Goal: Task Accomplishment & Management: Manage account settings

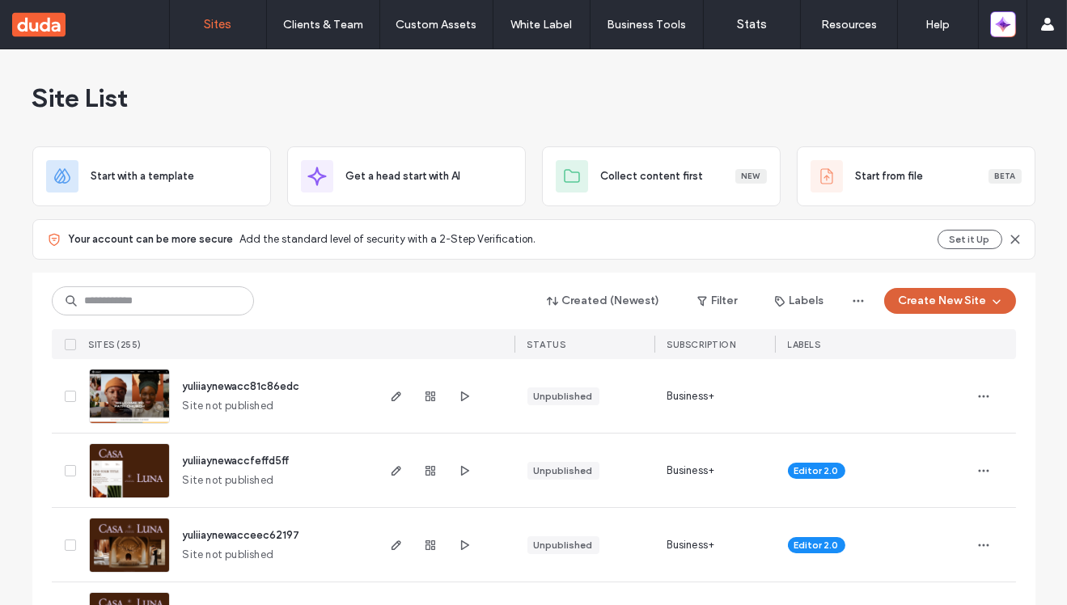
click at [956, 302] on button "Create New Site" at bounding box center [950, 301] width 132 height 26
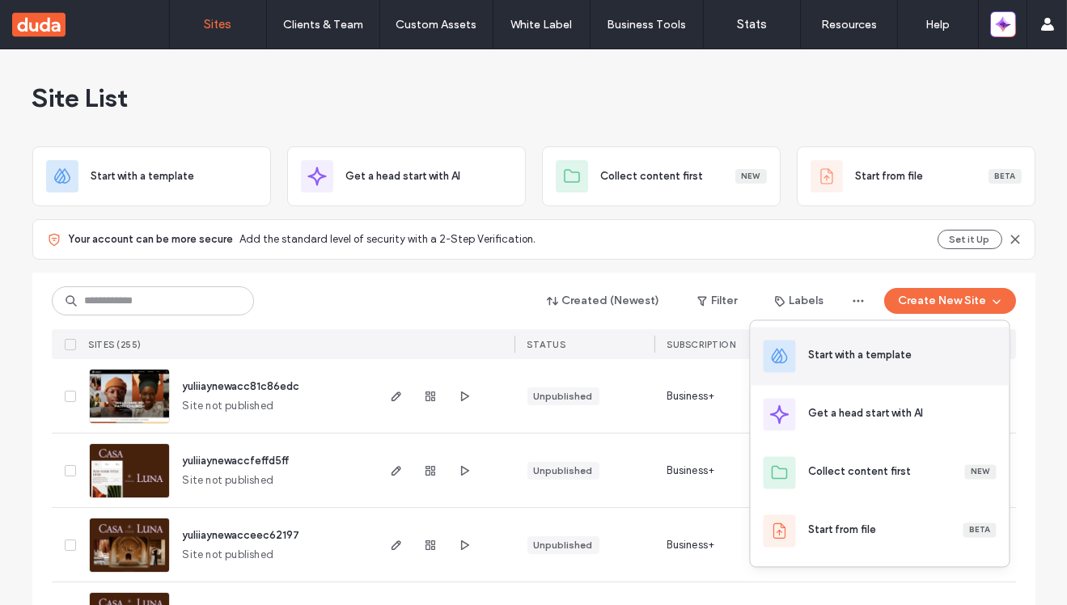
click at [880, 357] on div "Start with a template" at bounding box center [860, 355] width 103 height 16
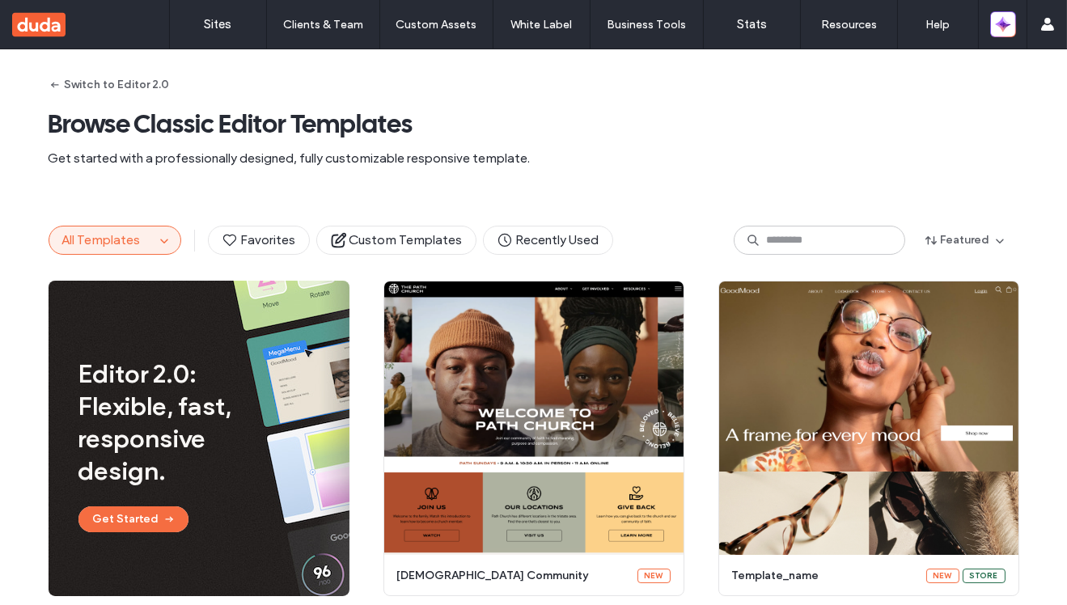
scroll to position [1, 0]
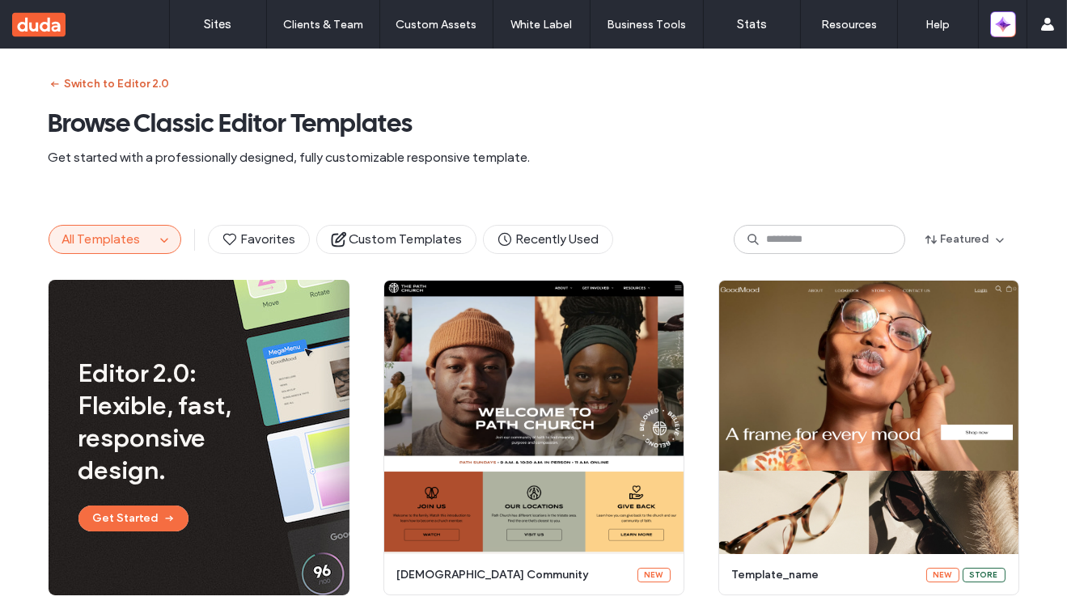
click at [108, 83] on button "Switch to Editor 2.0" at bounding box center [109, 84] width 121 height 26
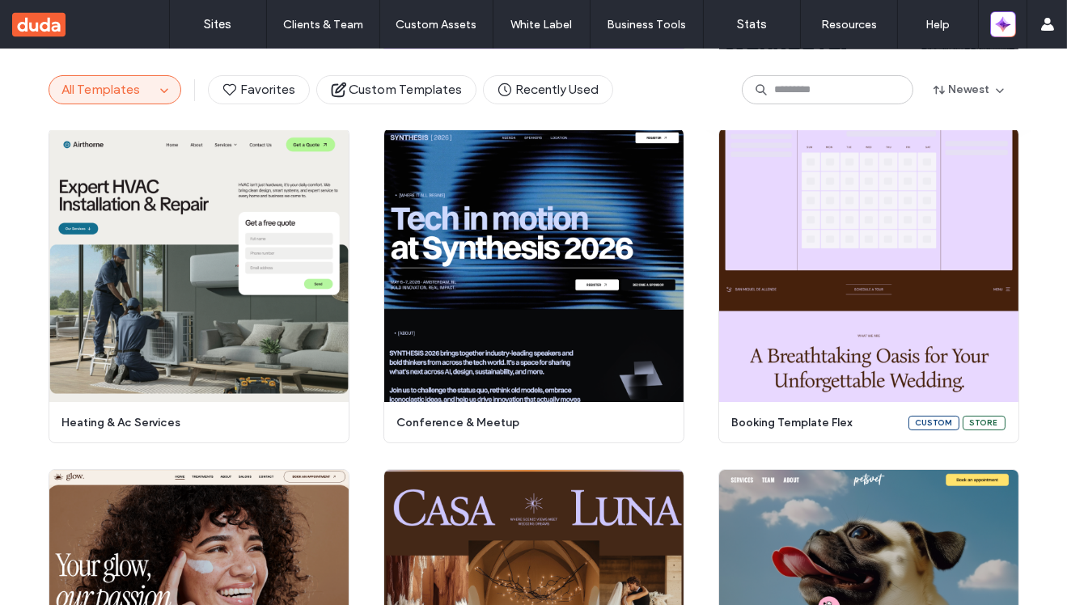
scroll to position [477, 0]
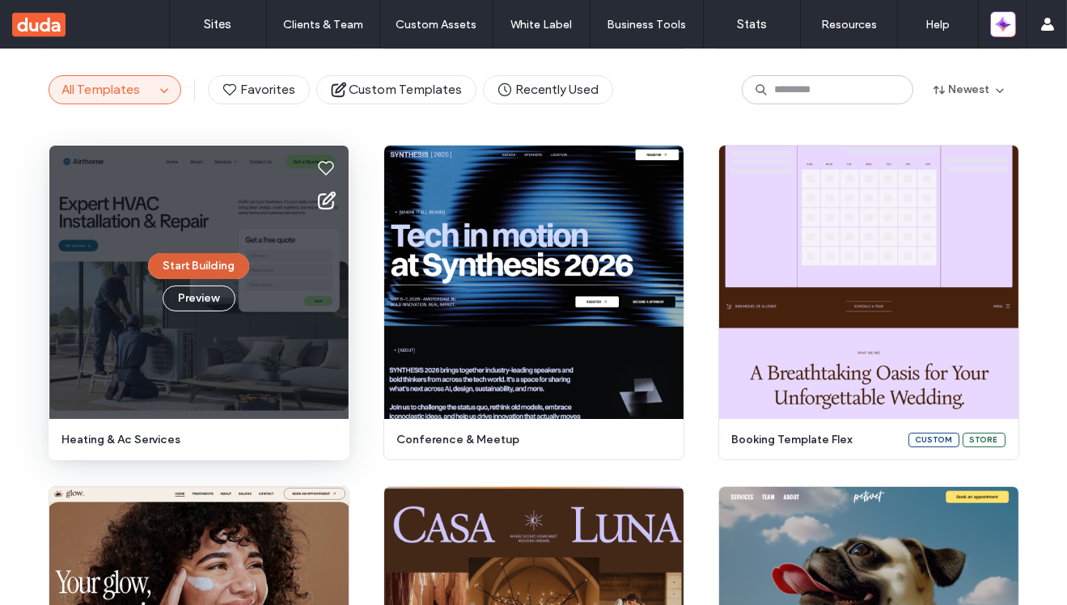
click at [196, 260] on button "Start Building" at bounding box center [198, 266] width 101 height 26
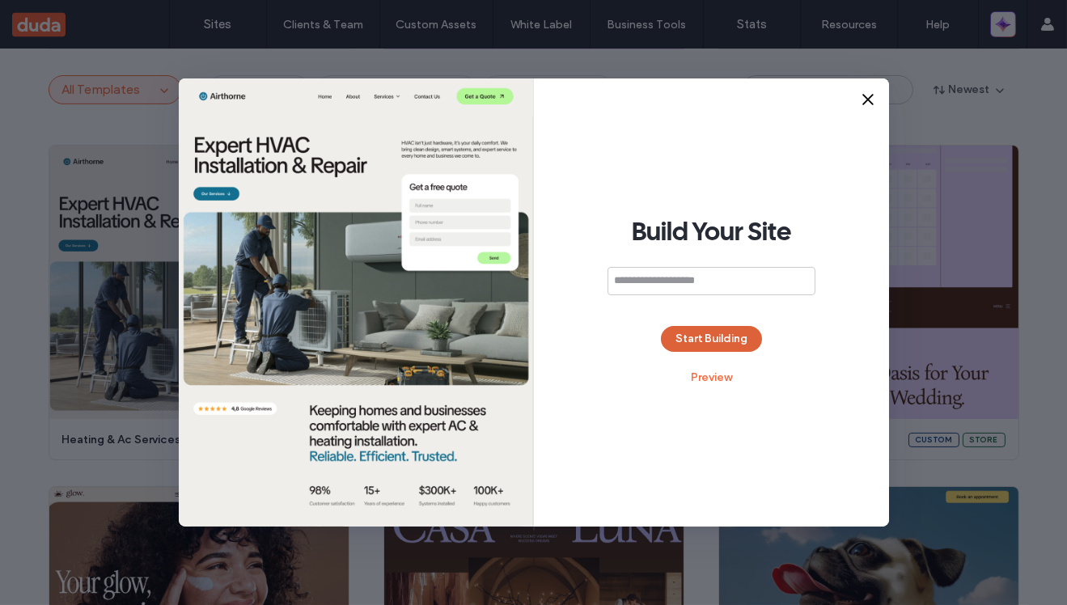
click at [717, 349] on button "Start Building" at bounding box center [711, 339] width 101 height 26
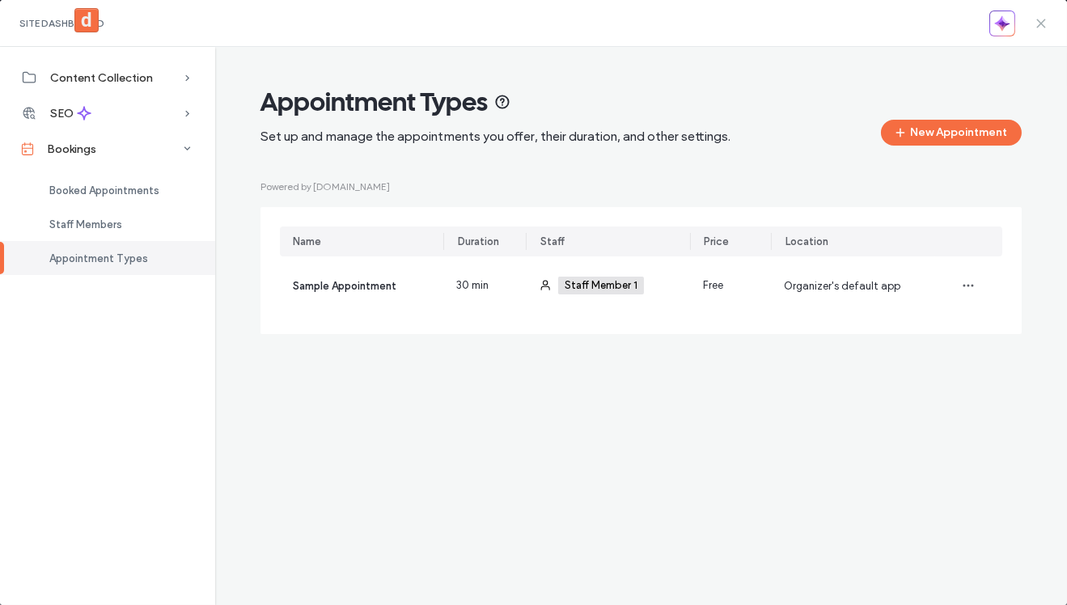
click at [1045, 19] on icon at bounding box center [1040, 23] width 13 height 13
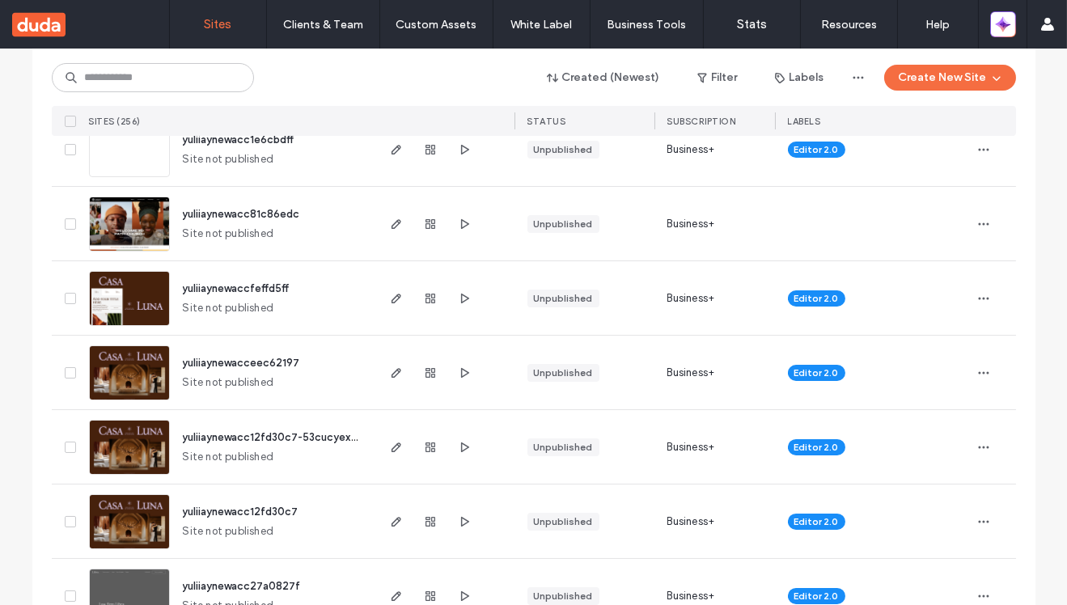
scroll to position [122, 0]
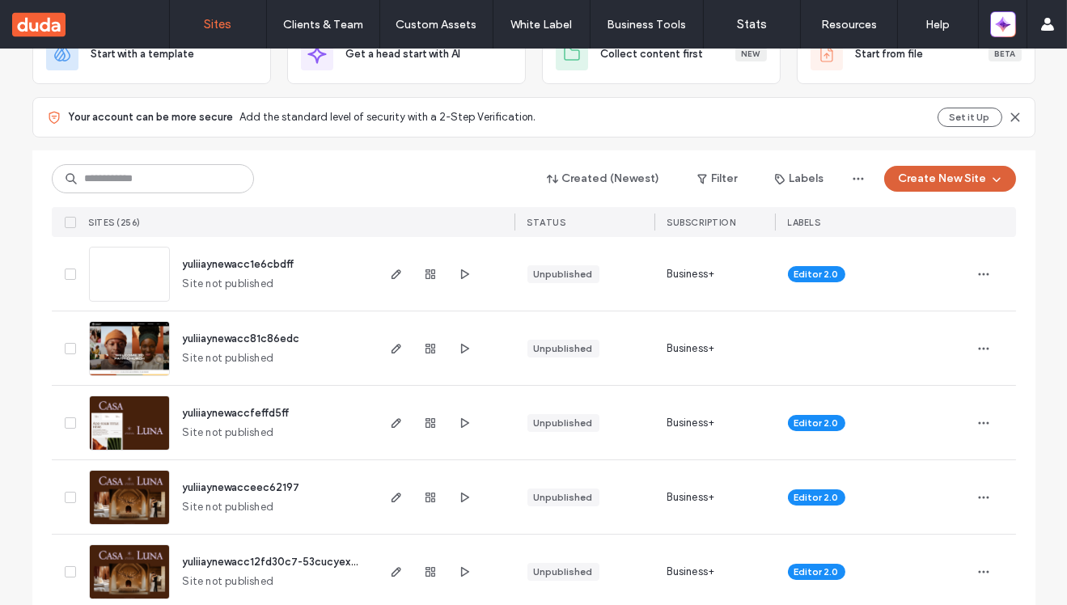
click at [962, 173] on button "Create New Site" at bounding box center [950, 179] width 132 height 26
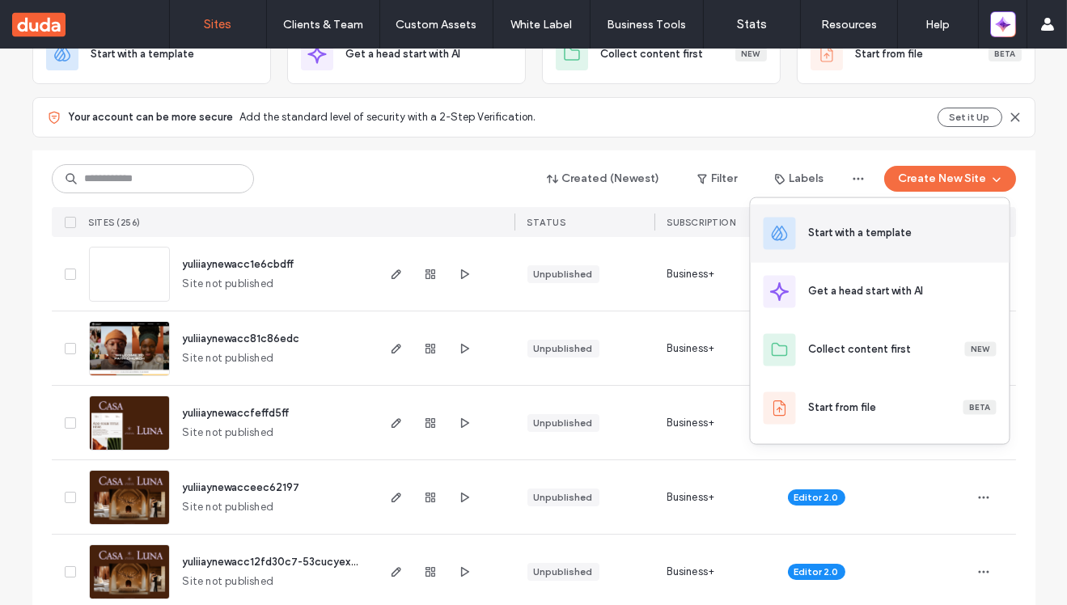
click at [882, 222] on div "Start with a template" at bounding box center [879, 234] width 259 height 58
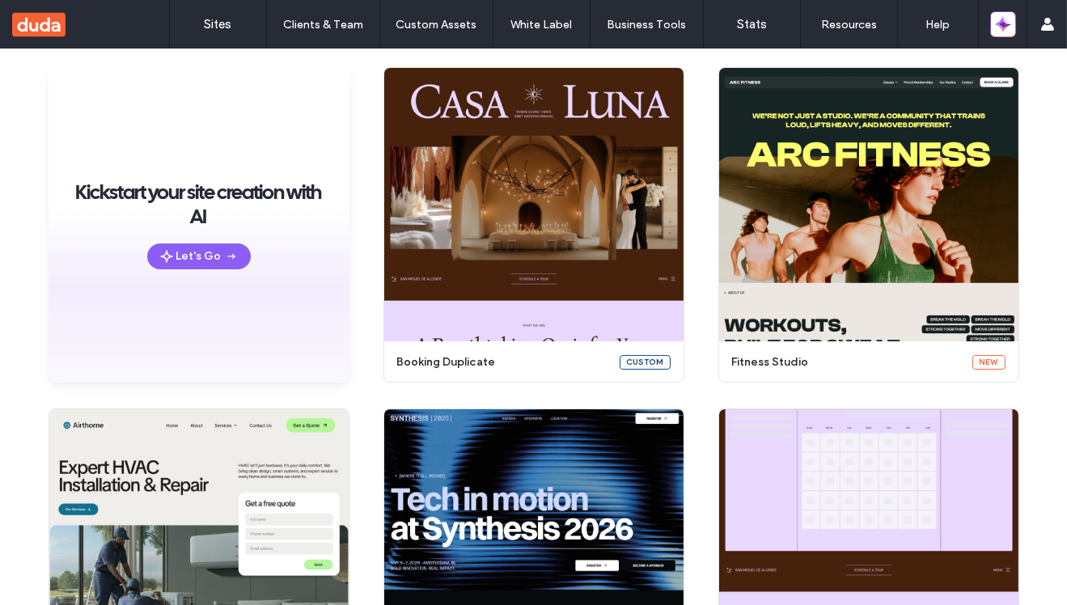
scroll to position [159, 0]
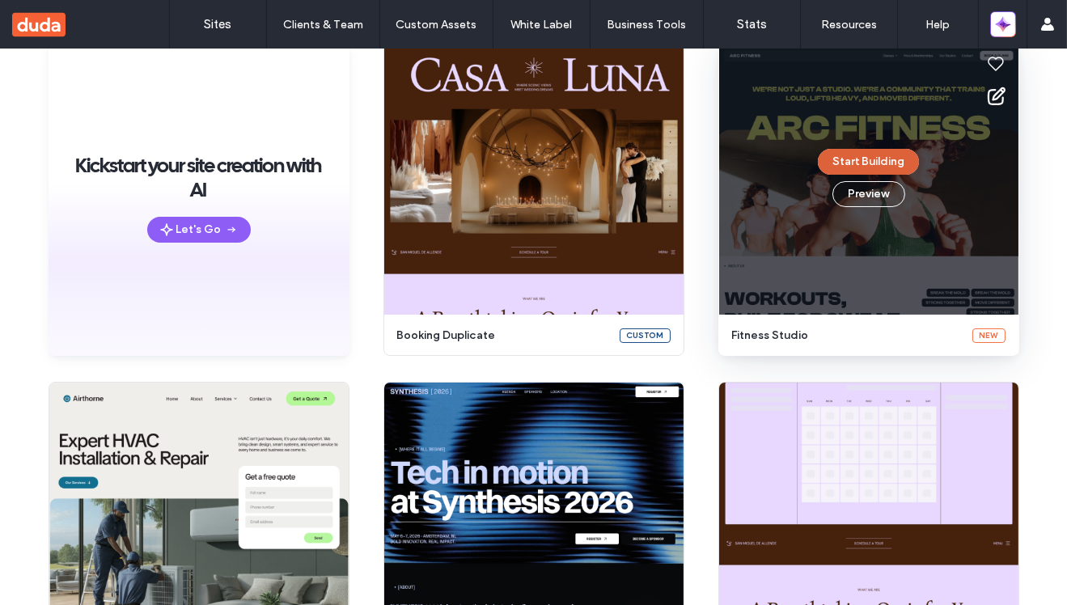
click at [852, 163] on button "Start Building" at bounding box center [867, 162] width 101 height 26
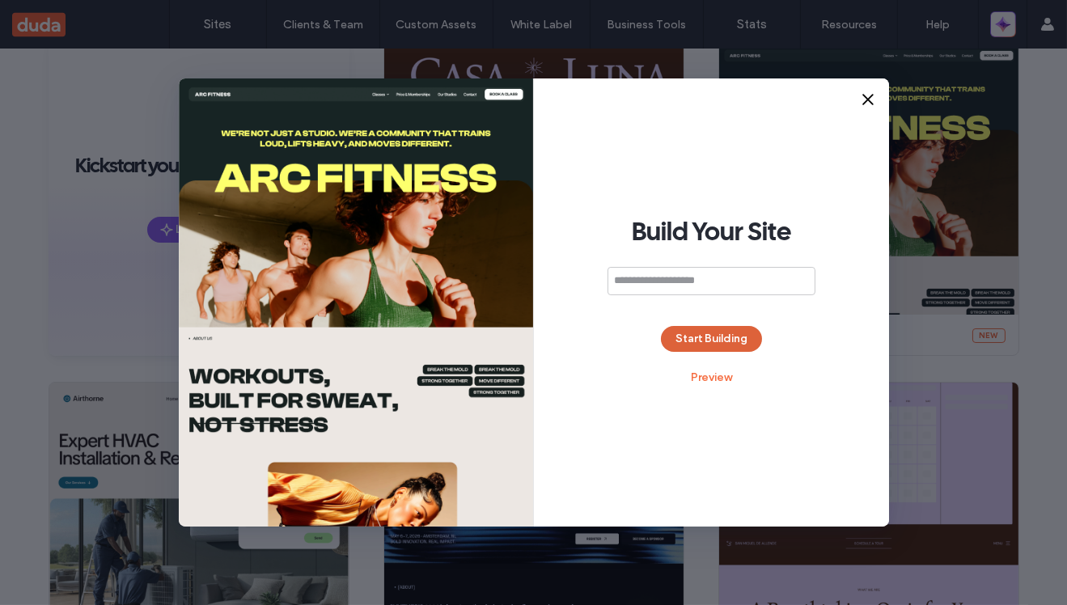
click at [717, 343] on button "Start Building" at bounding box center [711, 339] width 101 height 26
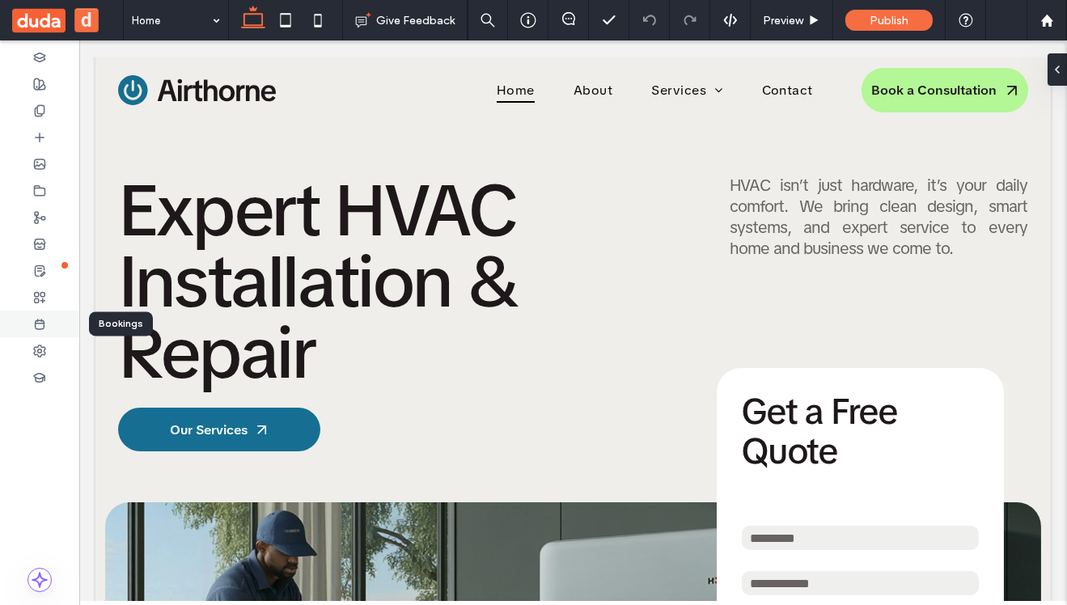
click at [33, 330] on icon at bounding box center [39, 324] width 13 height 13
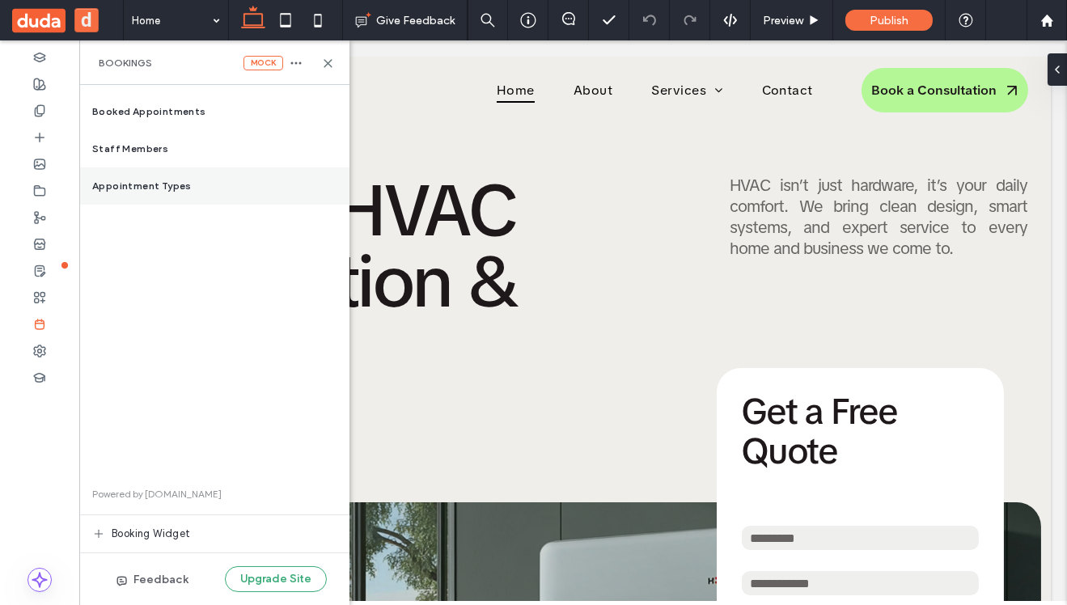
click at [158, 180] on span "Appointment Types" at bounding box center [141, 186] width 99 height 15
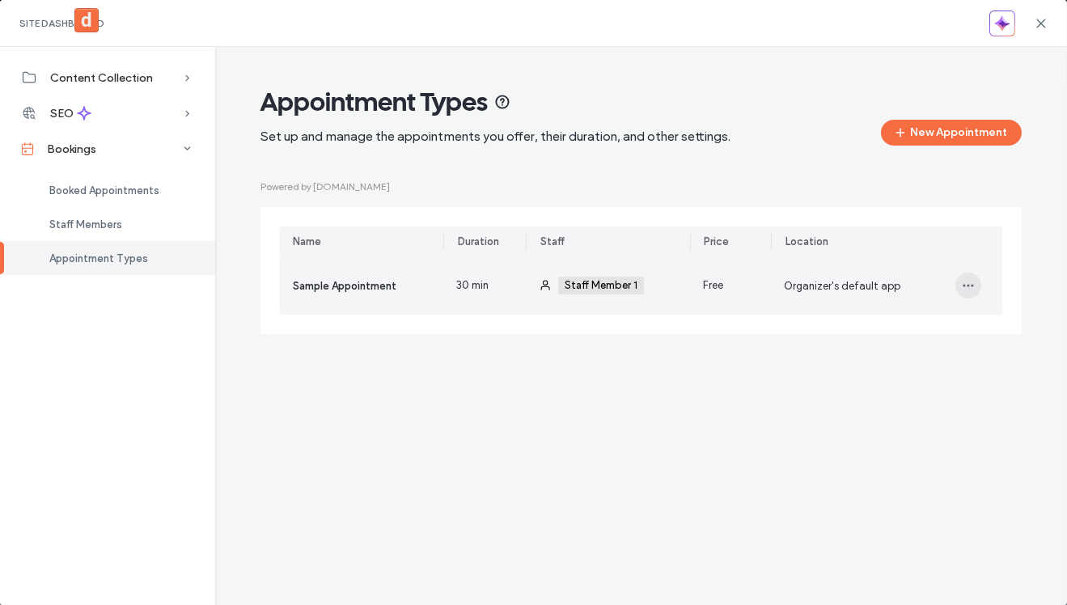
click at [967, 285] on use "button" at bounding box center [968, 286] width 11 height 2
drag, startPoint x: 902, startPoint y: 373, endPoint x: 905, endPoint y: 387, distance: 14.9
click at [905, 390] on div "Edit Duplicate Delete" at bounding box center [909, 359] width 146 height 107
click at [905, 387] on div "Delete" at bounding box center [909, 389] width 144 height 31
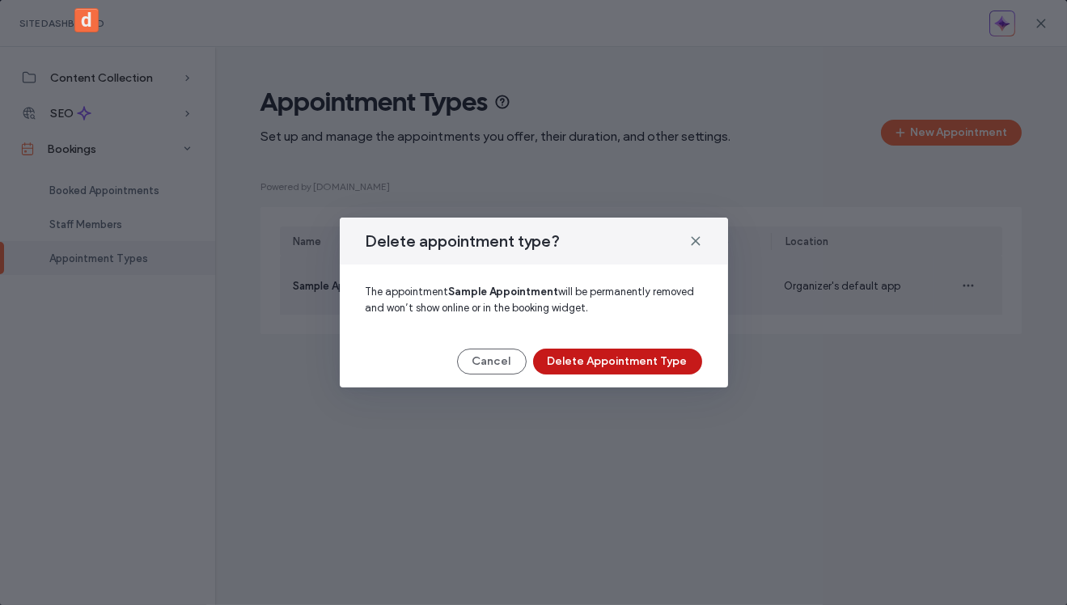
click at [621, 363] on button "Delete Appointment Type" at bounding box center [617, 362] width 169 height 26
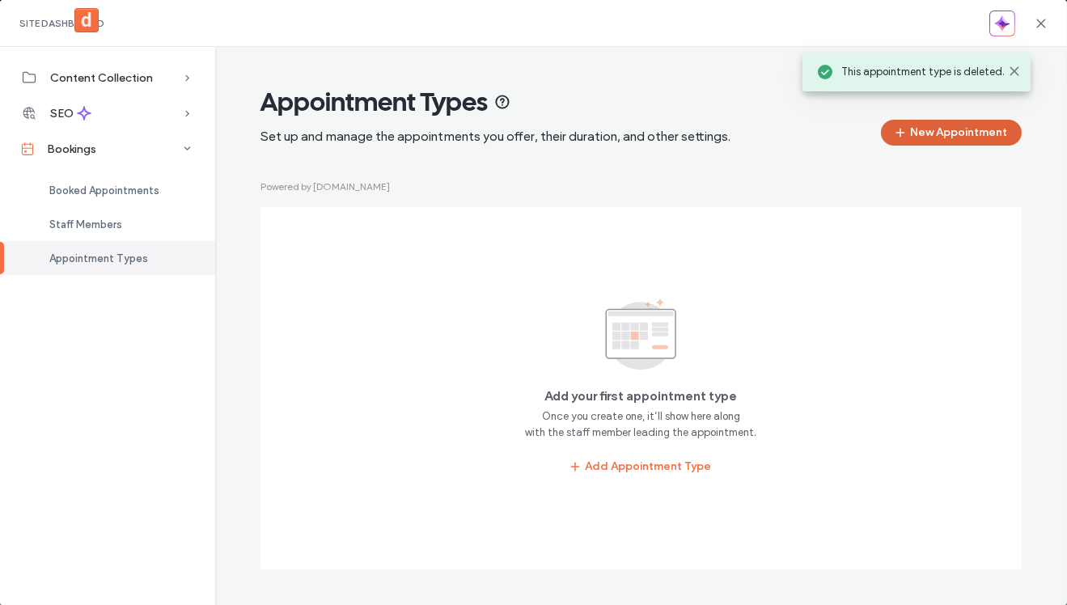
click at [925, 132] on button "New Appointment" at bounding box center [951, 133] width 141 height 26
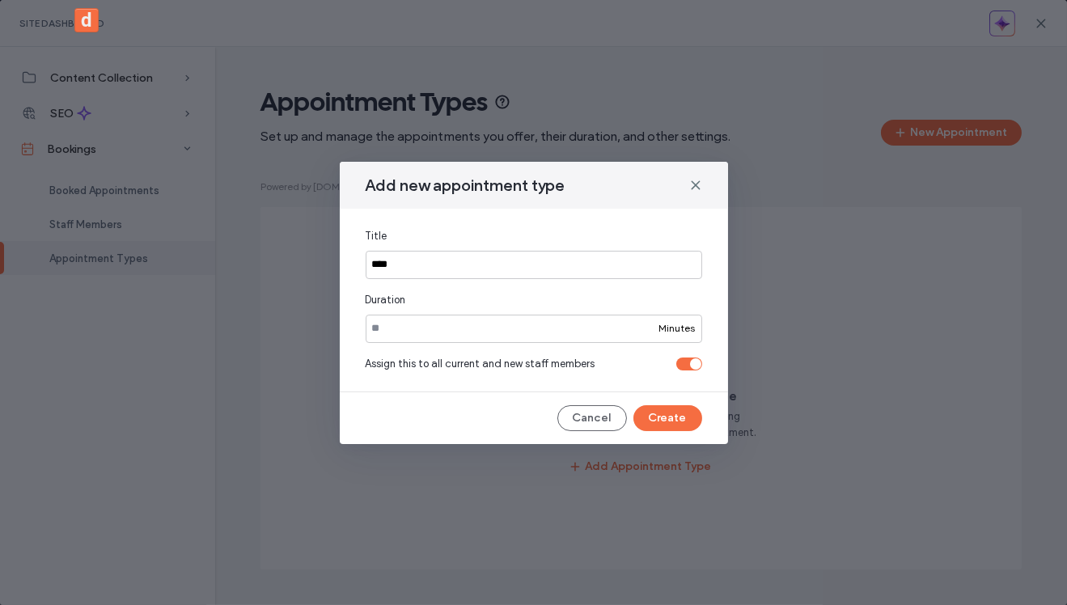
type input "****"
click at [696, 362] on div "toggle" at bounding box center [695, 363] width 11 height 11
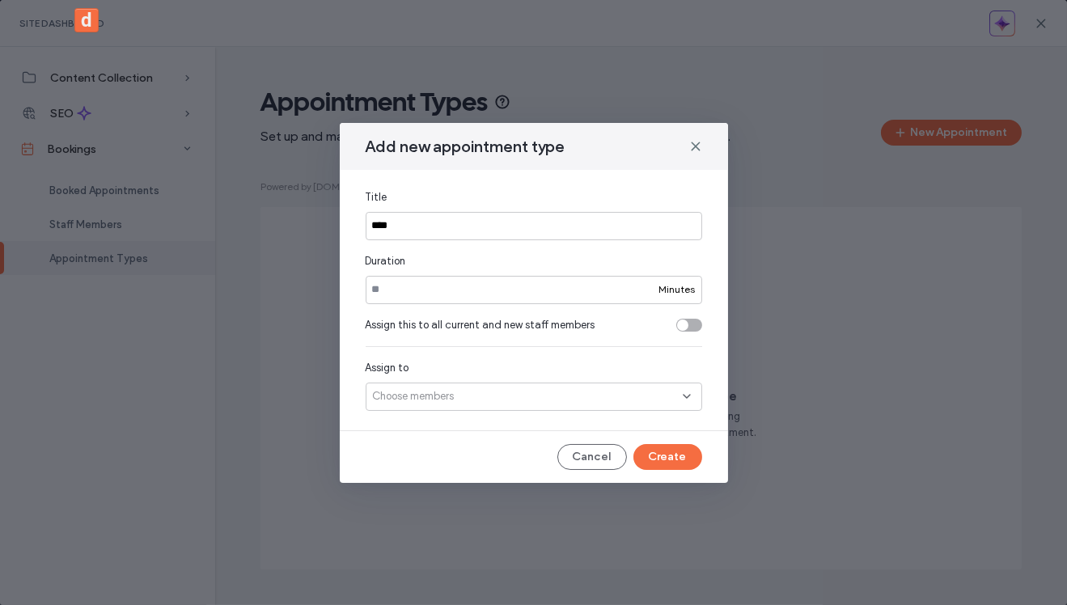
click at [639, 403] on div "Choose members" at bounding box center [533, 396] width 336 height 28
click at [514, 441] on div "Add new appointment type Title **** Duration ** Minutes Assign this to all curr…" at bounding box center [534, 303] width 388 height 360
click at [661, 467] on button "Create" at bounding box center [667, 457] width 69 height 26
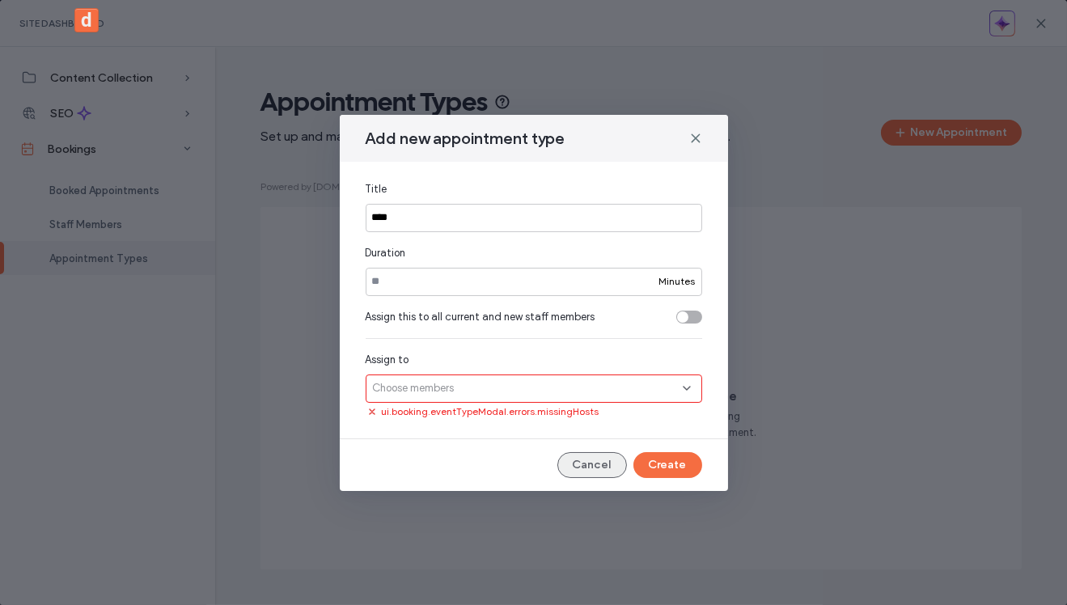
click at [593, 472] on button "Cancel" at bounding box center [592, 465] width 70 height 26
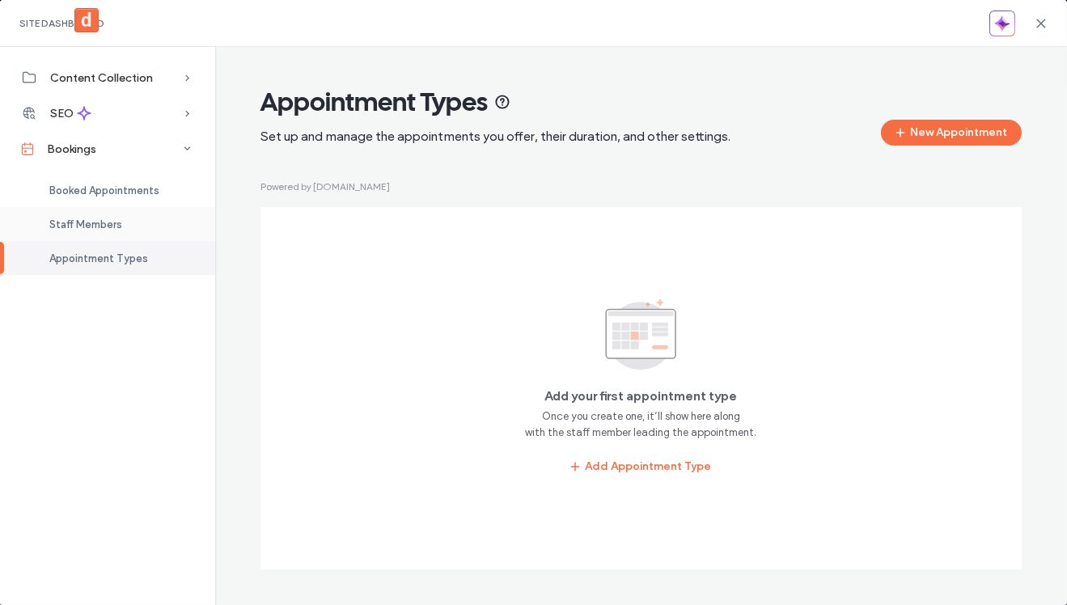
click at [119, 217] on div "Staff Members" at bounding box center [107, 224] width 215 height 34
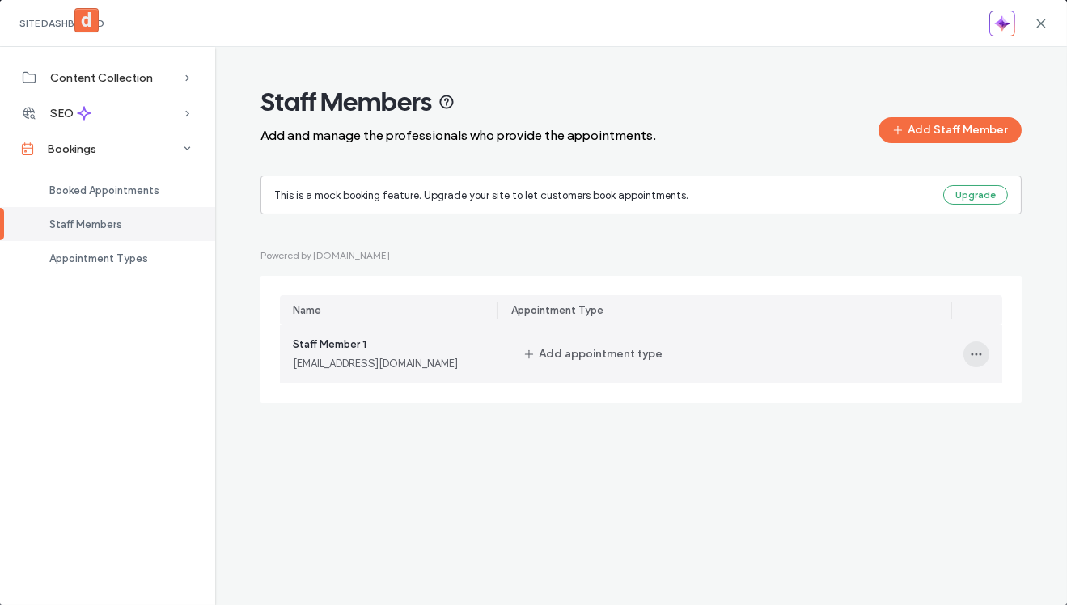
click at [977, 354] on icon "button" at bounding box center [975, 354] width 13 height 13
click at [931, 421] on div "Delete" at bounding box center [917, 427] width 144 height 31
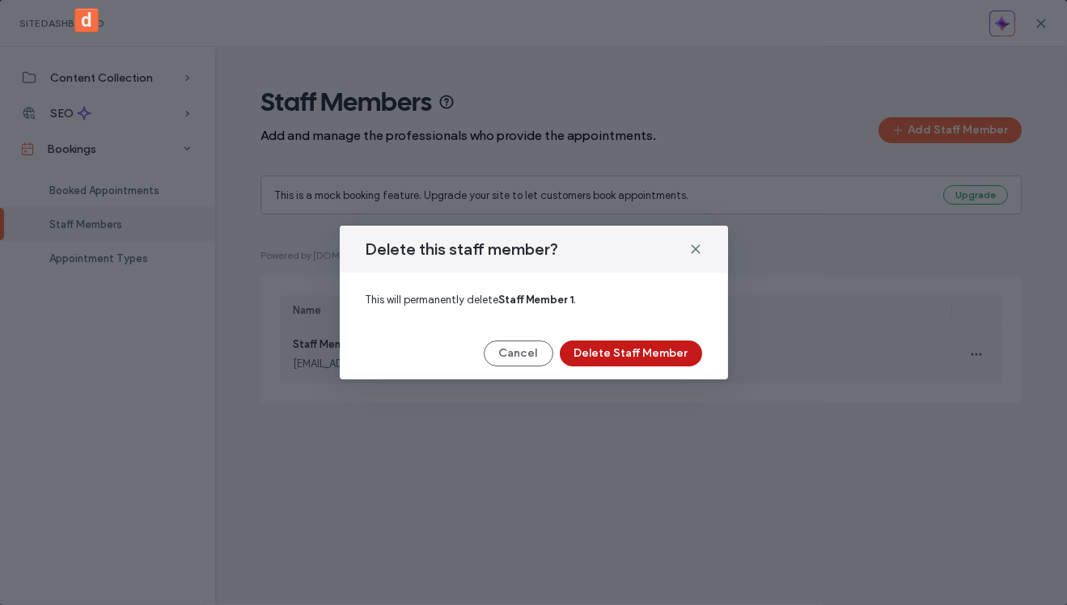
click at [635, 345] on button "Delete Staff Member" at bounding box center [631, 353] width 142 height 26
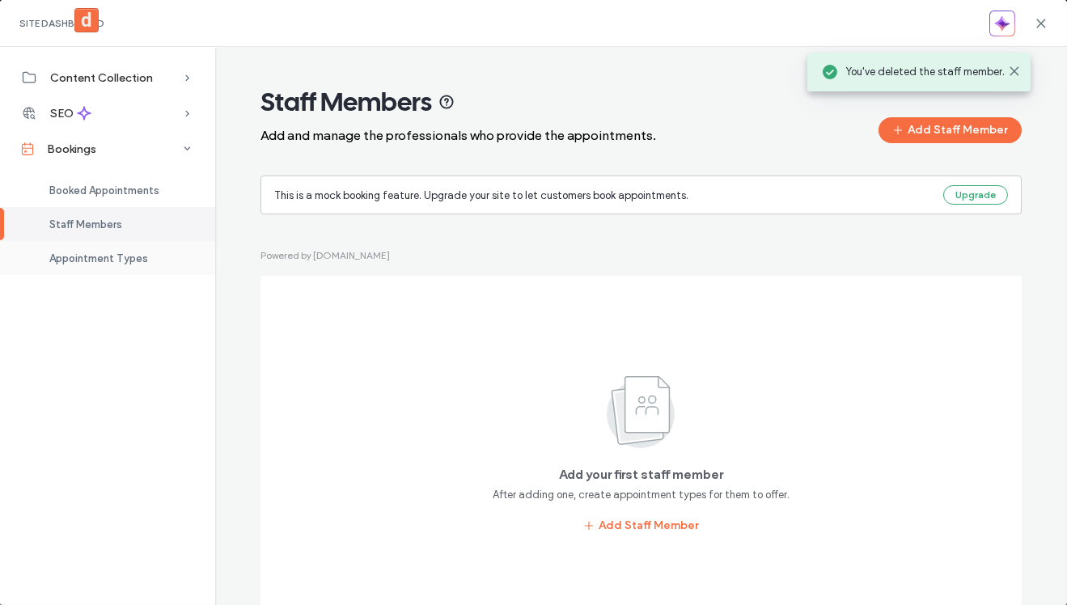
click at [120, 249] on div "Appointment Types" at bounding box center [107, 258] width 215 height 34
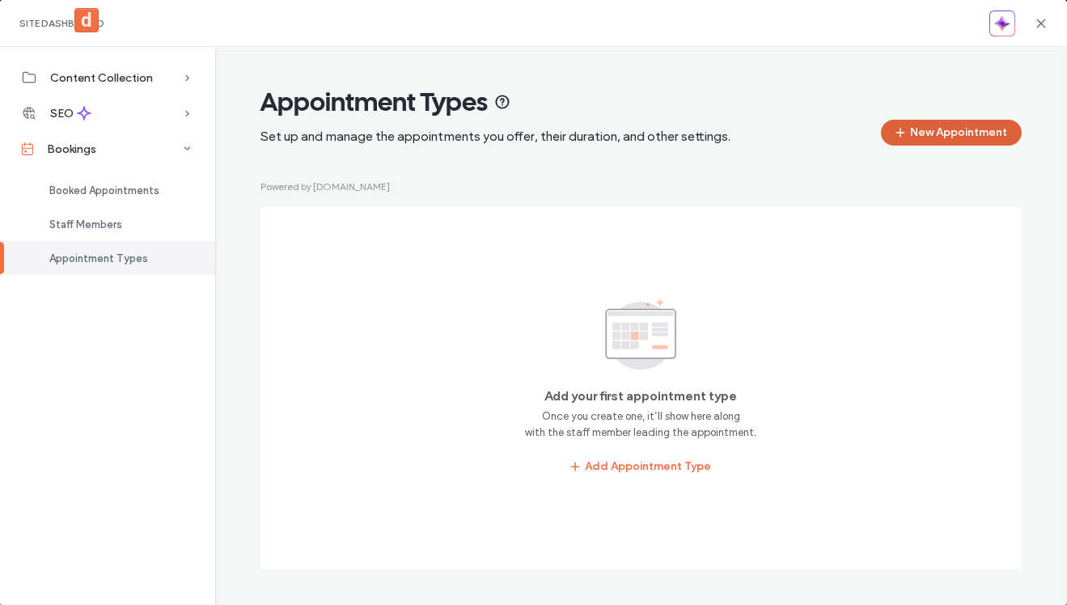
click at [957, 124] on button "New Appointment" at bounding box center [951, 133] width 141 height 26
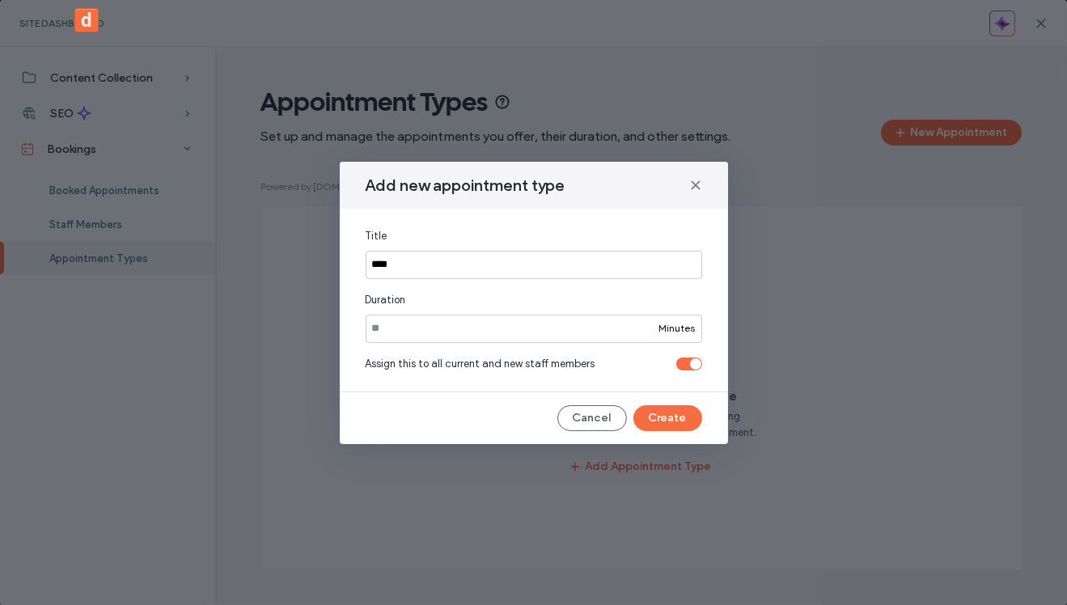
type input "****"
click at [691, 358] on div "toggle" at bounding box center [689, 363] width 26 height 13
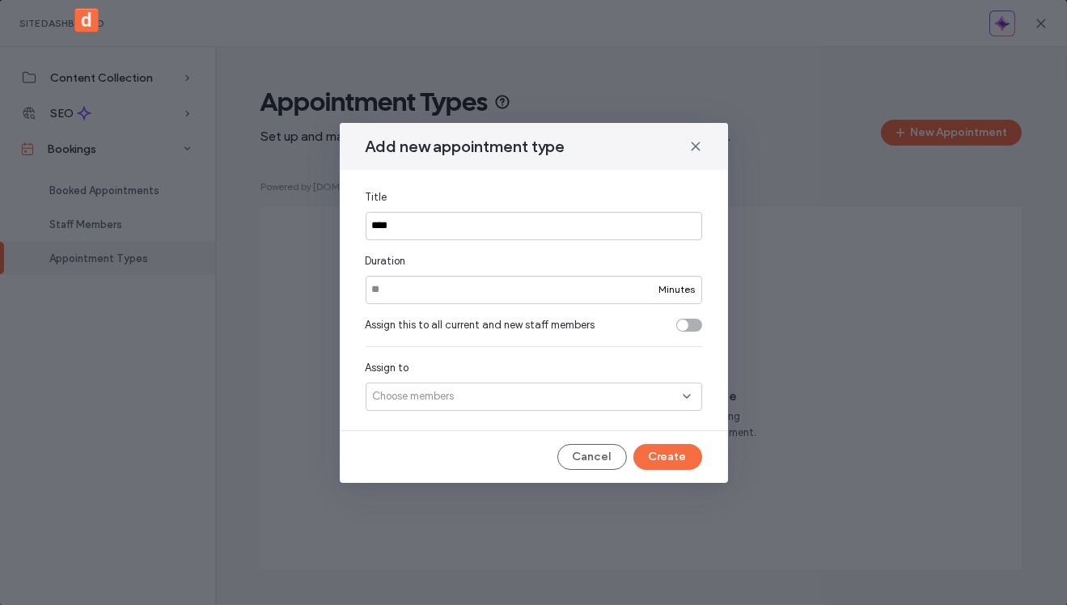
click at [597, 391] on div "Choose members" at bounding box center [533, 396] width 336 height 28
click at [594, 401] on div "Choose members" at bounding box center [533, 396] width 336 height 28
click at [676, 459] on button "Create" at bounding box center [667, 457] width 69 height 26
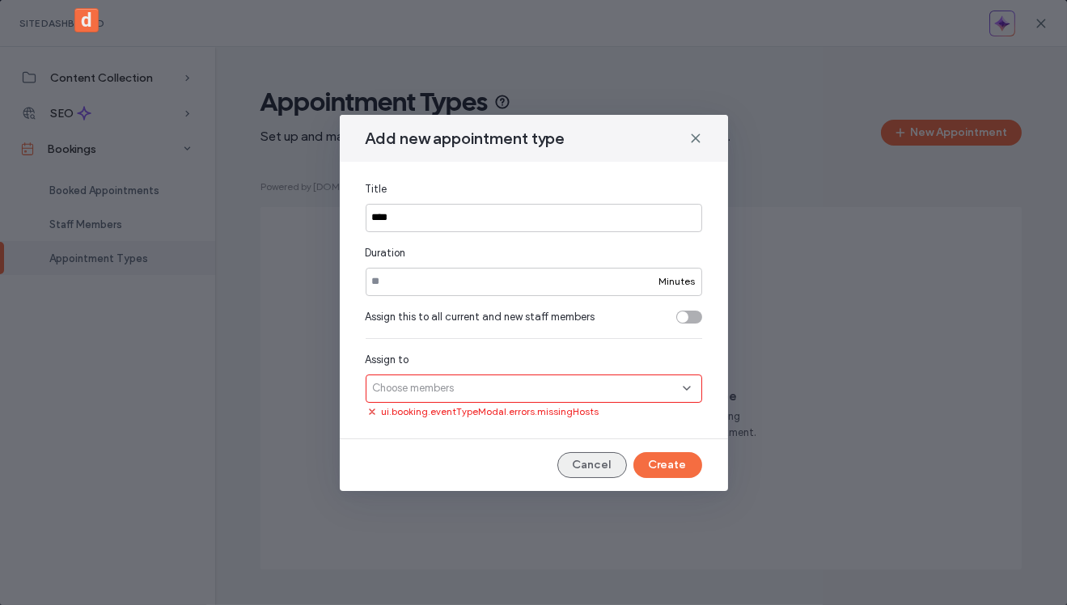
click at [601, 452] on button "Cancel" at bounding box center [592, 465] width 70 height 26
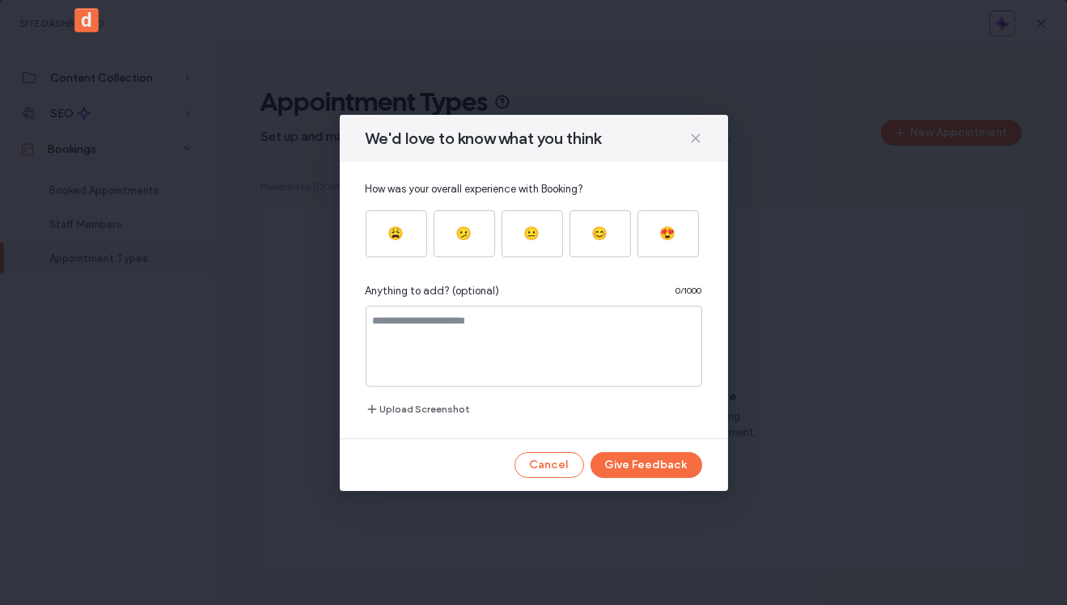
click at [694, 133] on icon at bounding box center [695, 138] width 13 height 13
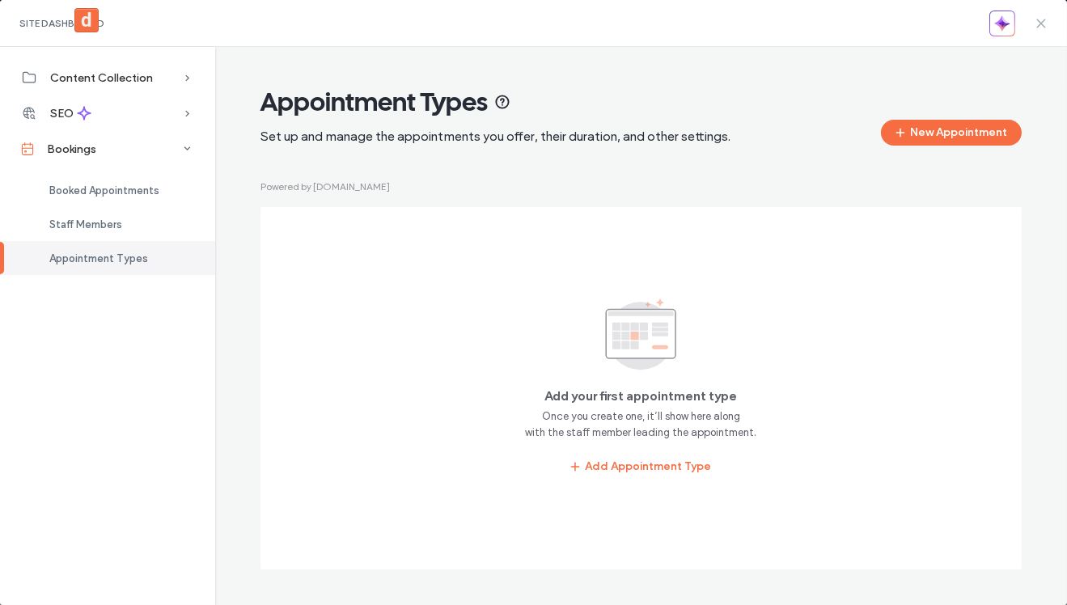
click at [1038, 29] on span at bounding box center [1040, 23] width 13 height 46
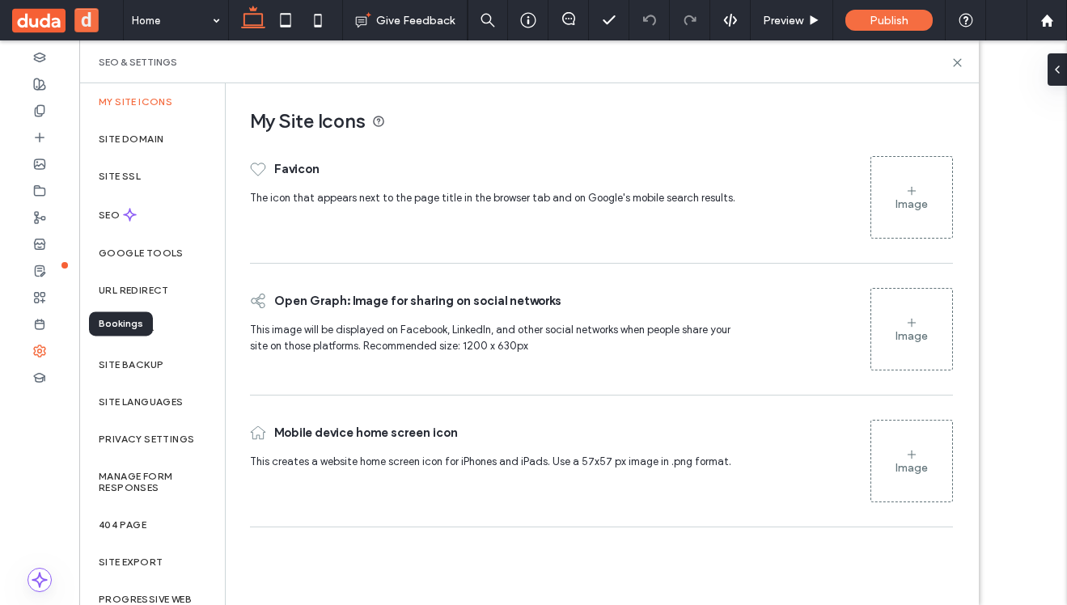
click at [38, 325] on icon at bounding box center [39, 324] width 13 height 13
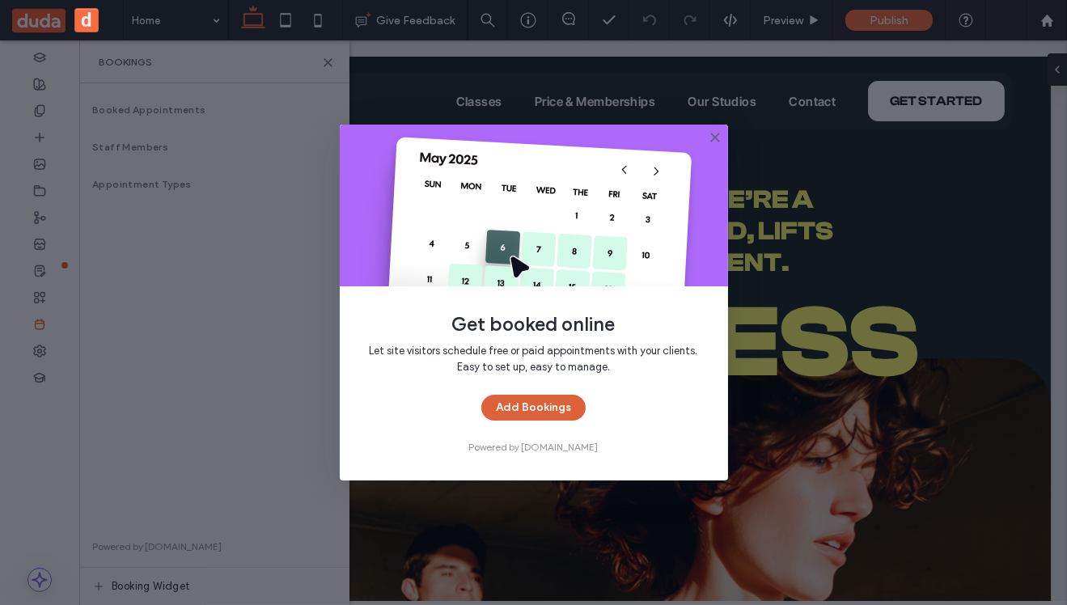
click at [538, 405] on button "Add Bookings" at bounding box center [533, 408] width 104 height 26
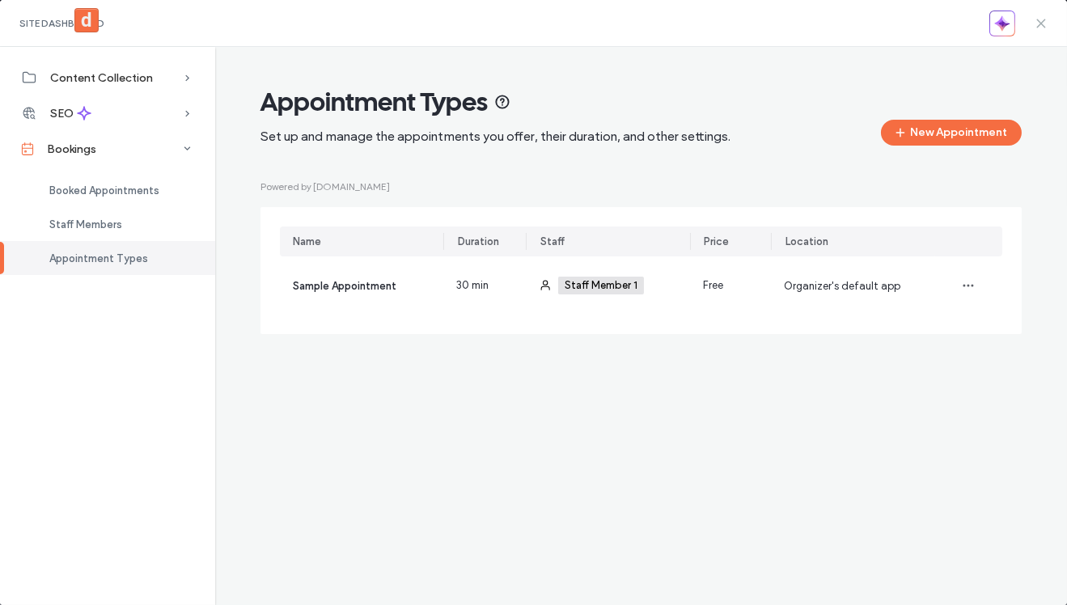
click at [1041, 27] on icon at bounding box center [1040, 23] width 13 height 13
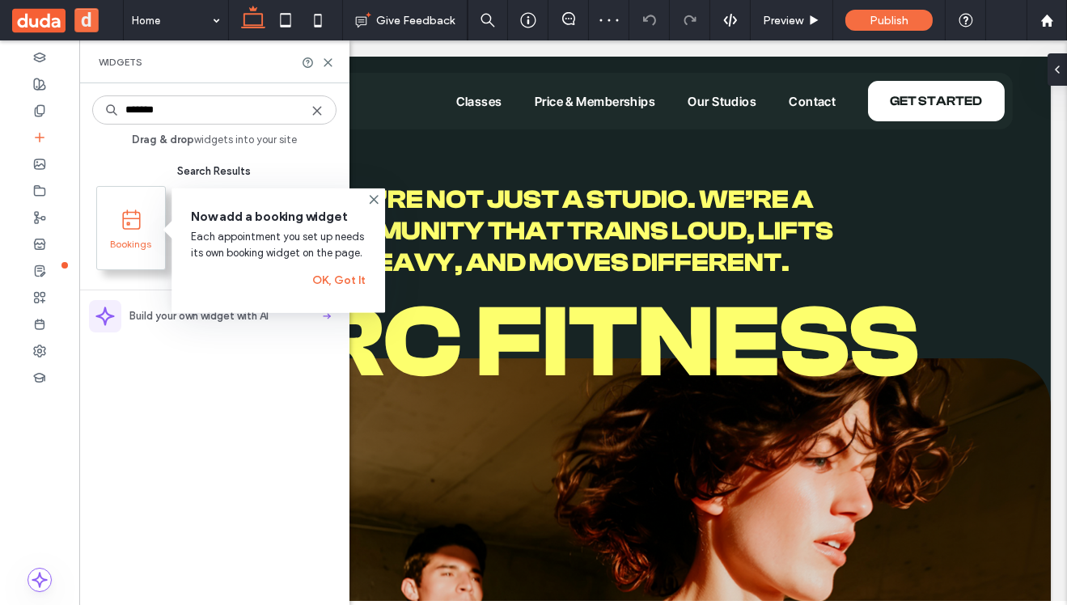
click at [121, 236] on span at bounding box center [131, 219] width 49 height 36
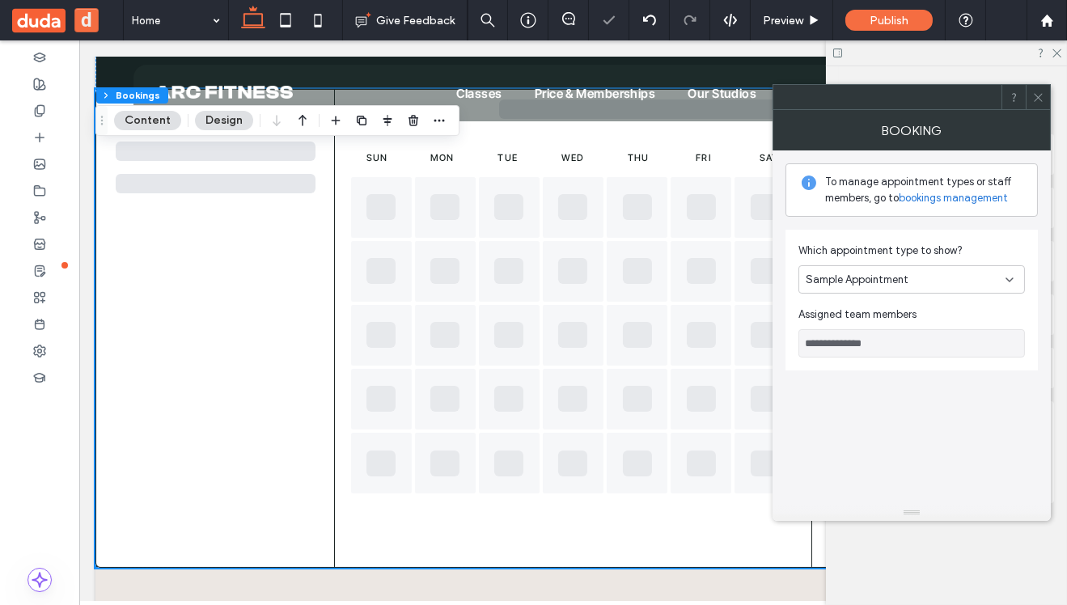
scroll to position [962, 0]
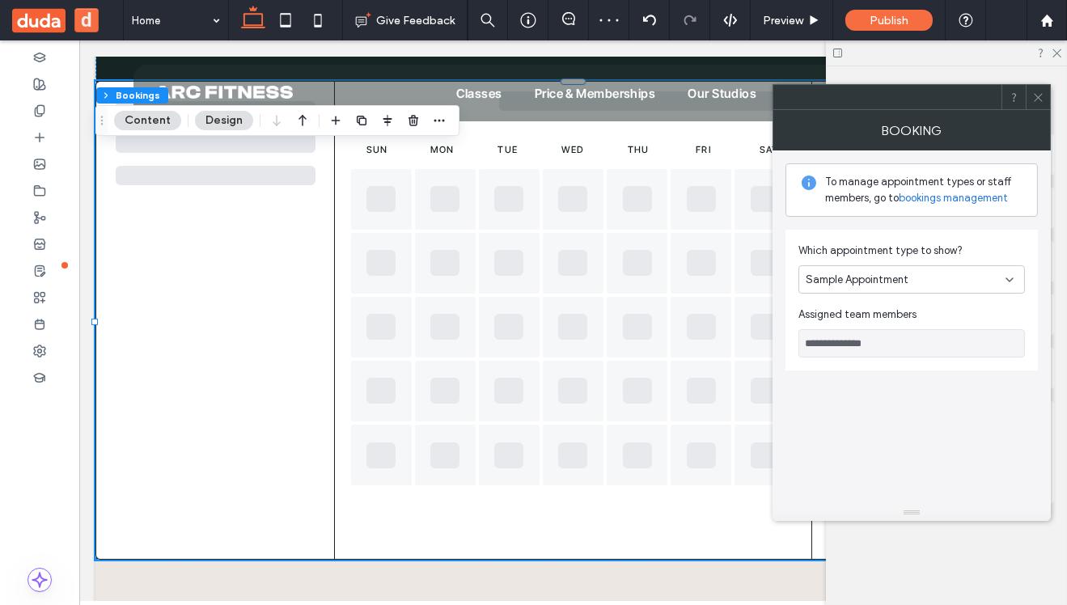
click at [963, 198] on link "bookings management" at bounding box center [952, 198] width 109 height 16
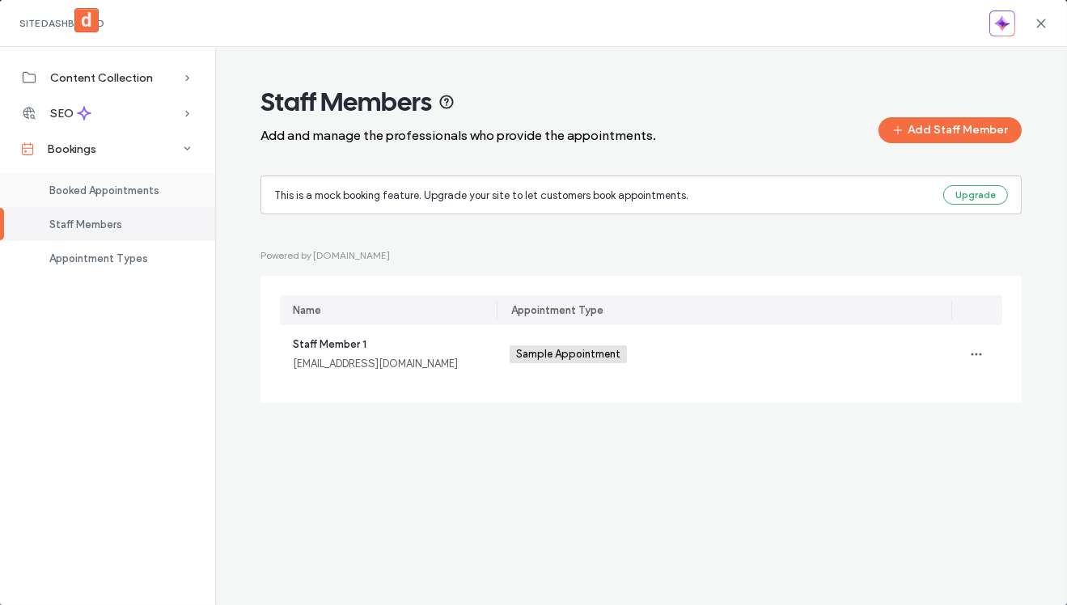
click at [123, 189] on span "Booked Appointments" at bounding box center [104, 190] width 110 height 12
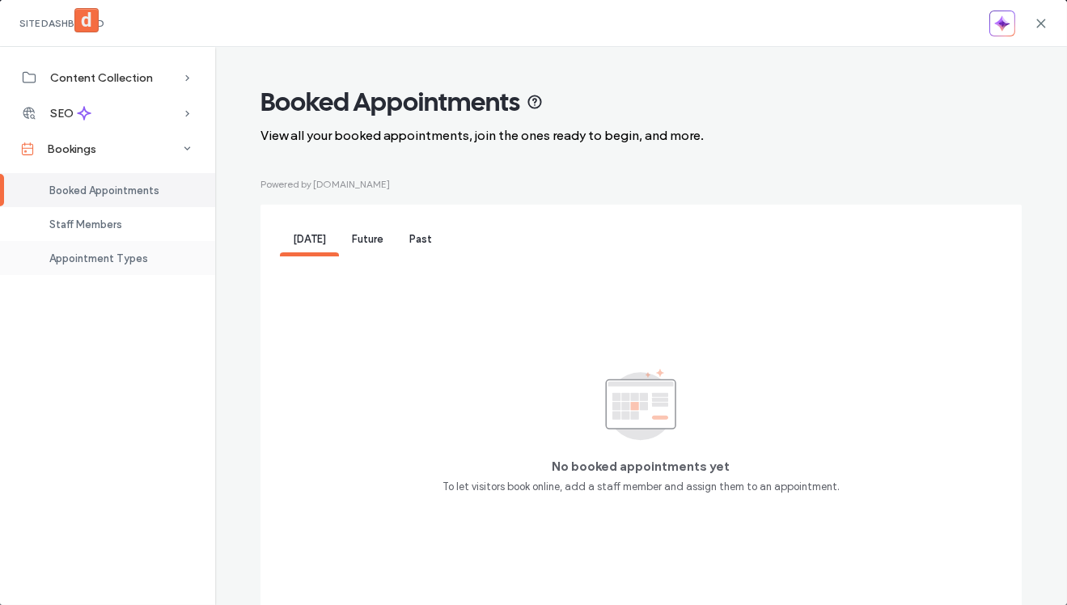
click at [112, 274] on div "Appointment Types" at bounding box center [107, 258] width 215 height 34
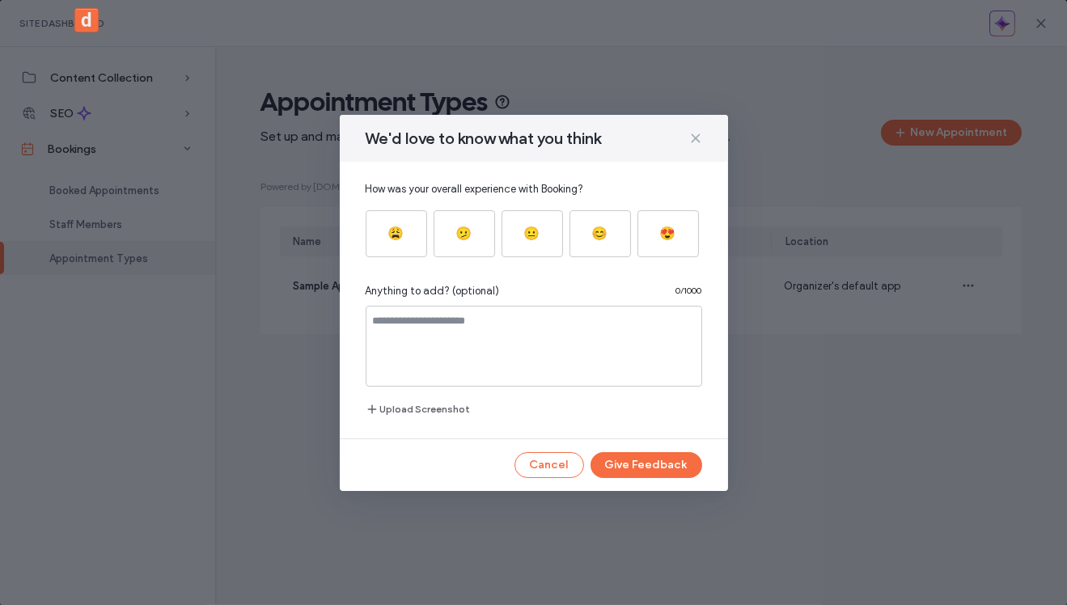
click at [691, 137] on icon at bounding box center [695, 138] width 13 height 13
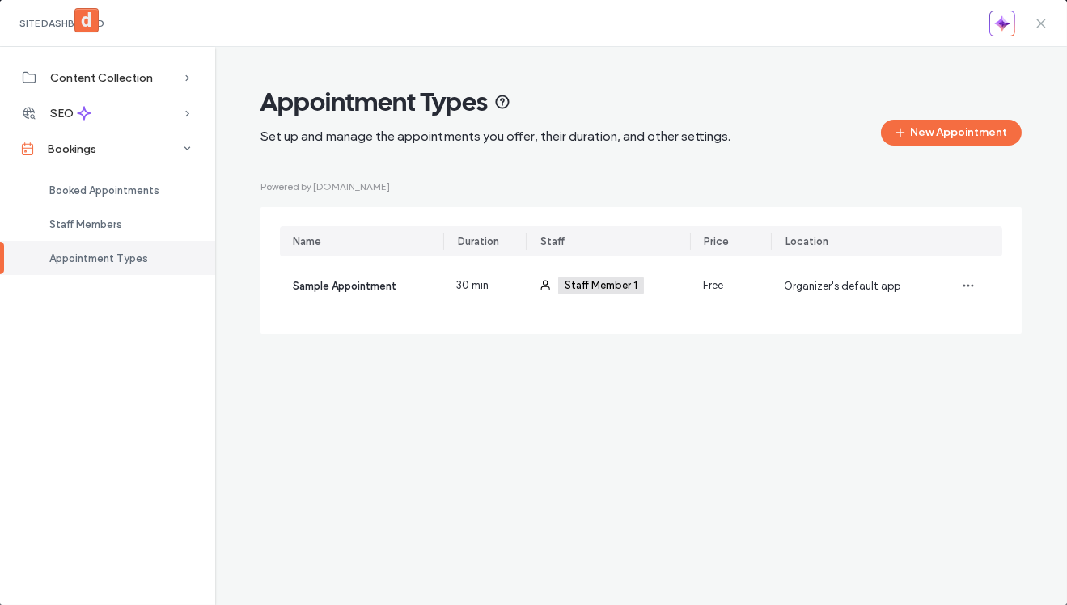
click at [1041, 26] on icon at bounding box center [1040, 23] width 13 height 13
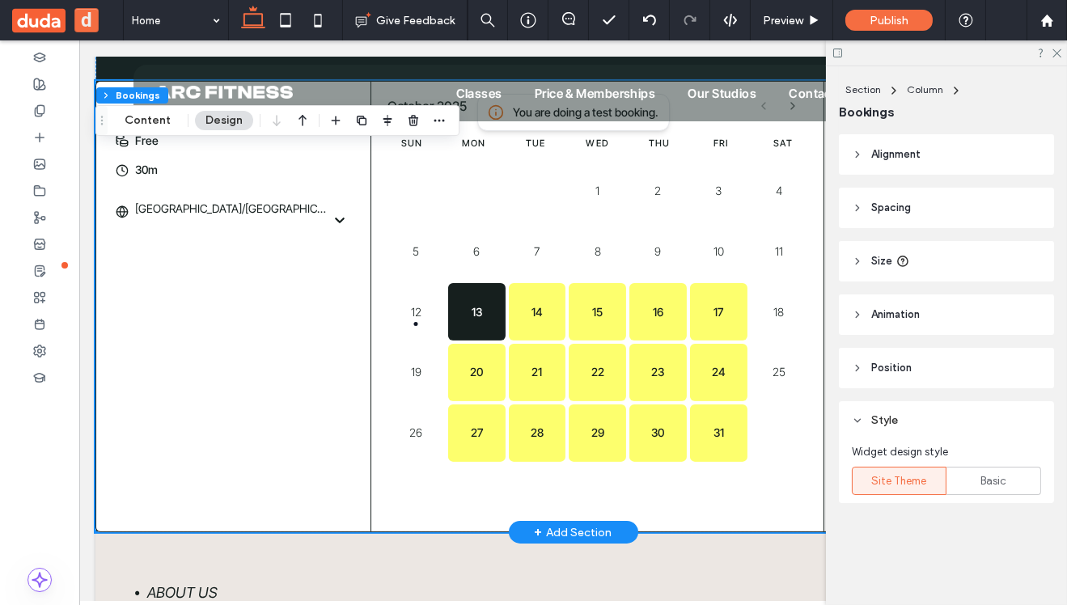
scroll to position [962, 15]
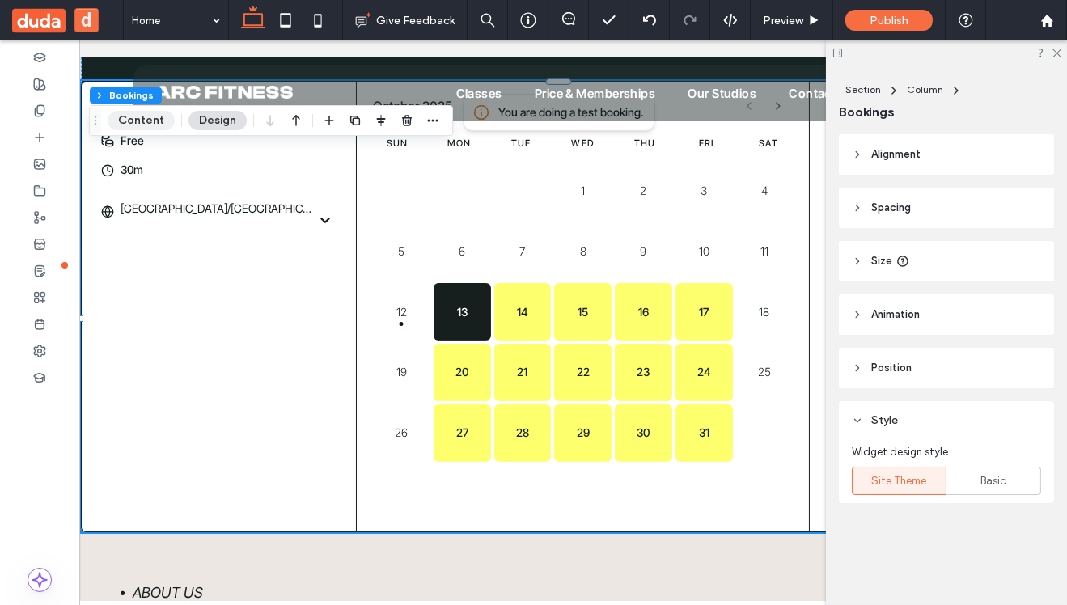
click at [159, 122] on button "Content" at bounding box center [141, 120] width 67 height 19
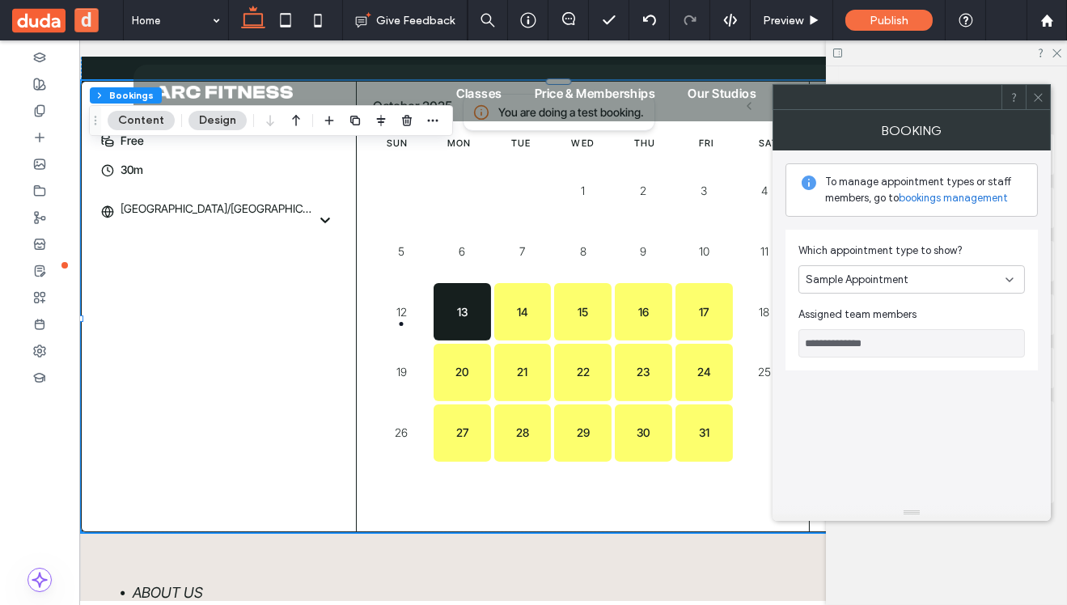
click at [955, 201] on link "bookings management" at bounding box center [952, 198] width 109 height 16
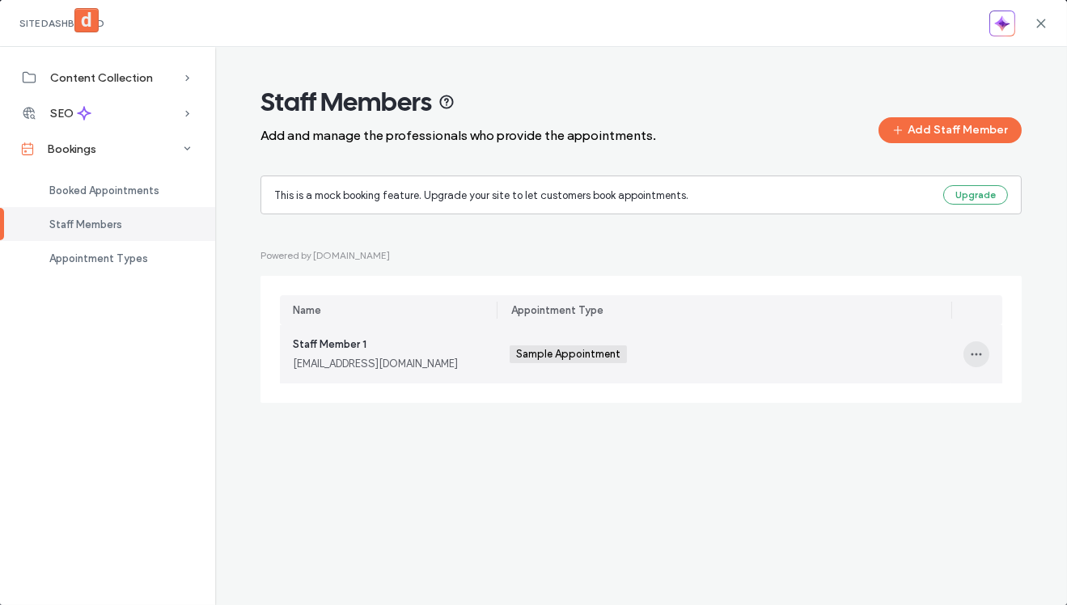
click at [978, 359] on icon "button" at bounding box center [975, 354] width 13 height 13
click at [912, 420] on div "Delete" at bounding box center [917, 427] width 144 height 31
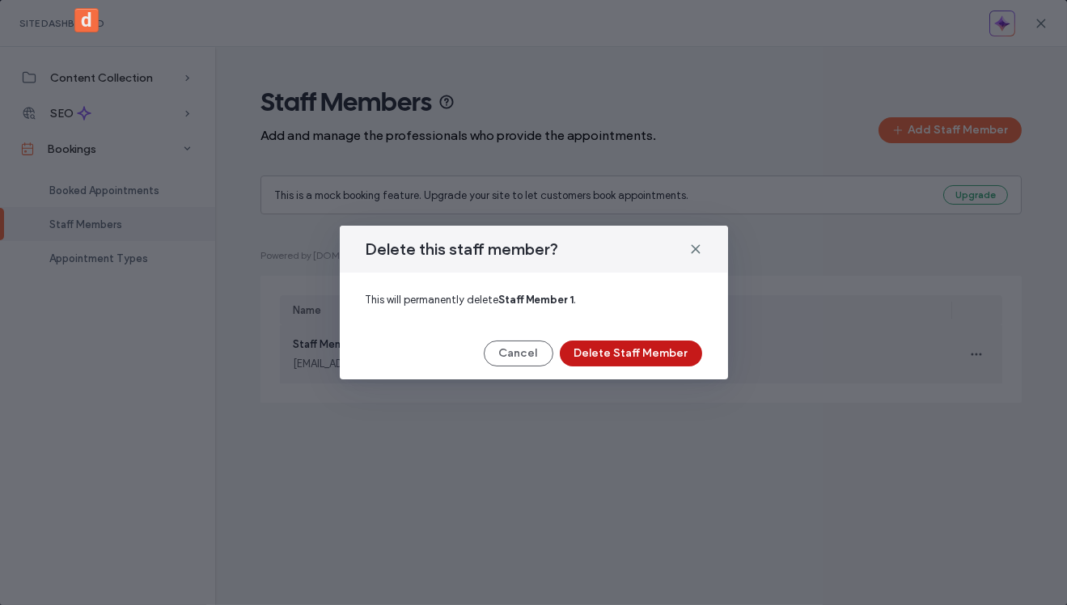
click at [609, 353] on button "Delete Staff Member" at bounding box center [631, 353] width 142 height 26
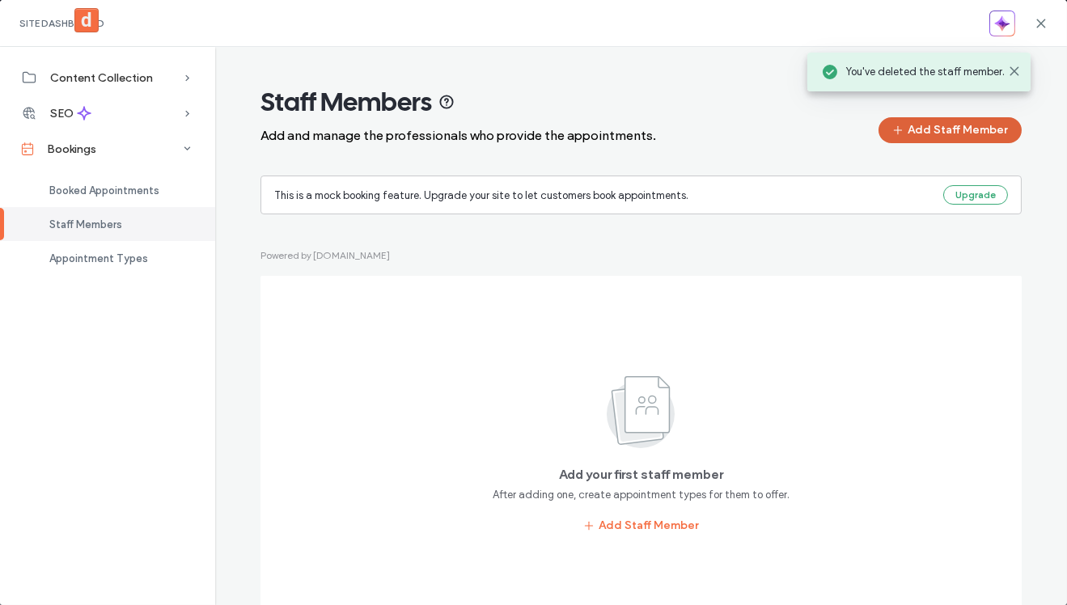
click at [950, 134] on button "Add Staff Member" at bounding box center [949, 130] width 143 height 26
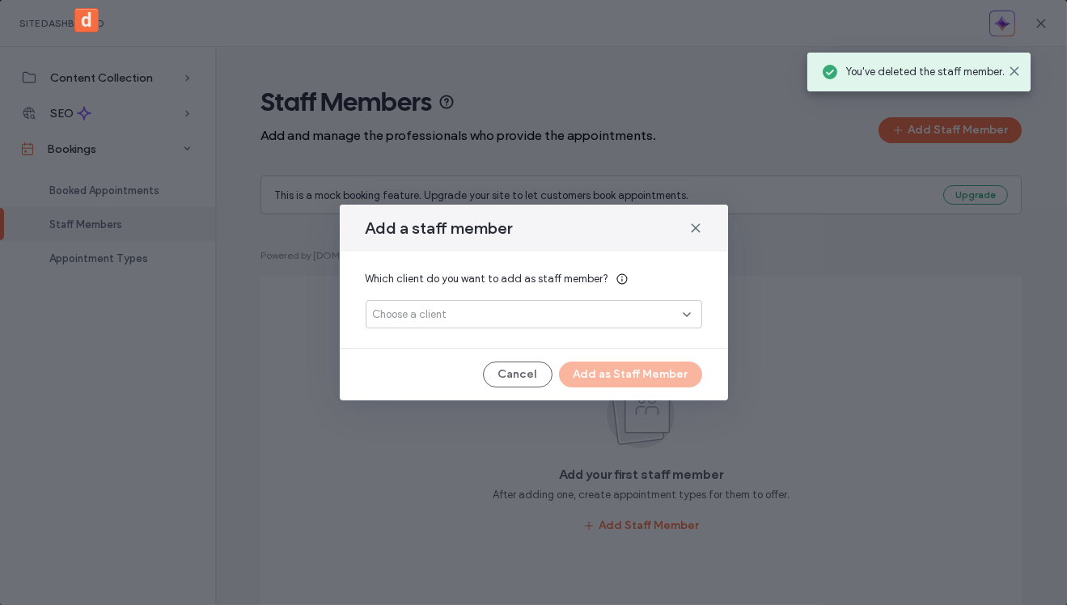
click at [554, 306] on div "Choose a client" at bounding box center [528, 314] width 310 height 16
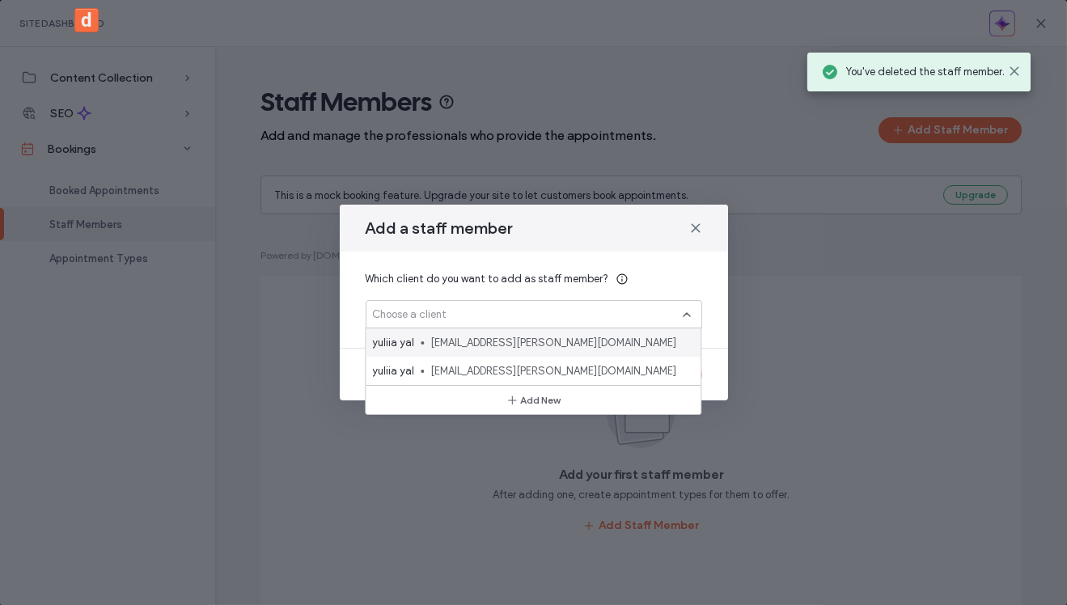
click at [548, 336] on span "yuliia+111@duda.co" at bounding box center [558, 343] width 257 height 16
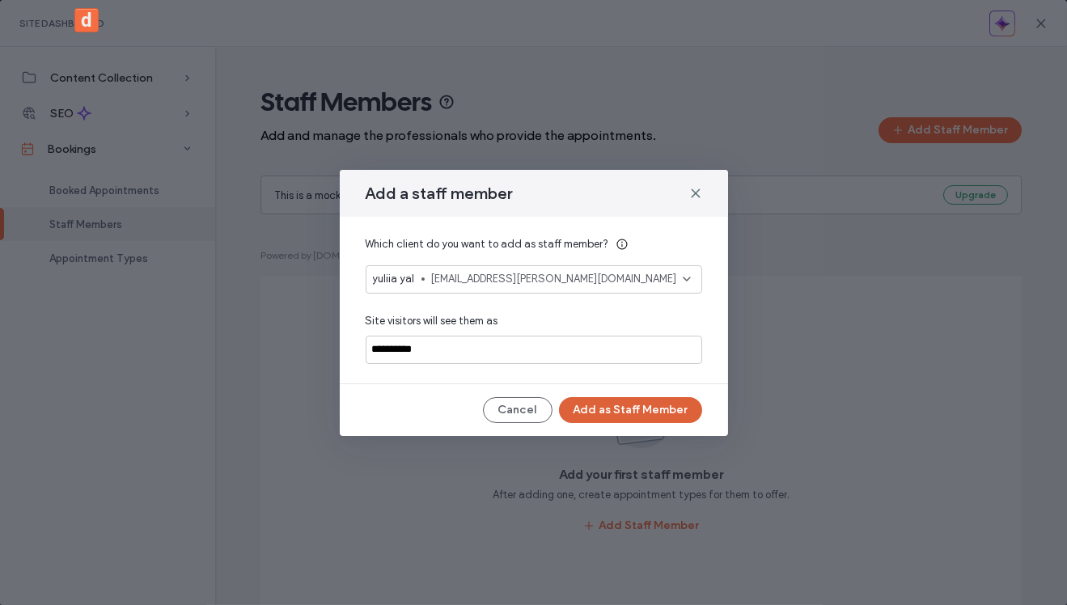
click at [627, 400] on button "Add as Staff Member" at bounding box center [630, 410] width 143 height 26
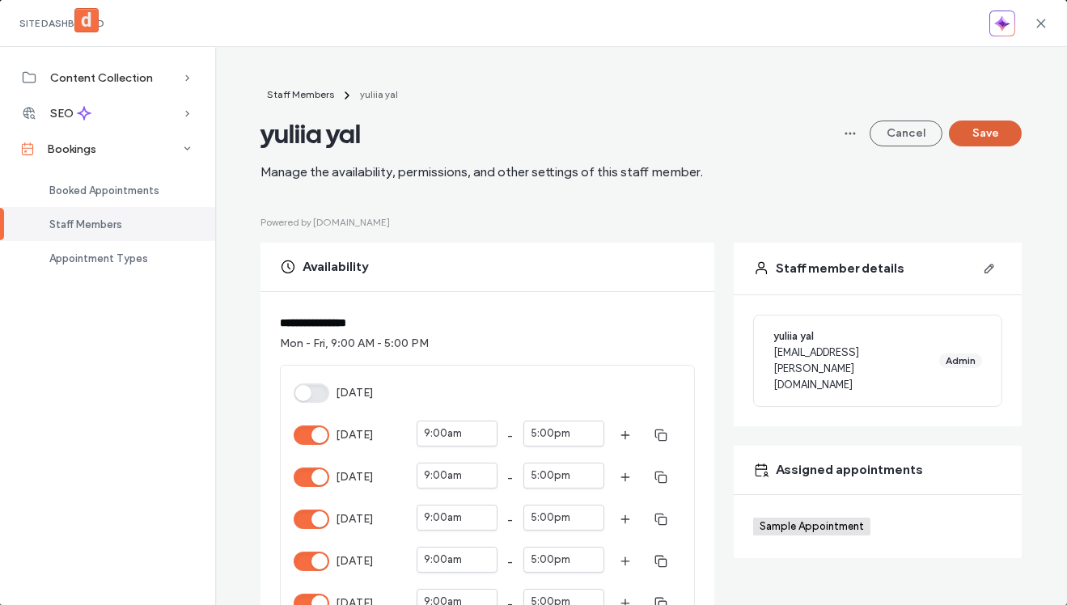
click at [999, 123] on button "Save" at bounding box center [984, 133] width 73 height 26
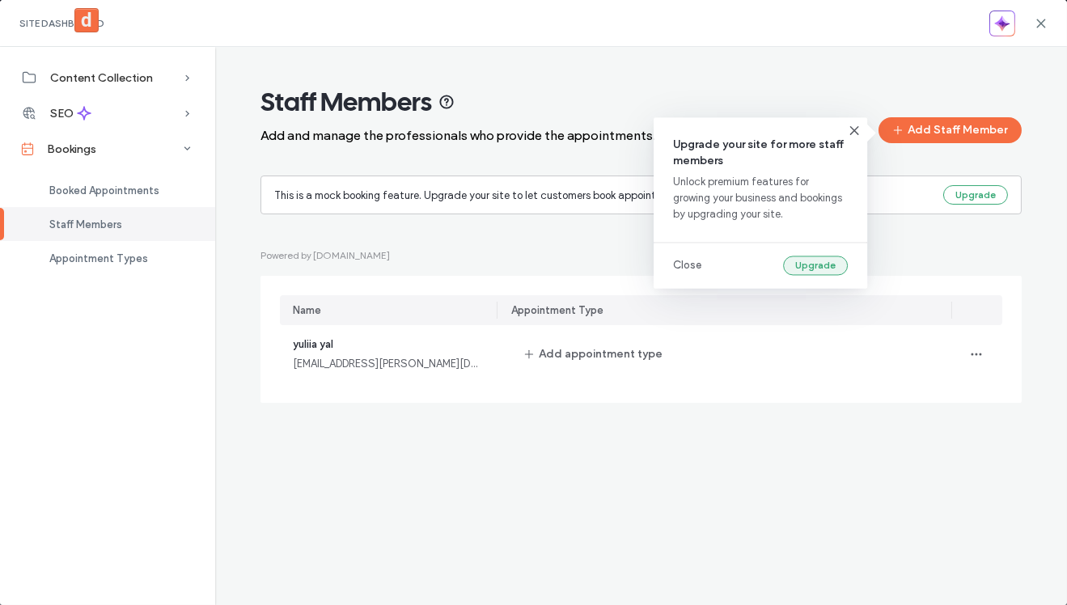
click at [820, 260] on button "Upgrade" at bounding box center [815, 265] width 65 height 19
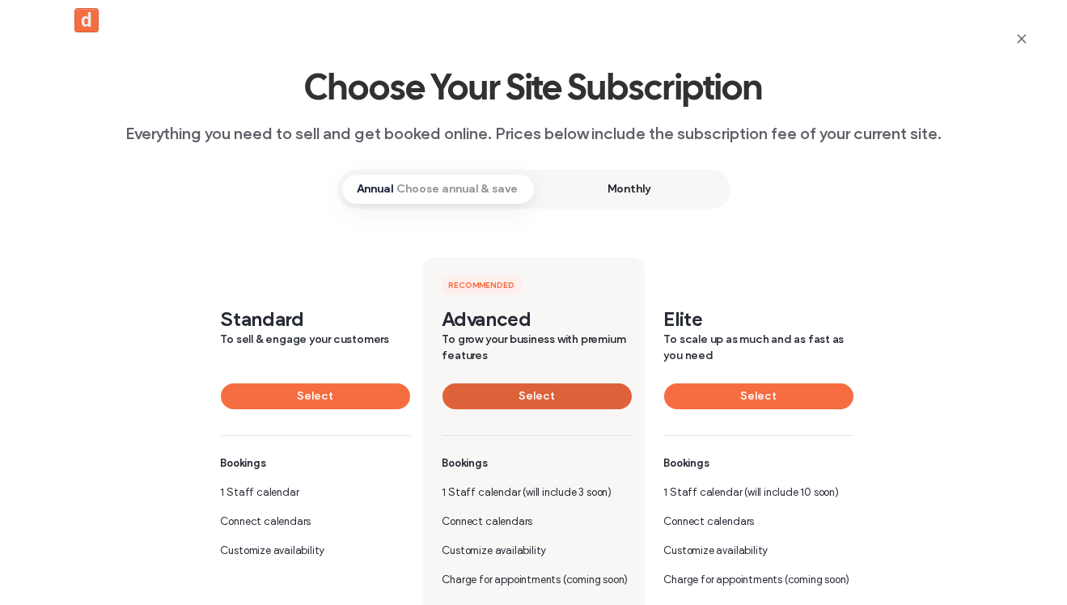
click at [572, 396] on button "Select" at bounding box center [536, 396] width 189 height 26
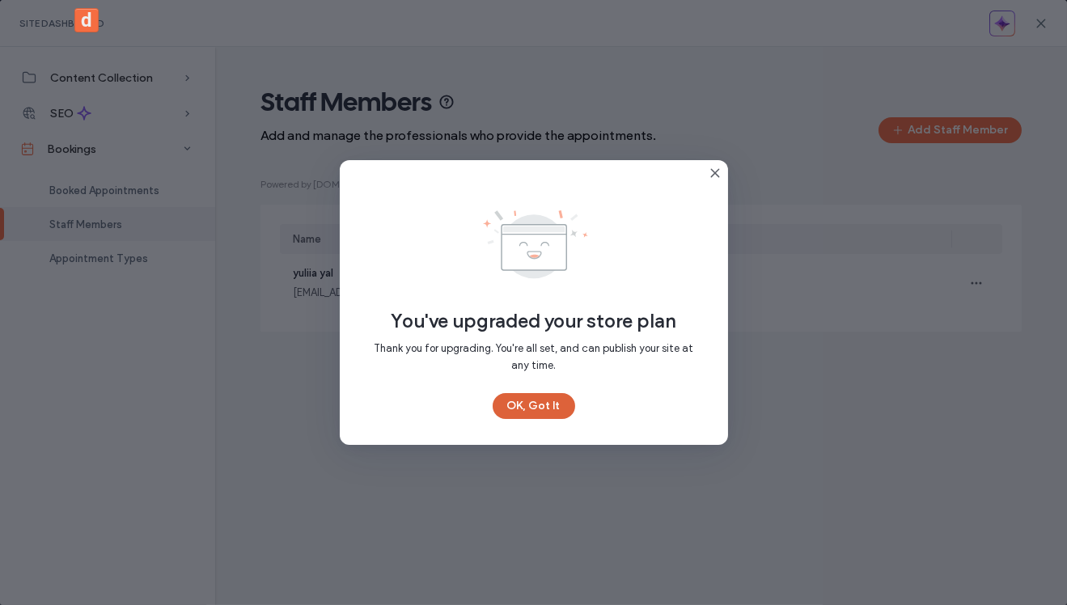
click at [546, 408] on button "OK, Got It" at bounding box center [533, 406] width 82 height 26
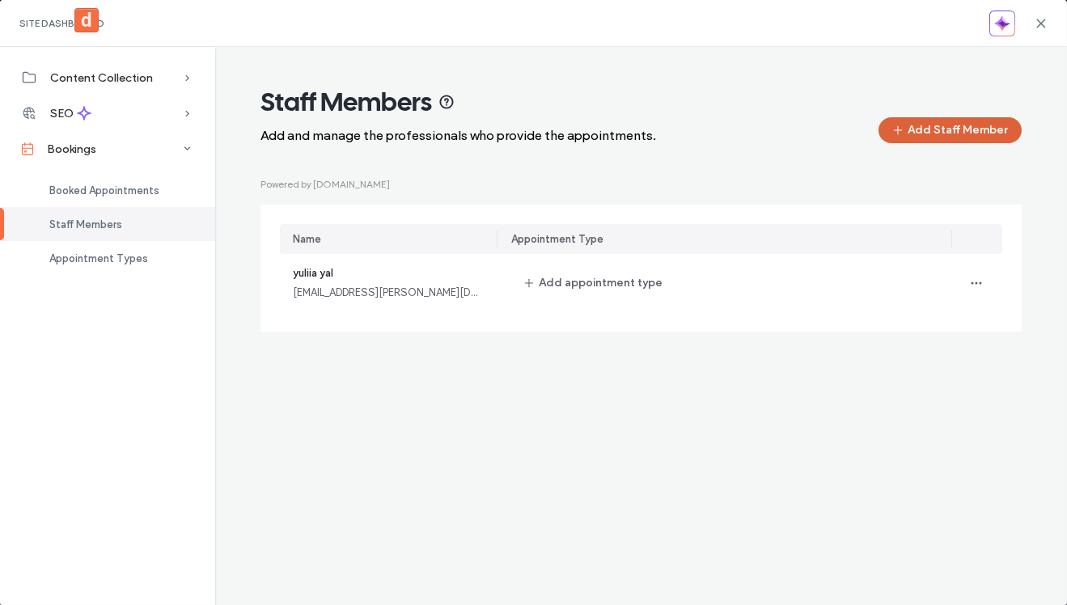
click at [935, 132] on button "Add Staff Member" at bounding box center [949, 130] width 143 height 26
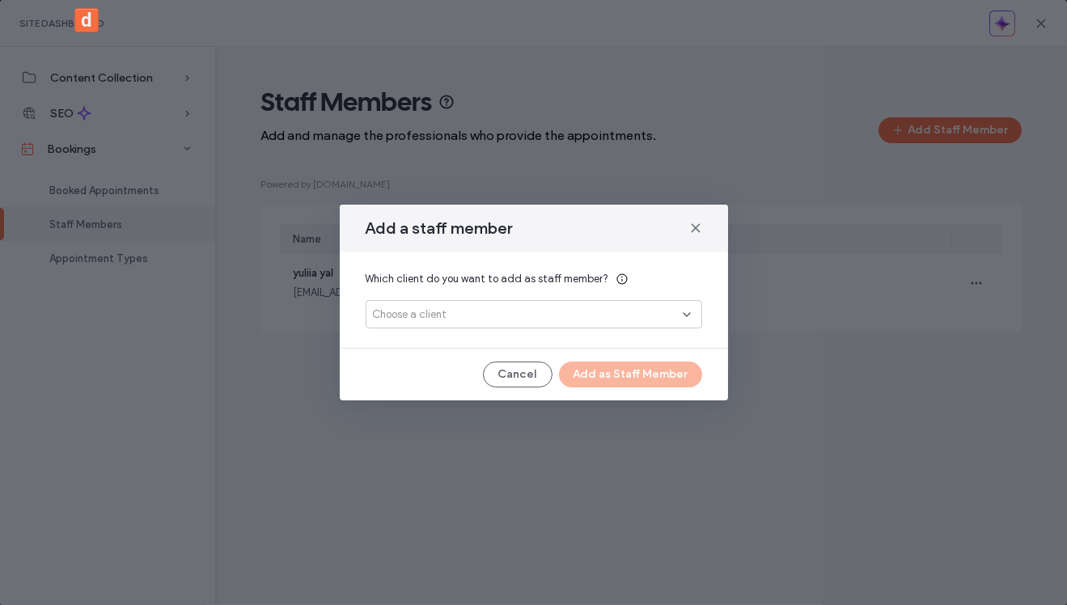
click at [611, 330] on div "Which client do you want to add as staff member? Choose a client" at bounding box center [534, 299] width 388 height 96
click at [611, 319] on div "Choose a client" at bounding box center [528, 314] width 310 height 16
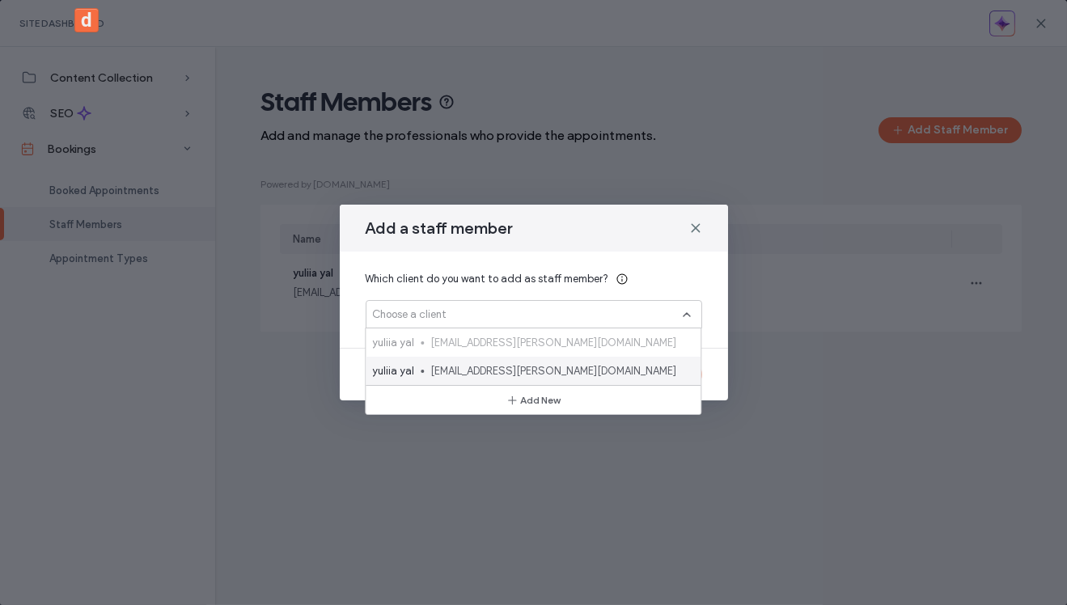
click at [594, 359] on div "yuliia yal yuliia+7777@duda.co" at bounding box center [532, 371] width 335 height 28
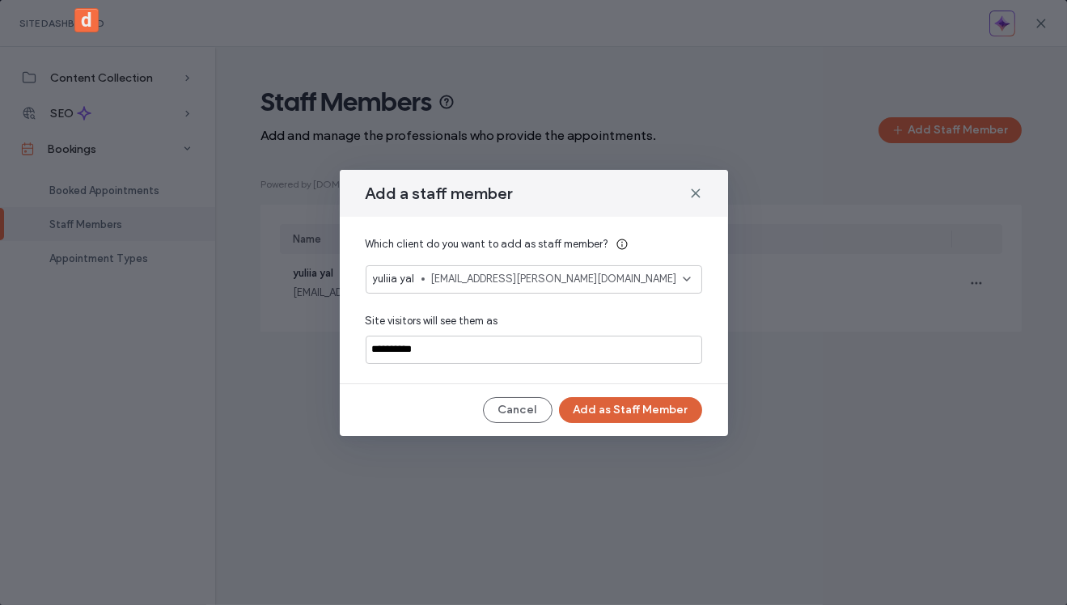
click at [644, 408] on button "Add as Staff Member" at bounding box center [630, 410] width 143 height 26
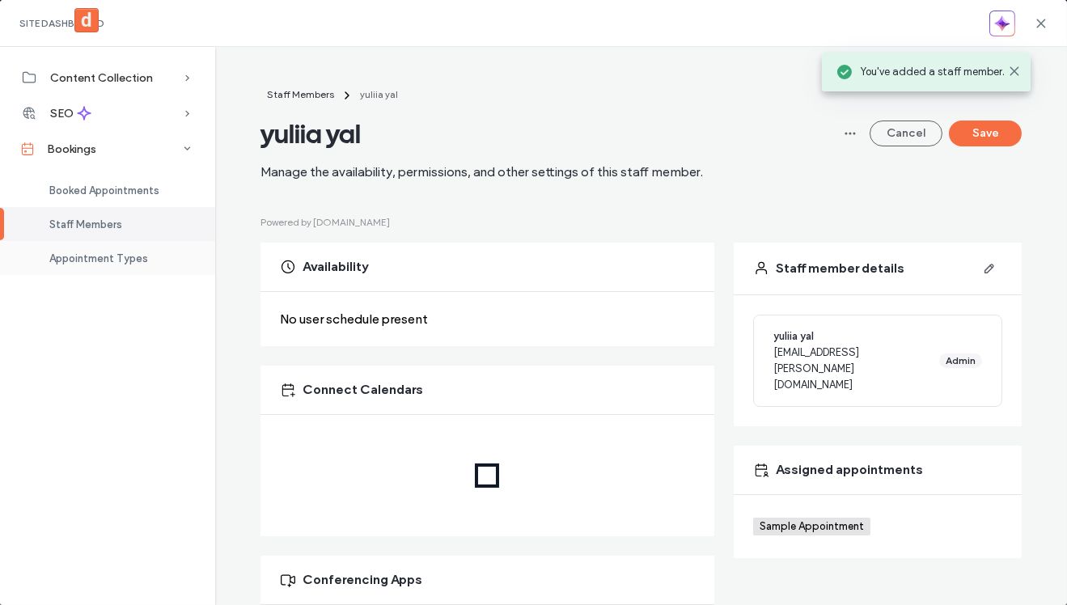
click at [140, 252] on span "Appointment Types" at bounding box center [98, 258] width 99 height 12
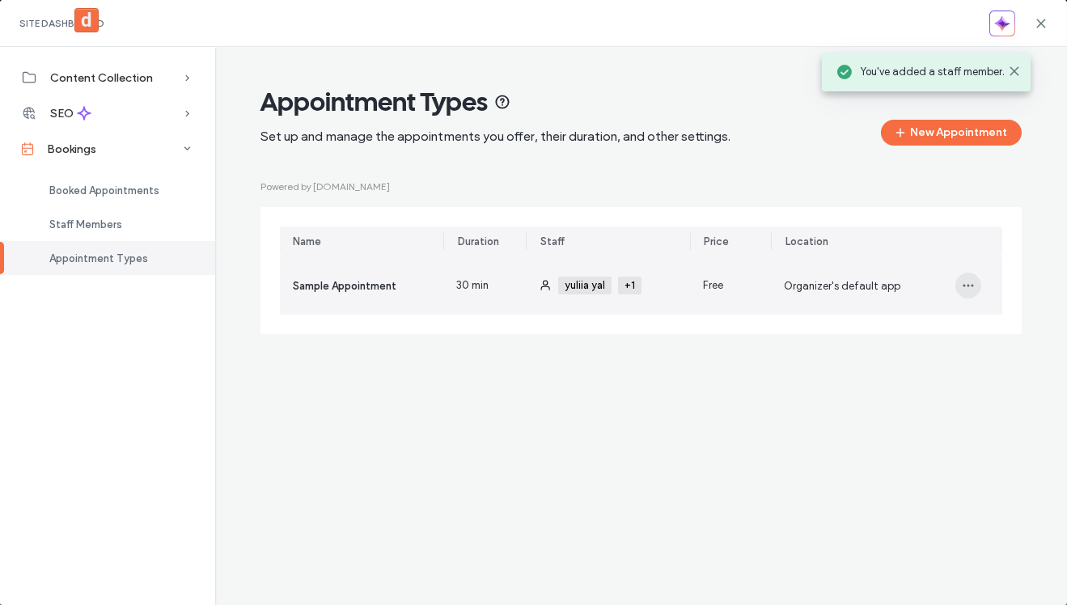
click at [970, 286] on icon "button" at bounding box center [967, 285] width 13 height 13
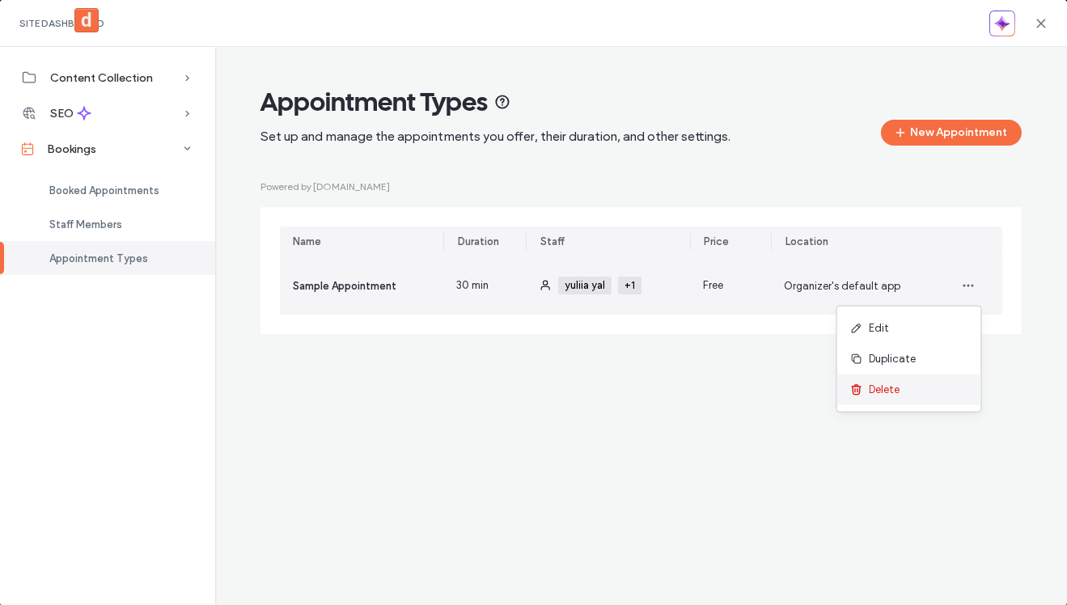
click at [901, 387] on div "Delete" at bounding box center [909, 389] width 144 height 31
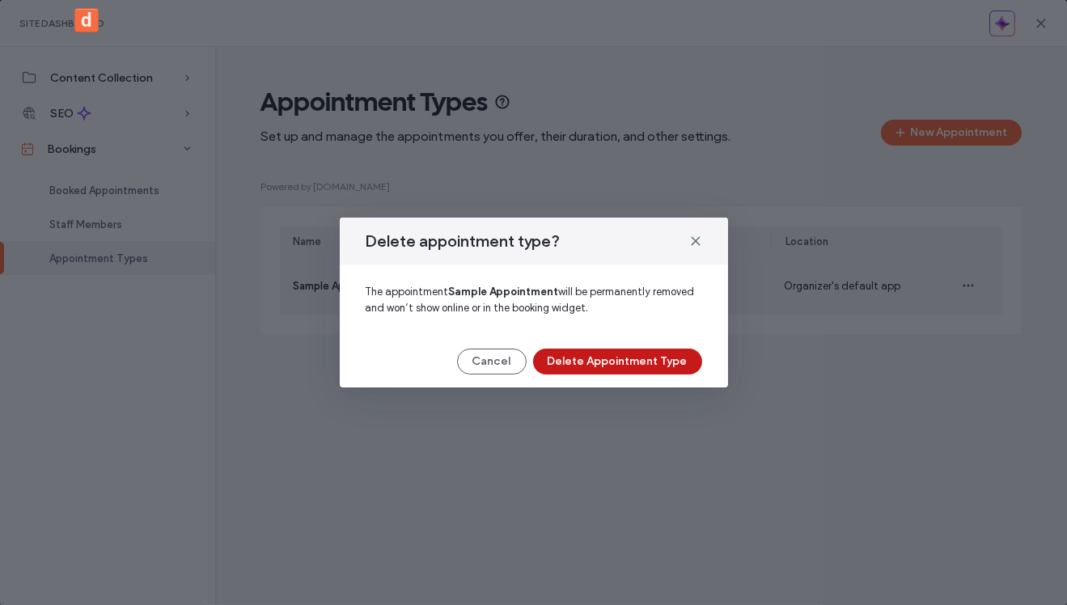
click at [609, 360] on button "Delete Appointment Type" at bounding box center [617, 362] width 169 height 26
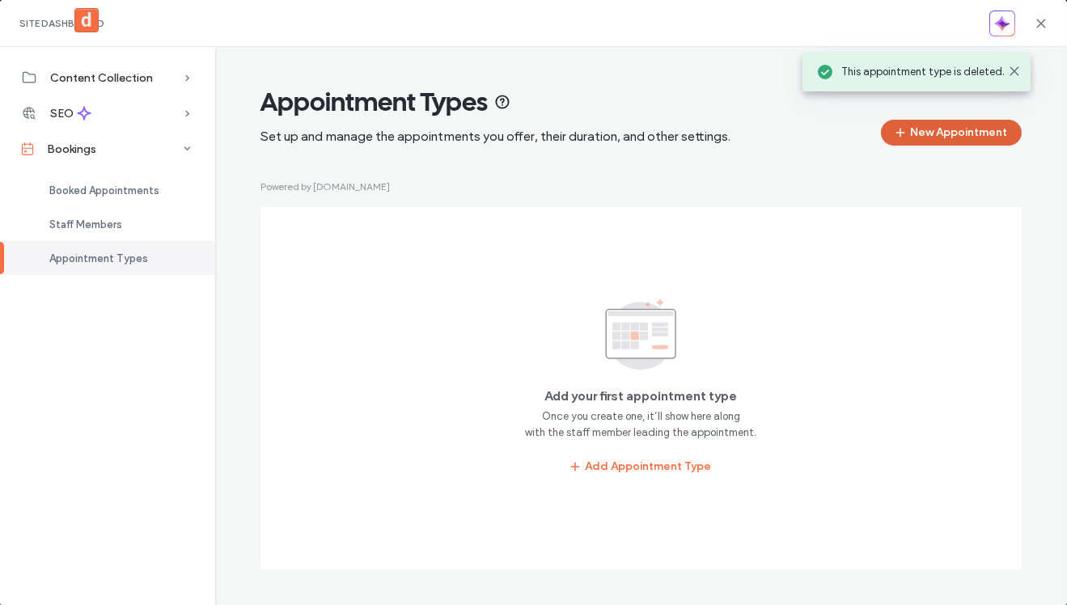
click at [960, 142] on button "New Appointment" at bounding box center [951, 133] width 141 height 26
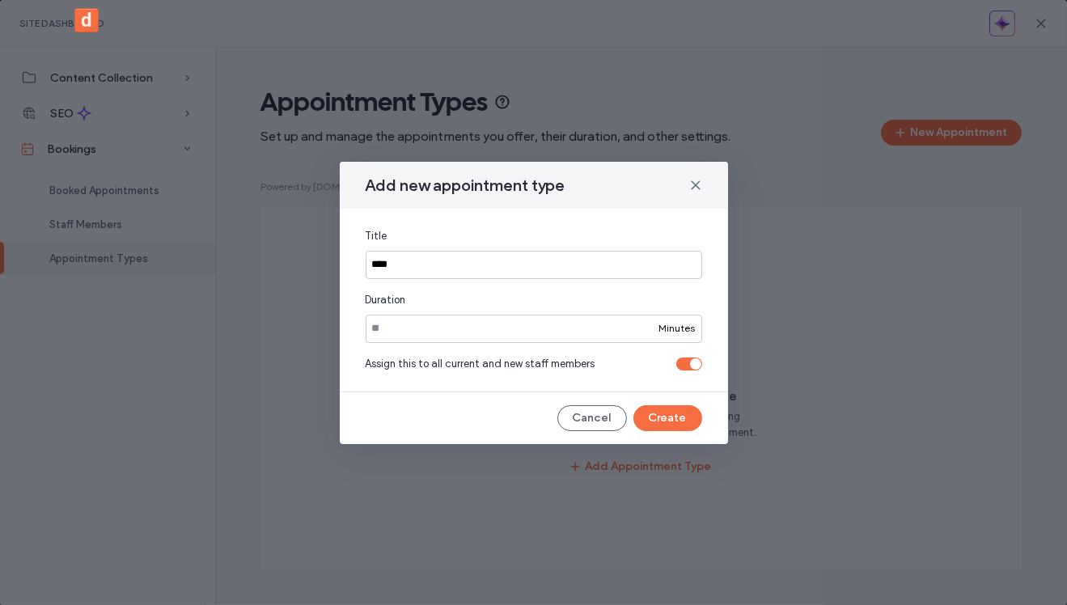
type input "****"
click at [420, 403] on div "Add new appointment type Title **** Duration ** Minutes Assign this to all curr…" at bounding box center [534, 303] width 388 height 282
click at [695, 364] on div "toggle" at bounding box center [695, 363] width 11 height 11
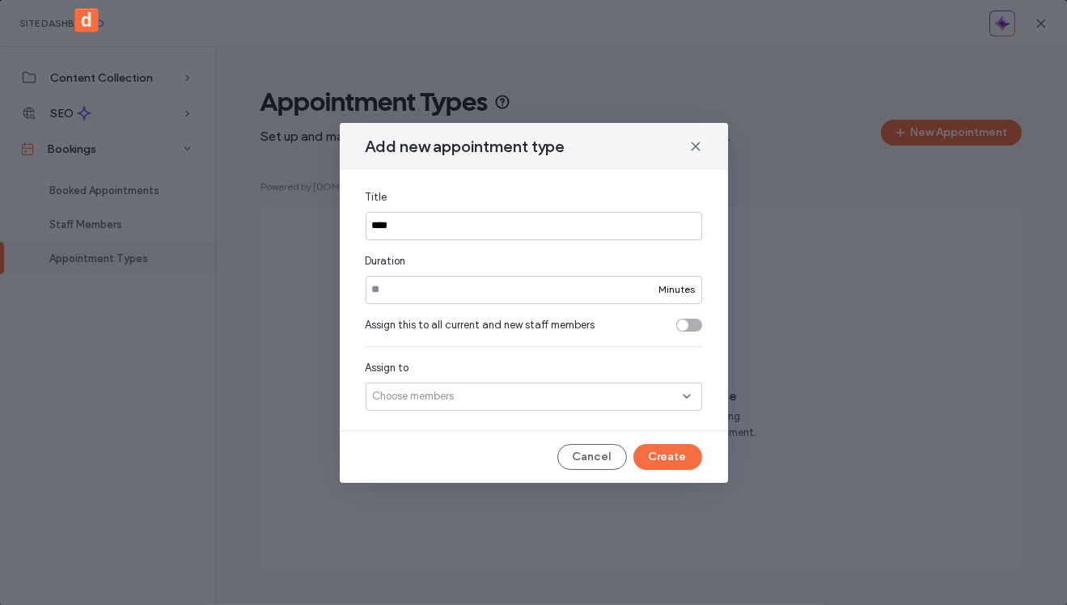
click at [570, 395] on div "Choose members" at bounding box center [533, 396] width 336 height 28
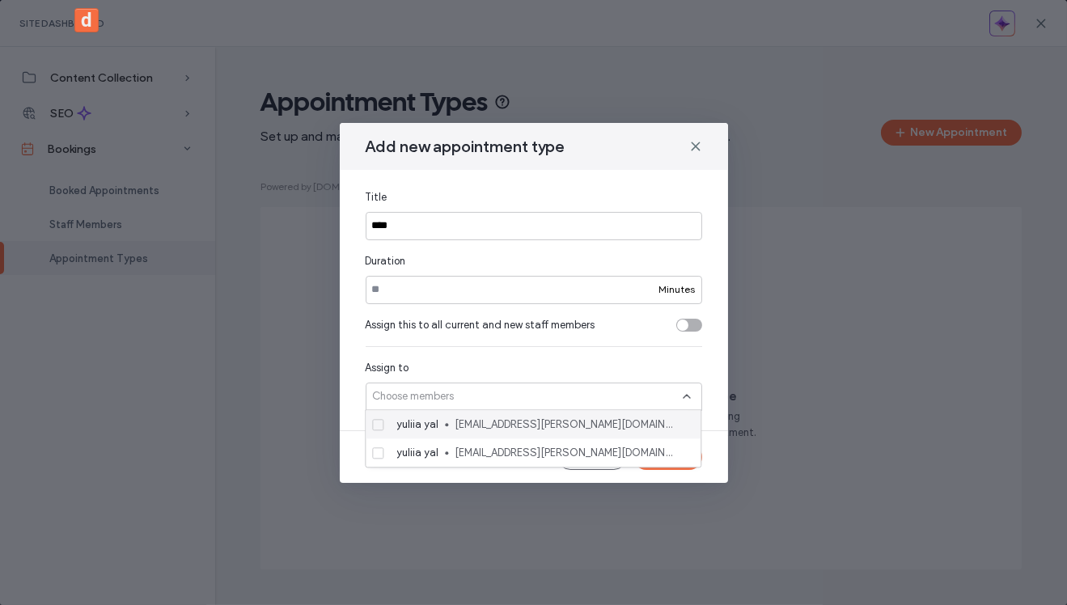
click at [543, 427] on span "[EMAIL_ADDRESS][PERSON_NAME][DOMAIN_NAME]" at bounding box center [564, 424] width 220 height 16
click at [689, 391] on icon at bounding box center [686, 396] width 13 height 13
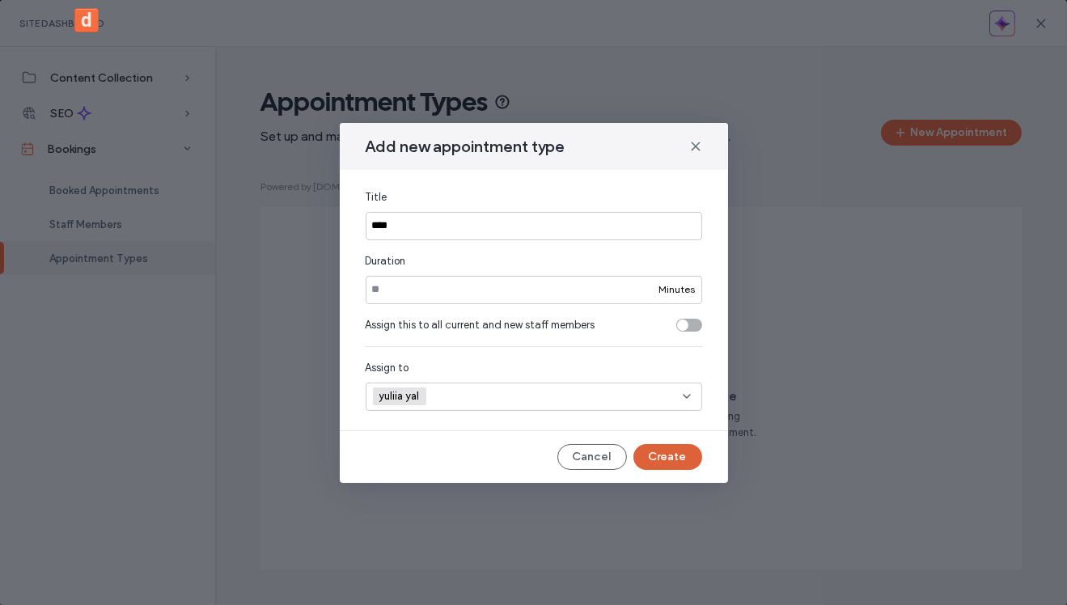
click at [672, 463] on button "Create" at bounding box center [667, 457] width 69 height 26
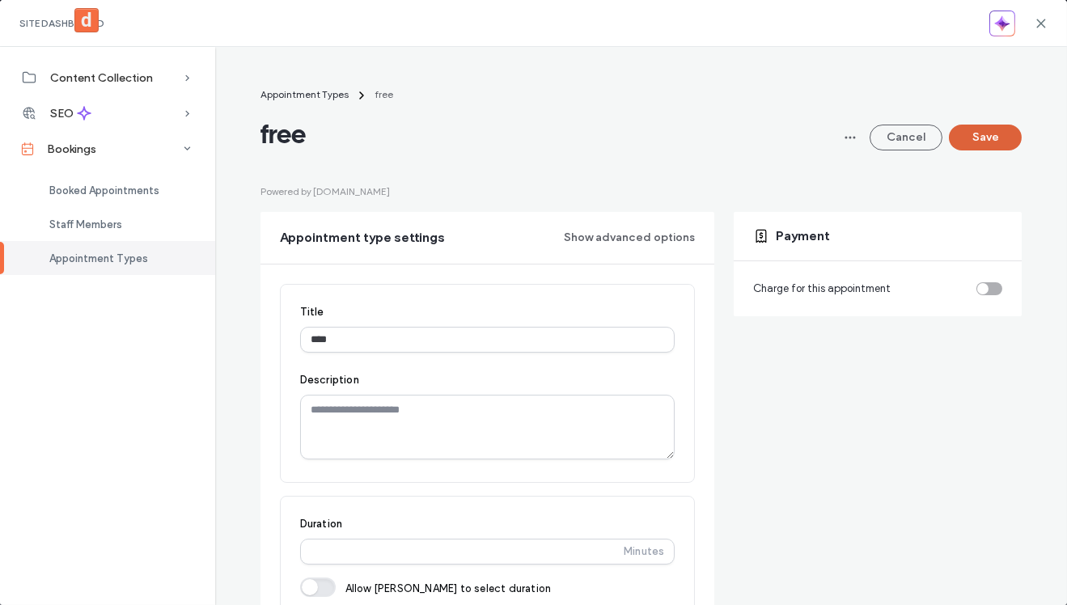
click at [995, 131] on button "Save" at bounding box center [984, 138] width 73 height 26
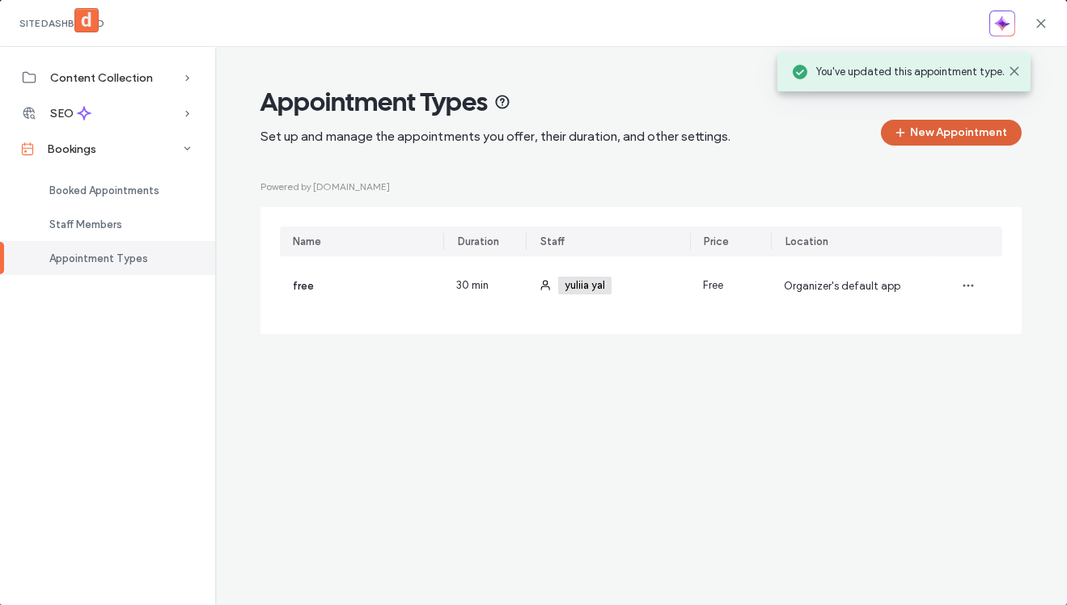
click at [957, 134] on button "New Appointment" at bounding box center [951, 133] width 141 height 26
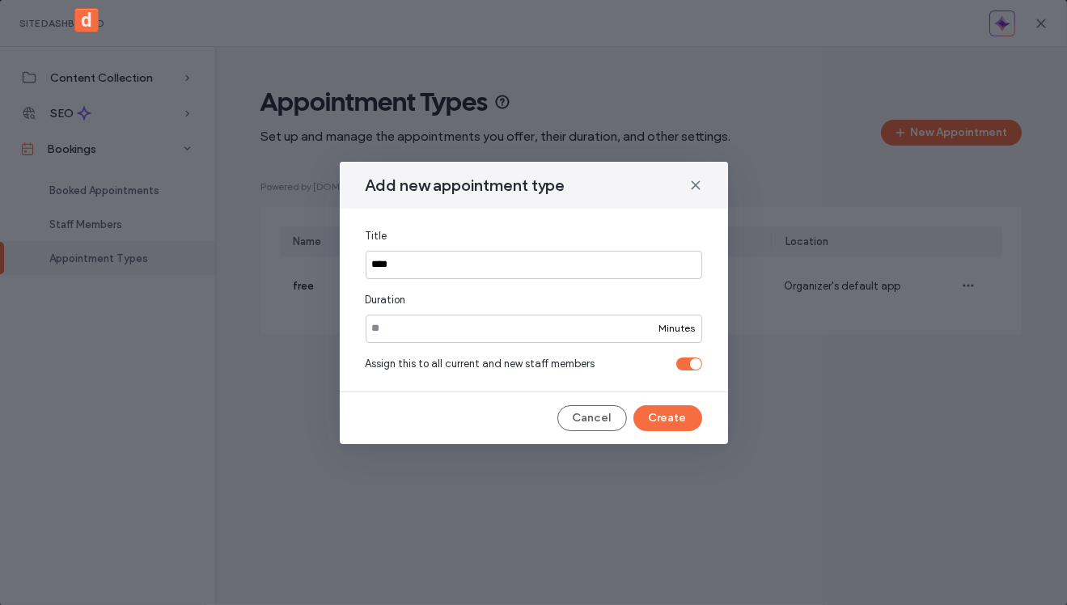
type input "****"
click at [689, 370] on div "Assign this to all current and new staff members" at bounding box center [533, 364] width 336 height 16
click at [690, 363] on div "toggle" at bounding box center [695, 363] width 11 height 11
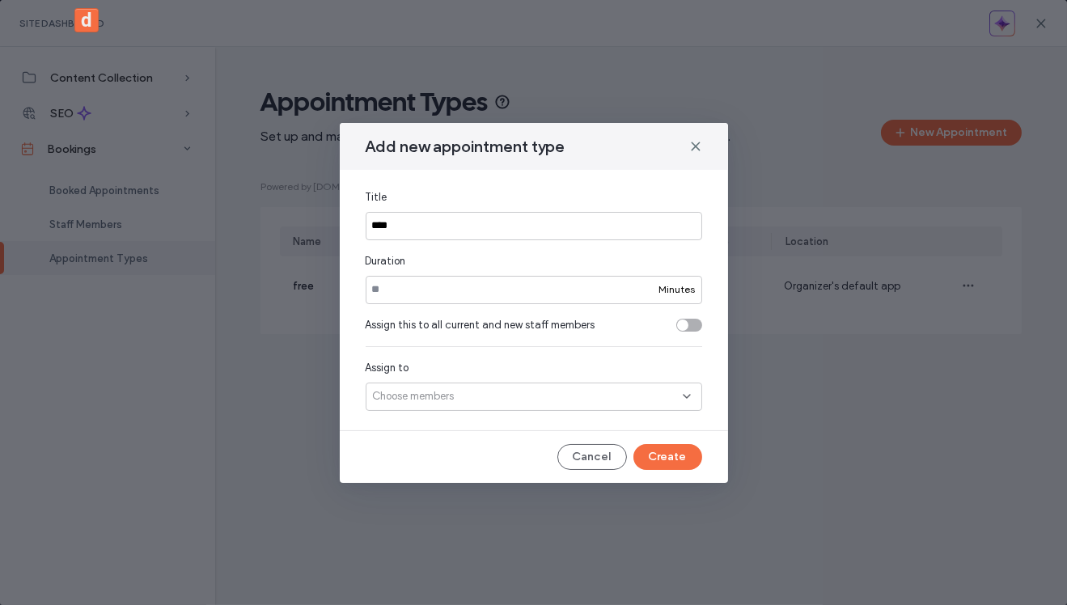
click at [529, 406] on div "Choose members" at bounding box center [533, 396] width 336 height 28
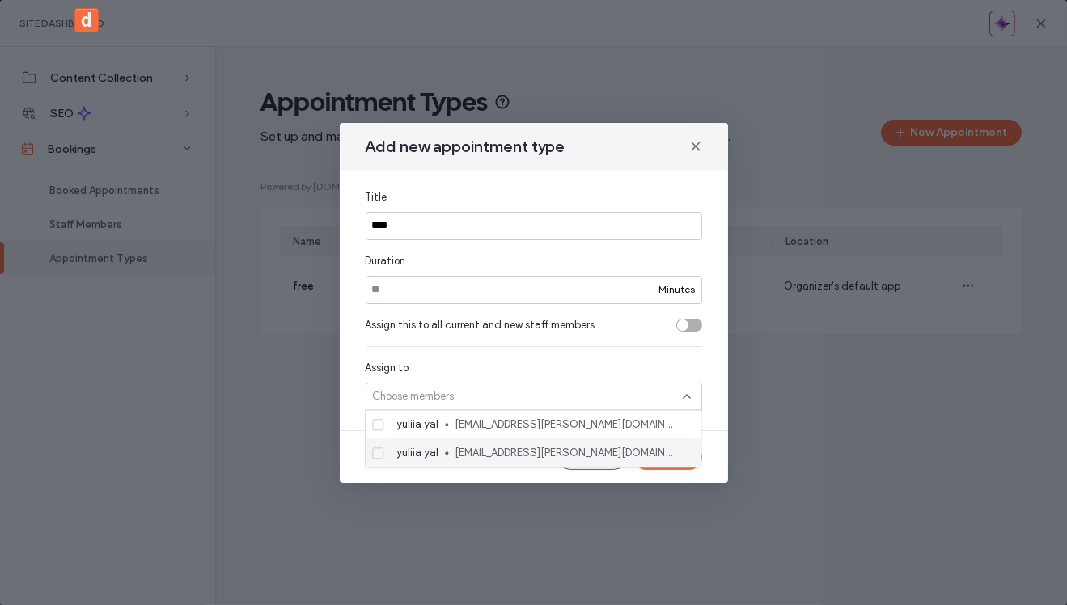
click at [505, 452] on span "yuliia+7777@duda.co" at bounding box center [564, 453] width 220 height 16
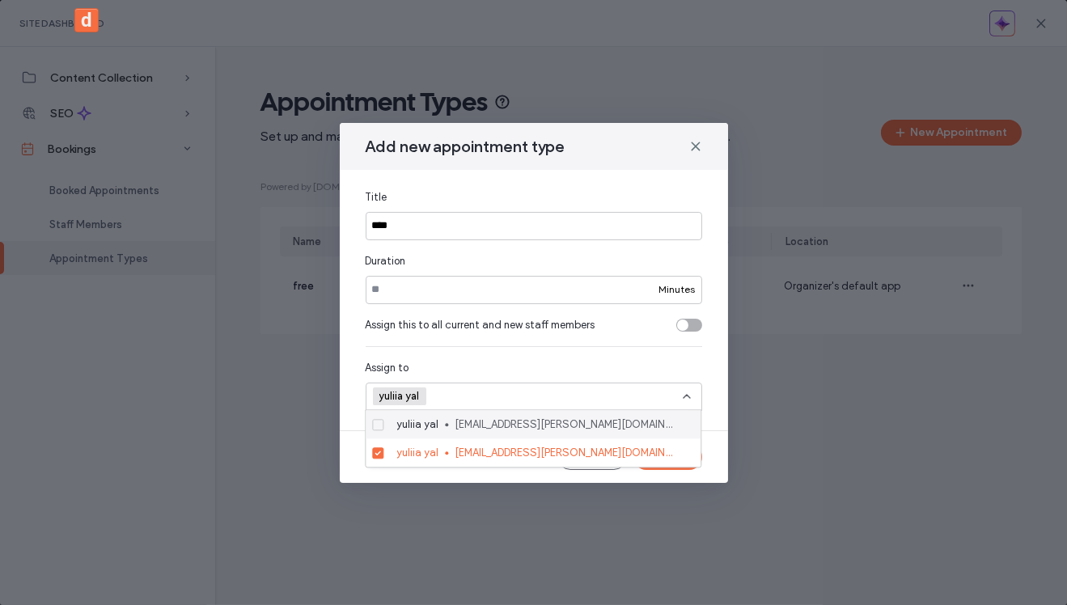
click at [610, 358] on div "Assign to yuliia yal +0 yuliia yal +0" at bounding box center [533, 372] width 336 height 78
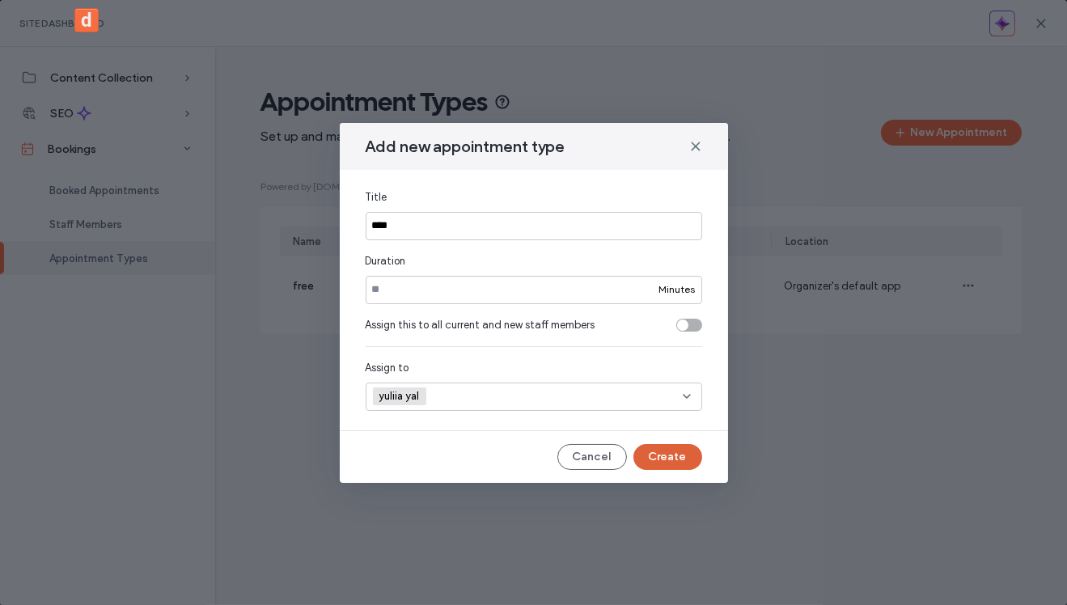
click at [661, 465] on button "Create" at bounding box center [667, 457] width 69 height 26
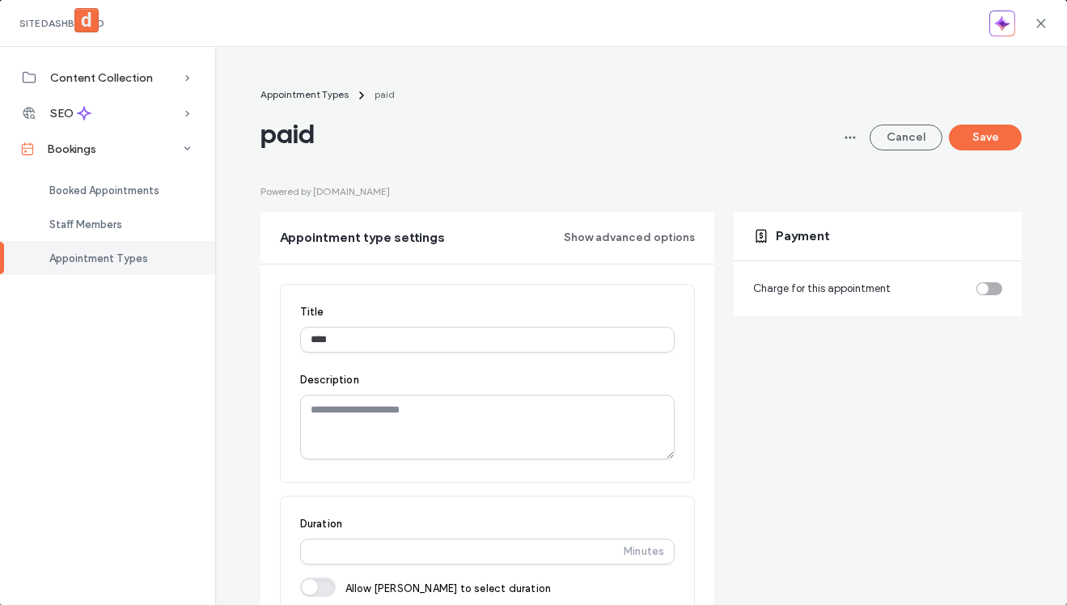
click at [999, 285] on div "toggle" at bounding box center [989, 288] width 26 height 13
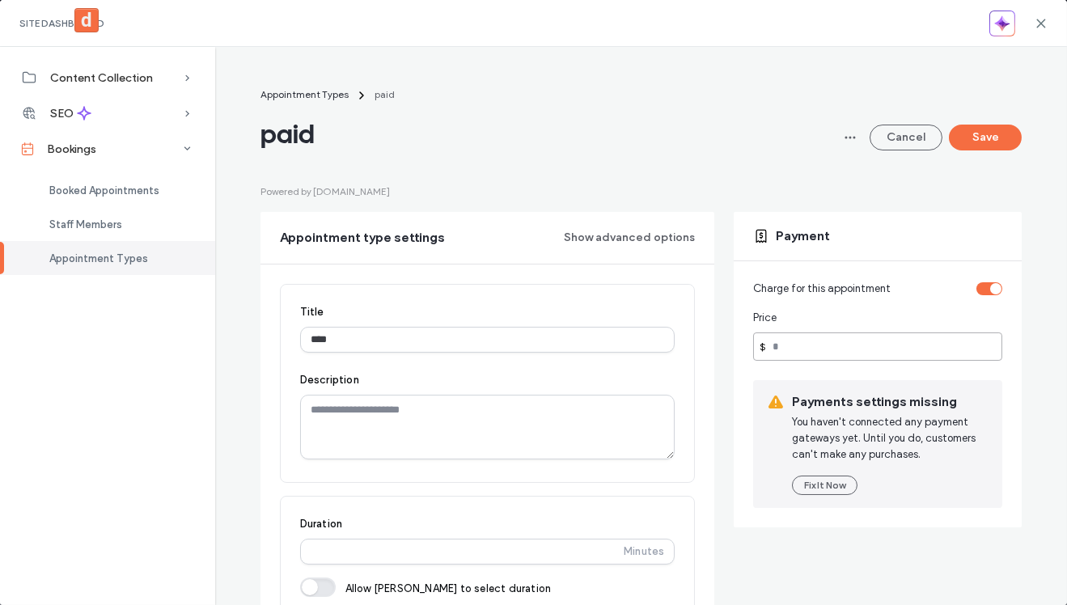
click at [817, 350] on input "number" at bounding box center [877, 346] width 249 height 28
type input "**"
click at [824, 487] on button "Fix It Now" at bounding box center [824, 484] width 65 height 19
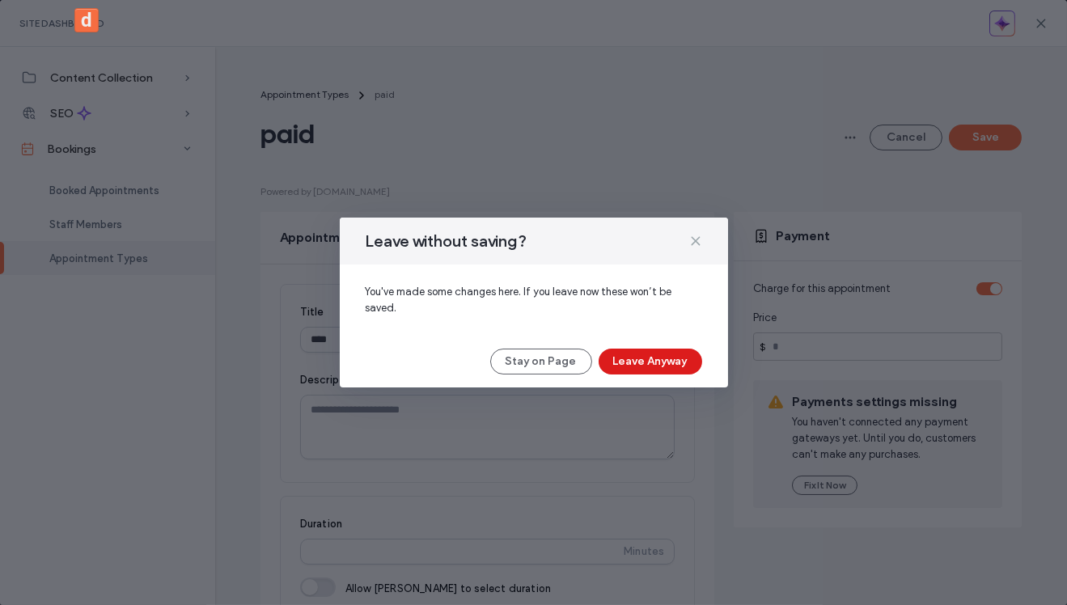
click at [695, 240] on use at bounding box center [694, 240] width 7 height 7
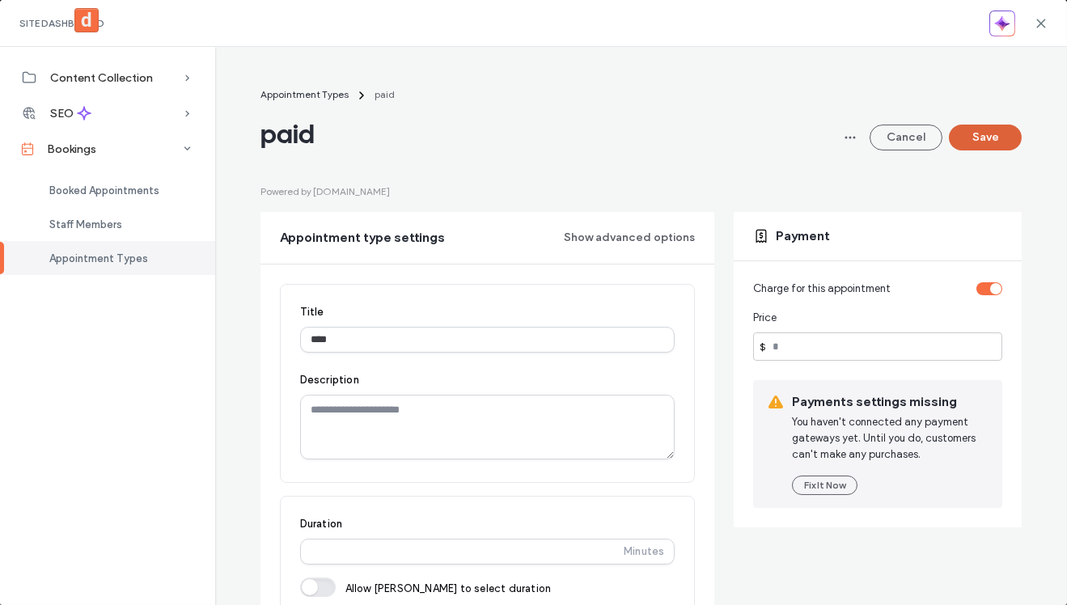
click at [986, 137] on button "Save" at bounding box center [984, 138] width 73 height 26
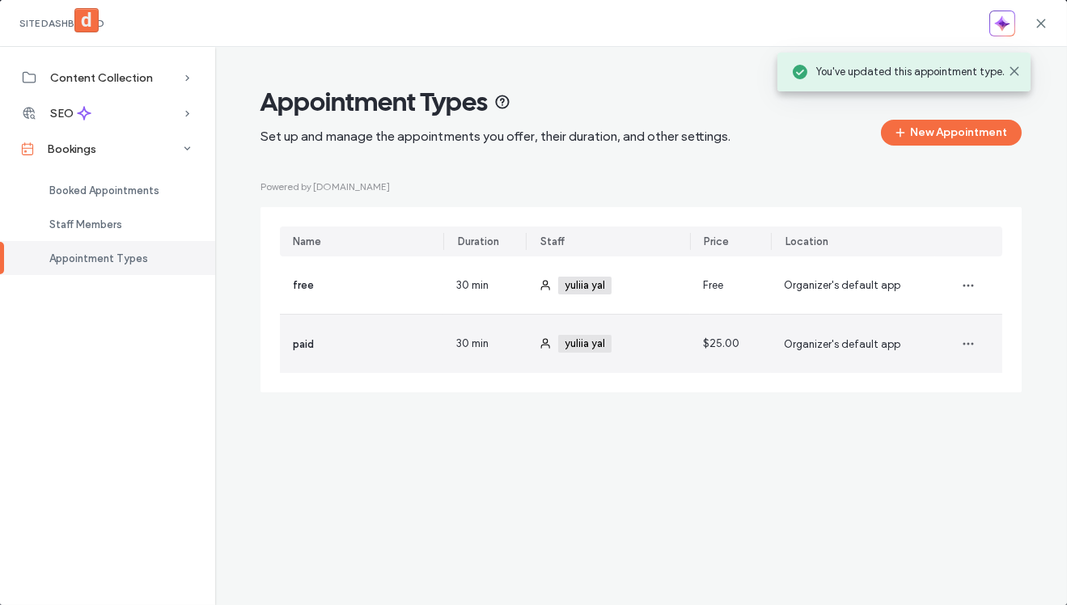
click at [392, 331] on div "paid" at bounding box center [362, 344] width 164 height 58
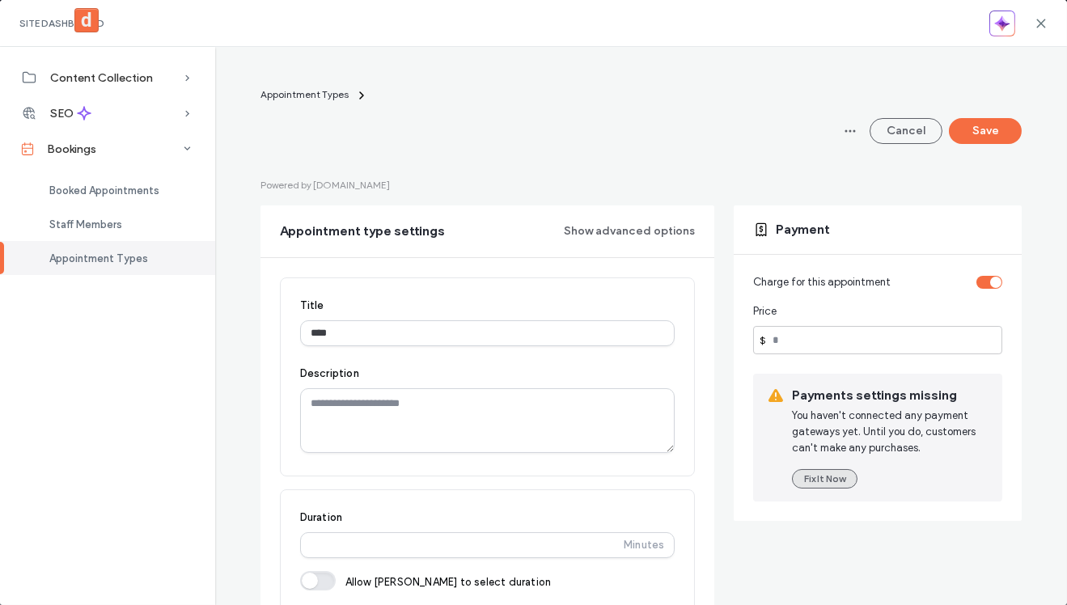
click at [830, 478] on button "Fix It Now" at bounding box center [824, 478] width 65 height 19
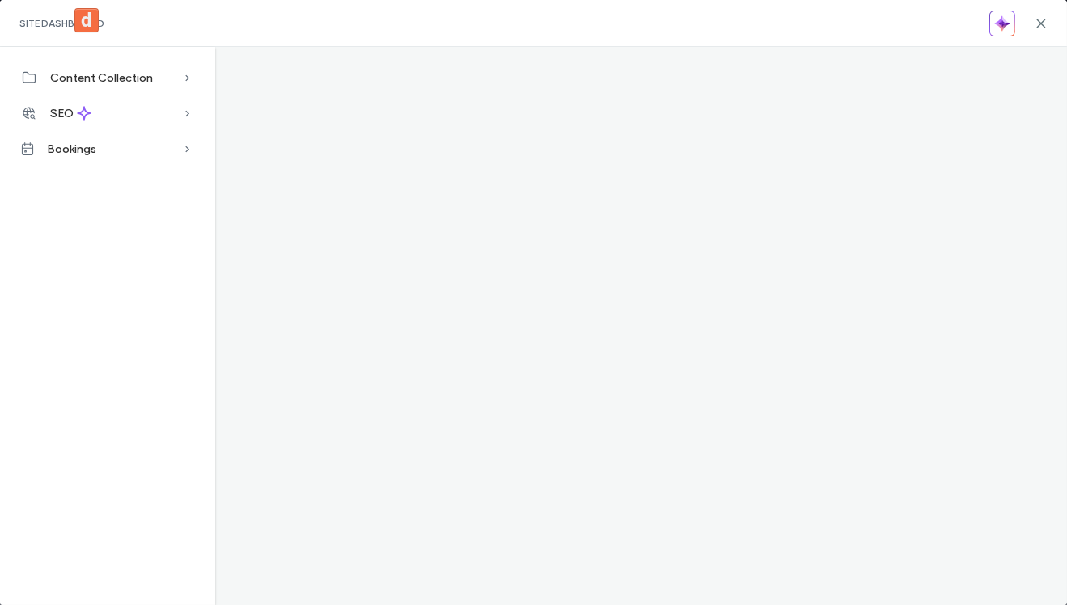
click at [1031, 23] on div "Site Dashboard" at bounding box center [533, 23] width 1067 height 47
click at [1040, 21] on icon at bounding box center [1040, 23] width 13 height 13
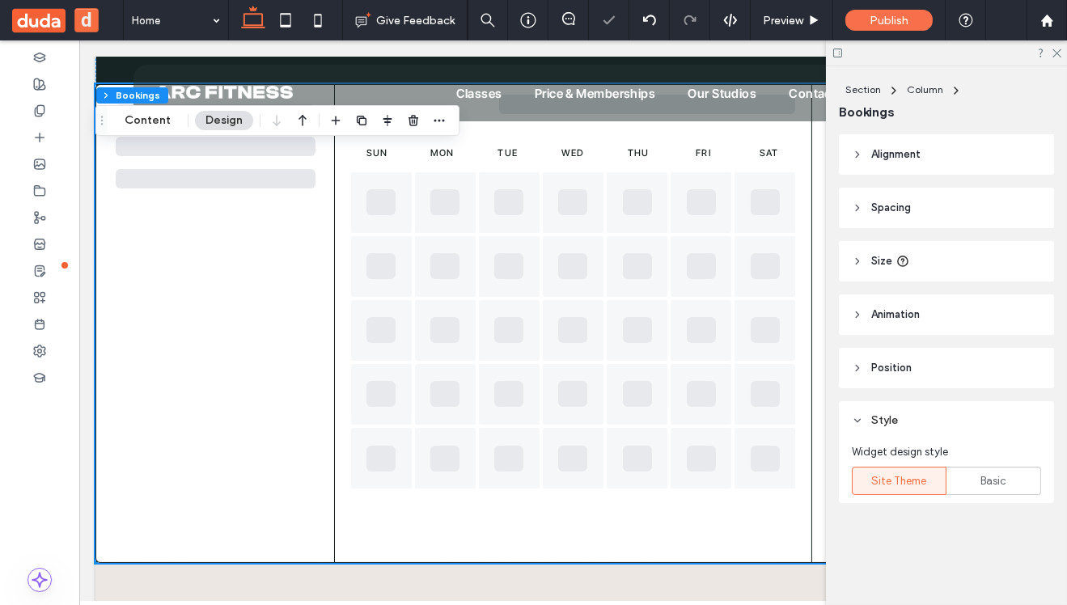
scroll to position [962, 0]
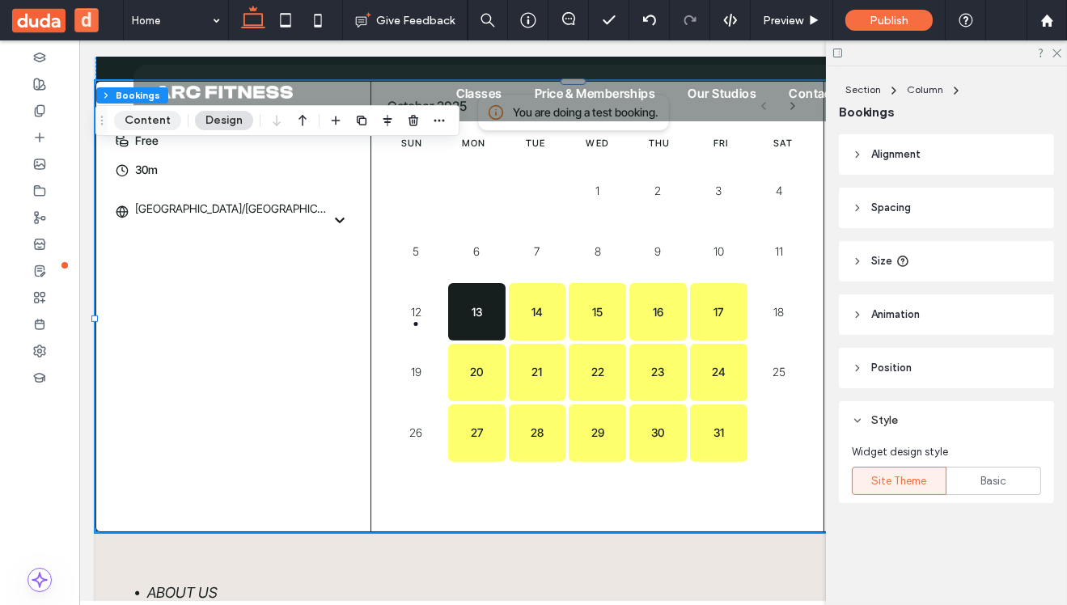
click at [145, 121] on button "Content" at bounding box center [147, 120] width 67 height 19
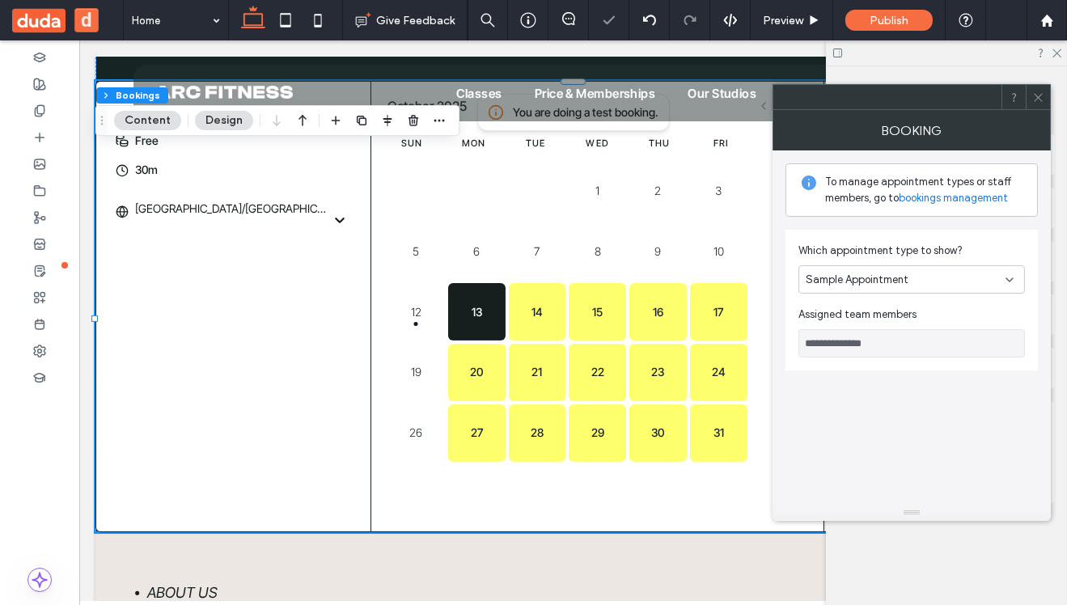
type input "**********"
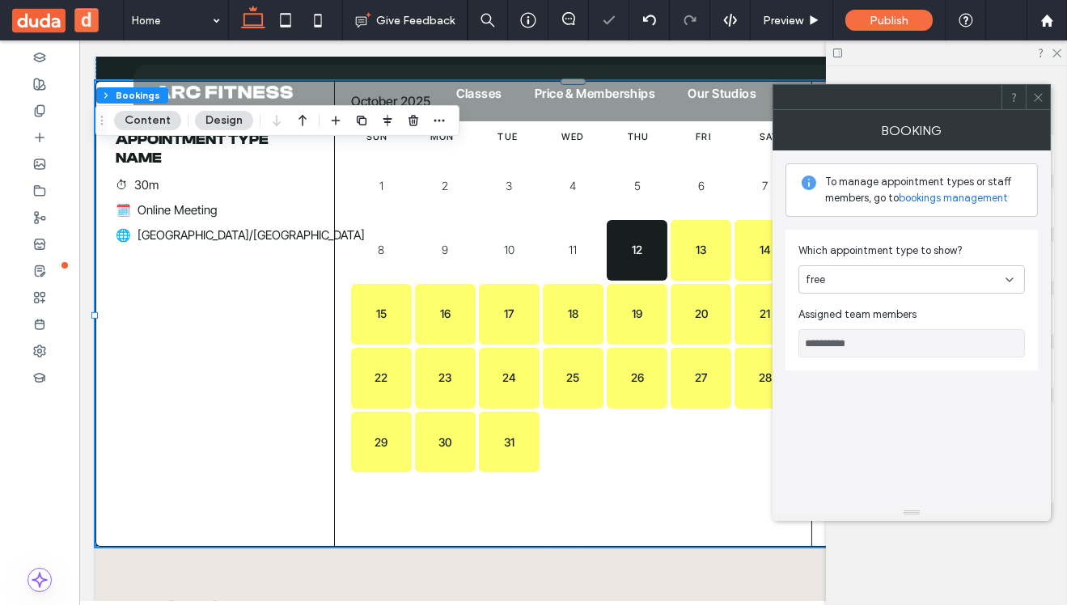
click at [961, 196] on link "bookings management" at bounding box center [952, 198] width 109 height 16
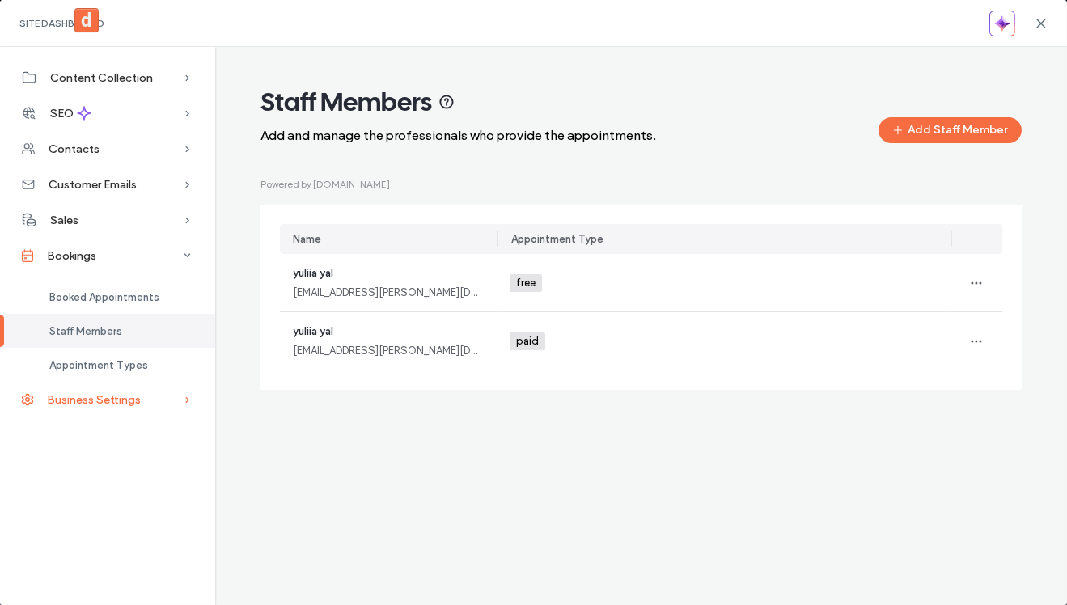
click at [135, 384] on div "Business Settings" at bounding box center [107, 400] width 215 height 36
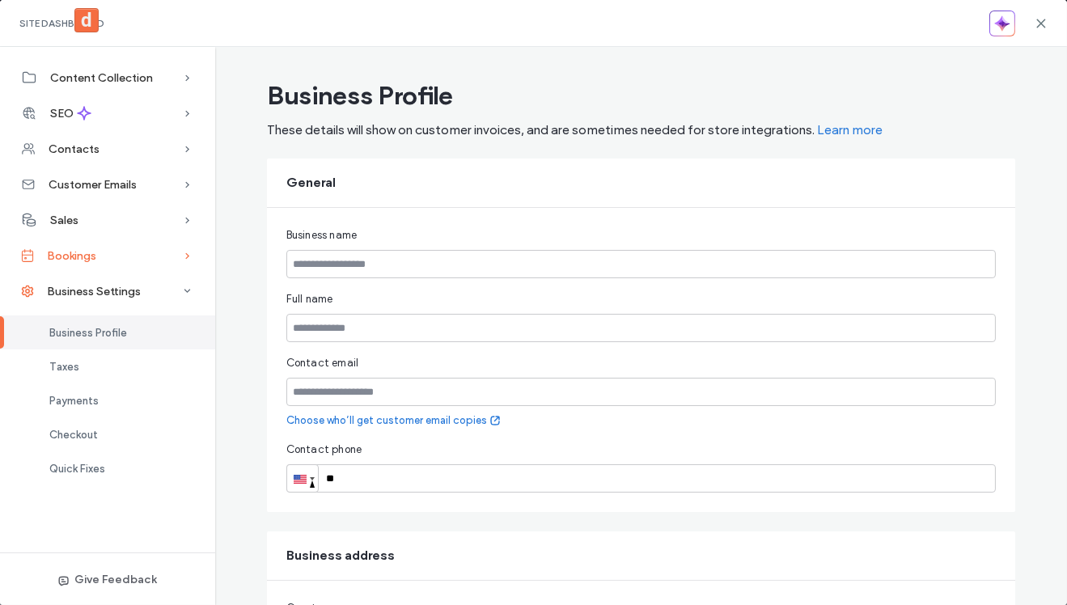
click at [116, 255] on div "Bookings" at bounding box center [107, 256] width 215 height 36
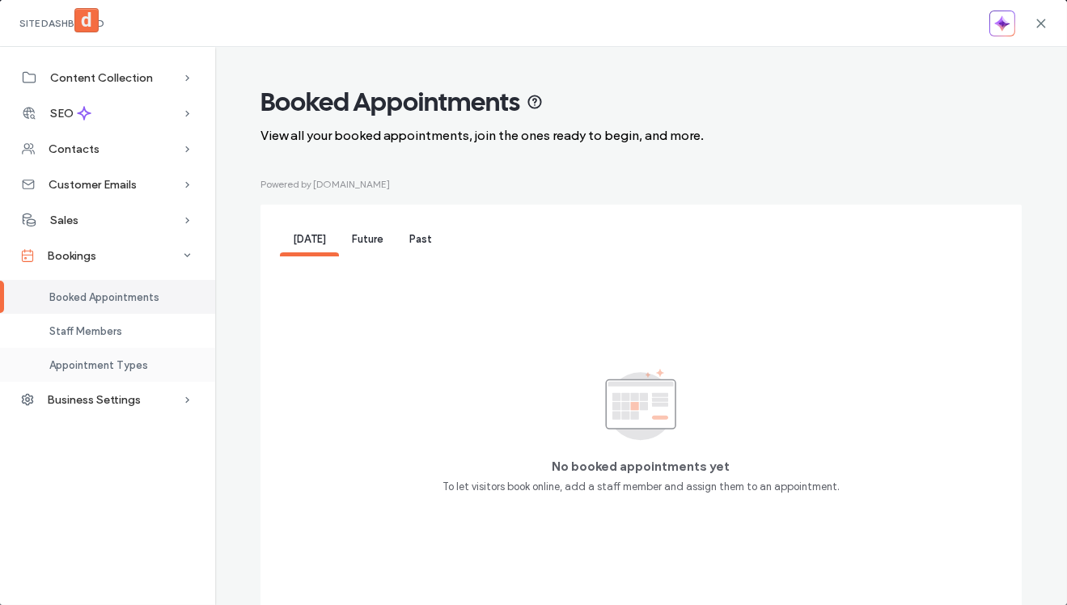
click at [104, 361] on span "Appointment Types" at bounding box center [98, 365] width 99 height 12
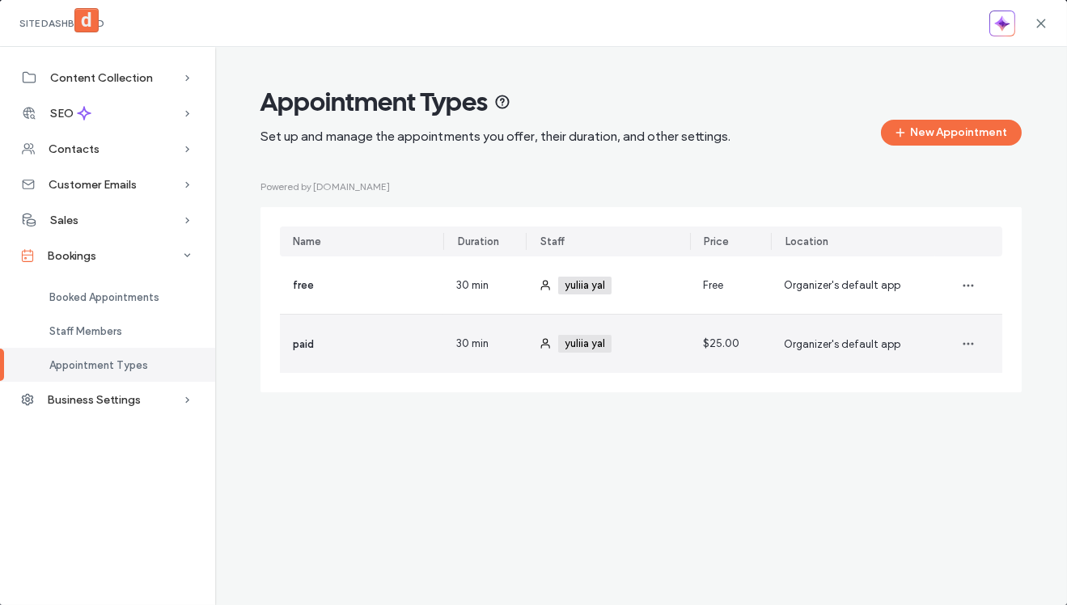
click at [757, 358] on div "$25.00" at bounding box center [730, 344] width 81 height 58
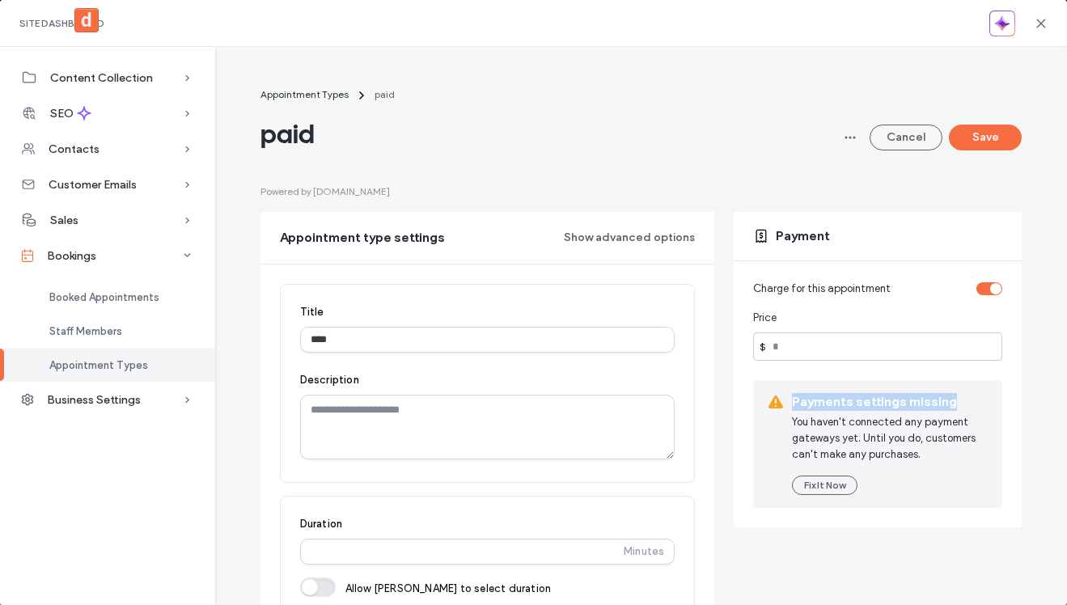
drag, startPoint x: 792, startPoint y: 402, endPoint x: 976, endPoint y: 407, distance: 183.6
click at [976, 407] on span "Payments settings missing" at bounding box center [890, 402] width 197 height 18
copy span "Payments settings missing"
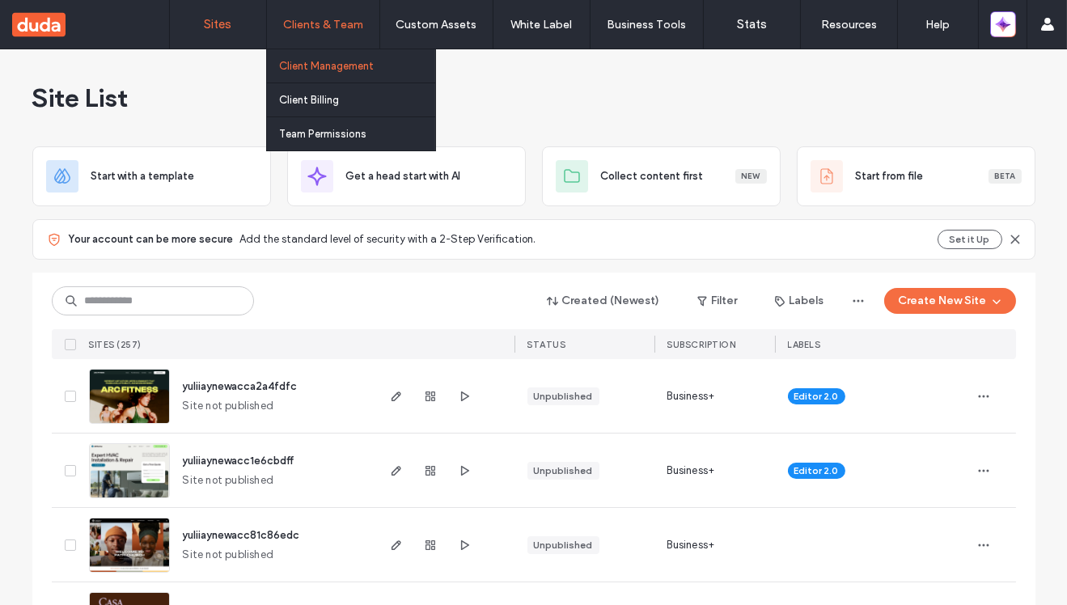
click at [311, 61] on label "Client Management" at bounding box center [326, 66] width 95 height 12
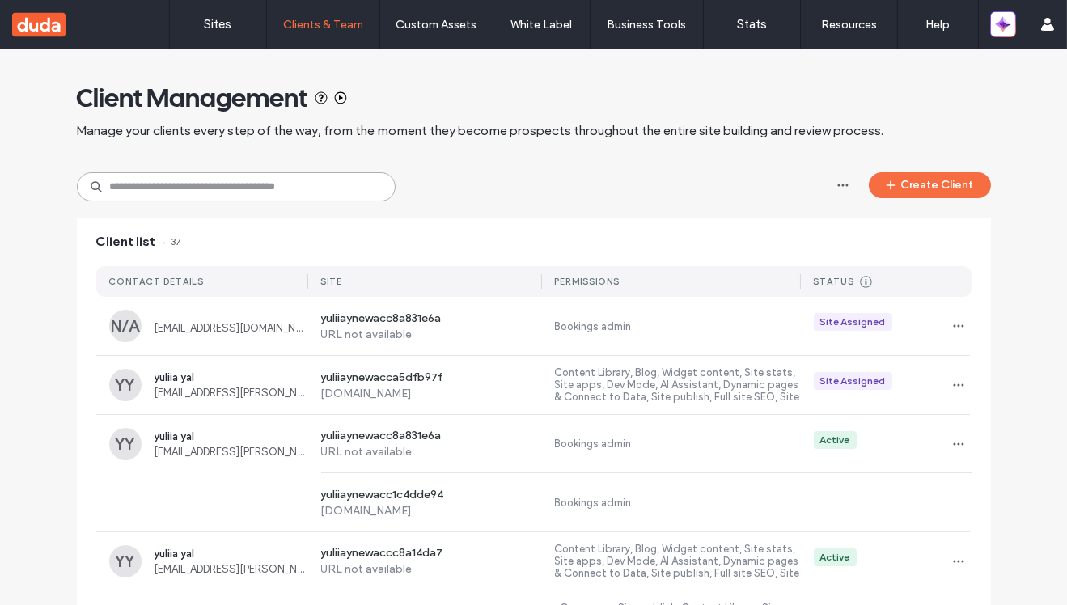
click at [279, 187] on input at bounding box center [236, 186] width 319 height 29
paste input "**********"
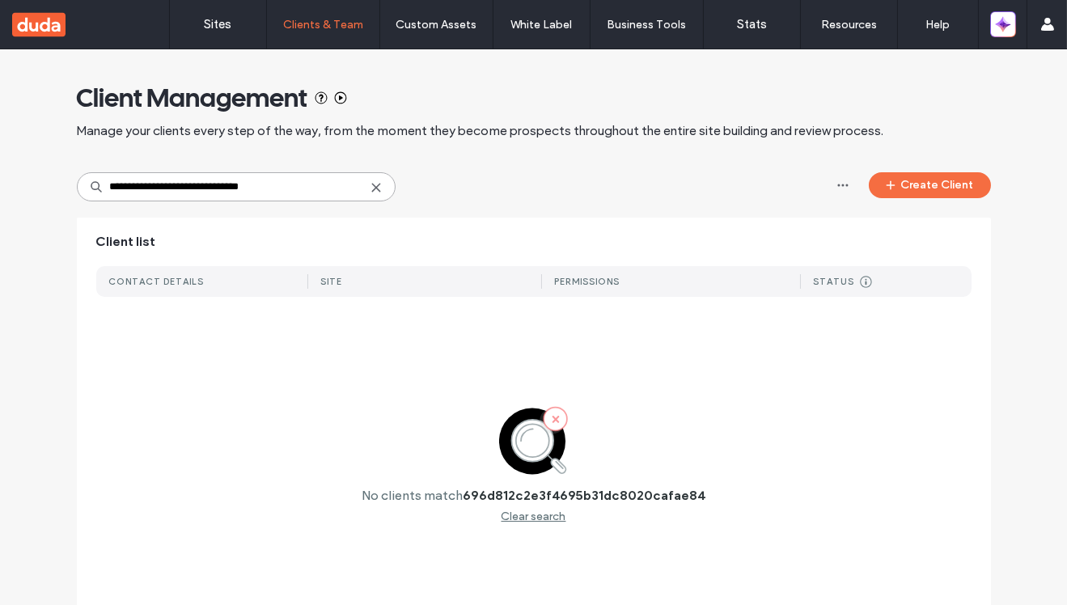
type input "**********"
click at [372, 188] on use at bounding box center [375, 187] width 7 height 7
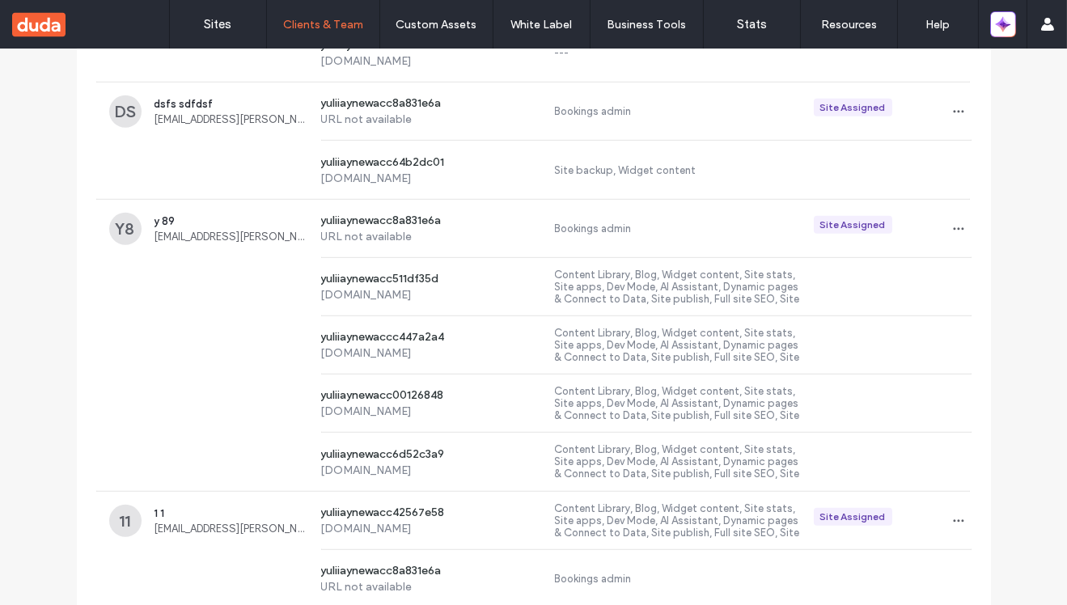
scroll to position [3169, 0]
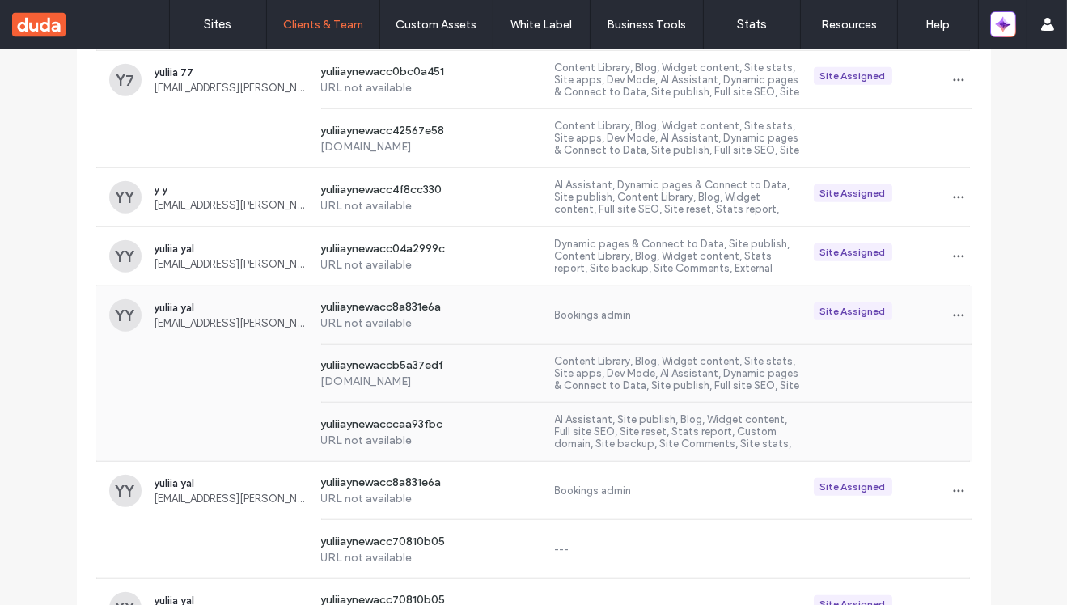
click at [180, 337] on div "YY yuliia yal [EMAIL_ADDRESS][PERSON_NAME][DOMAIN_NAME] yuliiaynewacc8a831e6a U…" at bounding box center [533, 315] width 875 height 58
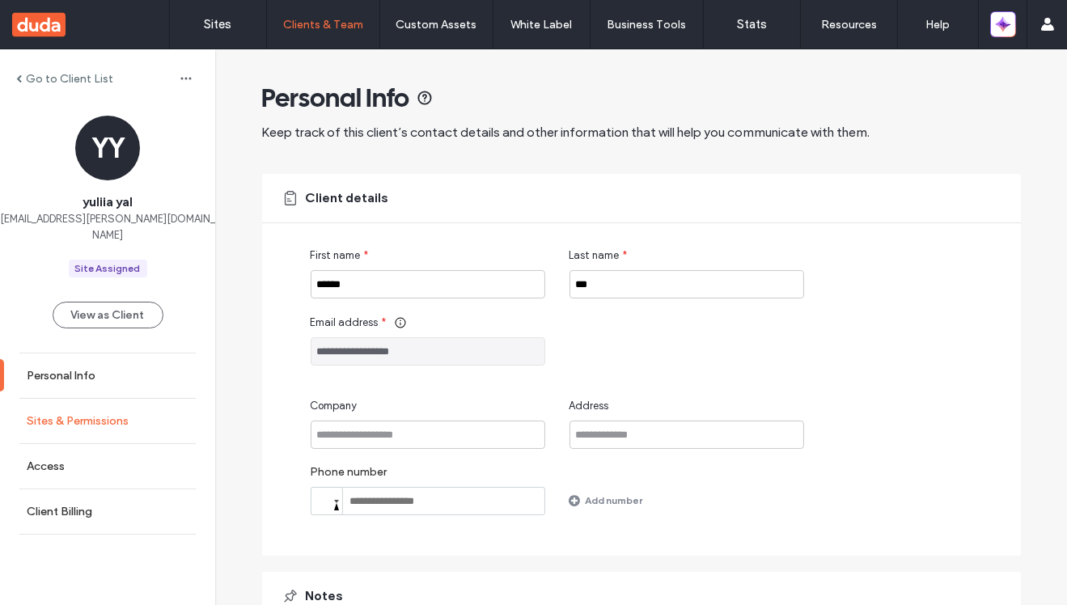
click at [67, 414] on label "Sites & Permissions" at bounding box center [78, 421] width 102 height 14
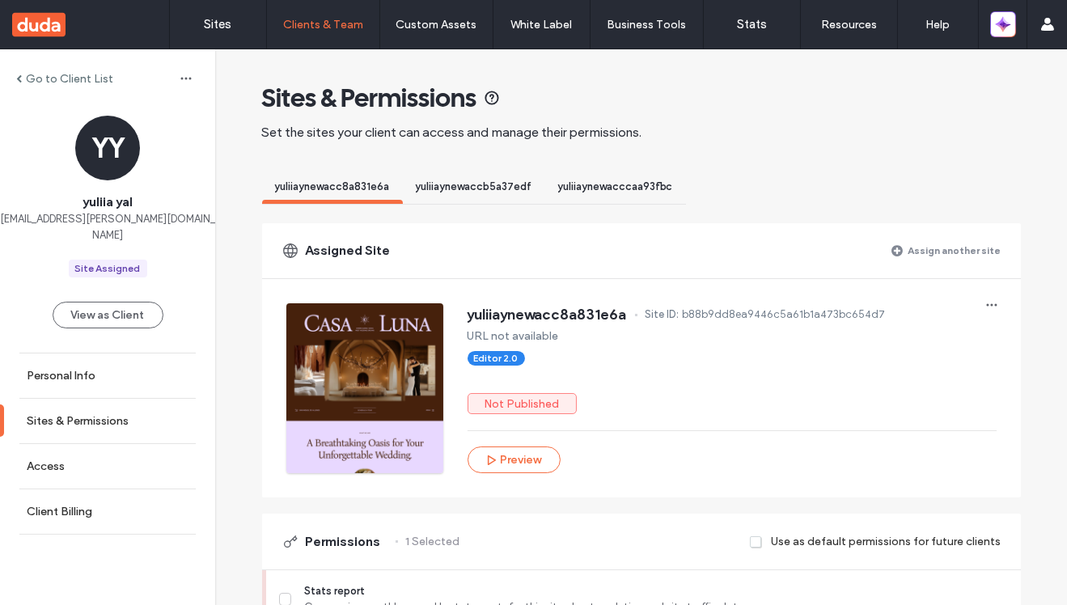
click at [972, 251] on label "Assign another site" at bounding box center [954, 250] width 93 height 28
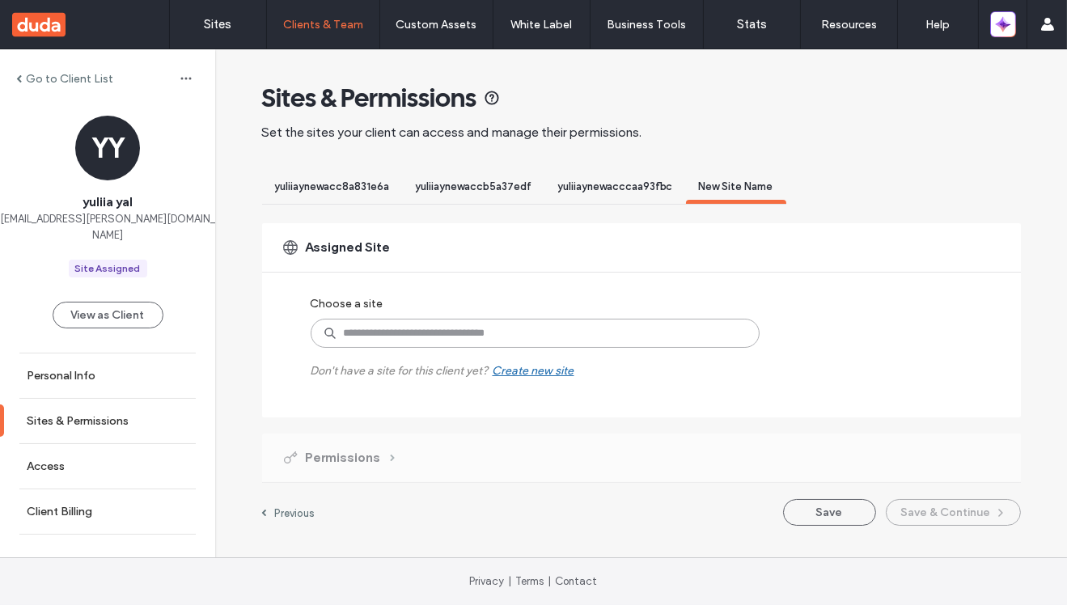
click at [503, 340] on input at bounding box center [534, 333] width 449 height 29
paste input "**********"
type input "**********"
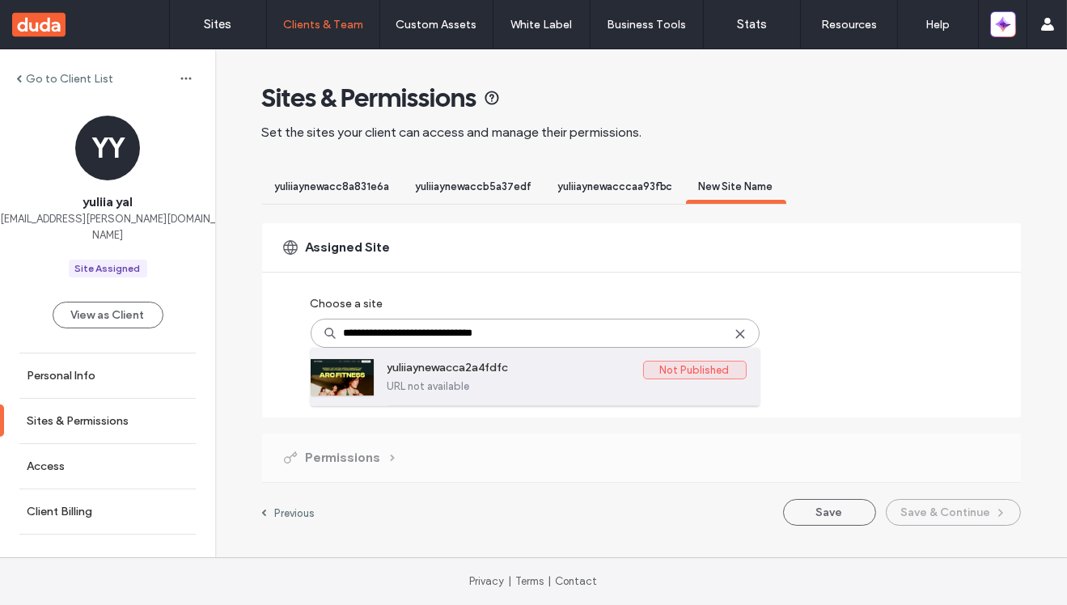
click at [522, 367] on label "yuliiaynewacca2a4fdfc" at bounding box center [515, 370] width 256 height 19
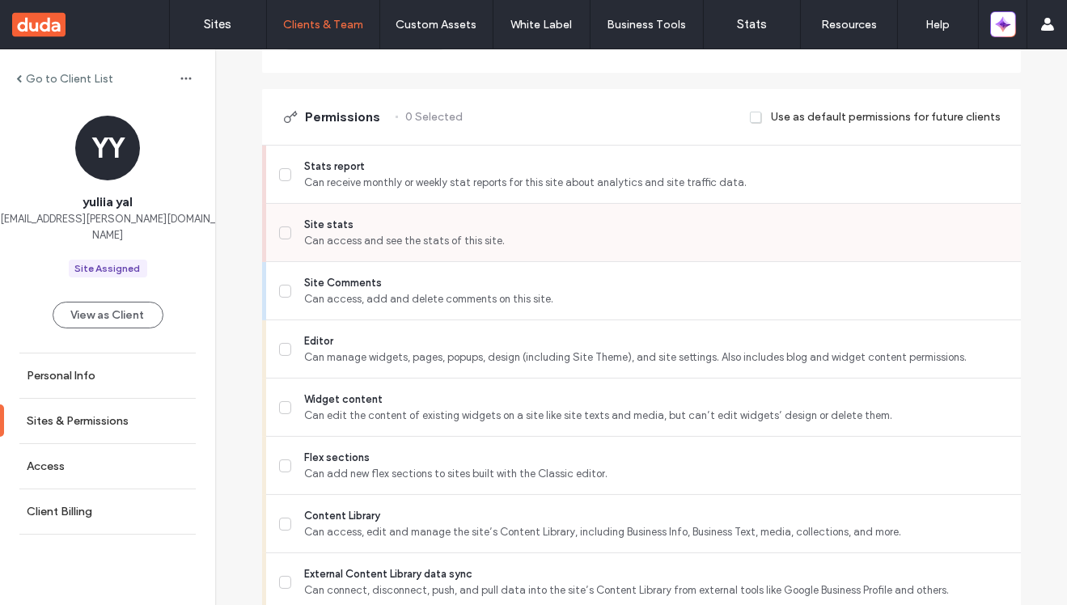
scroll to position [428, 0]
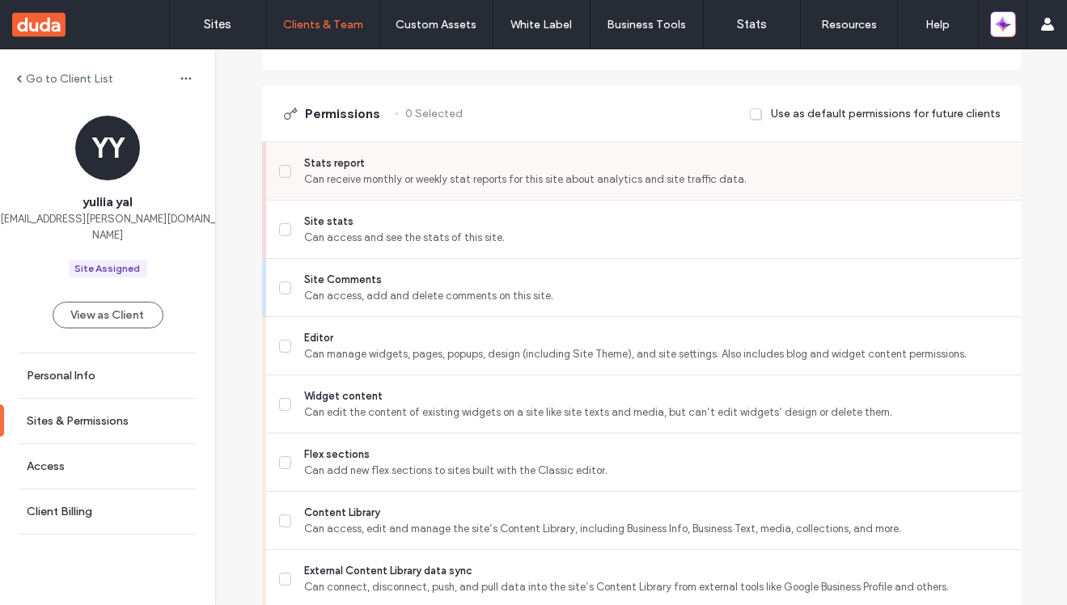
click at [548, 181] on span "Can receive monthly or weekly stat reports for this site about analytics and si…" at bounding box center [655, 179] width 703 height 16
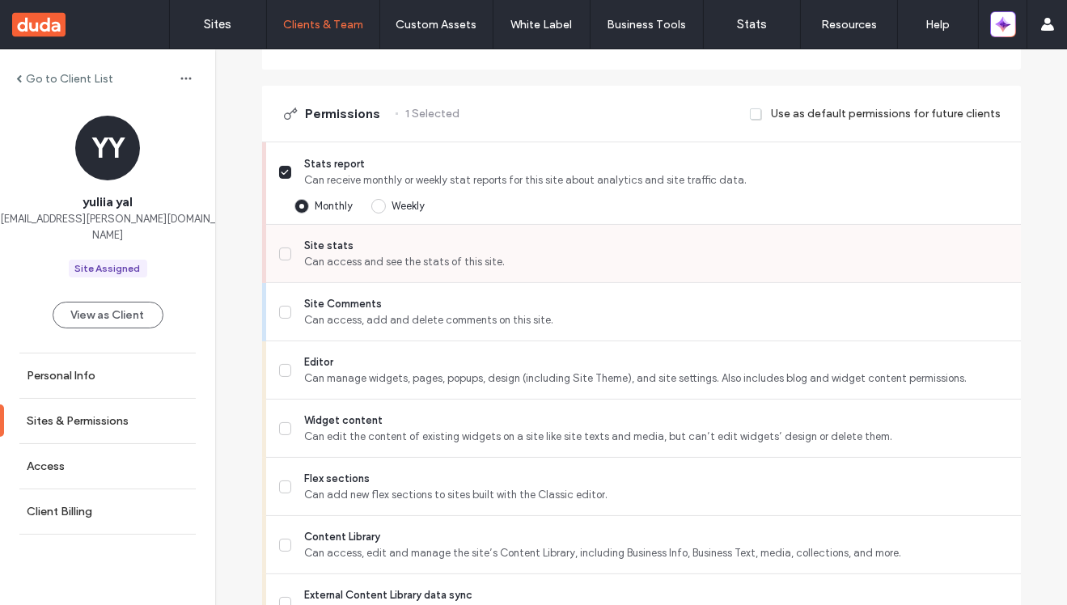
click at [547, 264] on span "Can access and see the stats of this site." at bounding box center [655, 262] width 703 height 16
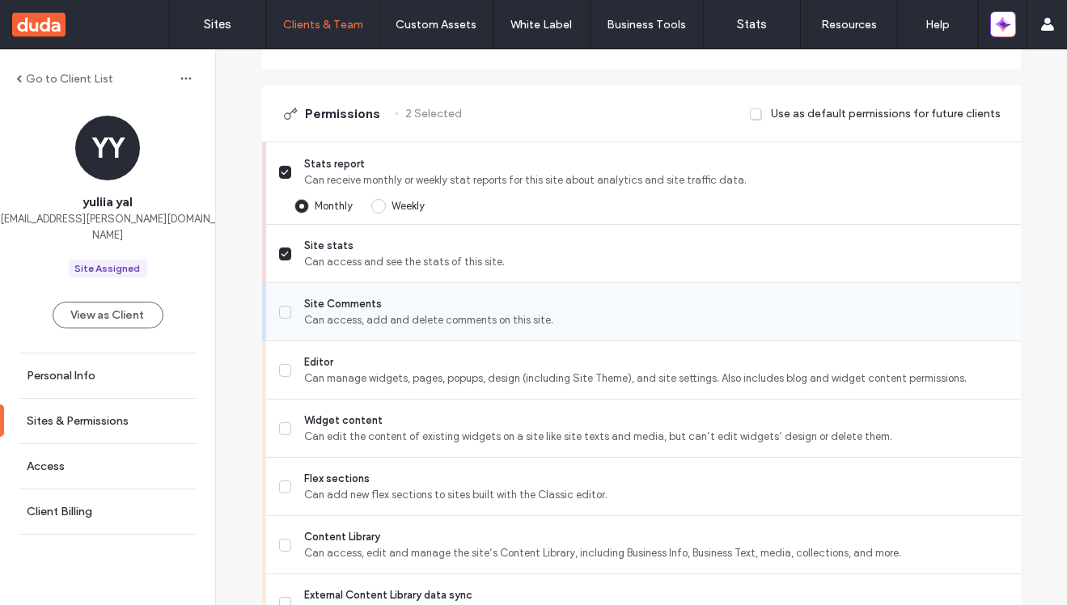
click at [556, 324] on span "Can access, add and delete comments on this site." at bounding box center [655, 320] width 703 height 16
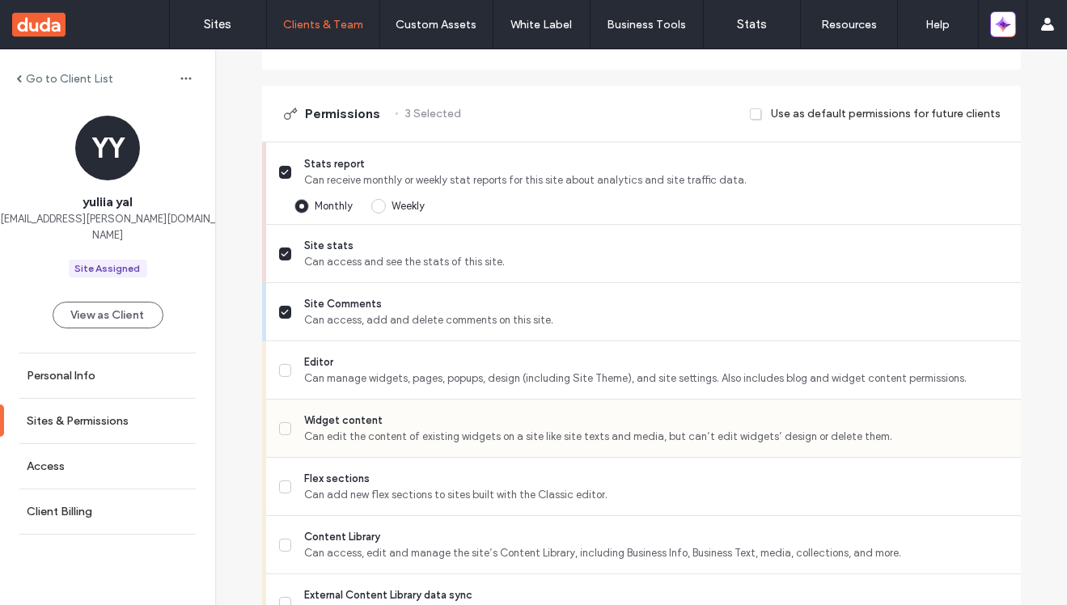
click at [553, 449] on div "Widget content Can edit the content of existing widgets on a site like site tex…" at bounding box center [649, 427] width 741 height 57
click at [555, 354] on span "Editor" at bounding box center [655, 362] width 703 height 16
click at [555, 429] on span "Can edit the content of existing widgets on a site like site texts and media, b…" at bounding box center [655, 437] width 703 height 16
click at [555, 345] on div "Editor Can manage widgets, pages, popups, design (including Site Theme), and si…" at bounding box center [649, 369] width 741 height 57
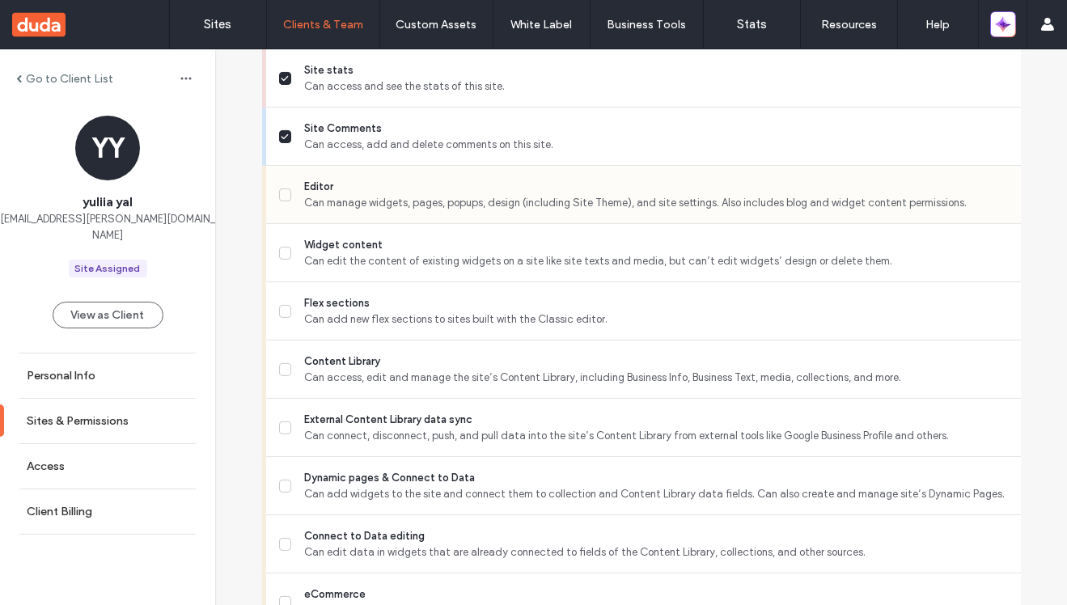
scroll to position [574, 0]
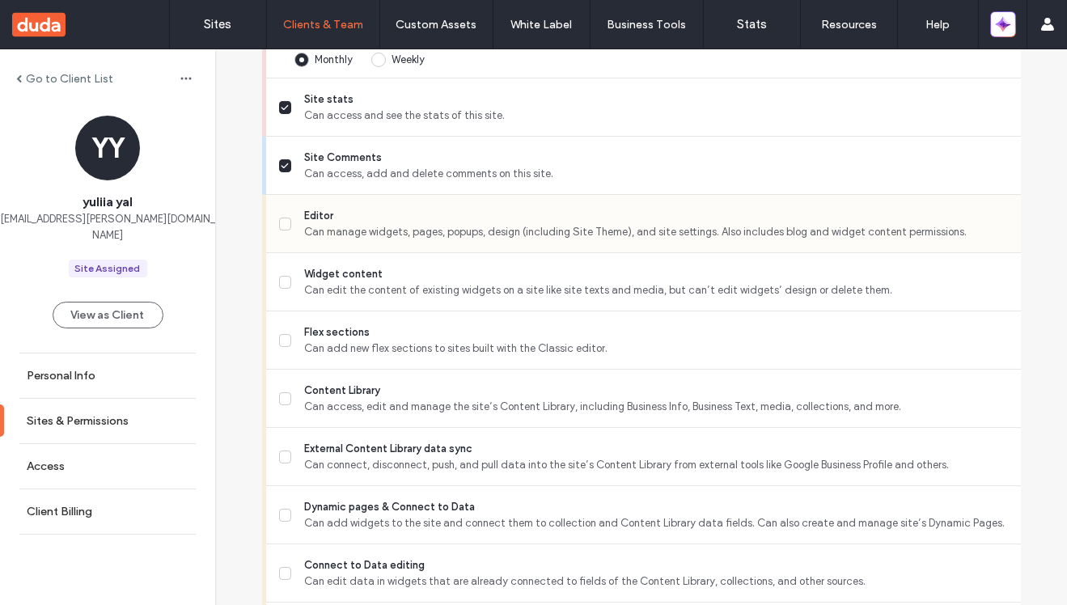
click at [577, 227] on span "Can manage widgets, pages, popups, design (including Site Theme), and site sett…" at bounding box center [655, 232] width 703 height 16
click at [576, 332] on span "Flex sections" at bounding box center [655, 332] width 703 height 16
click at [575, 400] on span "Can access, edit and manage the site’s Content Library, including Business Info…" at bounding box center [655, 407] width 703 height 16
click at [575, 454] on span "External Content Library data sync" at bounding box center [655, 449] width 703 height 16
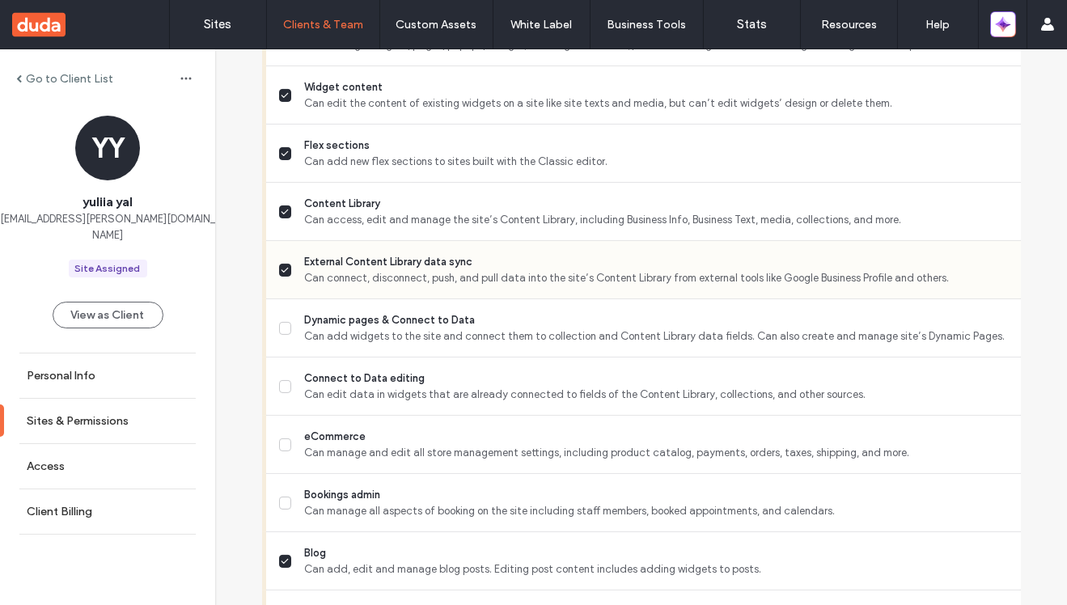
scroll to position [763, 0]
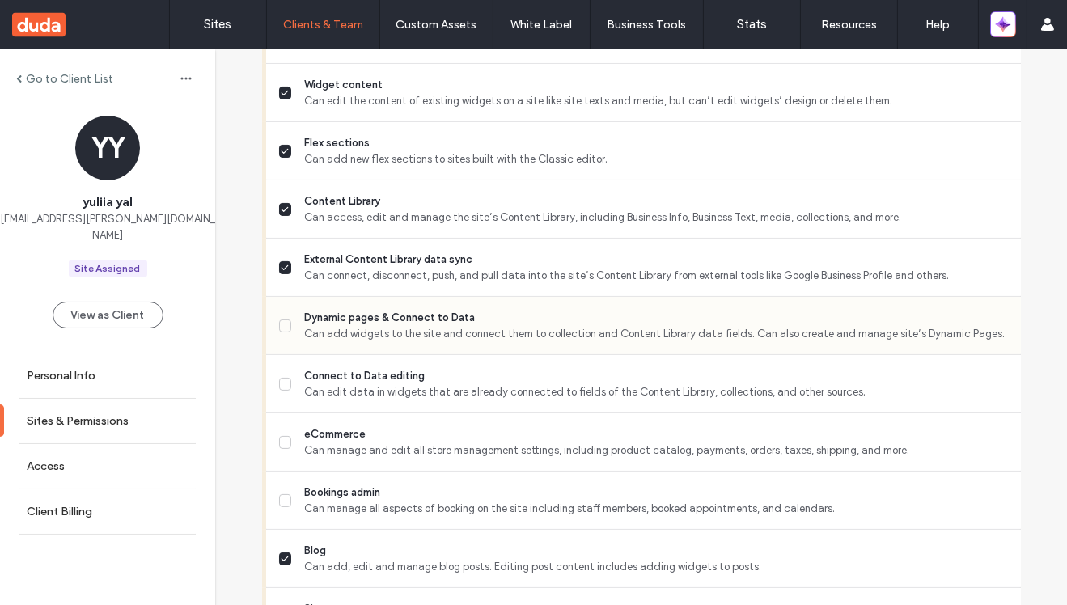
click at [581, 327] on span "Can add widgets to the site and connect them to collection and Content Library …" at bounding box center [655, 334] width 703 height 16
click at [564, 446] on span "Can manage and edit all store management settings, including product catalog, p…" at bounding box center [655, 450] width 703 height 16
click at [564, 480] on div "Bookings admin Can manage all aspects of booking on the site including staff me…" at bounding box center [649, 499] width 741 height 57
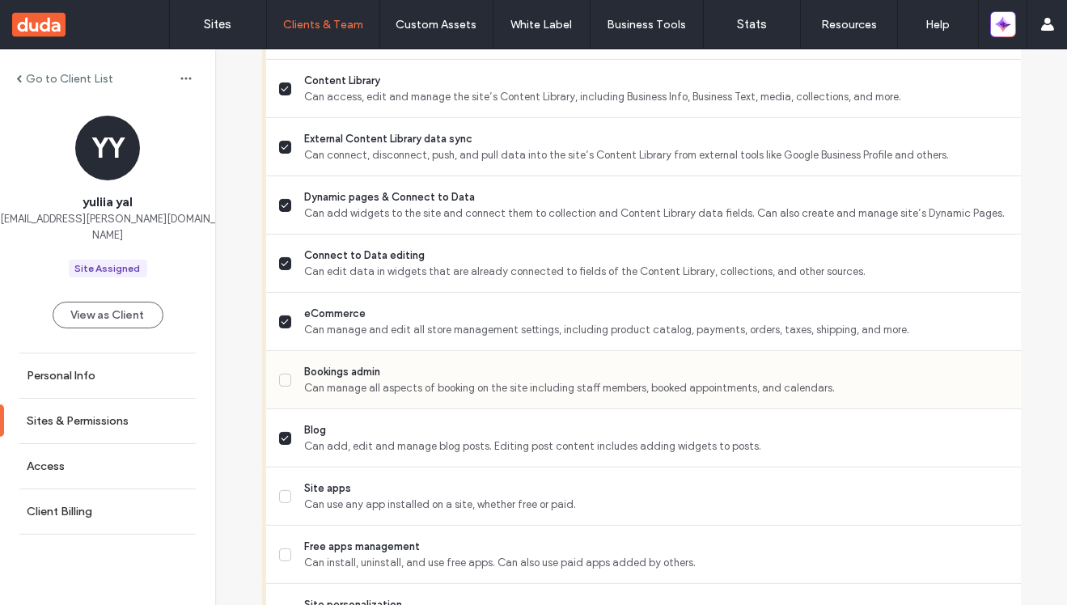
scroll to position [924, 0]
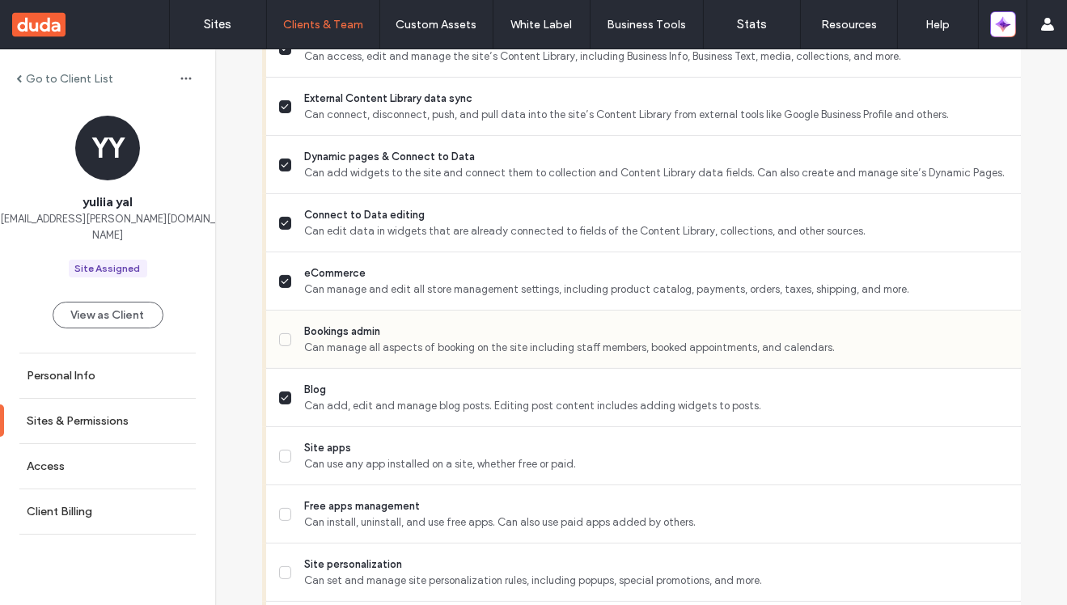
click at [552, 327] on span "Bookings admin" at bounding box center [655, 331] width 703 height 16
click at [542, 463] on span "Can use any app installed on a site, whether free or paid." at bounding box center [655, 464] width 703 height 16
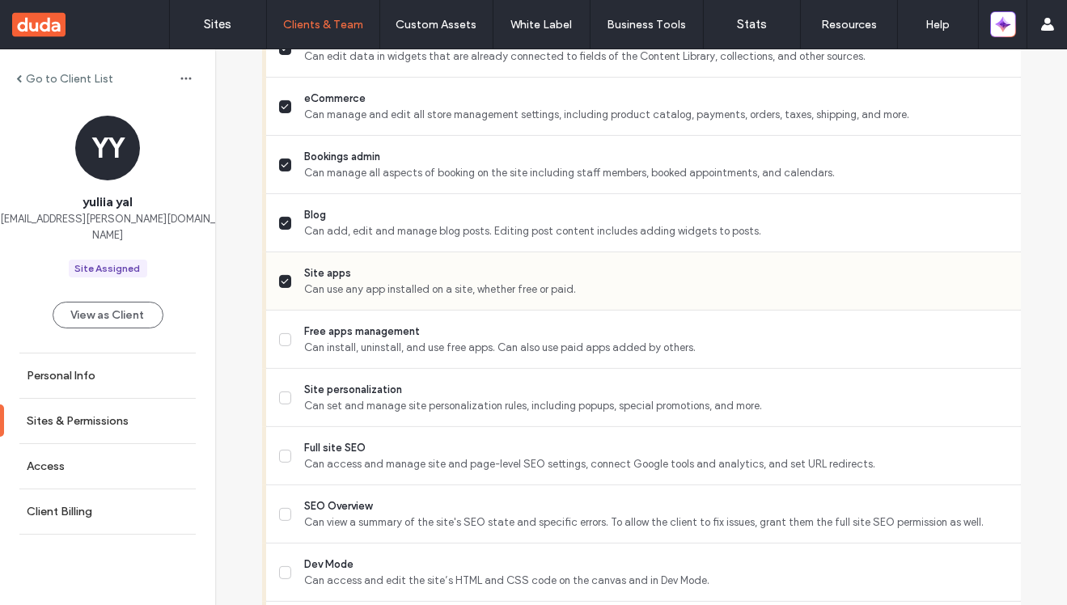
scroll to position [1111, 0]
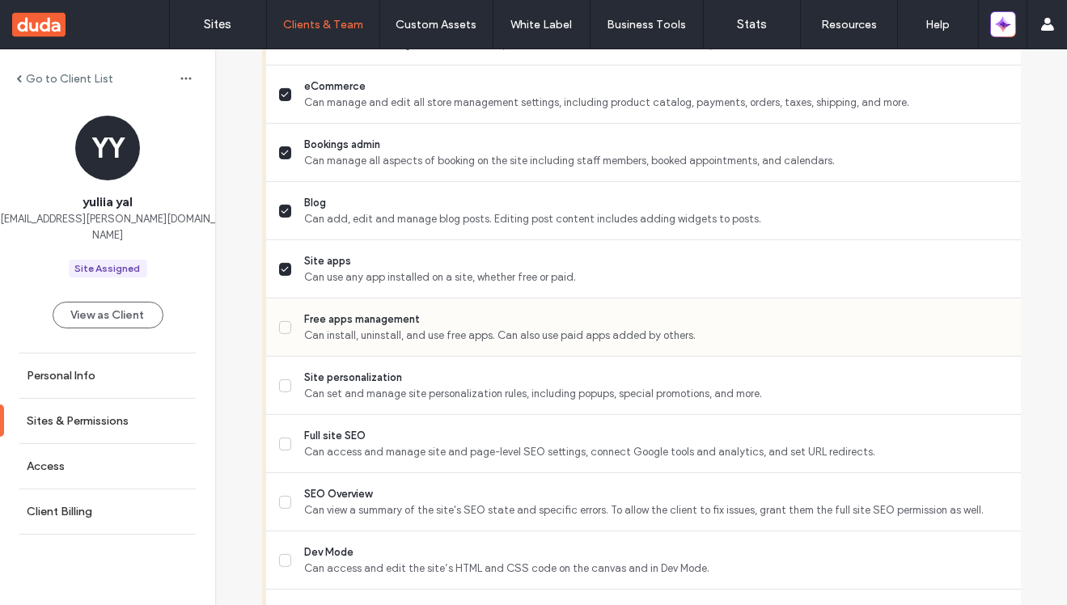
click at [544, 339] on span "Can install, uninstall, and use free apps. Can also use paid apps added by othe…" at bounding box center [655, 335] width 703 height 16
click at [544, 400] on div "Site personalization Can set and manage site personalization rules, including p…" at bounding box center [649, 385] width 741 height 57
click at [543, 446] on span "Can access and manage site and page-level SEO settings, connect Google tools an…" at bounding box center [655, 452] width 703 height 16
click at [543, 389] on span "Can set and manage site personalization rules, including popups, special promot…" at bounding box center [655, 394] width 703 height 16
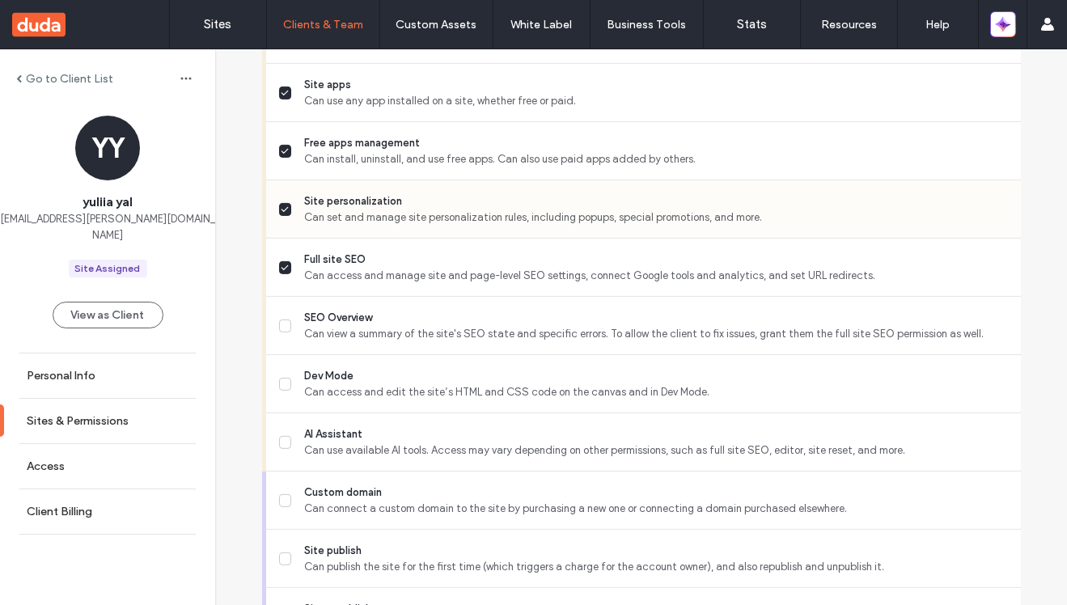
scroll to position [1323, 0]
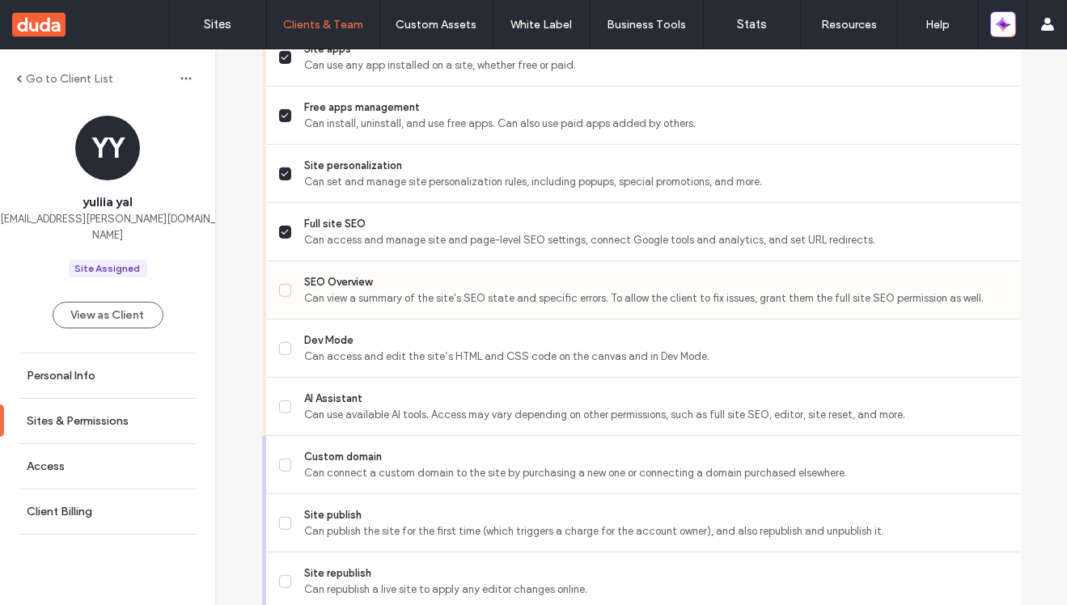
click at [540, 304] on span "Can view a summary of the site's SEO state and specific errors. To allow the cl…" at bounding box center [655, 298] width 703 height 16
click at [540, 353] on span "Can access and edit the site’s HTML and CSS code on the canvas and in Dev Mode." at bounding box center [655, 357] width 703 height 16
click at [534, 412] on span "Can use available AI tools. Access may vary depending on other permissions, suc…" at bounding box center [655, 415] width 703 height 16
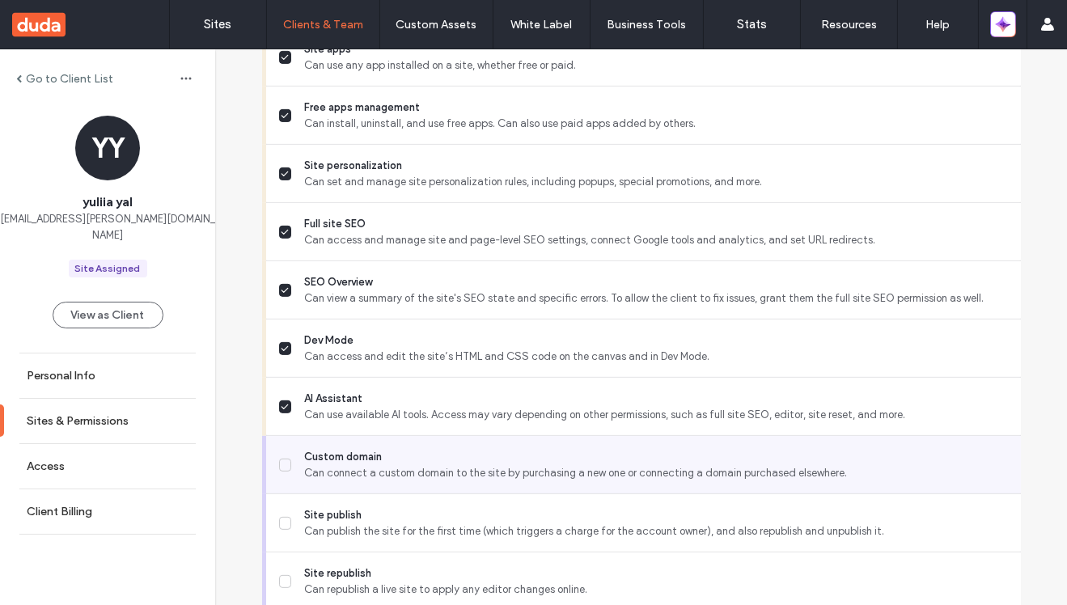
click at [526, 474] on span "Can connect a custom domain to the site by purchasing a new one or connecting a…" at bounding box center [655, 473] width 703 height 16
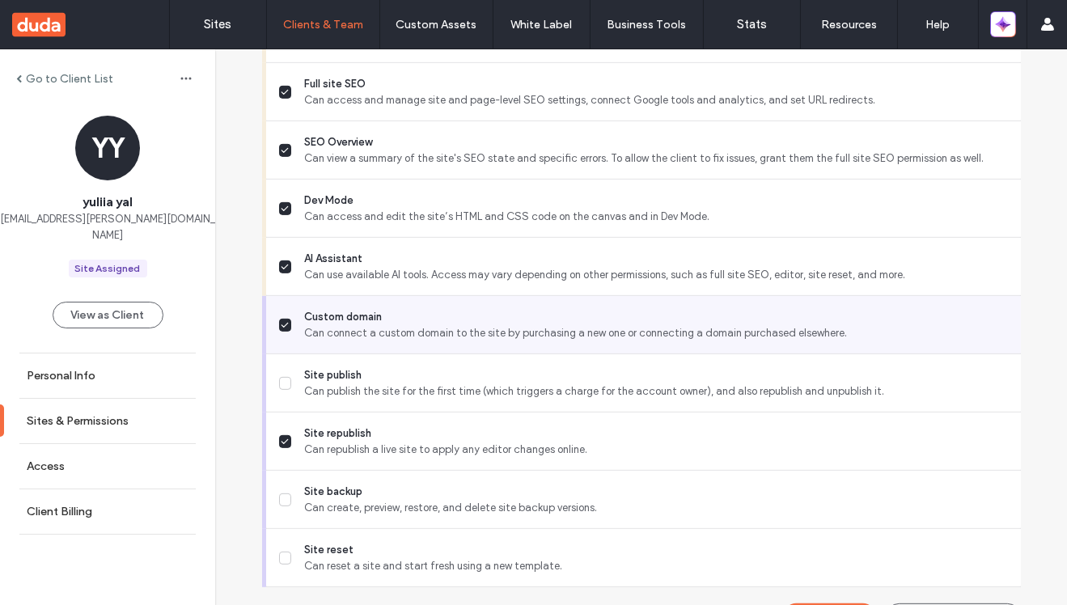
scroll to position [1491, 0]
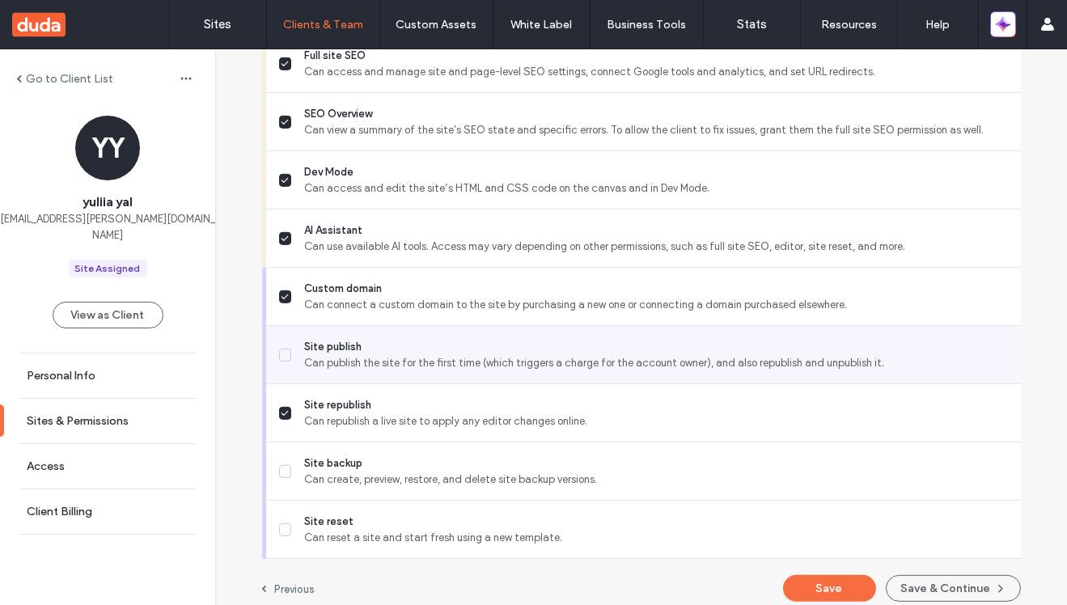
click at [522, 366] on span "Can publish the site for the first time (which triggers a charge for the accoun…" at bounding box center [655, 363] width 703 height 16
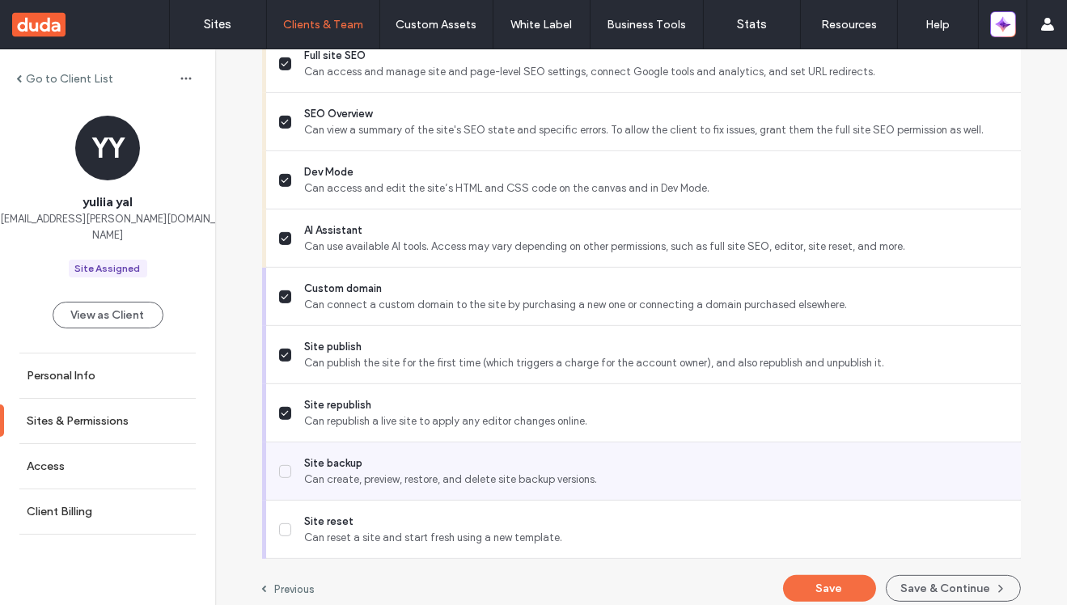
click at [507, 492] on div "Site backup Can create, preview, restore, and delete site backup versions." at bounding box center [649, 470] width 741 height 57
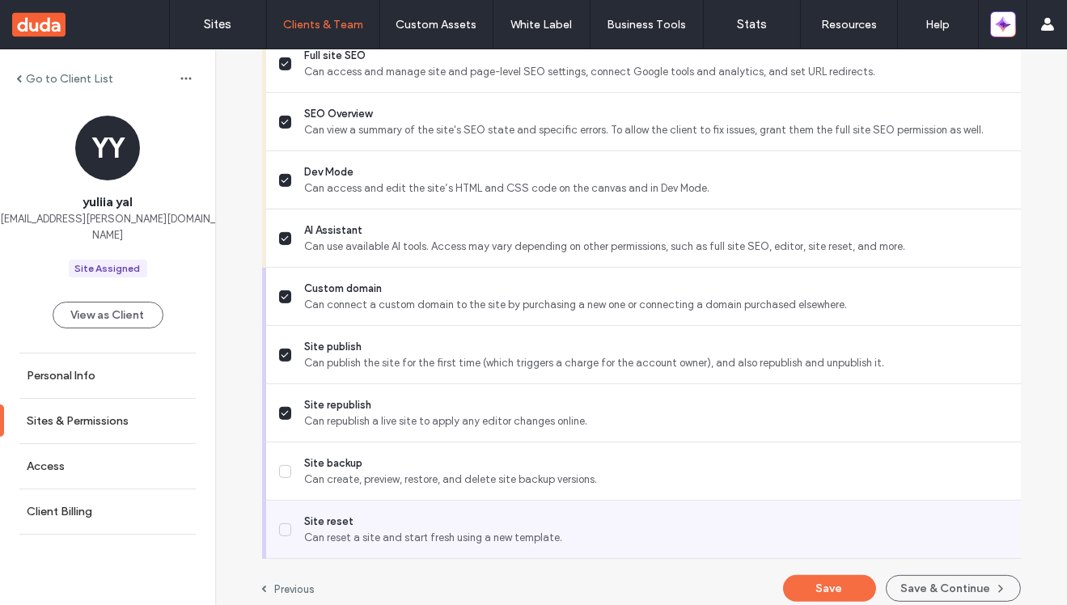
click at [507, 515] on span "Site reset" at bounding box center [655, 521] width 703 height 16
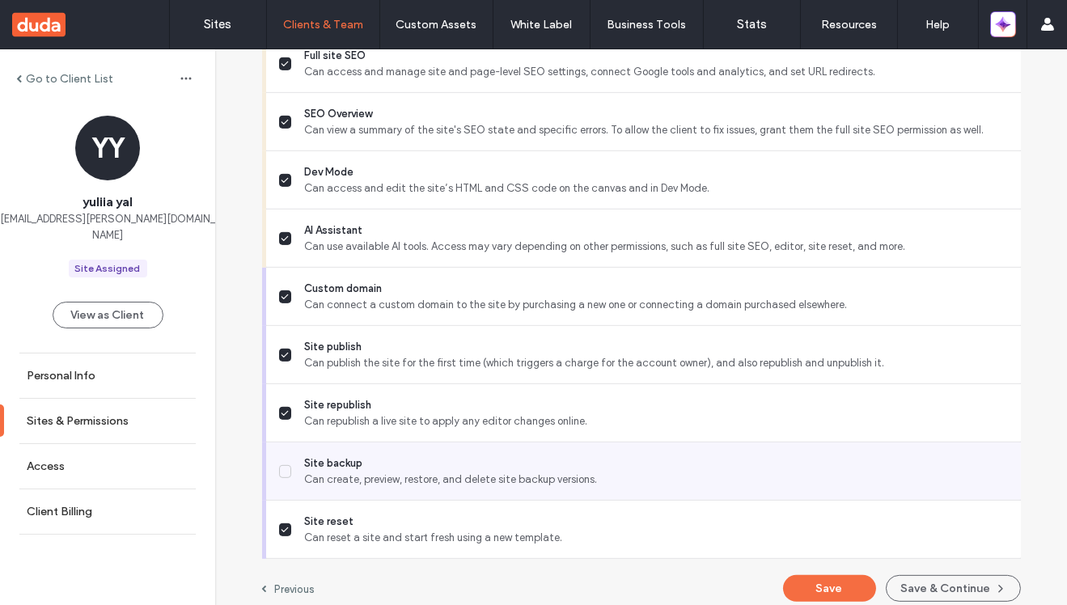
click at [509, 479] on span "Can create, preview, restore, and delete site backup versions." at bounding box center [655, 479] width 703 height 16
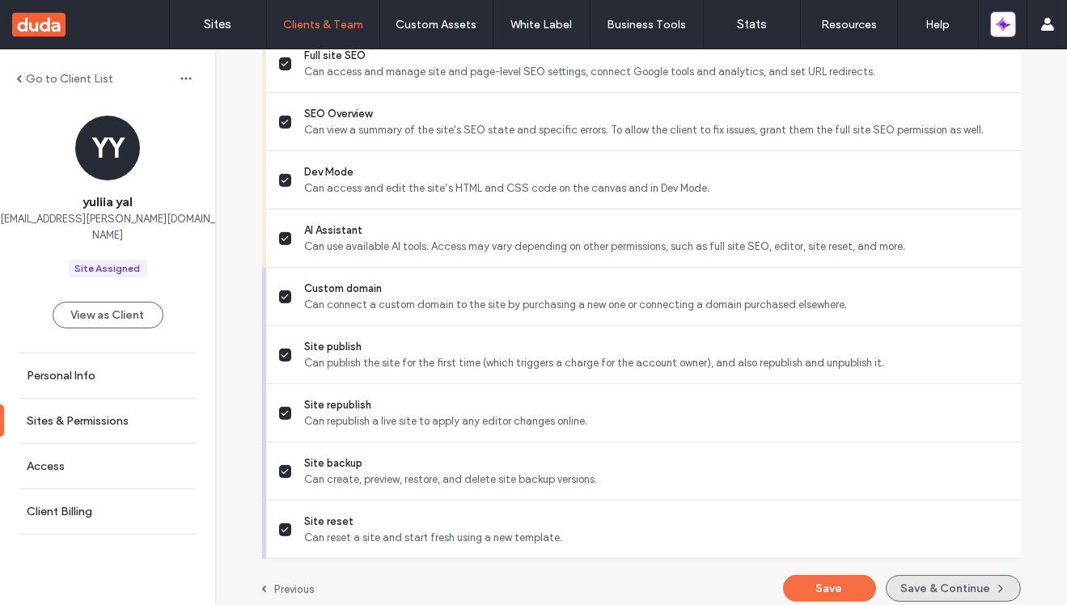
click at [931, 592] on button "Save & Continue" at bounding box center [952, 588] width 135 height 27
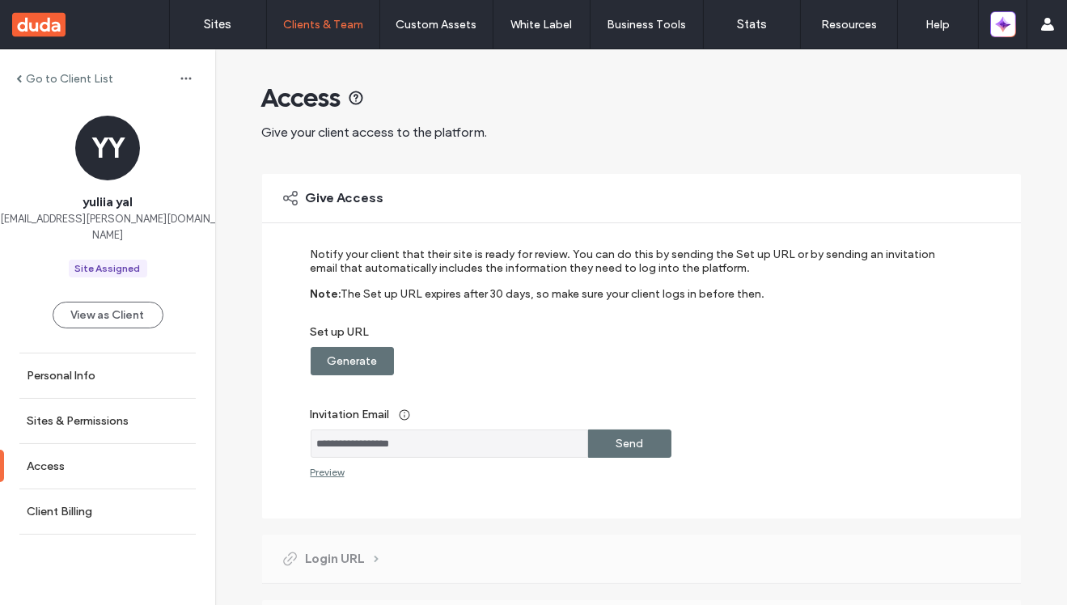
click at [69, 78] on label "Go to Client List" at bounding box center [69, 79] width 87 height 14
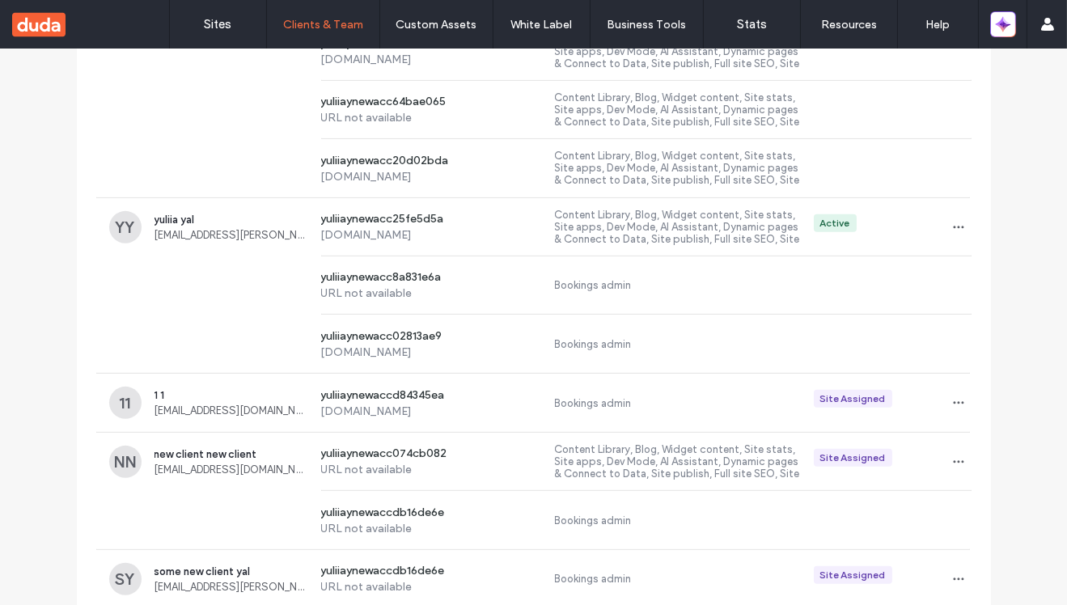
scroll to position [1407, 0]
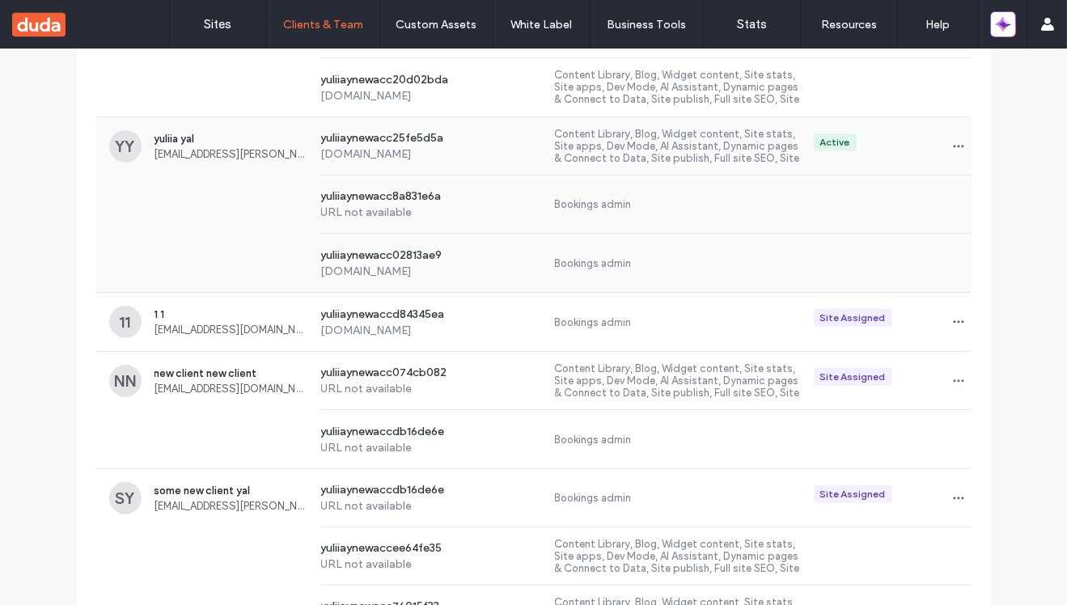
click at [438, 168] on div "yuliiaynewacc25fe5d5a yuliiaynewacc25fe5d5a.multiscreen.d1test.biz Content Libr…" at bounding box center [639, 145] width 663 height 57
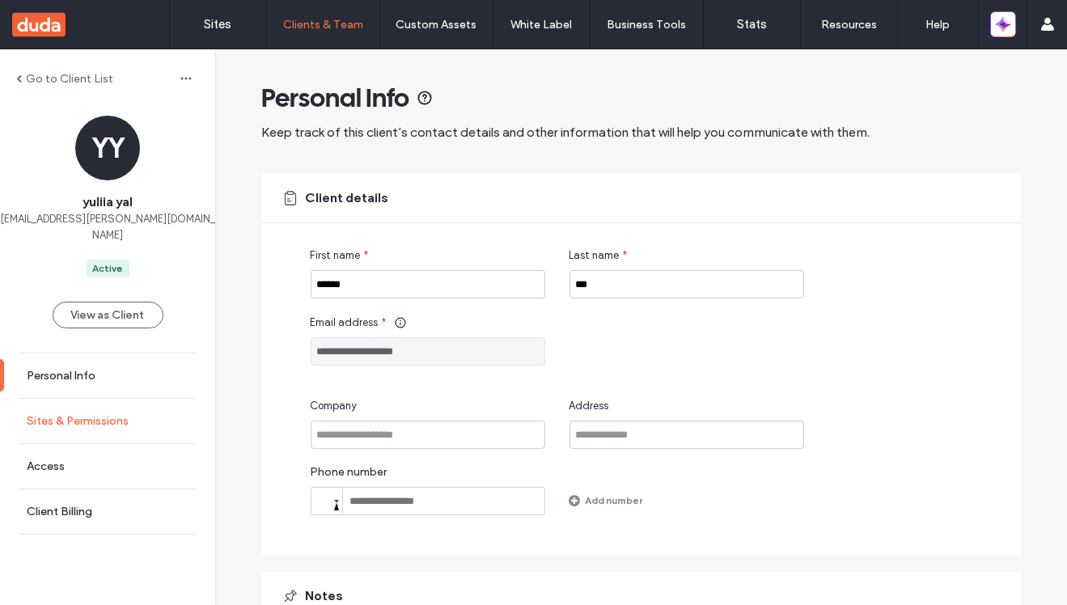
click at [157, 413] on link "Sites & Permissions" at bounding box center [107, 421] width 215 height 44
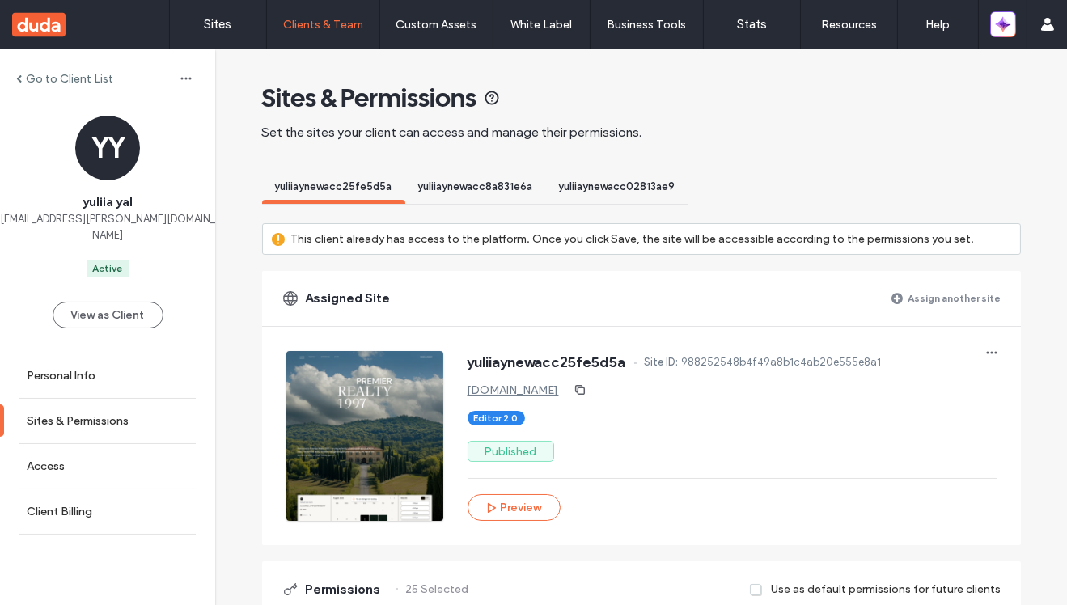
click at [941, 294] on label "Assign another site" at bounding box center [954, 298] width 93 height 28
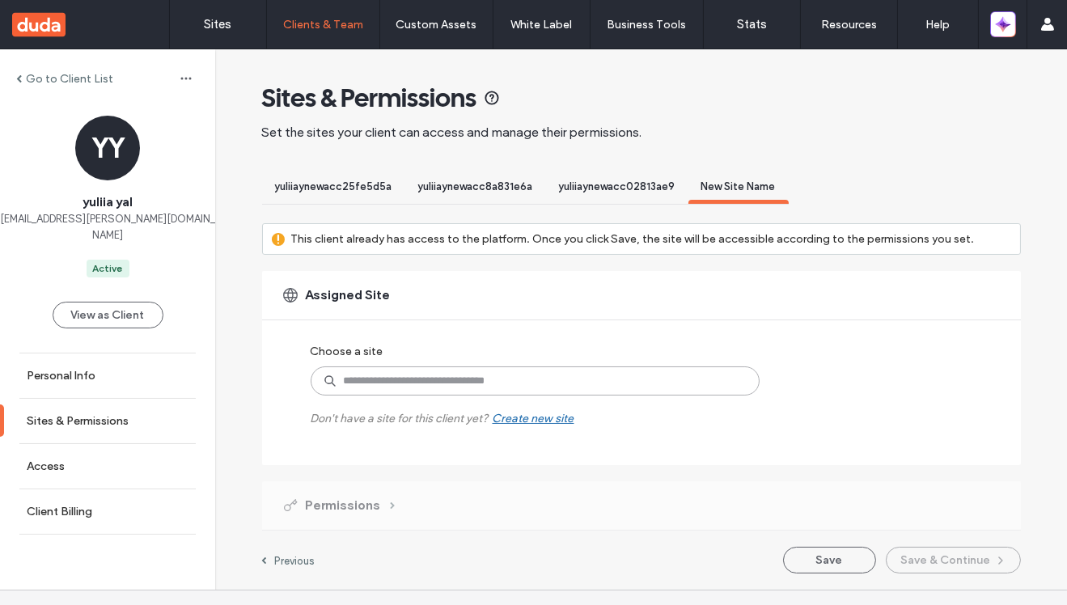
click at [510, 373] on input at bounding box center [534, 380] width 449 height 29
paste input "**********"
type input "**********"
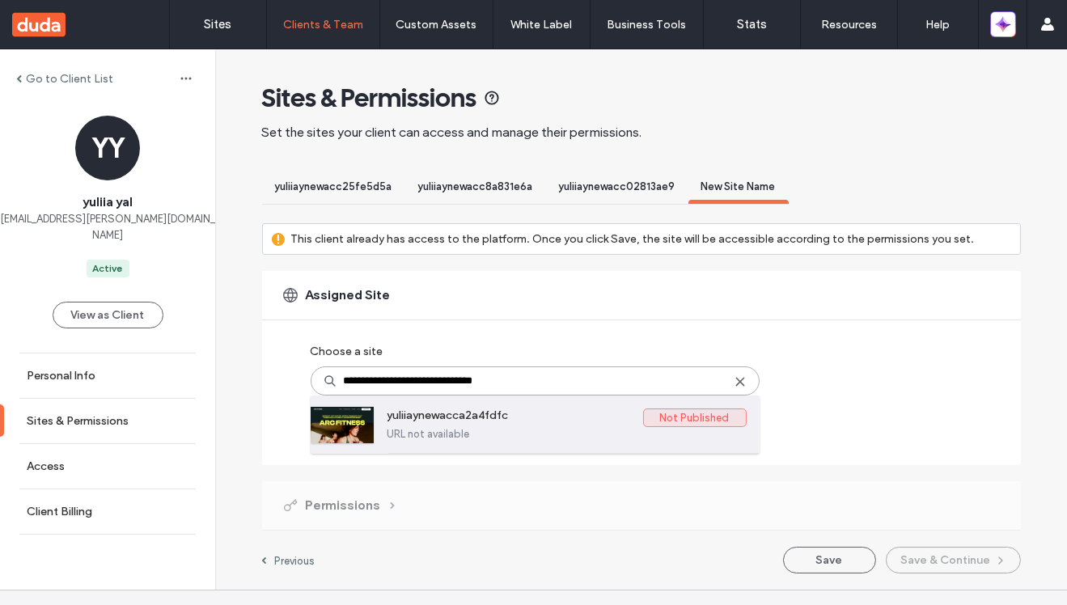
click at [516, 431] on label "URL not available" at bounding box center [566, 434] width 359 height 12
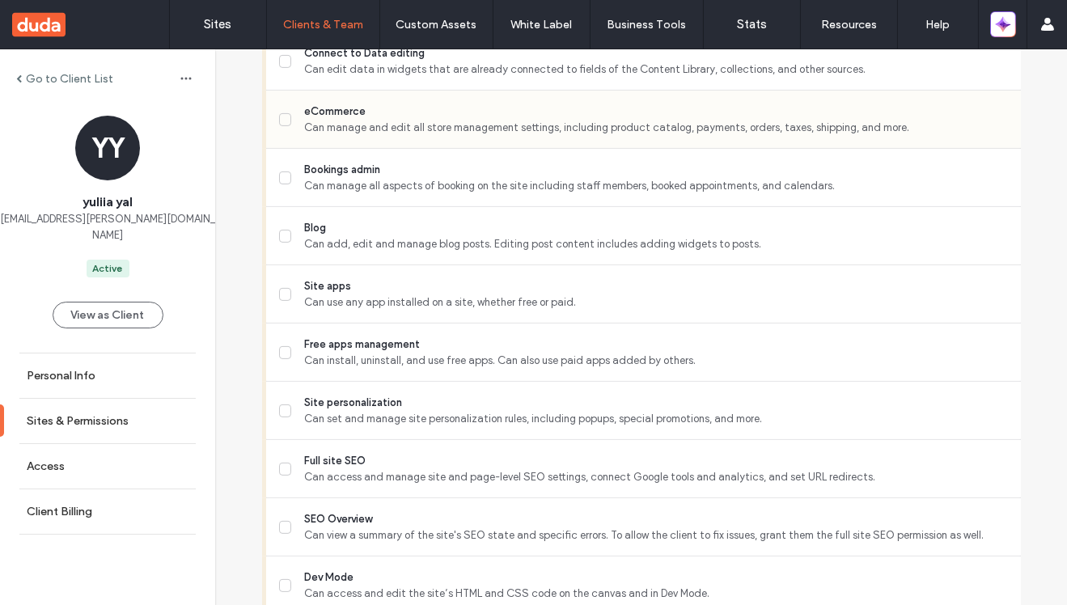
scroll to position [1574, 0]
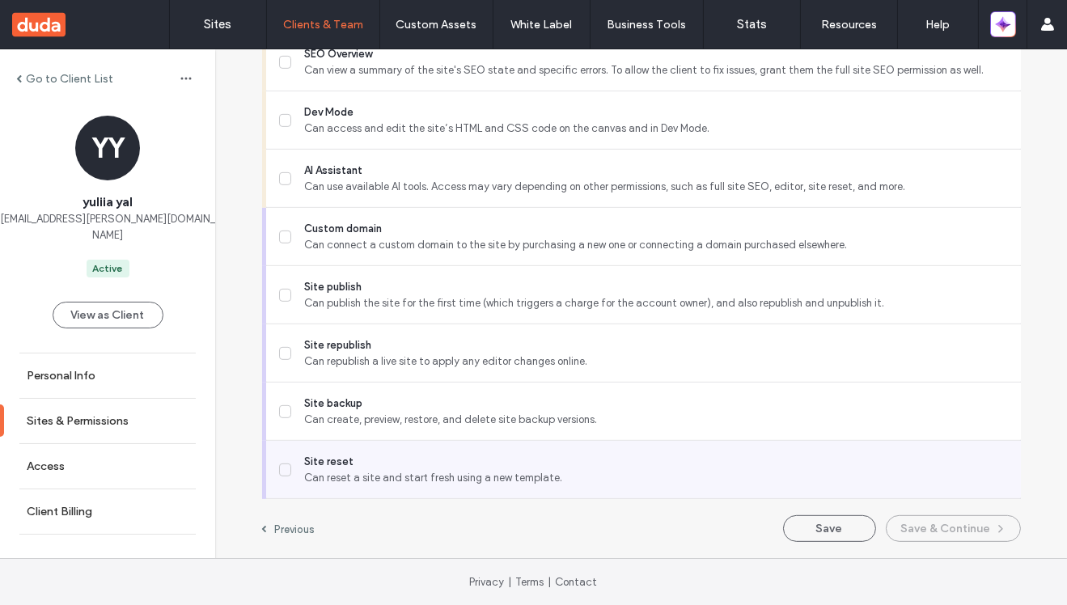
click at [495, 466] on span "Site reset" at bounding box center [655, 462] width 703 height 16
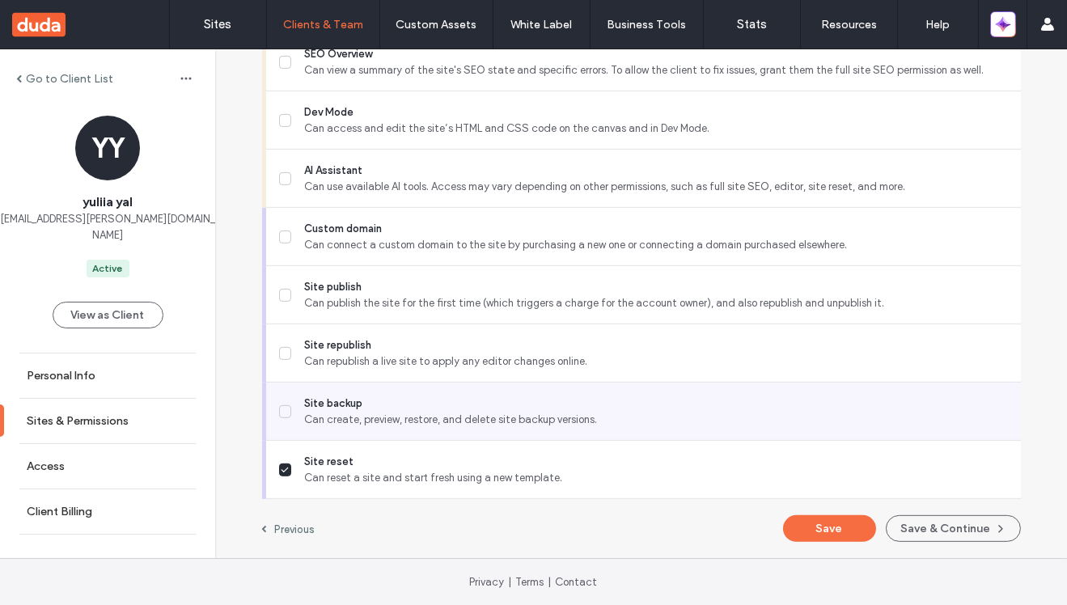
click at [498, 409] on span "Site backup" at bounding box center [655, 403] width 703 height 16
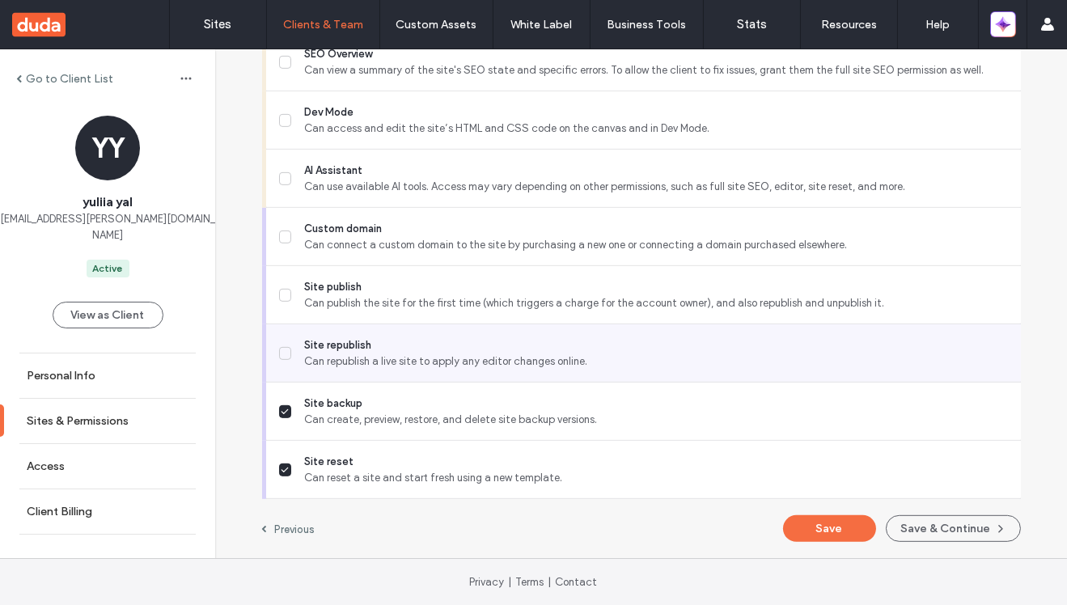
click at [498, 341] on span "Site republish" at bounding box center [655, 345] width 703 height 16
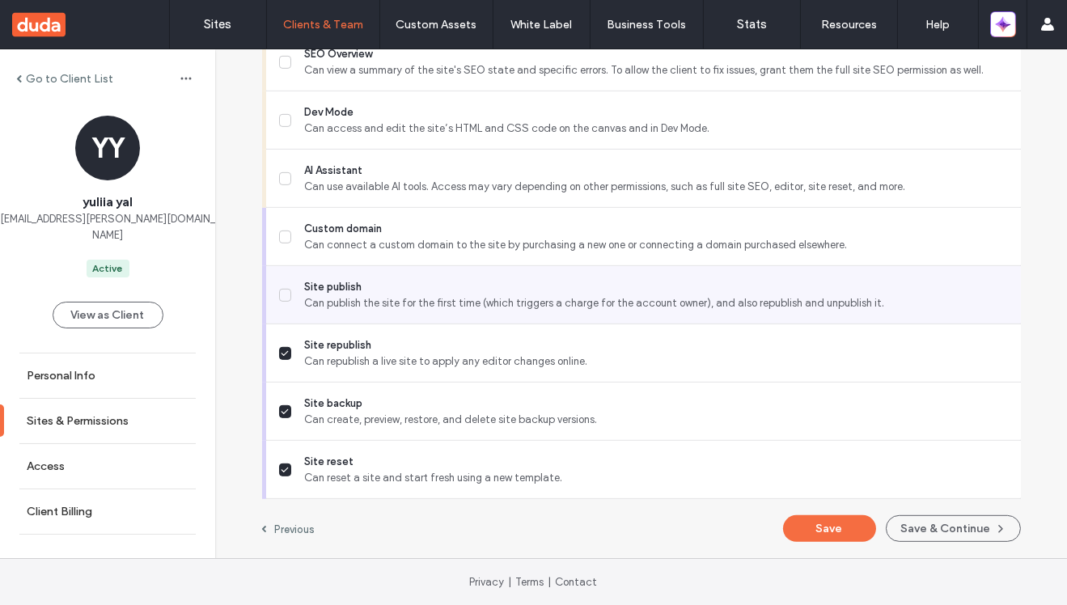
click at [497, 285] on span "Site publish" at bounding box center [655, 287] width 703 height 16
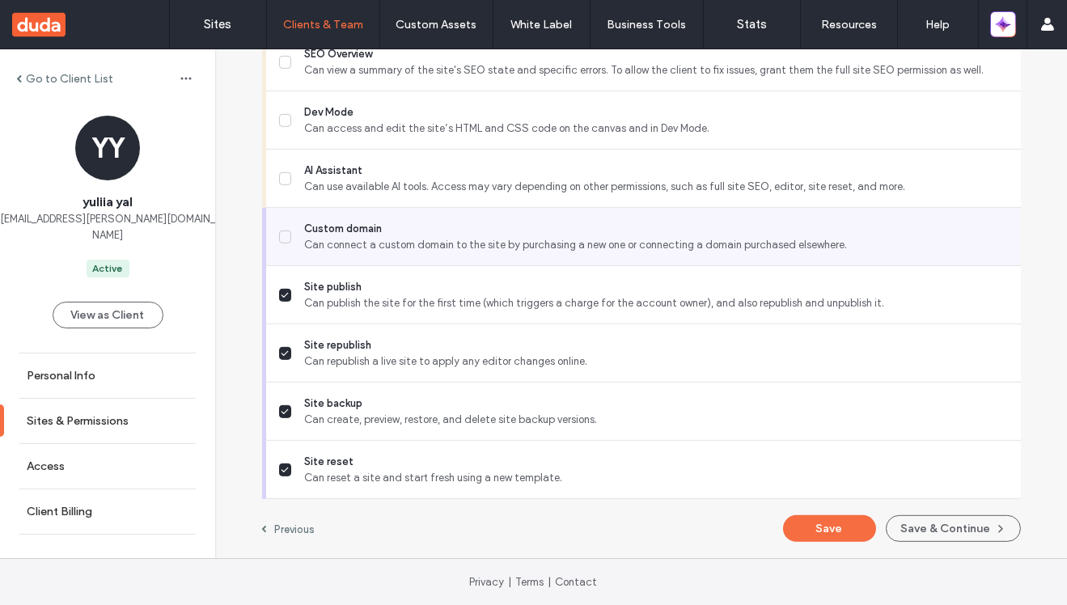
click at [497, 240] on span "Can connect a custom domain to the site by purchasing a new one or connecting a…" at bounding box center [655, 245] width 703 height 16
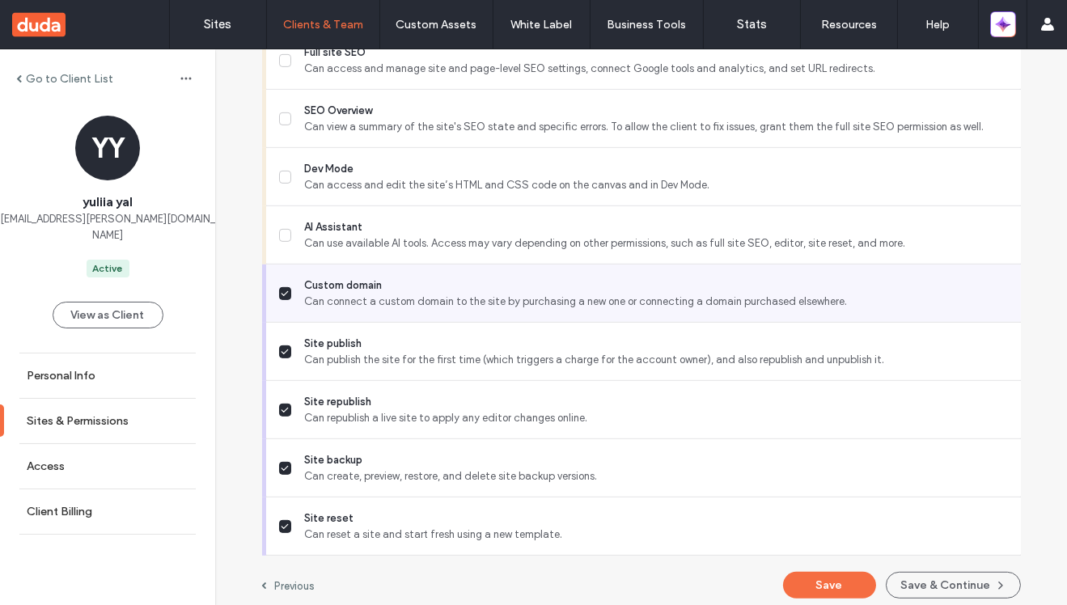
scroll to position [1497, 0]
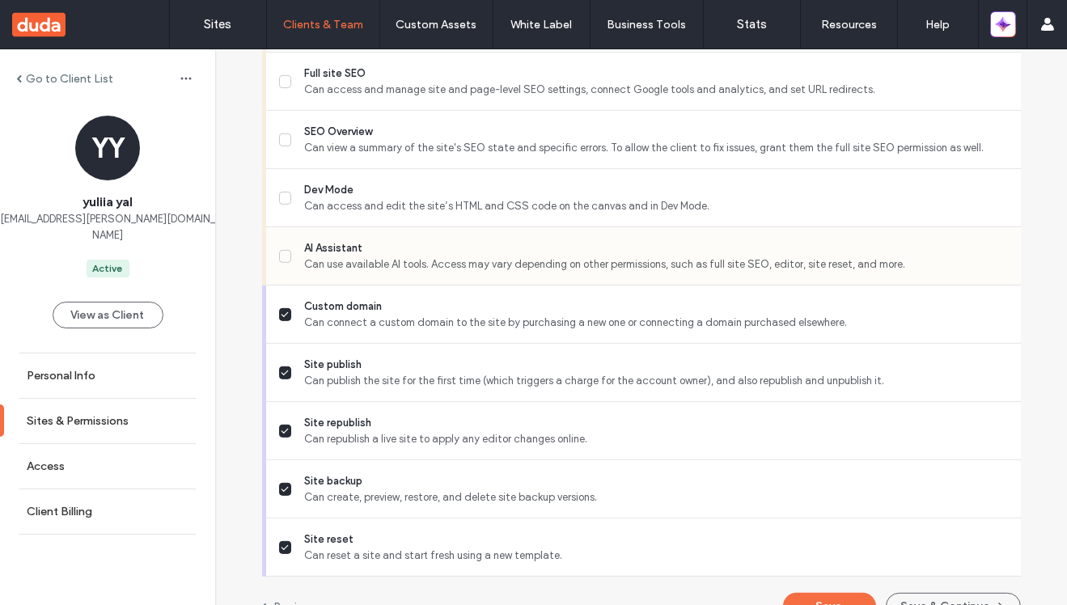
click at [492, 247] on span "AI Assistant" at bounding box center [655, 248] width 703 height 16
click at [508, 202] on span "Can access and edit the site’s HTML and CSS code on the canvas and in Dev Mode." at bounding box center [655, 206] width 703 height 16
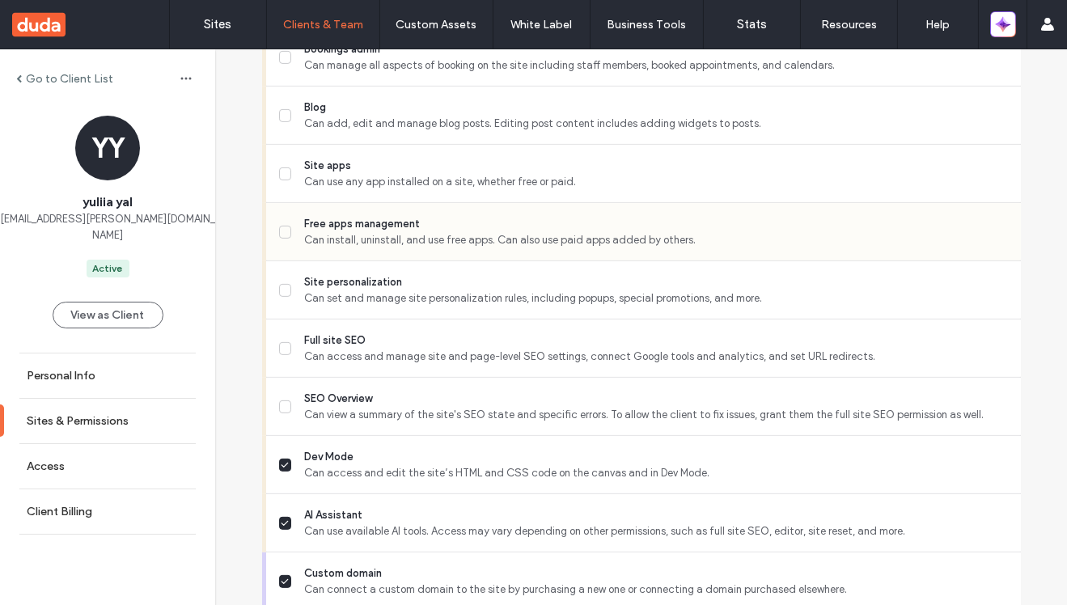
scroll to position [1219, 0]
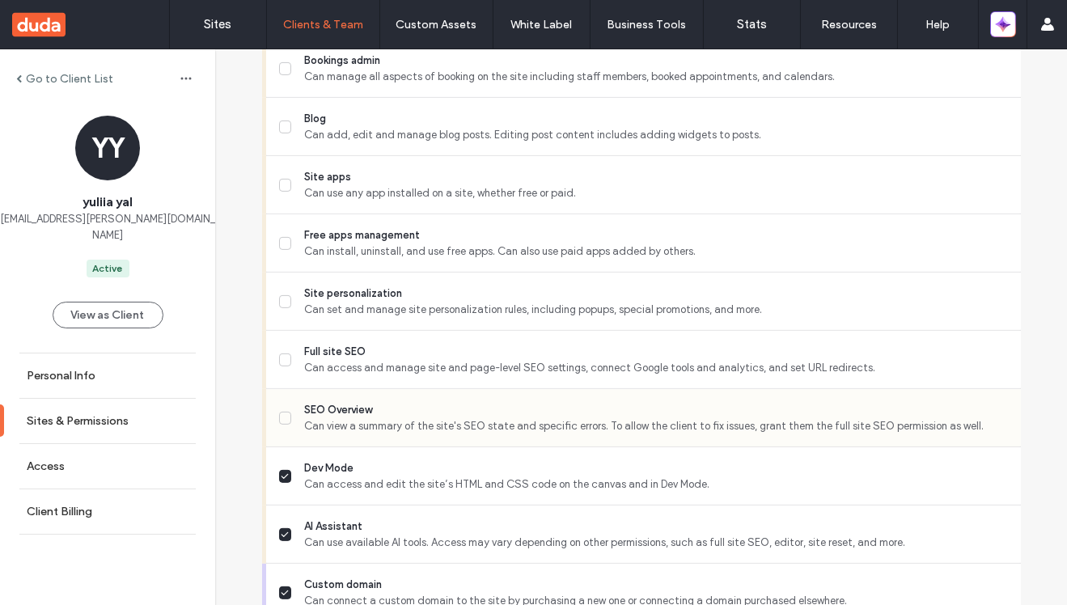
click at [467, 420] on span "Can view a summary of the site's SEO state and specific errors. To allow the cl…" at bounding box center [655, 426] width 703 height 16
click at [467, 419] on span "Can view a summary of the site's SEO state and specific errors. To allow the cl…" at bounding box center [655, 426] width 703 height 16
click at [470, 412] on span "SEO Overview" at bounding box center [655, 410] width 703 height 16
click at [486, 353] on span "Full site SEO" at bounding box center [655, 352] width 703 height 16
click at [487, 289] on span "Site personalization" at bounding box center [655, 293] width 703 height 16
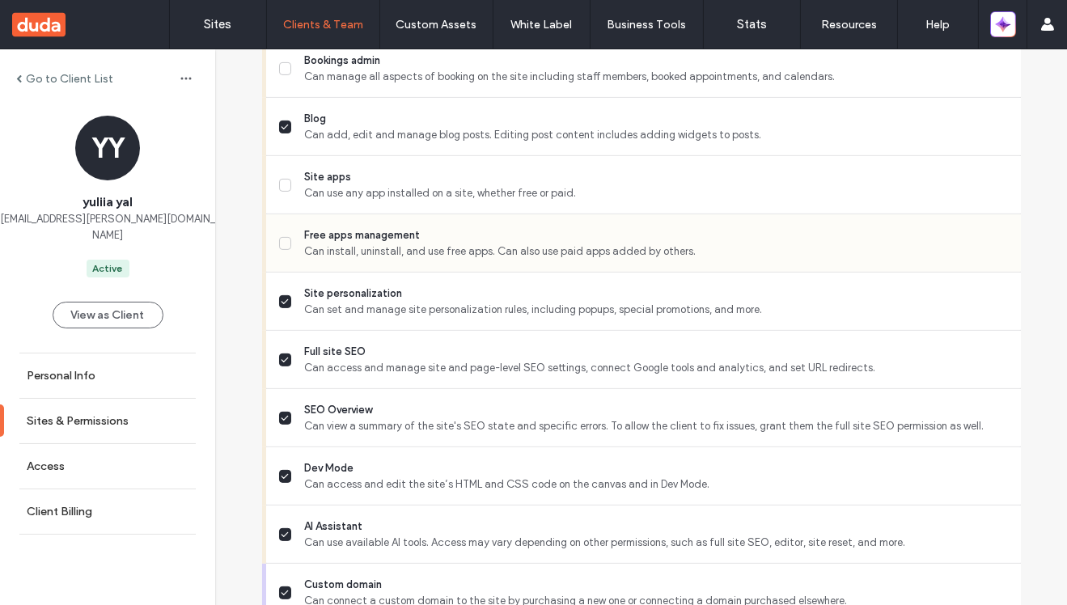
click at [468, 254] on span "Can install, uninstall, and use free apps. Can also use paid apps added by othe…" at bounding box center [655, 251] width 703 height 16
click at [468, 190] on span "Can use any app installed on a site, whether free or paid." at bounding box center [655, 193] width 703 height 16
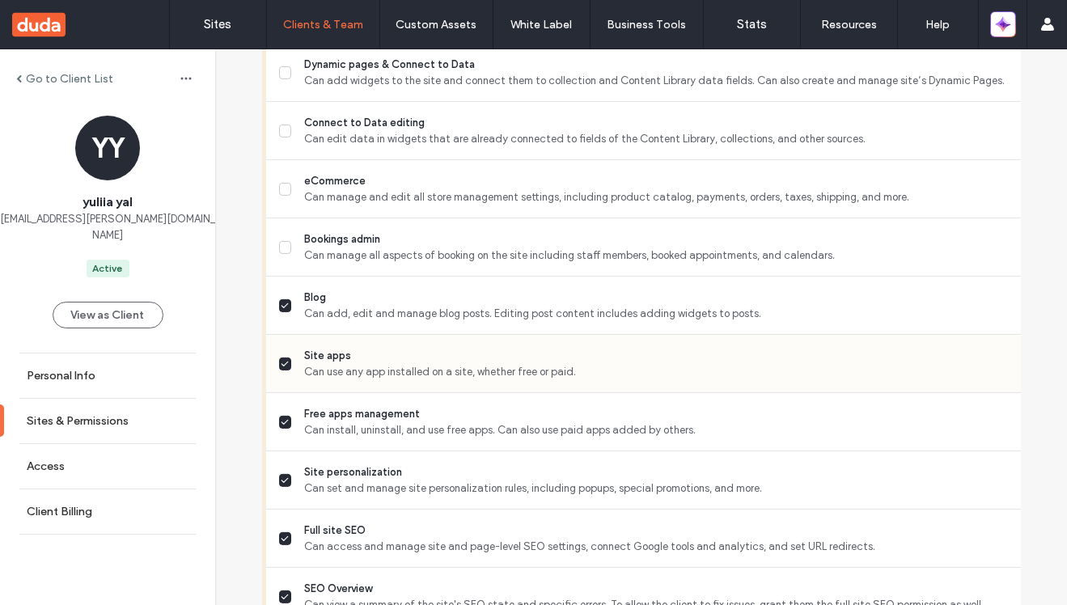
scroll to position [1032, 0]
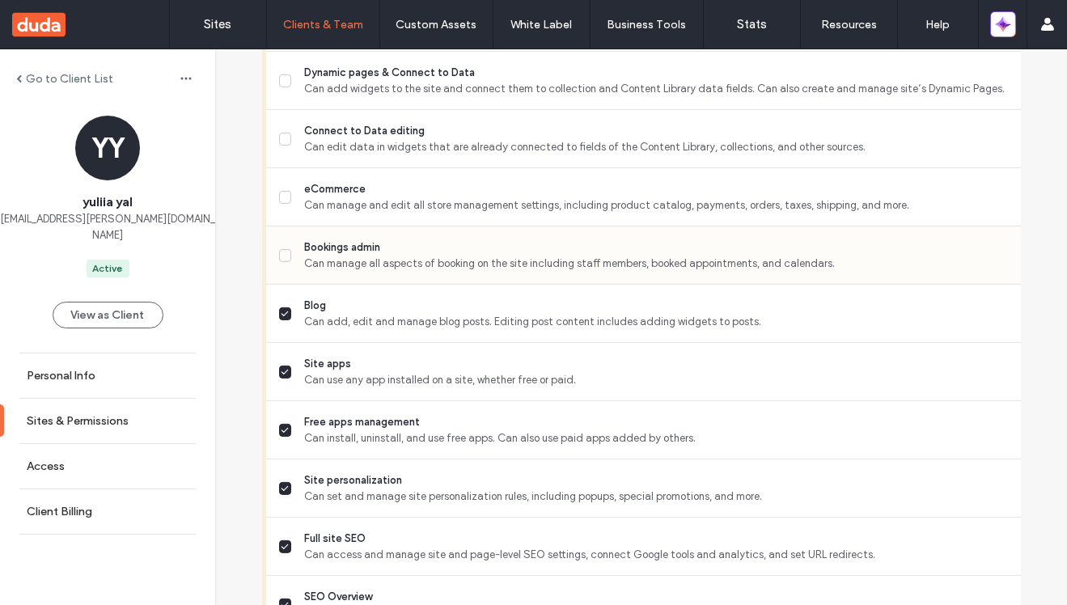
click at [475, 256] on span "Can manage all aspects of booking on the site including staff members, booked a…" at bounding box center [655, 264] width 703 height 16
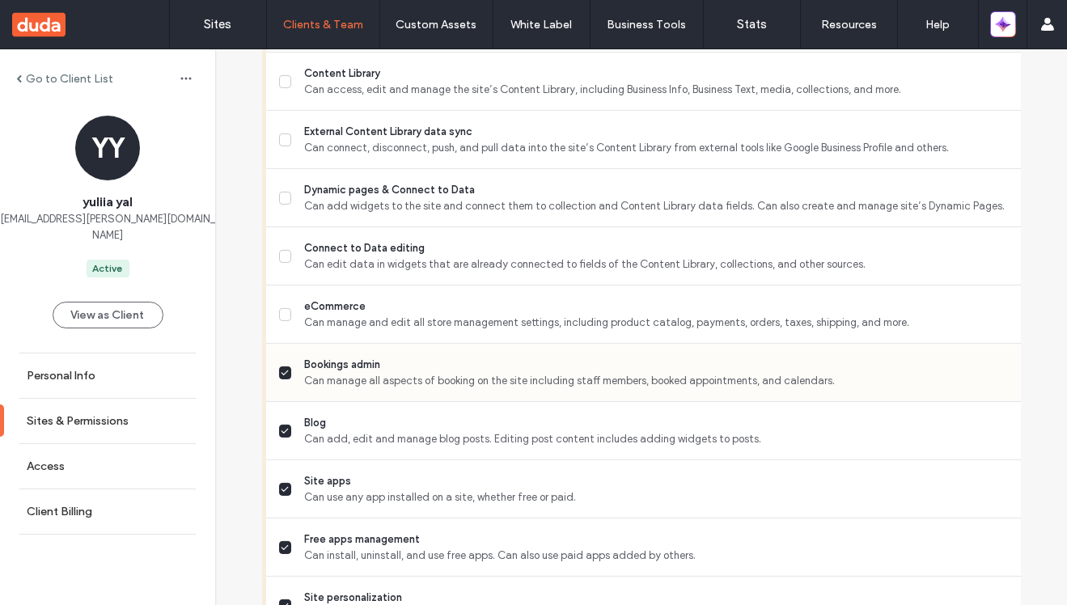
scroll to position [849, 0]
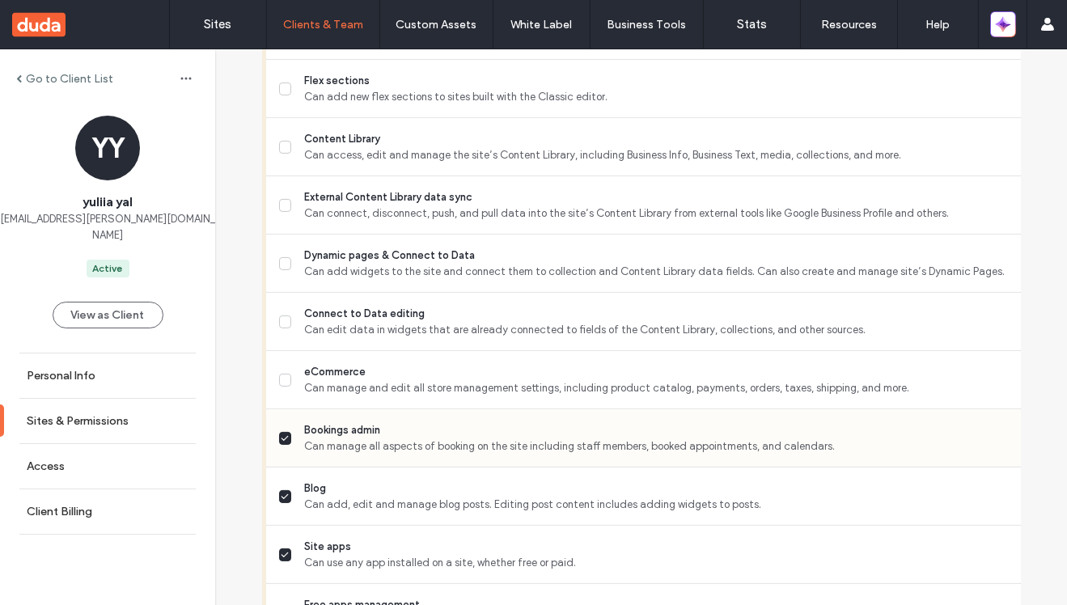
click at [475, 256] on span "Dynamic pages & Connect to Data" at bounding box center [655, 255] width 703 height 16
click at [467, 316] on span "Connect to Data editing" at bounding box center [655, 314] width 703 height 16
click at [471, 266] on span "Can add widgets to the site and connect them to collection and Content Library …" at bounding box center [655, 272] width 703 height 16
click at [469, 383] on span "Can manage and edit all store management settings, including product catalog, p…" at bounding box center [655, 388] width 703 height 16
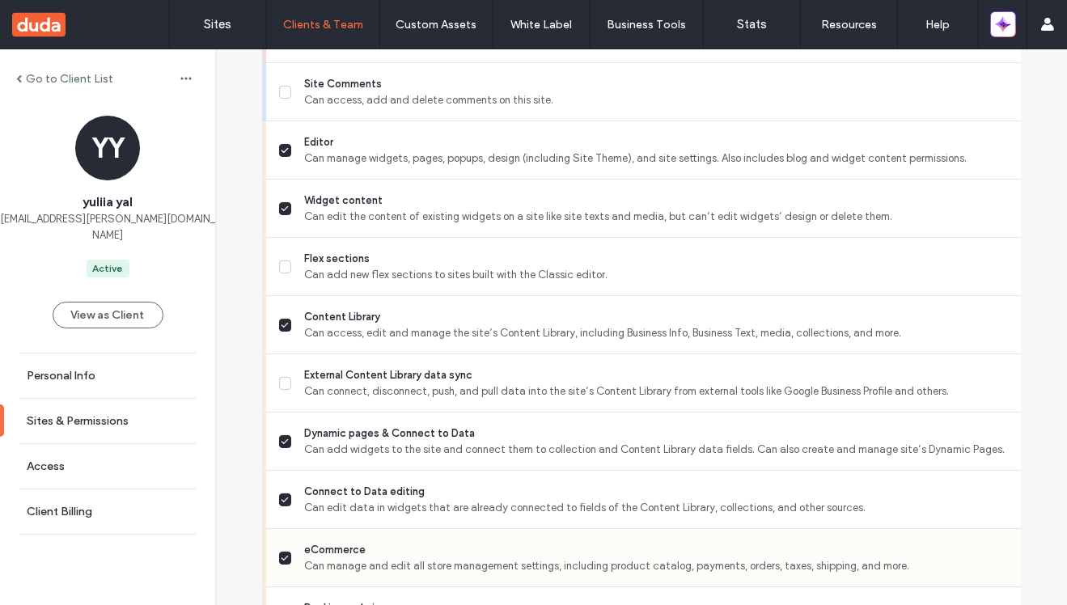
scroll to position [670, 0]
click at [469, 384] on span "Can connect, disconnect, push, and pull data into the site’s Content Library fr…" at bounding box center [655, 392] width 703 height 16
click at [475, 253] on span "Flex sections" at bounding box center [655, 259] width 703 height 16
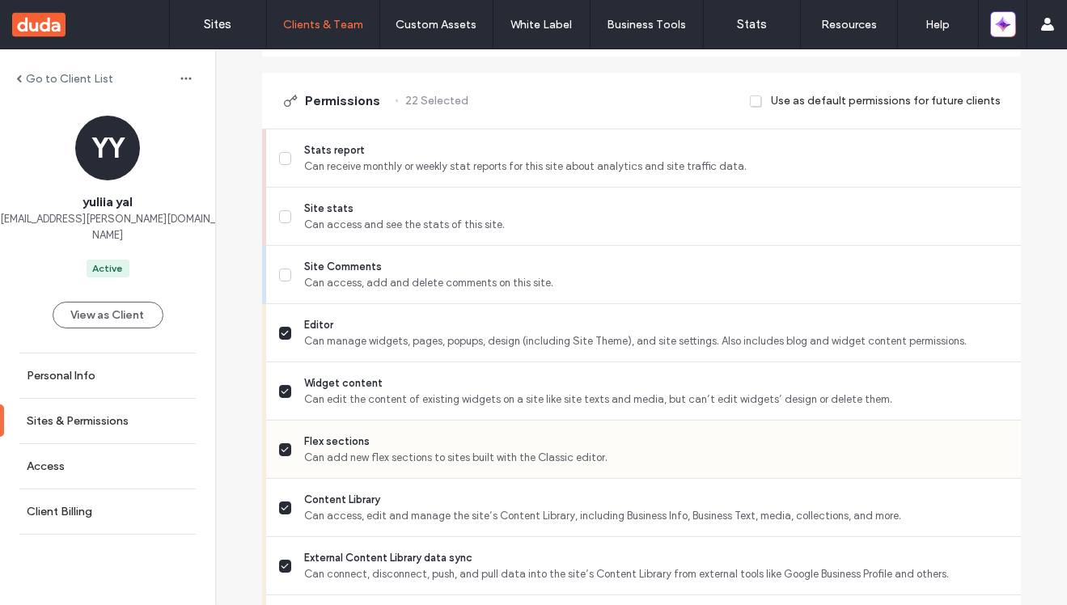
scroll to position [467, 0]
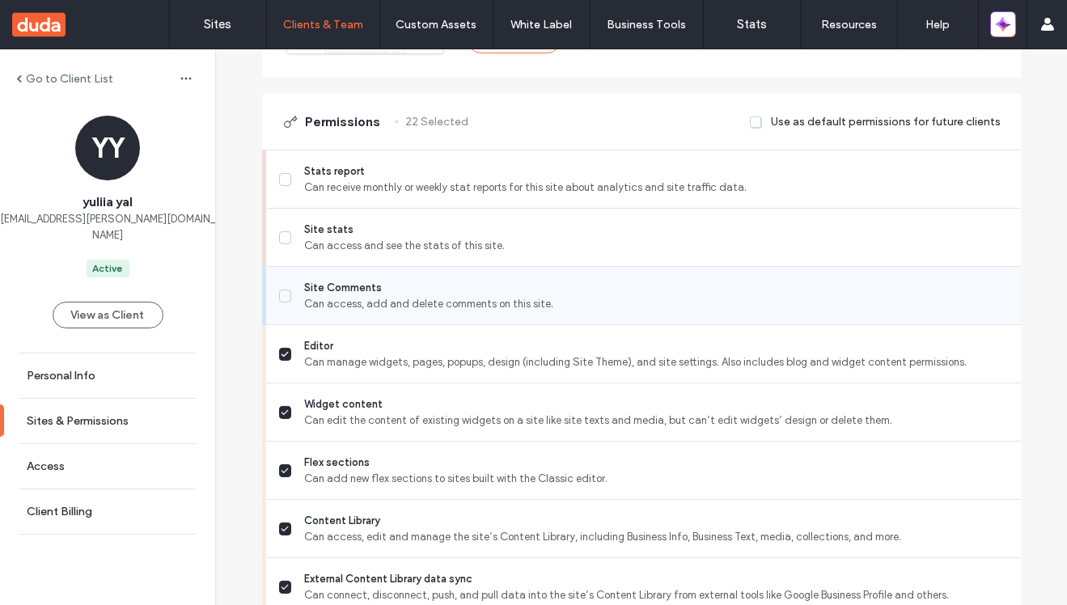
click at [473, 305] on span "Can access, add and delete comments on this site." at bounding box center [655, 304] width 703 height 16
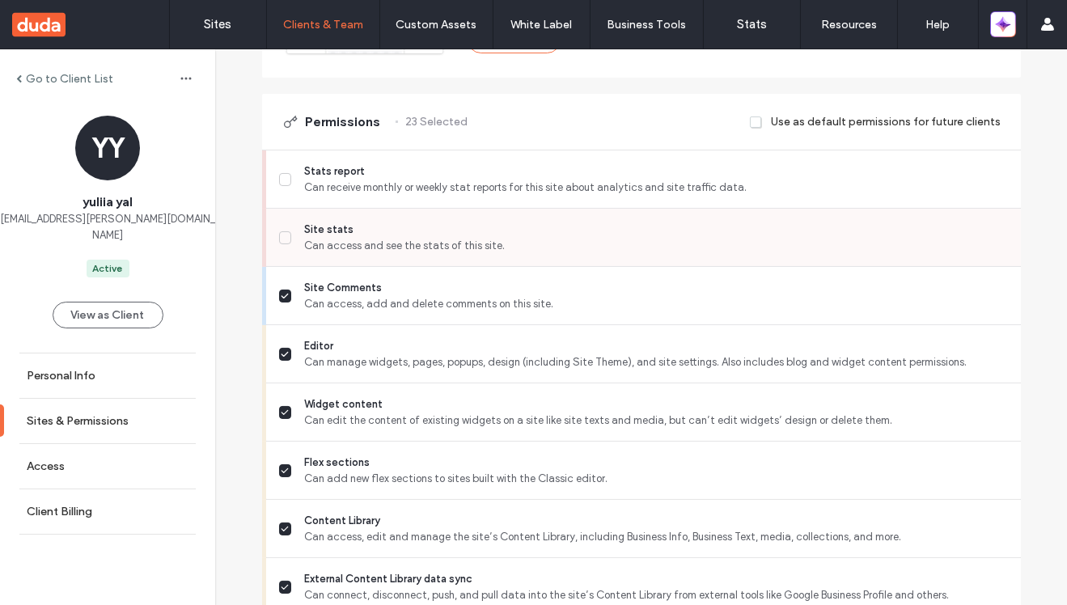
click at [476, 247] on span "Can access and see the stats of this site." at bounding box center [655, 246] width 703 height 16
click at [488, 169] on span "Stats report" at bounding box center [655, 171] width 703 height 16
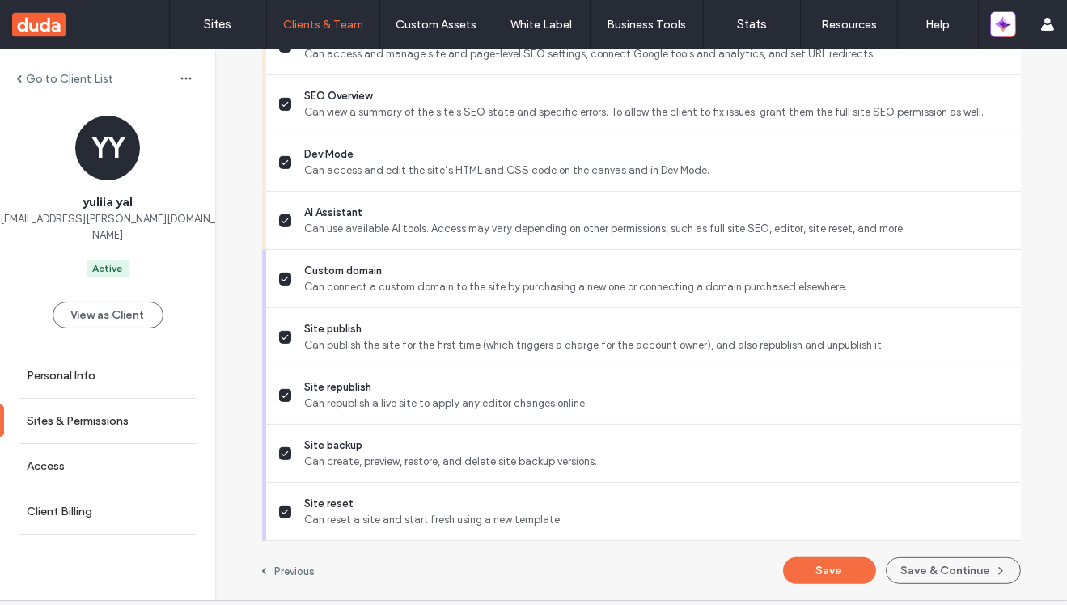
scroll to position [1599, 0]
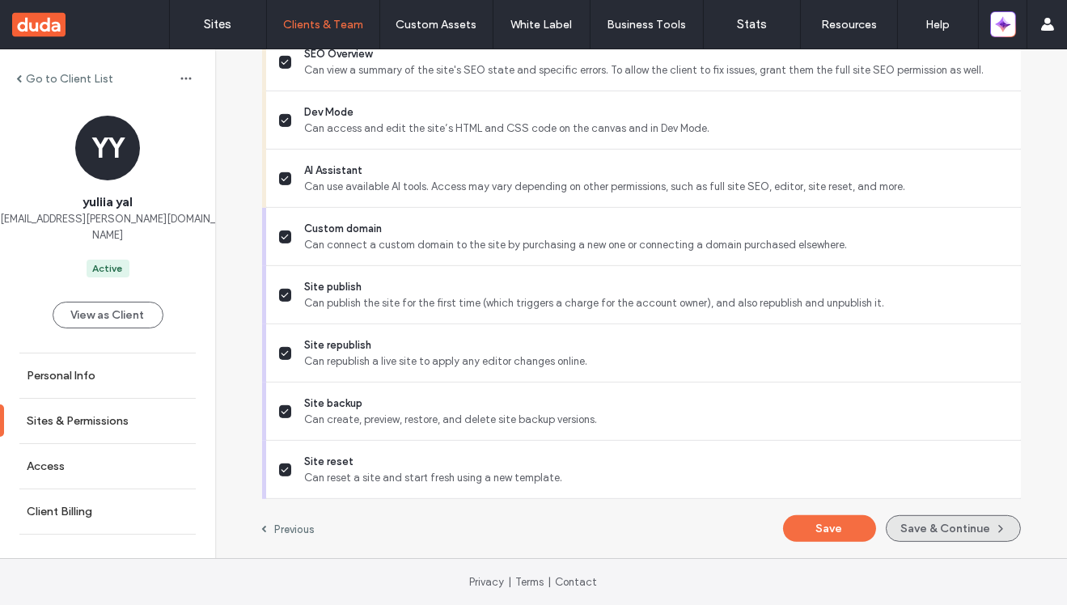
click at [942, 517] on button "Save & Continue" at bounding box center [952, 528] width 135 height 27
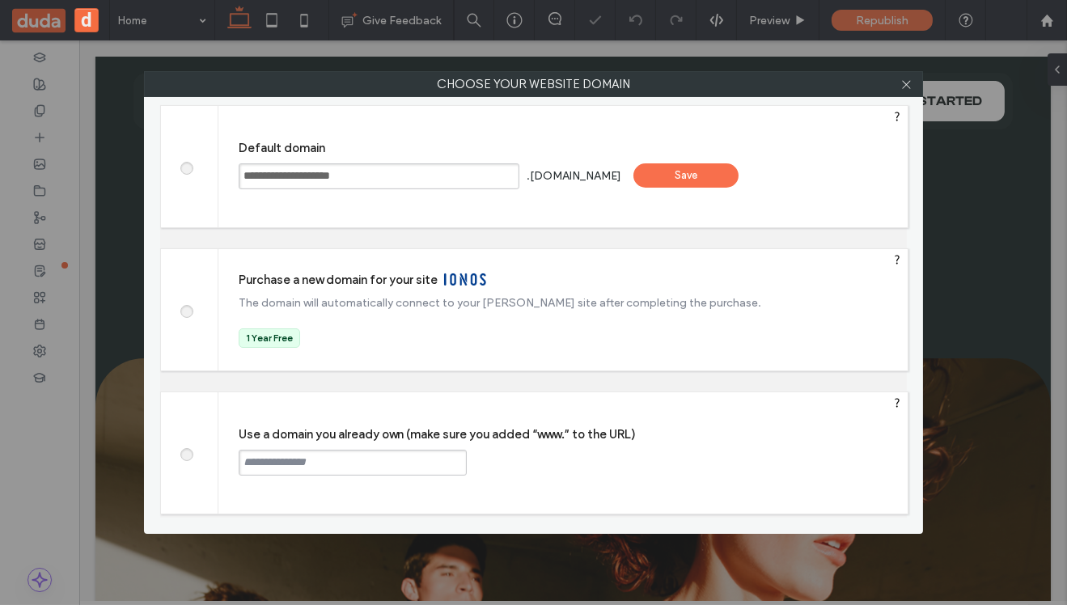
click at [699, 184] on div "Save" at bounding box center [685, 175] width 105 height 24
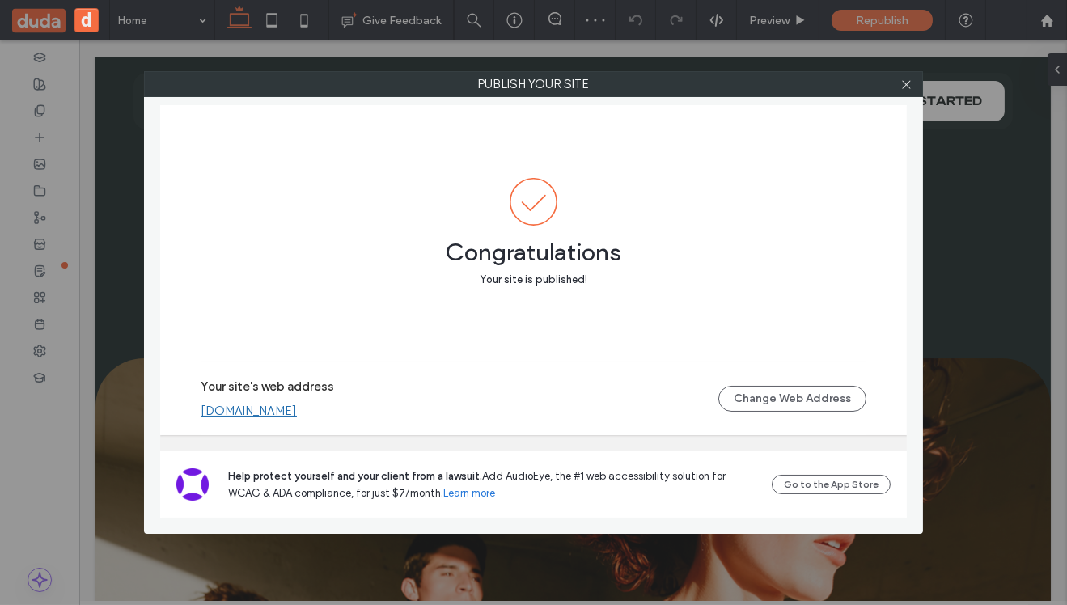
click at [297, 408] on link "[DOMAIN_NAME]" at bounding box center [249, 410] width 96 height 15
click at [904, 83] on icon at bounding box center [906, 84] width 12 height 12
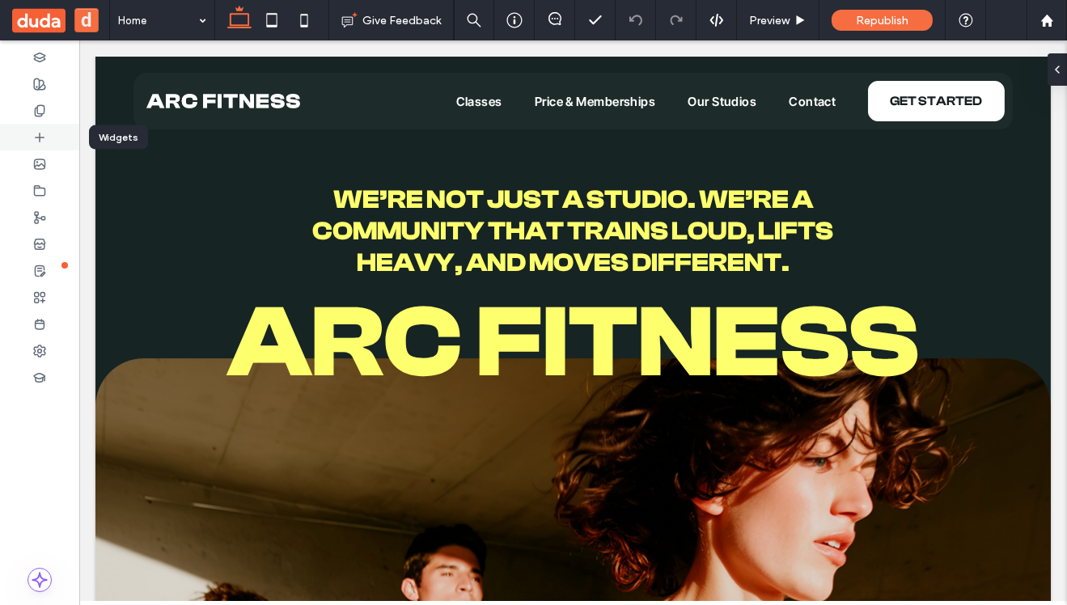
click at [46, 133] on div at bounding box center [39, 137] width 79 height 27
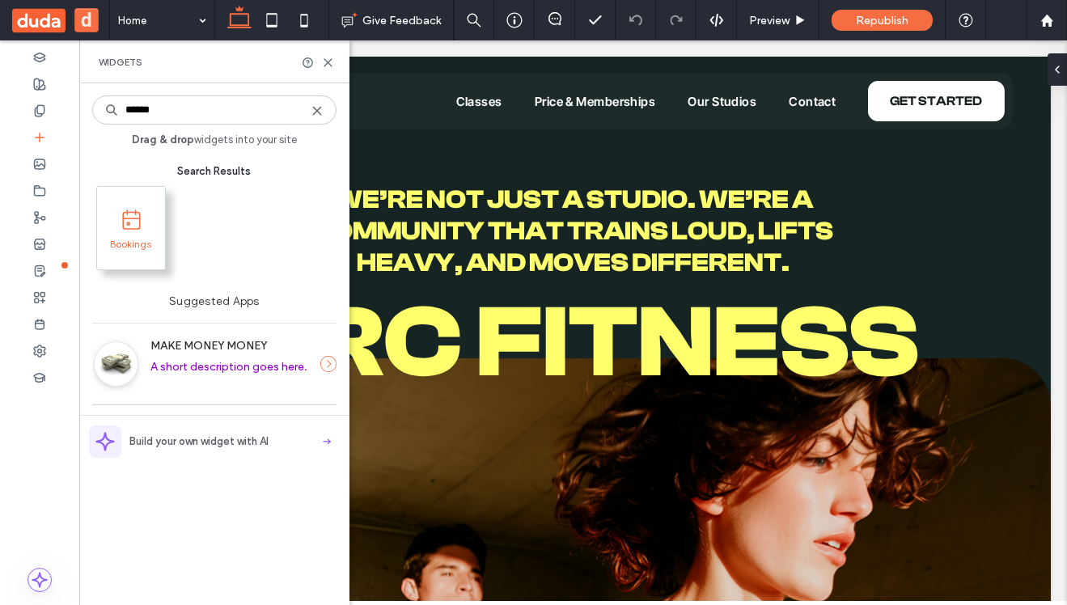
type input "******"
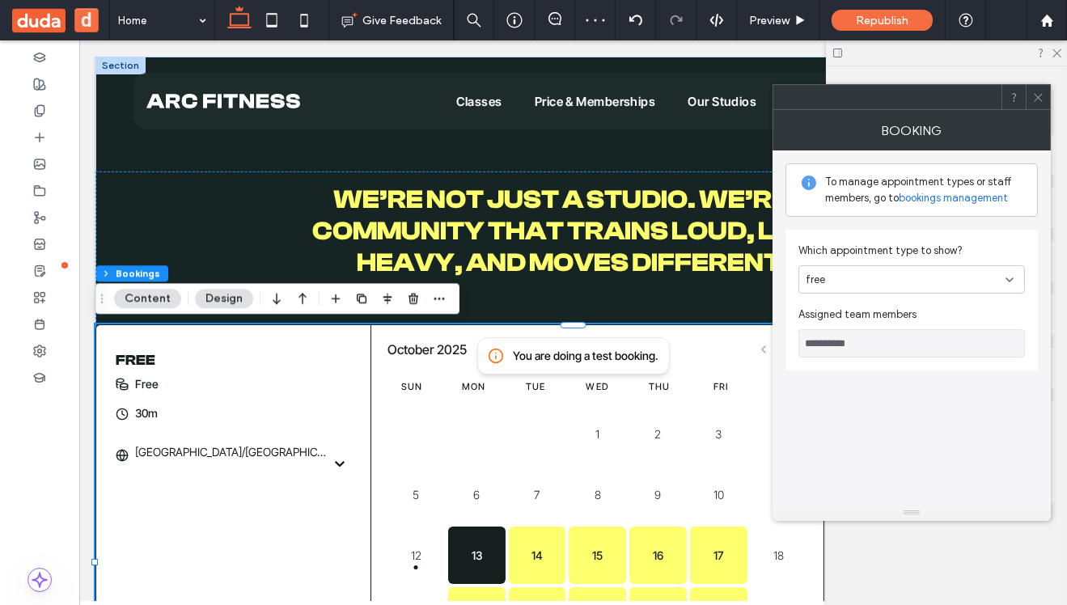
click at [961, 197] on link "bookings management" at bounding box center [952, 198] width 109 height 16
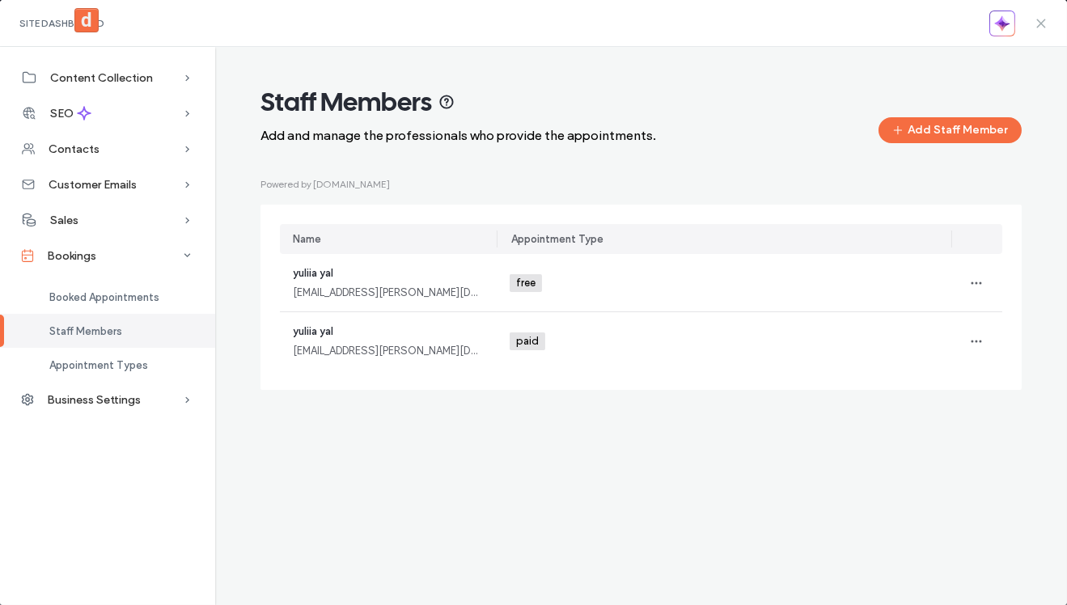
click at [1041, 23] on use at bounding box center [1040, 22] width 7 height 7
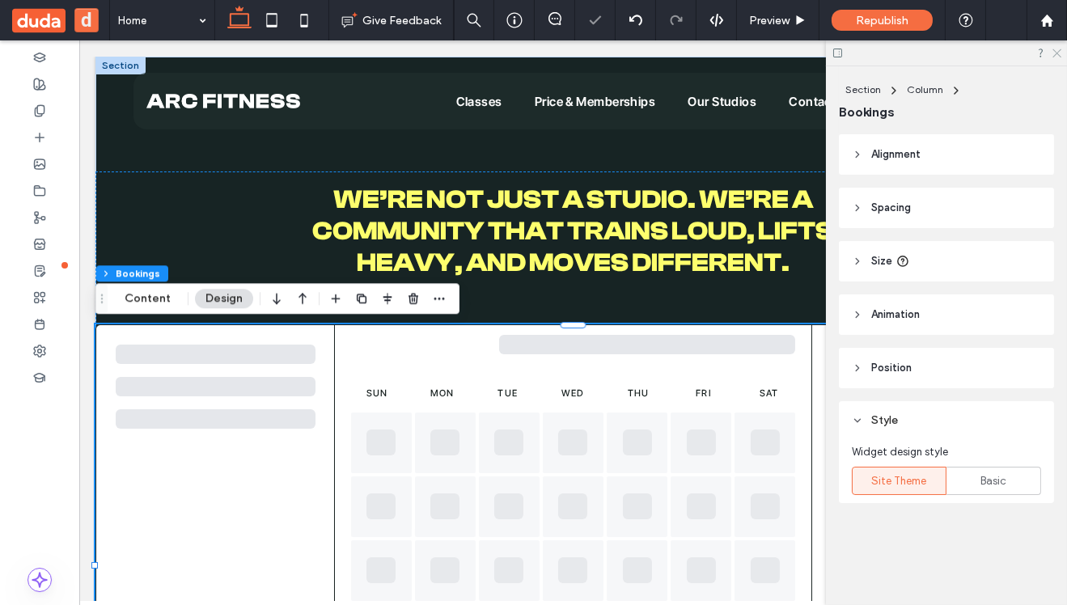
click at [1056, 53] on use at bounding box center [1056, 53] width 9 height 9
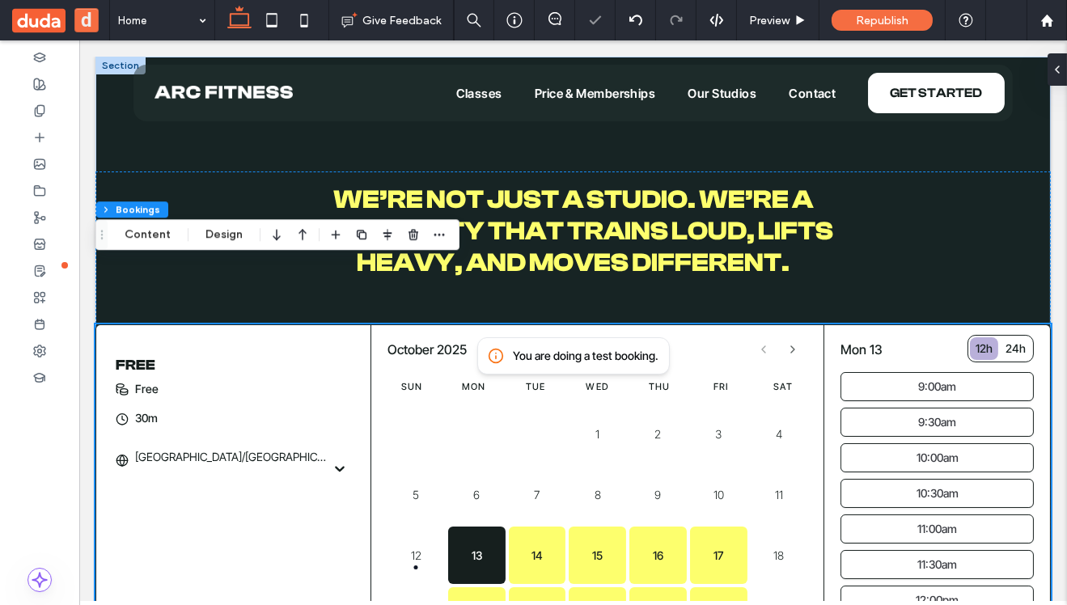
scroll to position [134, 0]
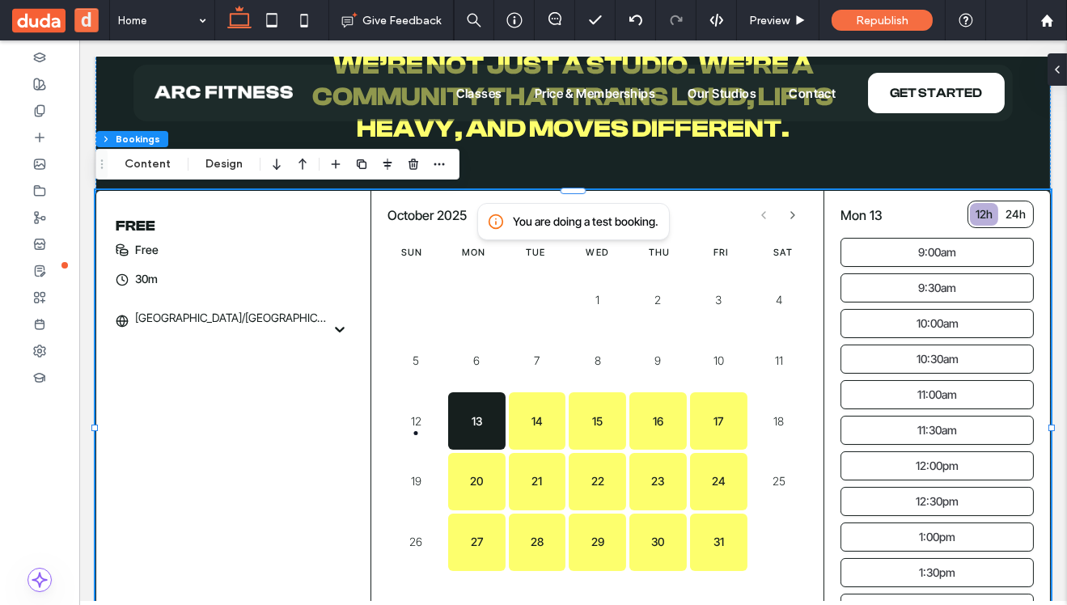
click at [274, 265] on div "free 30m Asia/Jerusalem Free" at bounding box center [233, 270] width 275 height 159
click at [141, 161] on button "Content" at bounding box center [147, 163] width 67 height 19
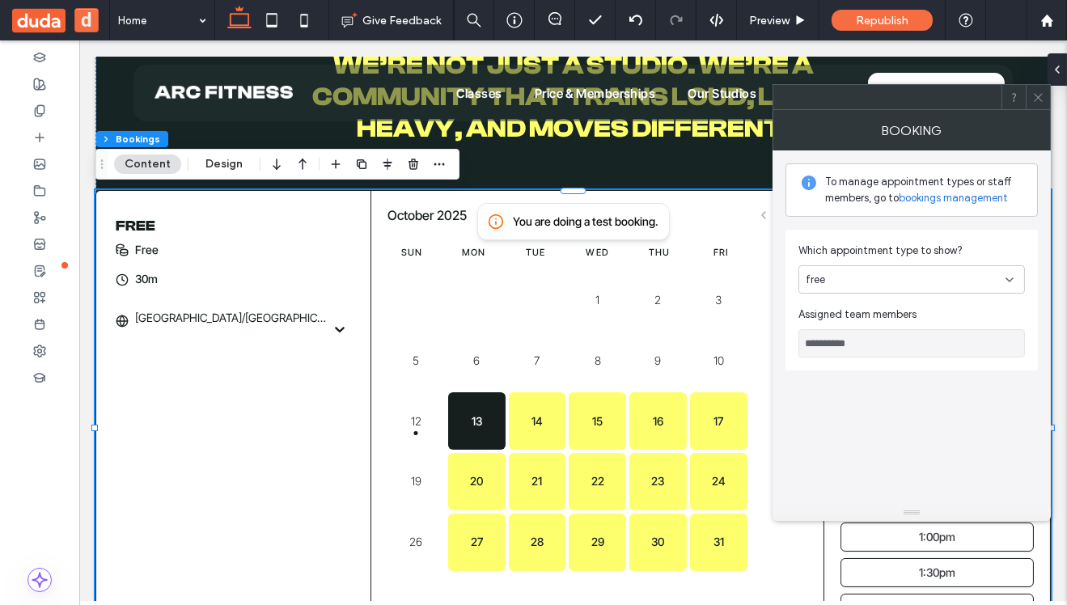
click at [942, 265] on div "free" at bounding box center [911, 279] width 226 height 28
click at [919, 388] on div "**********" at bounding box center [911, 327] width 252 height 354
click at [922, 332] on input "**********" at bounding box center [911, 343] width 226 height 28
click at [922, 282] on div "free" at bounding box center [905, 280] width 200 height 16
click at [910, 330] on div "paid" at bounding box center [911, 336] width 225 height 28
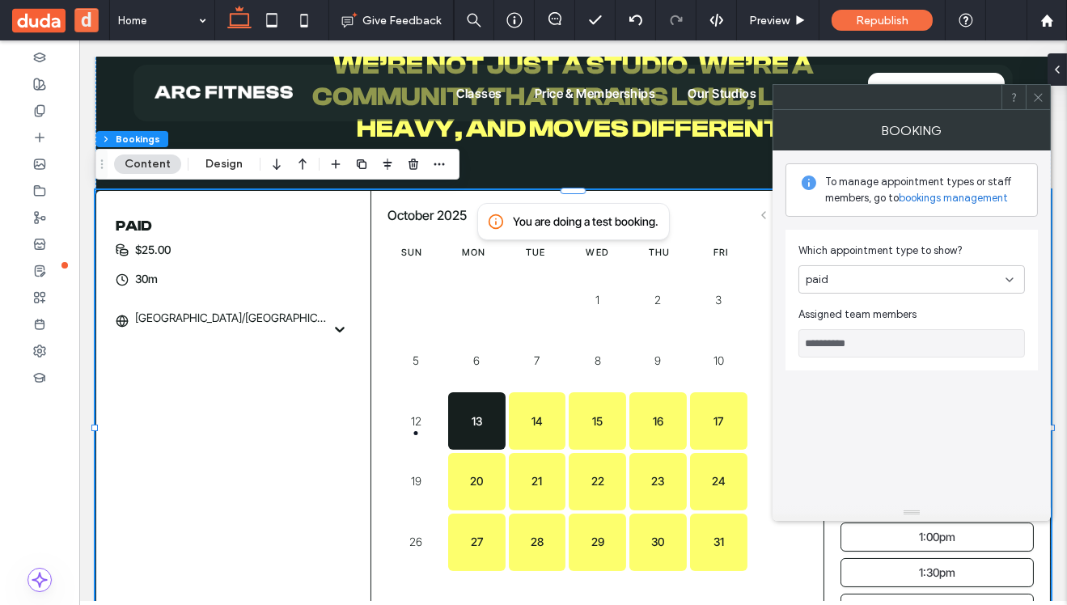
click at [911, 290] on div "paid" at bounding box center [911, 279] width 226 height 28
click at [893, 315] on div "free" at bounding box center [911, 308] width 225 height 28
click at [964, 193] on link "bookings management" at bounding box center [952, 198] width 109 height 16
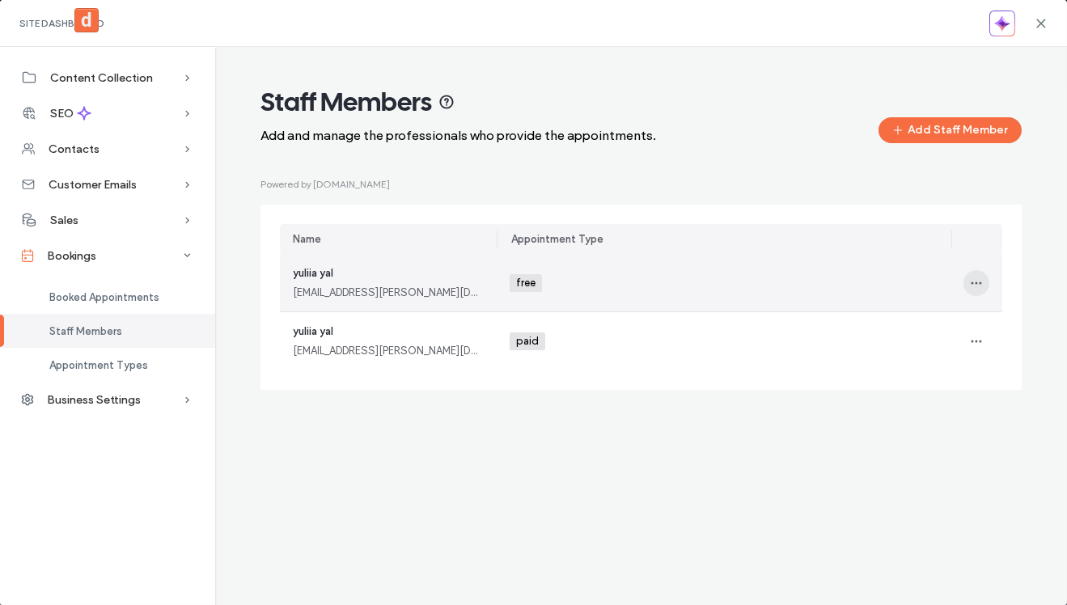
click at [974, 277] on icon "button" at bounding box center [975, 283] width 13 height 13
click at [919, 327] on div "Edit" at bounding box center [917, 325] width 144 height 31
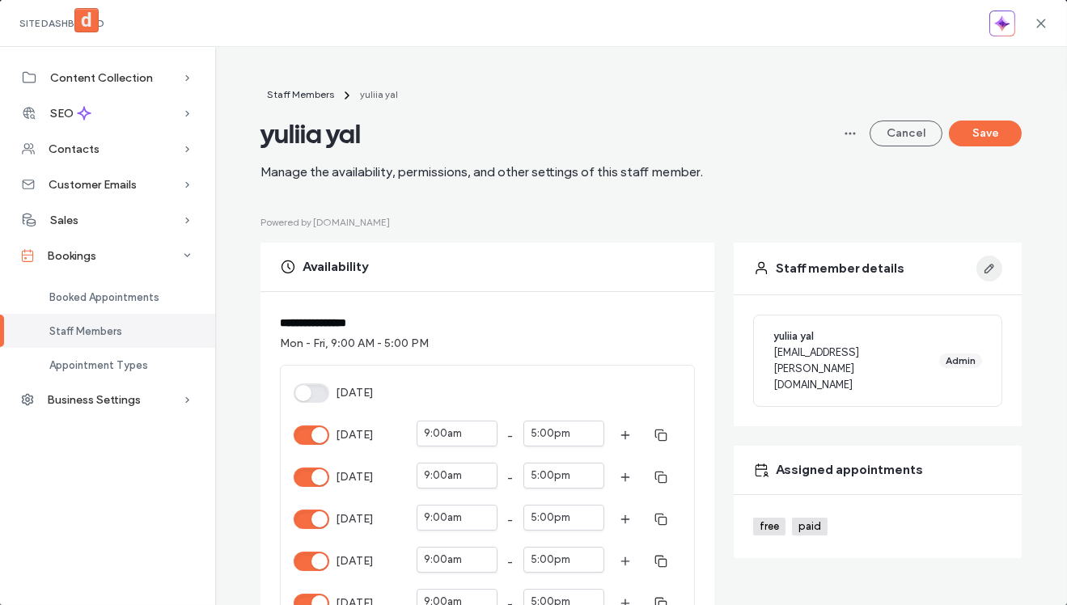
click at [991, 264] on icon "button" at bounding box center [988, 268] width 13 height 13
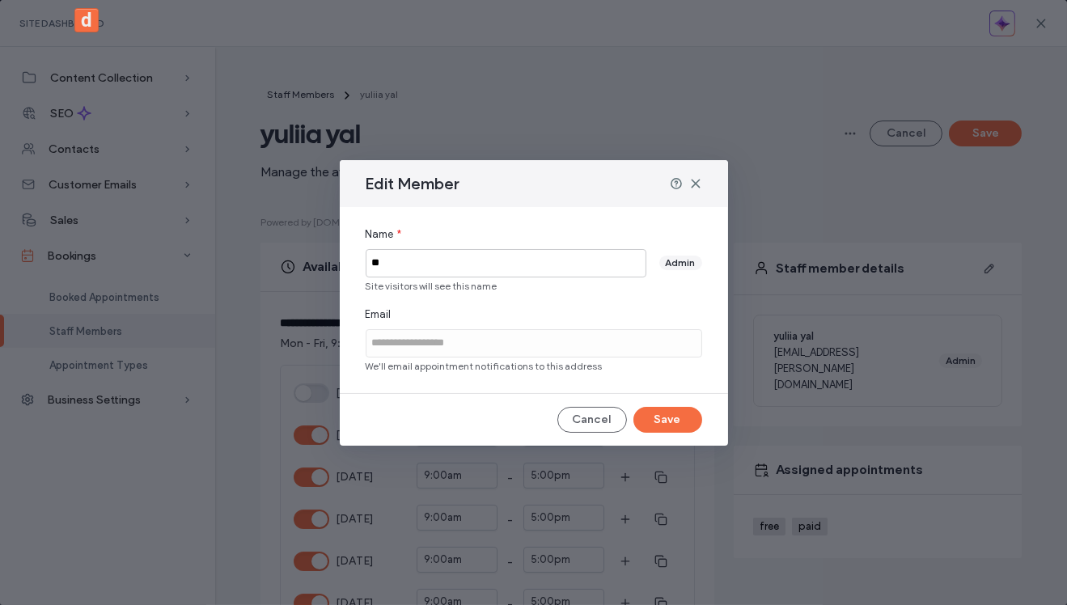
type input "*"
type input "**********"
click at [684, 425] on button "Save" at bounding box center [667, 420] width 69 height 26
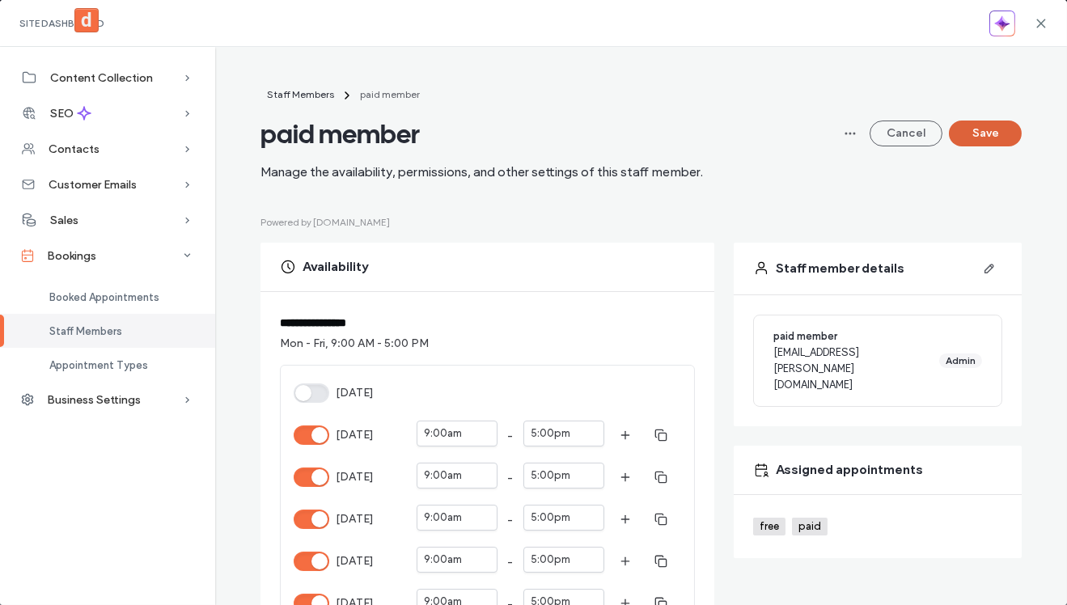
click at [991, 134] on button "Save" at bounding box center [984, 133] width 73 height 26
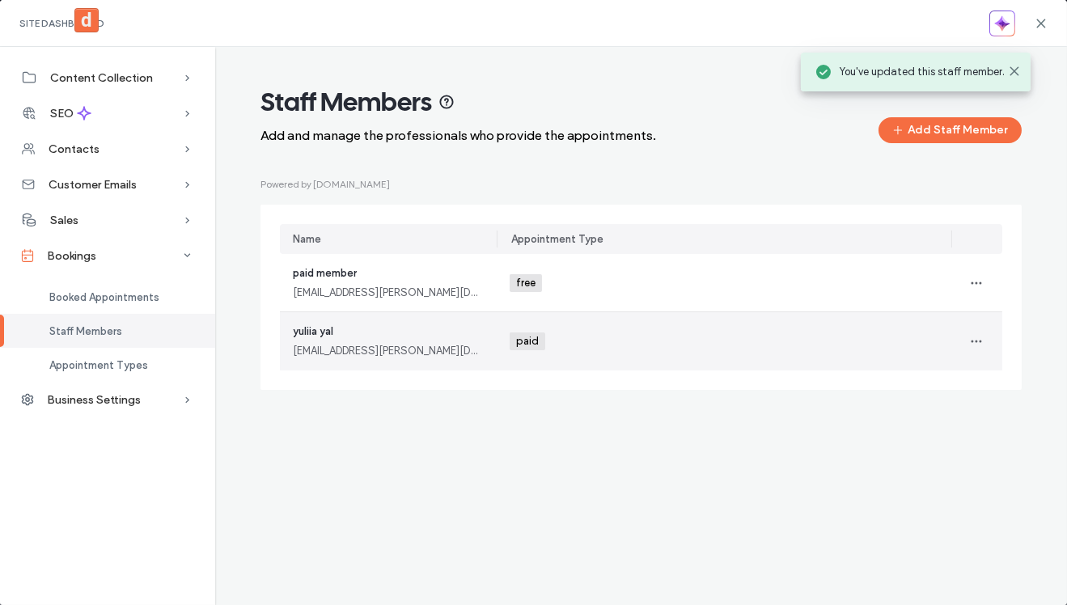
click at [695, 357] on div "paid +0 paid +0" at bounding box center [723, 341] width 429 height 58
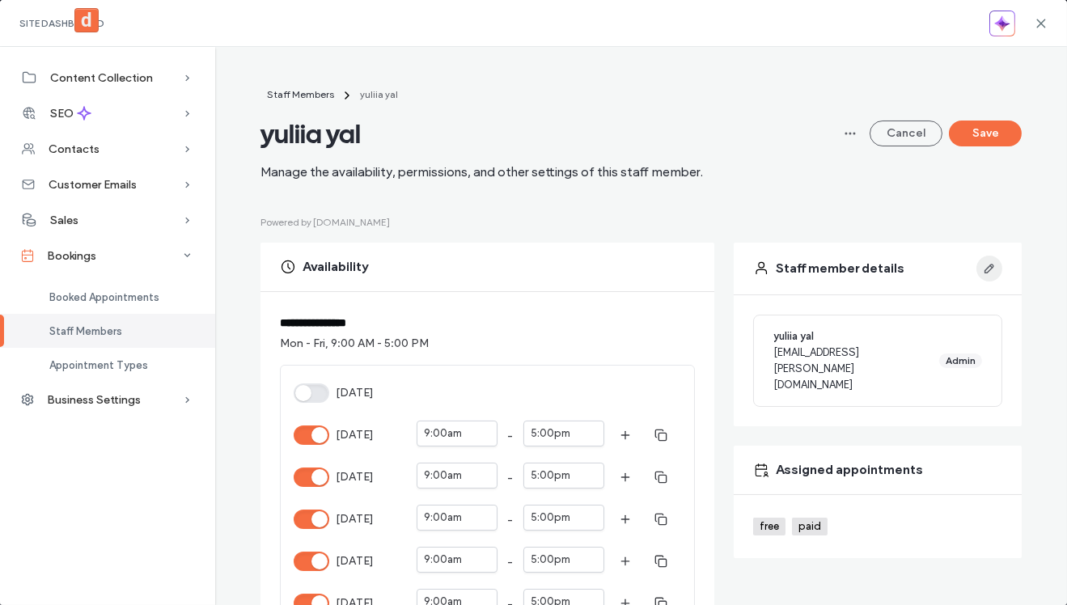
click at [992, 264] on icon "button" at bounding box center [988, 268] width 13 height 13
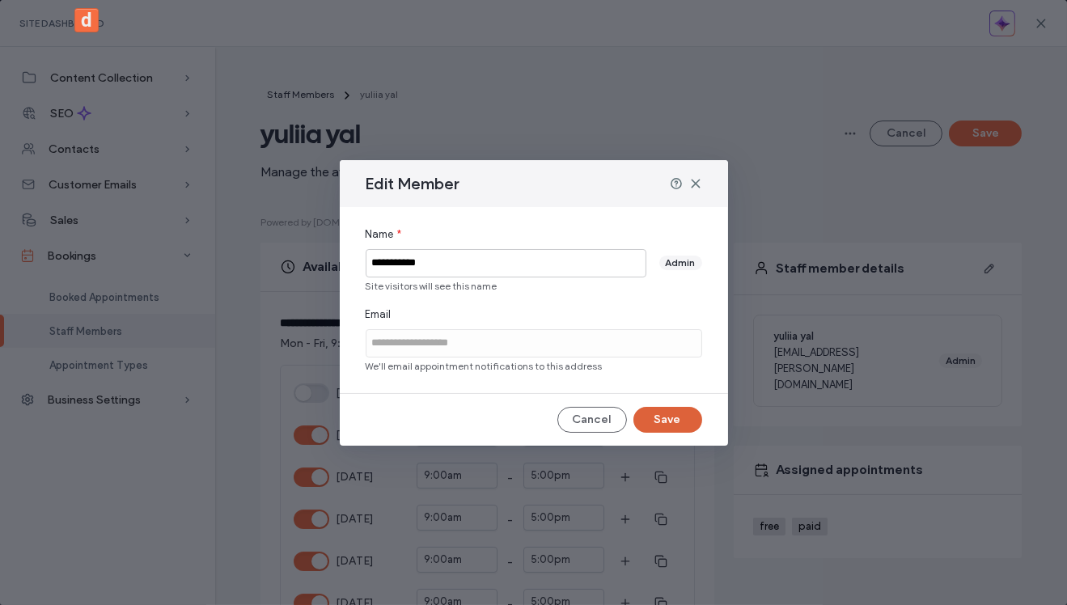
type input "**********"
click at [678, 412] on button "Save" at bounding box center [667, 420] width 69 height 26
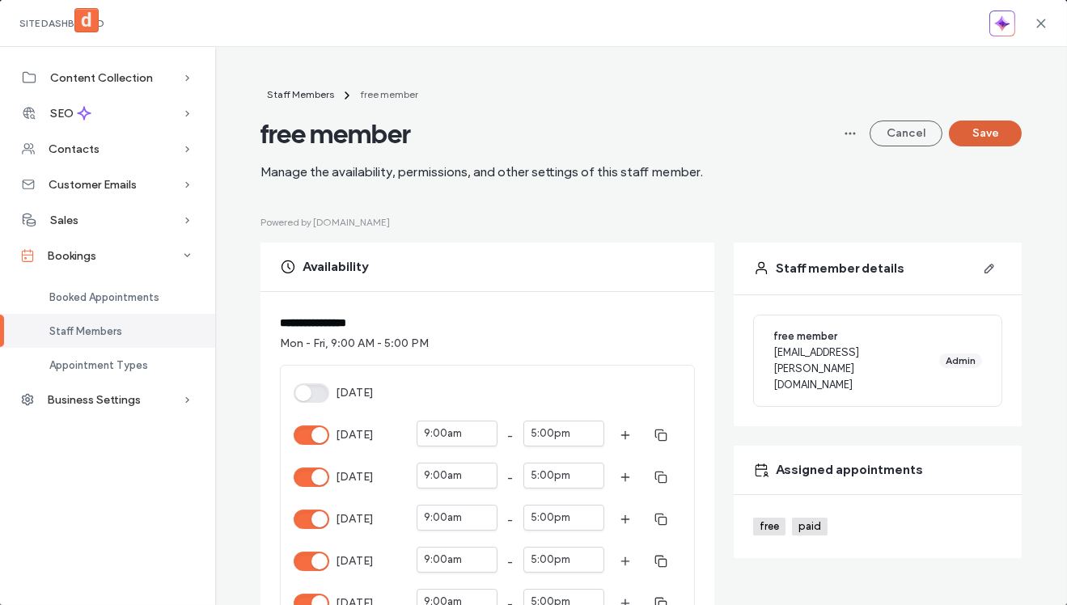
click at [975, 136] on button "Save" at bounding box center [984, 133] width 73 height 26
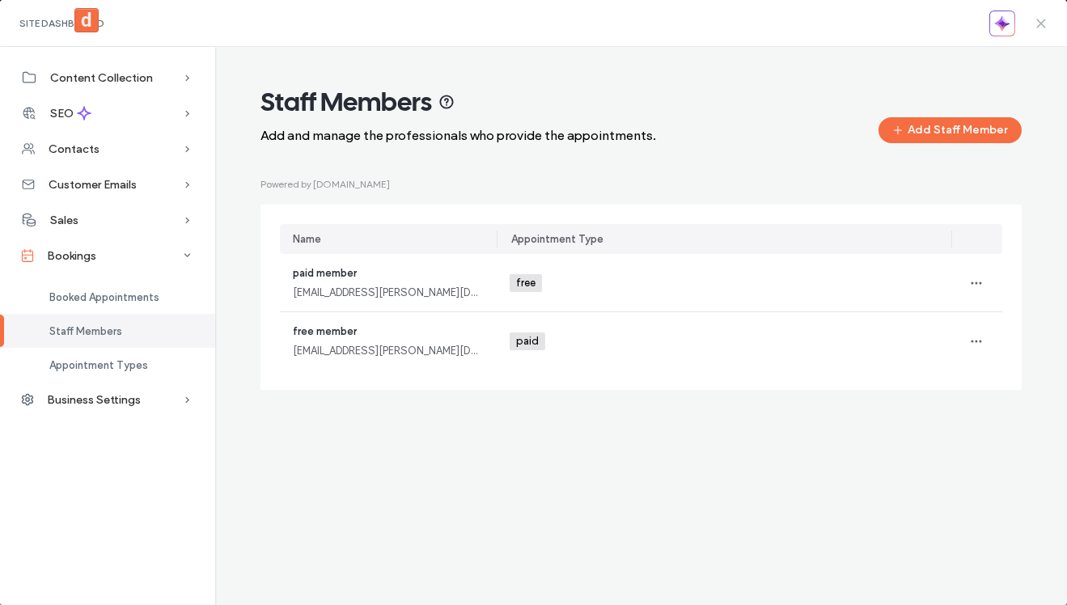
click at [1040, 19] on icon at bounding box center [1040, 23] width 13 height 13
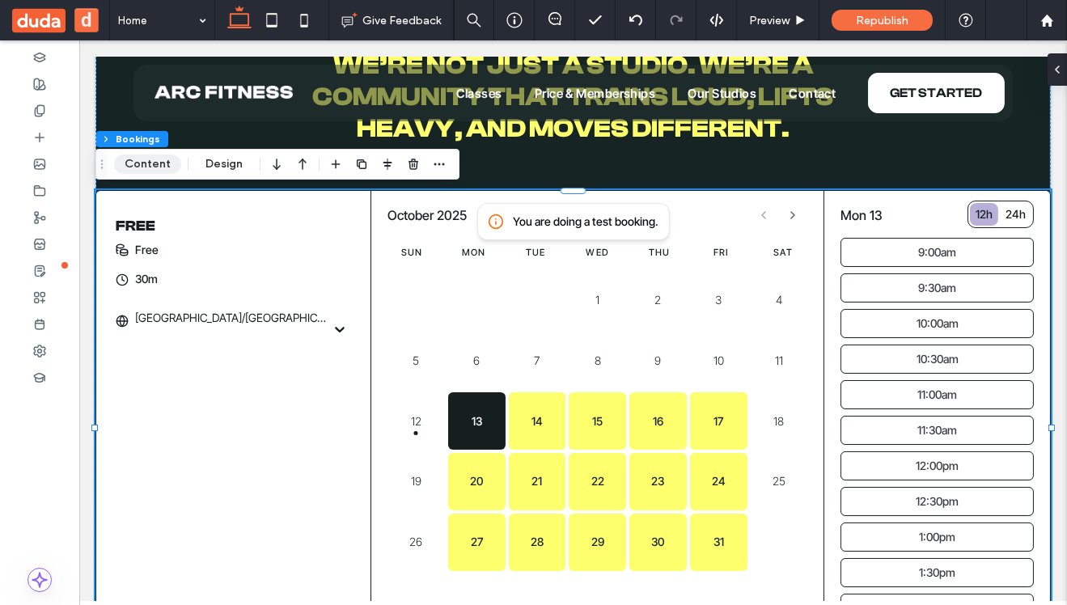
click at [142, 168] on button "Content" at bounding box center [147, 163] width 67 height 19
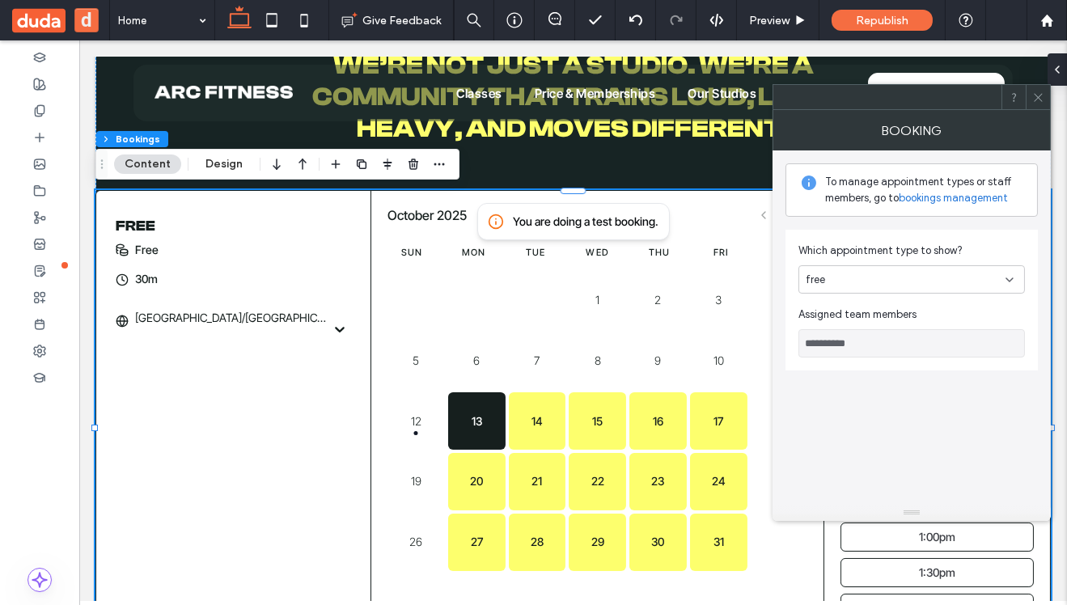
click at [889, 281] on div "free" at bounding box center [905, 280] width 200 height 16
click at [872, 338] on div "paid" at bounding box center [911, 336] width 225 height 28
click at [877, 273] on div "paid" at bounding box center [905, 280] width 200 height 16
click at [868, 297] on div "free" at bounding box center [911, 308] width 225 height 28
click at [1041, 98] on icon at bounding box center [1038, 97] width 12 height 12
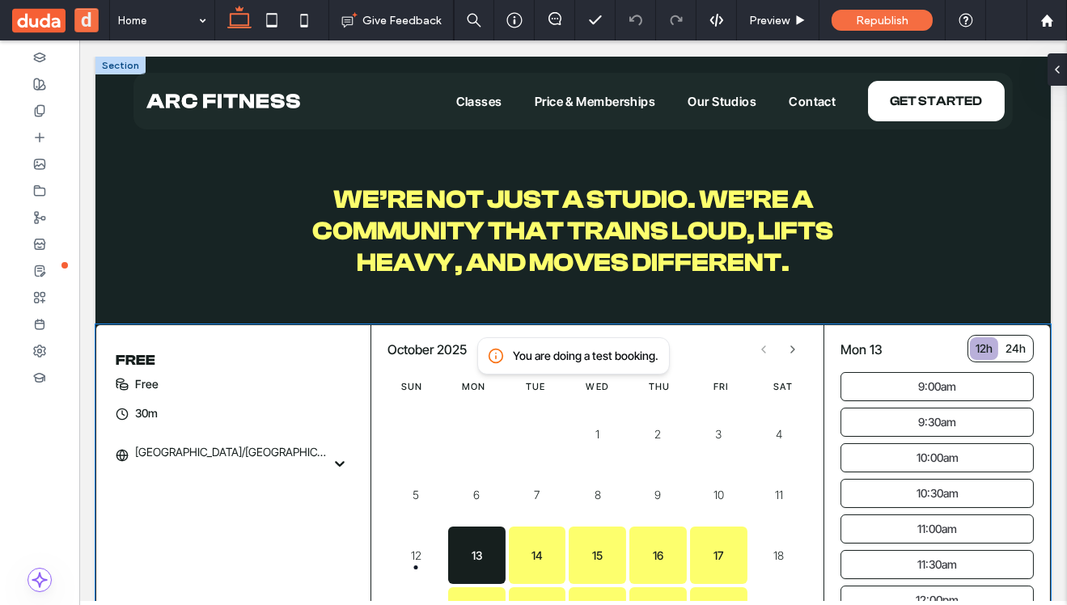
click at [264, 494] on div "free 30m Asia/Jerusalem Free October 2025 Sun Mon Tue Wed Thu Fri Sat 1 2 3 4 5…" at bounding box center [572, 550] width 955 height 452
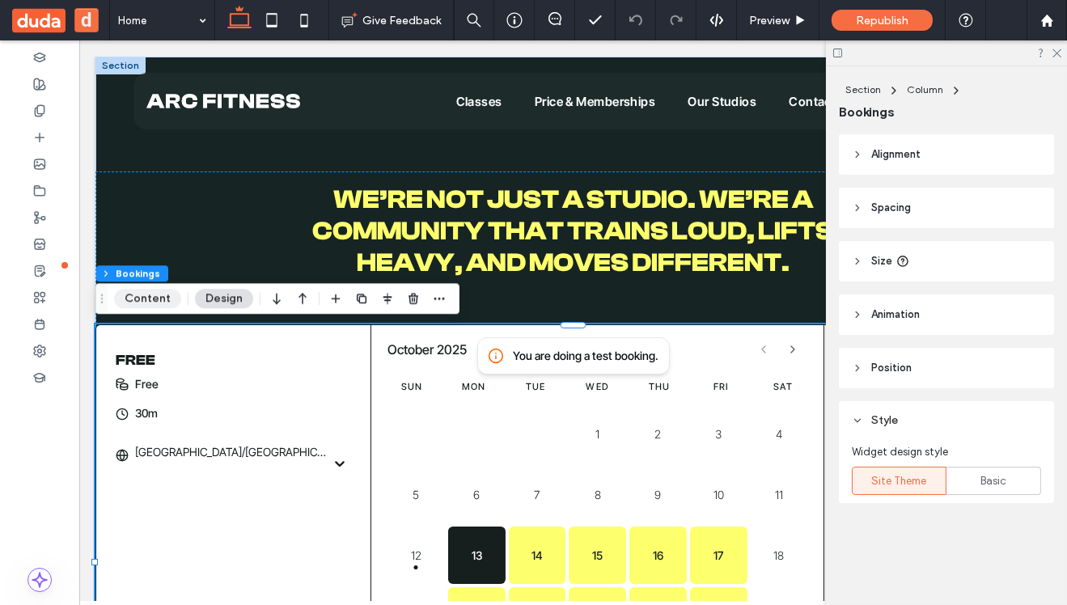
click at [137, 302] on button "Content" at bounding box center [147, 298] width 67 height 19
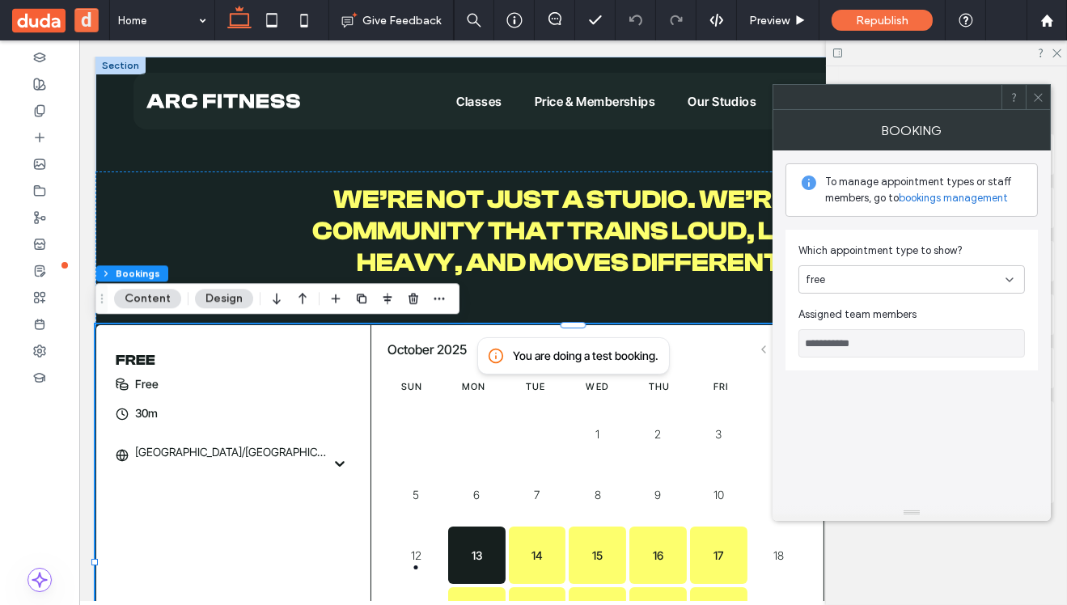
click at [889, 283] on div "free" at bounding box center [905, 280] width 200 height 16
click at [870, 336] on div "paid" at bounding box center [911, 336] width 225 height 28
click at [919, 281] on div "paid" at bounding box center [905, 280] width 200 height 16
click at [883, 304] on div "free" at bounding box center [911, 308] width 225 height 28
click at [885, 311] on span "Assigned team members" at bounding box center [911, 314] width 226 height 16
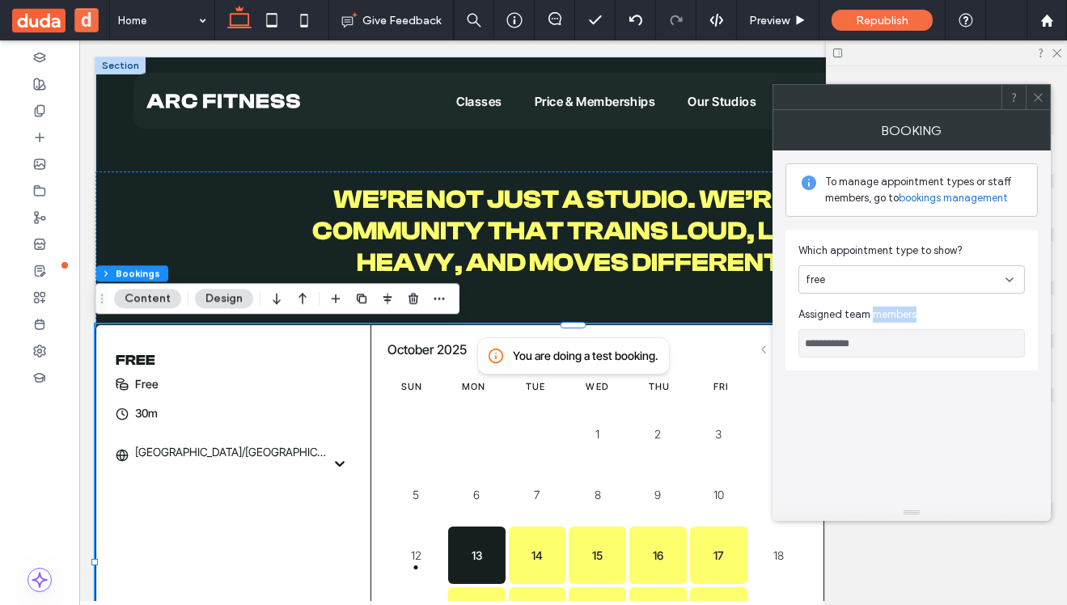
click at [885, 311] on span "Assigned team members" at bounding box center [911, 314] width 226 height 16
copy span "Assigned team members"
click at [959, 306] on span "Assigned team members" at bounding box center [911, 314] width 226 height 16
click at [949, 274] on div "free" at bounding box center [905, 280] width 200 height 16
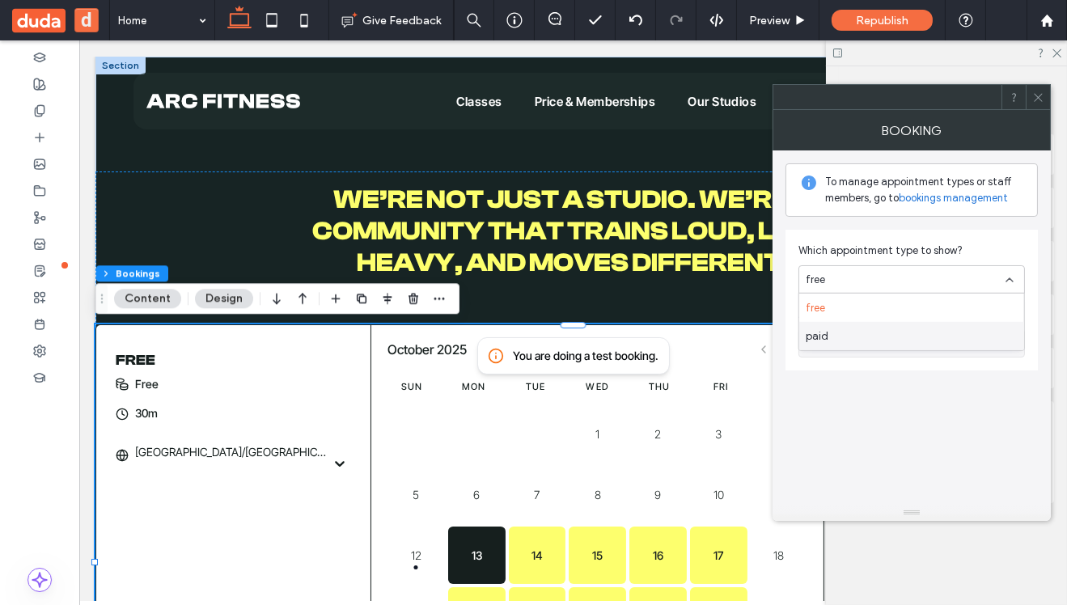
click at [921, 338] on div "paid" at bounding box center [911, 336] width 225 height 28
type input "**********"
click at [1036, 101] on icon at bounding box center [1038, 97] width 12 height 12
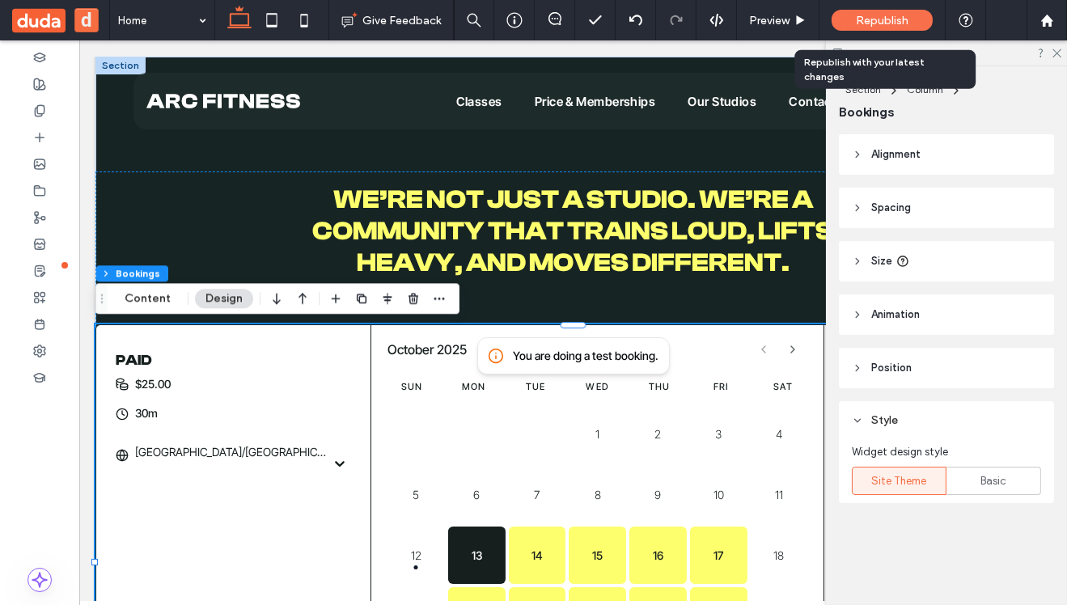
click at [888, 23] on span "Republish" at bounding box center [881, 21] width 53 height 14
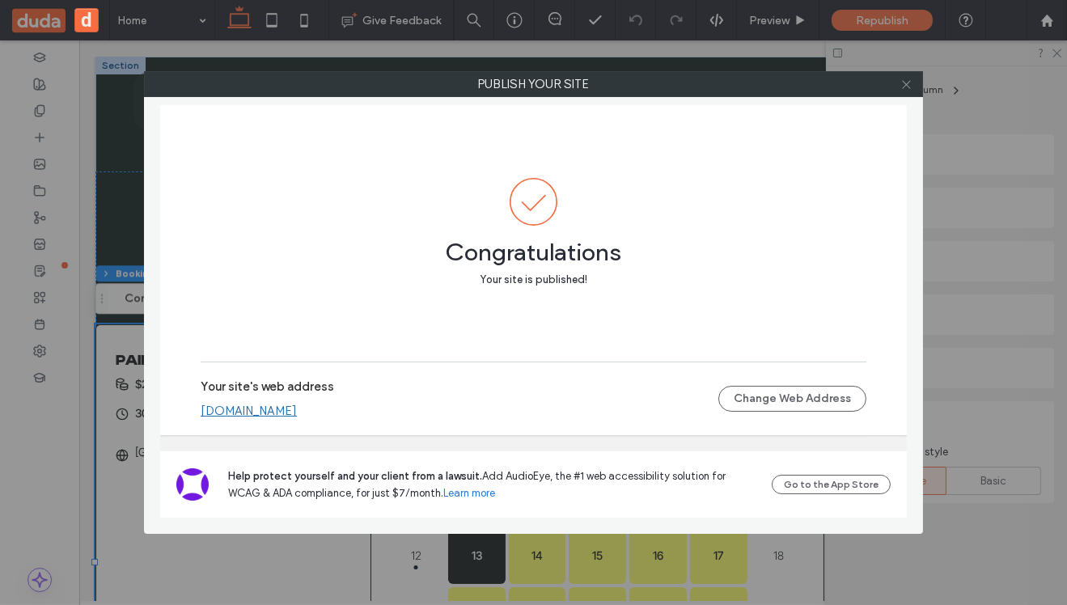
click at [903, 87] on icon at bounding box center [906, 84] width 12 height 12
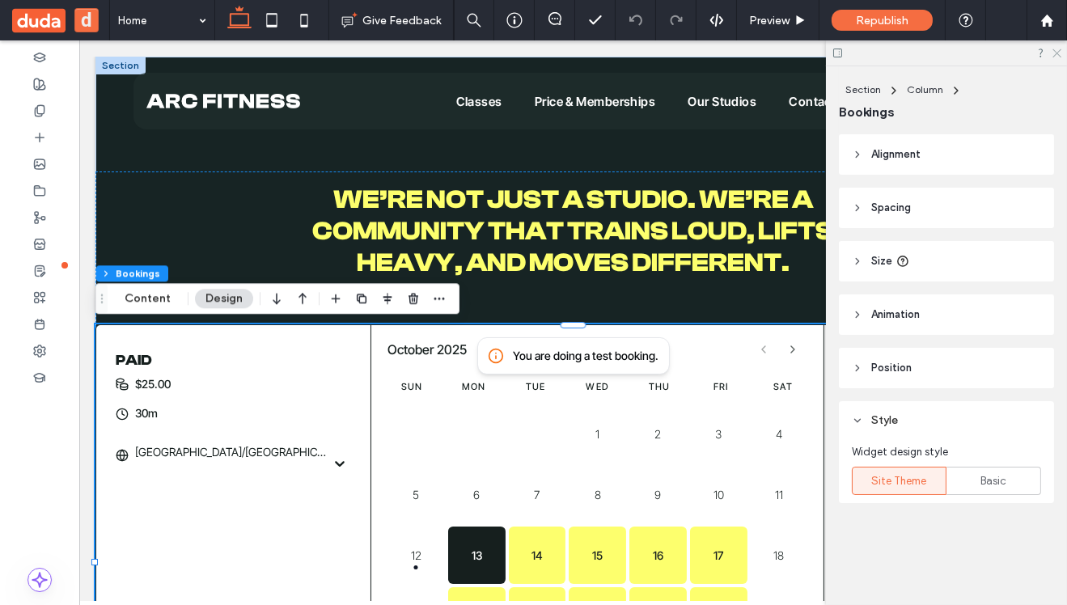
click at [1057, 55] on icon at bounding box center [1055, 52] width 11 height 11
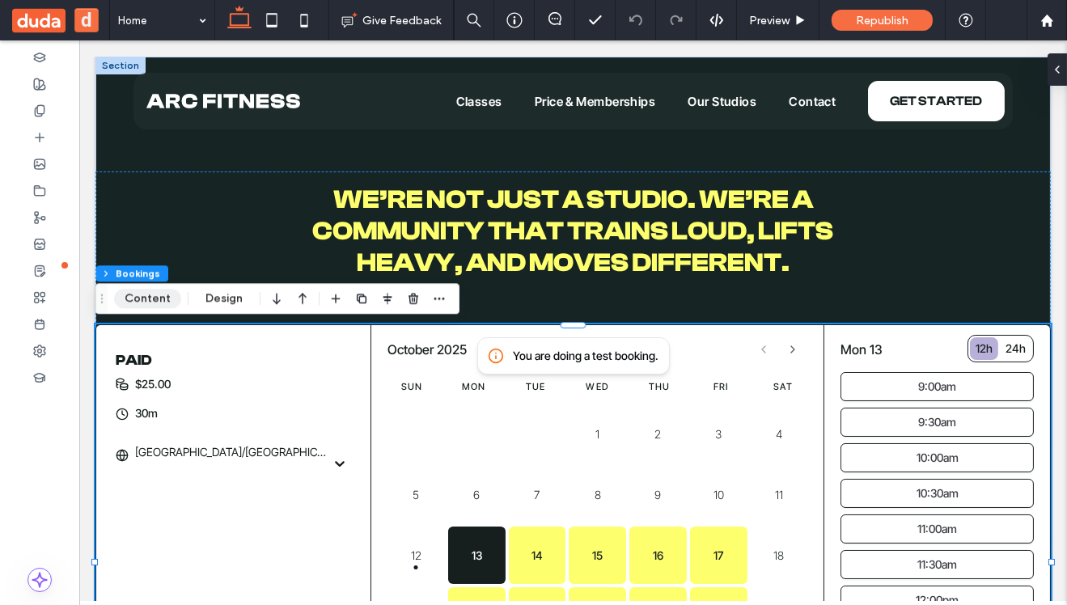
click at [154, 302] on button "Content" at bounding box center [147, 298] width 67 height 19
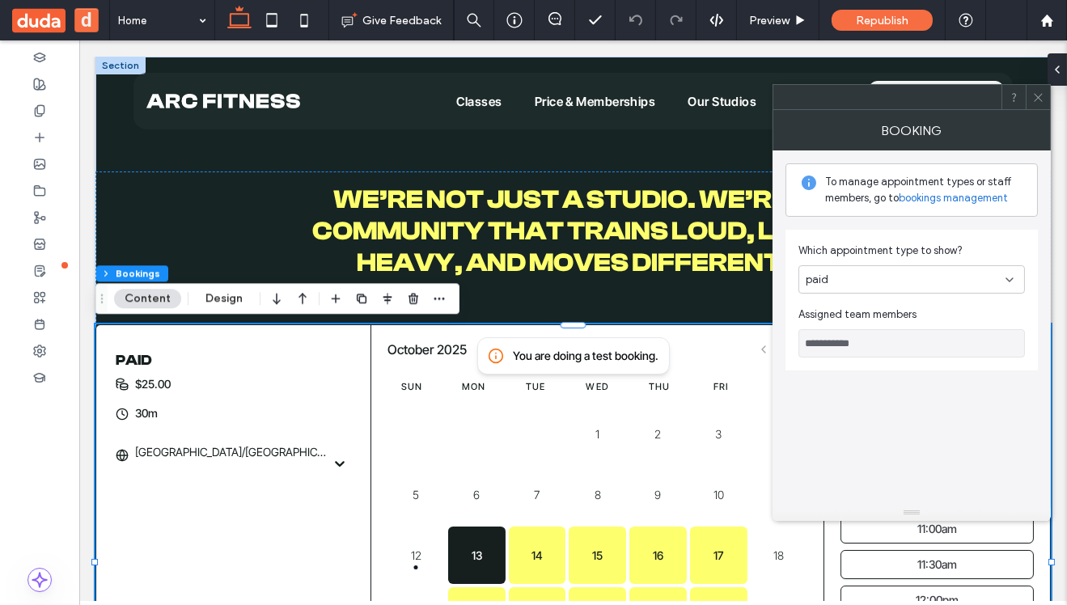
click at [957, 200] on link "bookings management" at bounding box center [952, 198] width 109 height 16
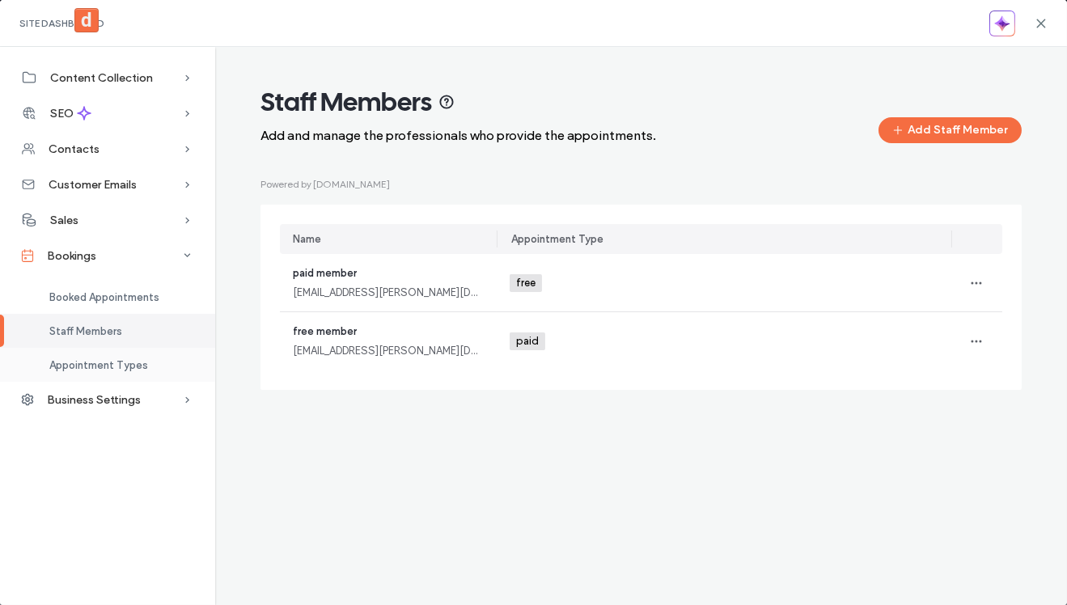
click at [96, 362] on span "Appointment Types" at bounding box center [98, 365] width 99 height 12
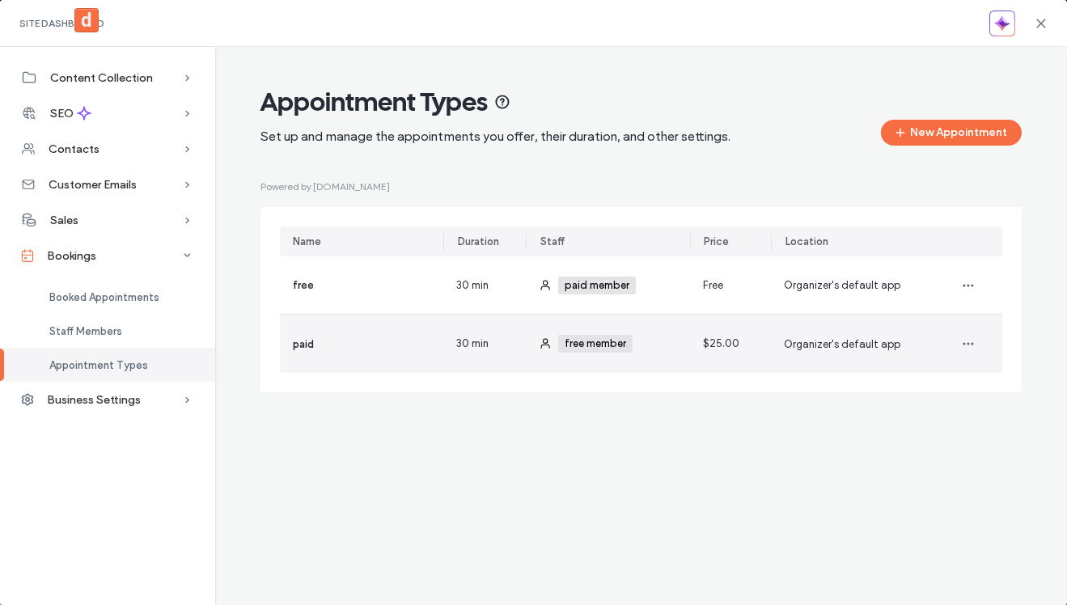
click at [485, 346] on span "30 min" at bounding box center [472, 344] width 32 height 16
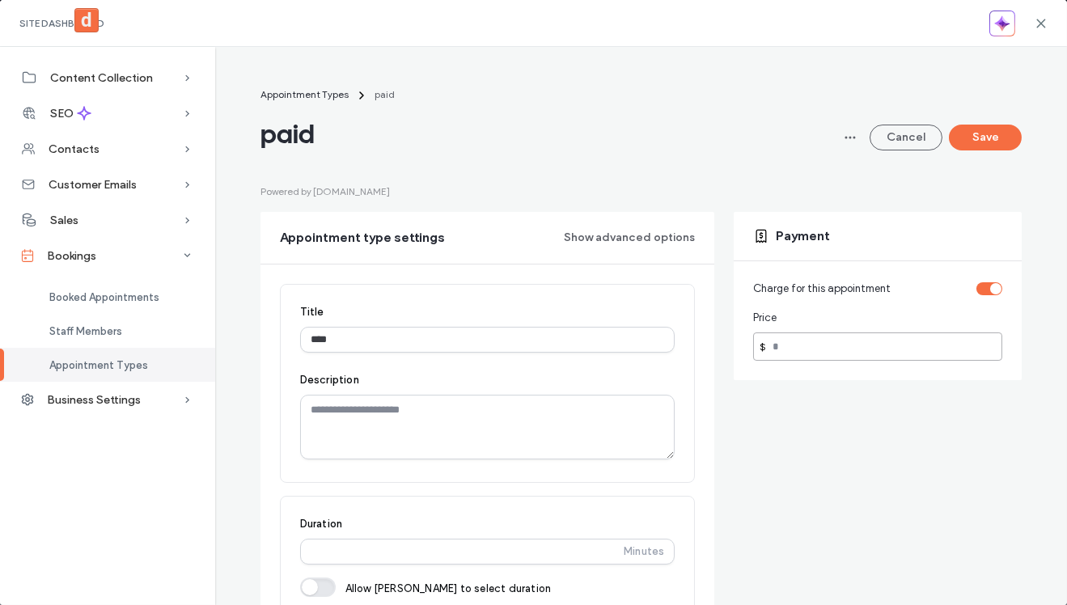
drag, startPoint x: 772, startPoint y: 345, endPoint x: 784, endPoint y: 344, distance: 11.4
click at [784, 344] on input "**" at bounding box center [877, 346] width 249 height 28
click at [987, 142] on button "Save" at bounding box center [984, 138] width 73 height 26
click at [823, 350] on input "*" at bounding box center [877, 346] width 249 height 28
type input "**"
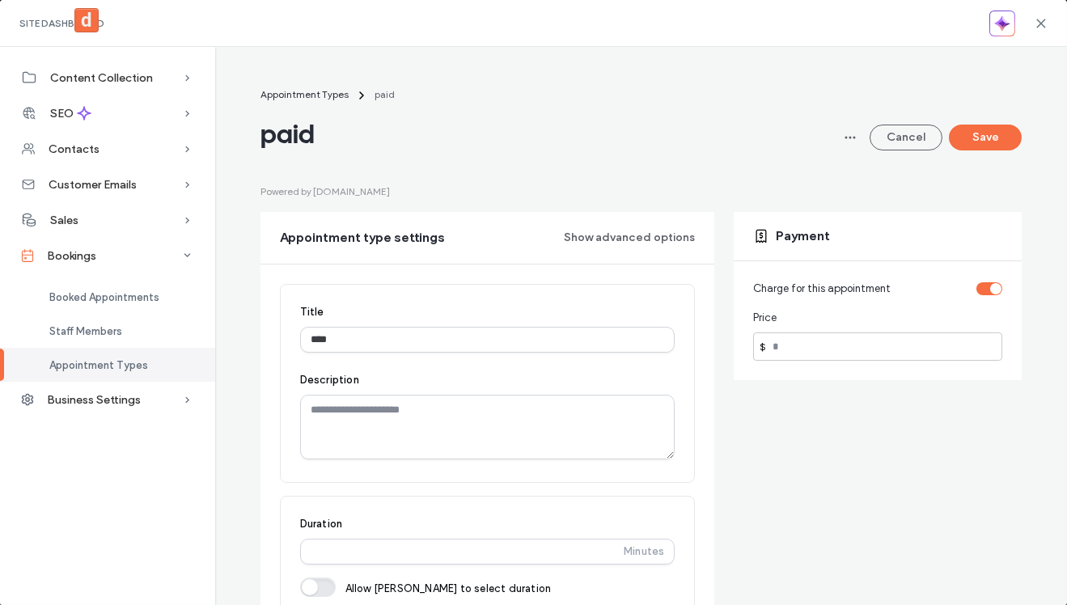
click at [998, 123] on div "paid Cancel Save" at bounding box center [641, 134] width 762 height 32
click at [990, 135] on button "Save" at bounding box center [984, 138] width 73 height 26
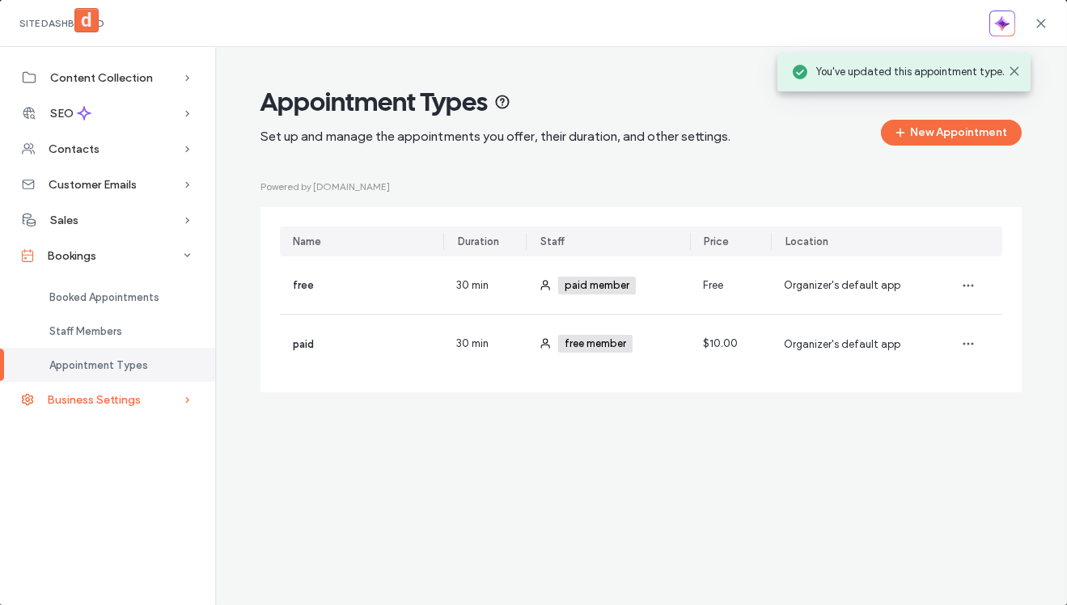
click at [99, 404] on span "Business Settings" at bounding box center [94, 400] width 94 height 14
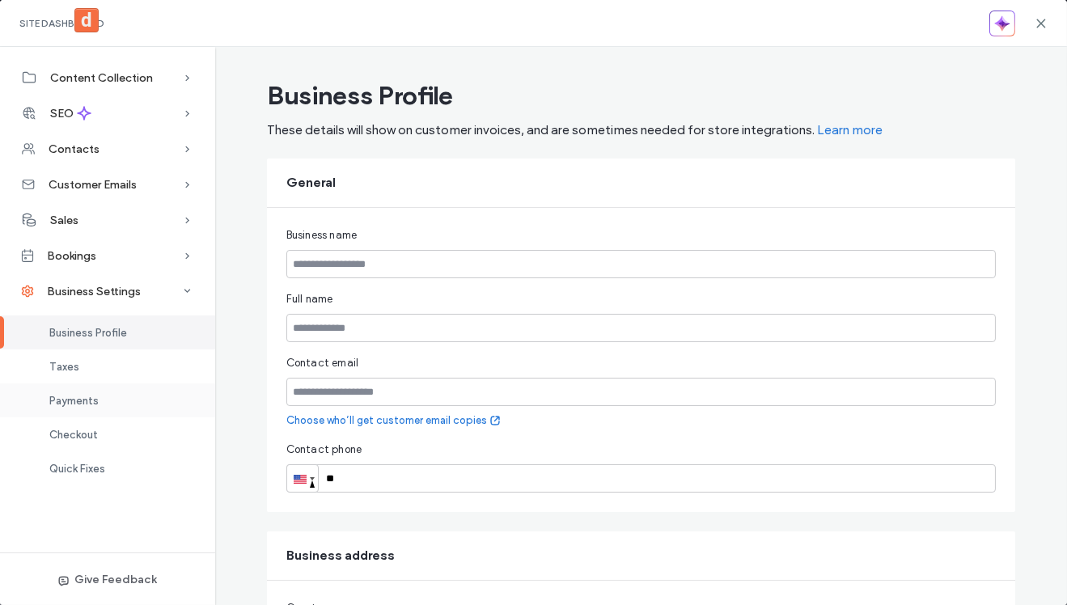
click at [90, 395] on span "Payments" at bounding box center [73, 401] width 49 height 12
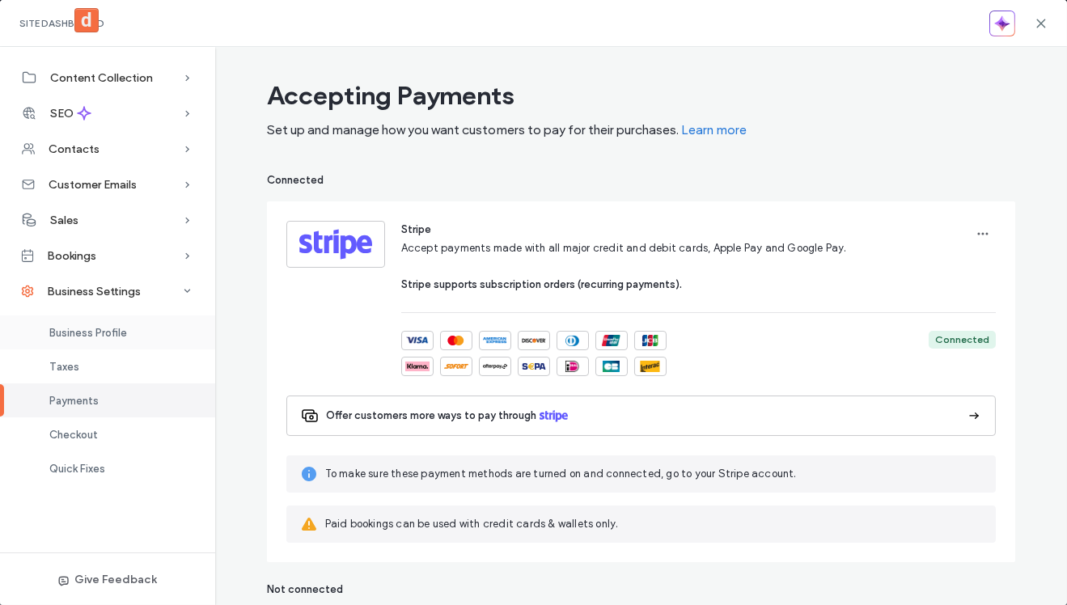
click at [103, 327] on span "Business Profile" at bounding box center [88, 333] width 78 height 12
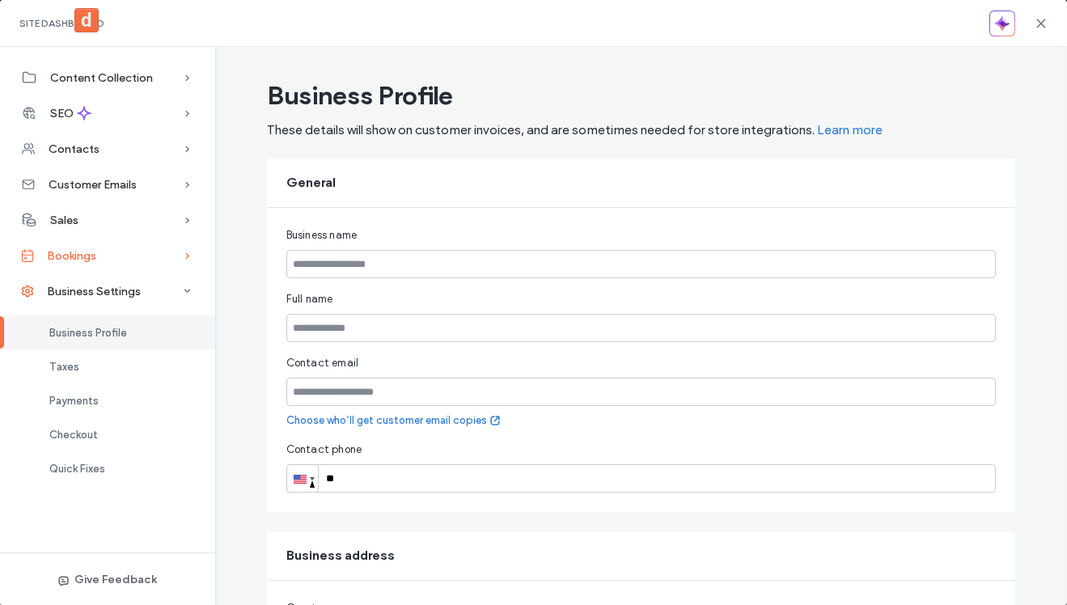
click at [111, 242] on div "Bookings" at bounding box center [107, 256] width 215 height 36
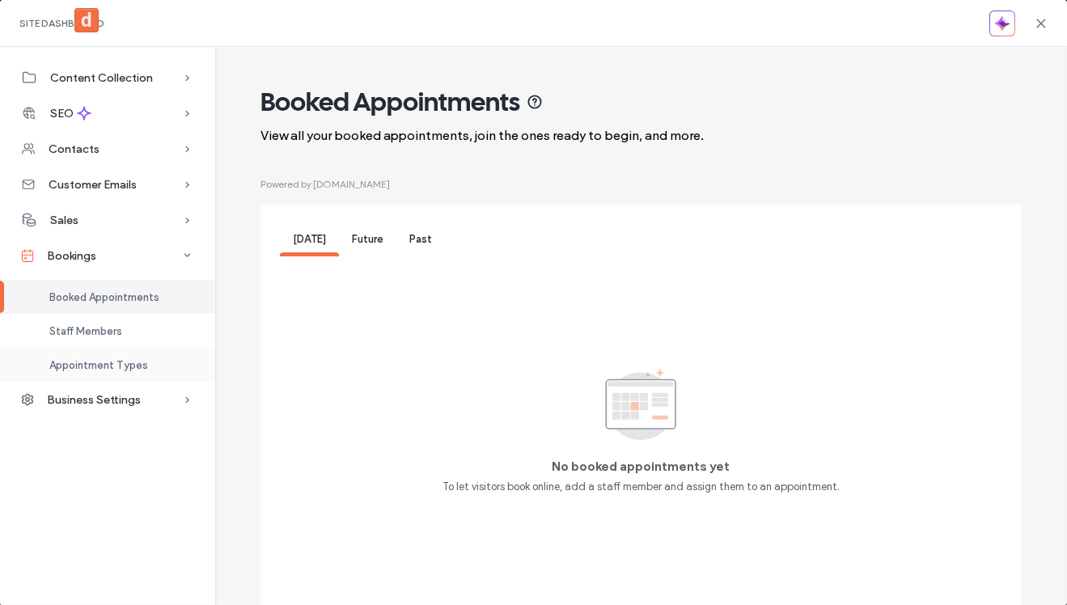
click at [88, 367] on span "Appointment Types" at bounding box center [98, 365] width 99 height 12
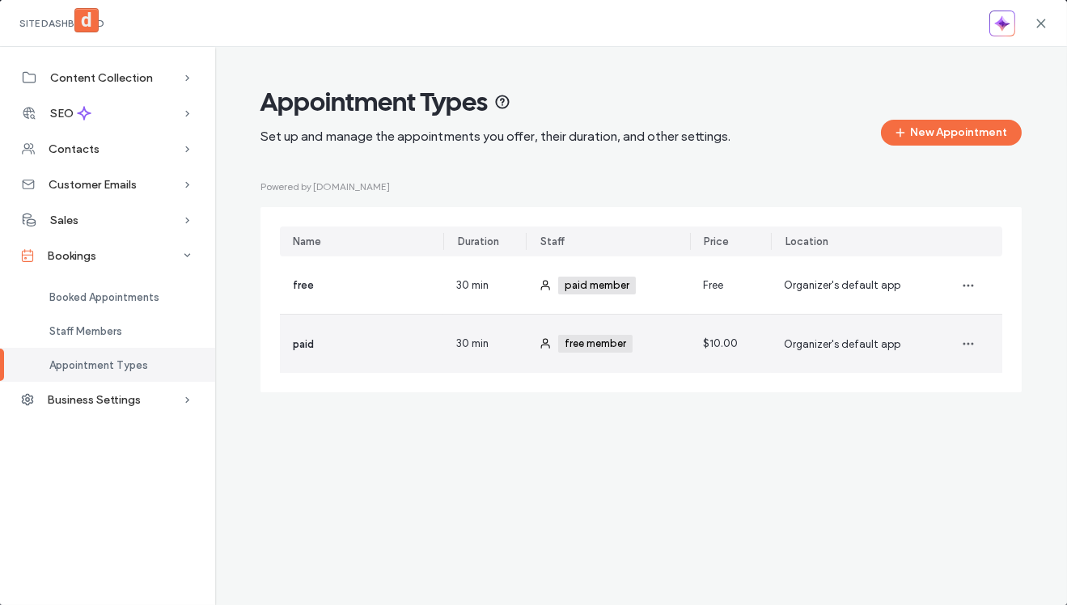
click at [628, 346] on span "free member" at bounding box center [596, 343] width 65 height 13
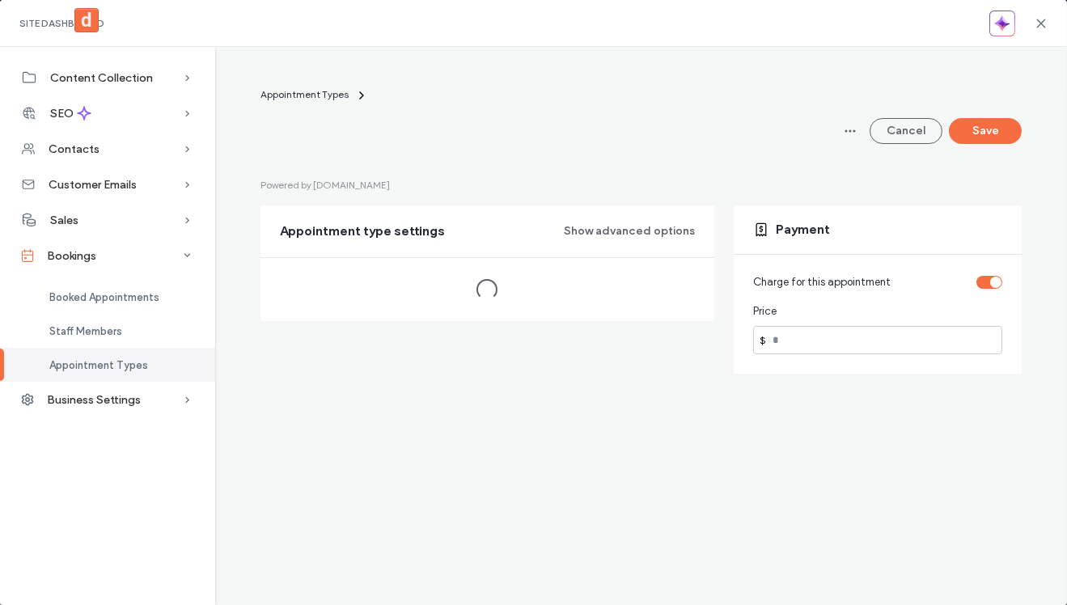
type input "**"
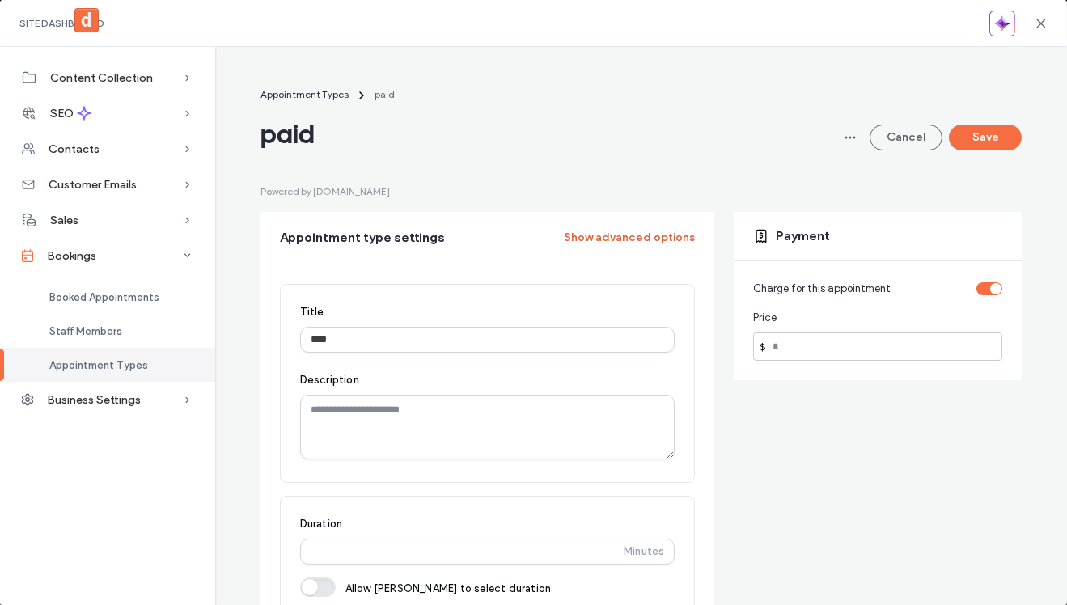
click at [640, 229] on button "Show advanced options" at bounding box center [629, 238] width 131 height 26
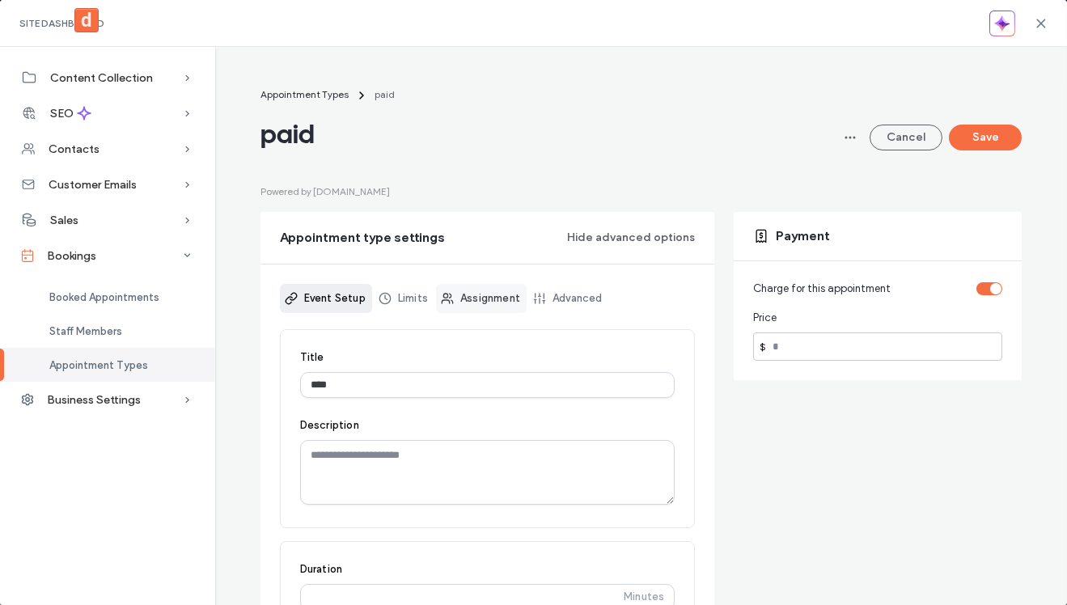
click at [479, 296] on link "Assignment" at bounding box center [481, 298] width 91 height 29
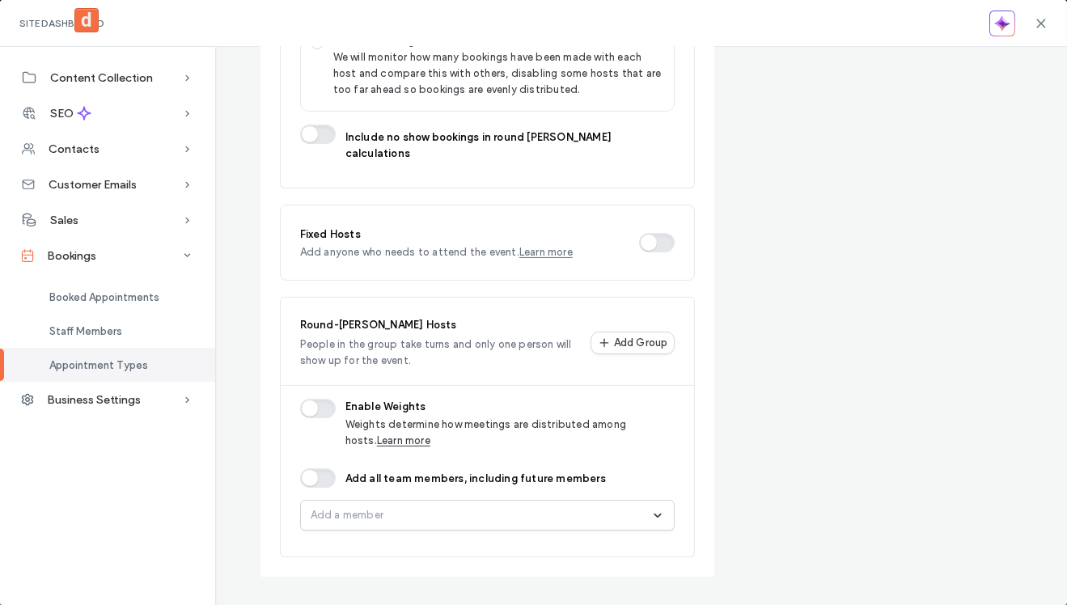
scroll to position [712, 0]
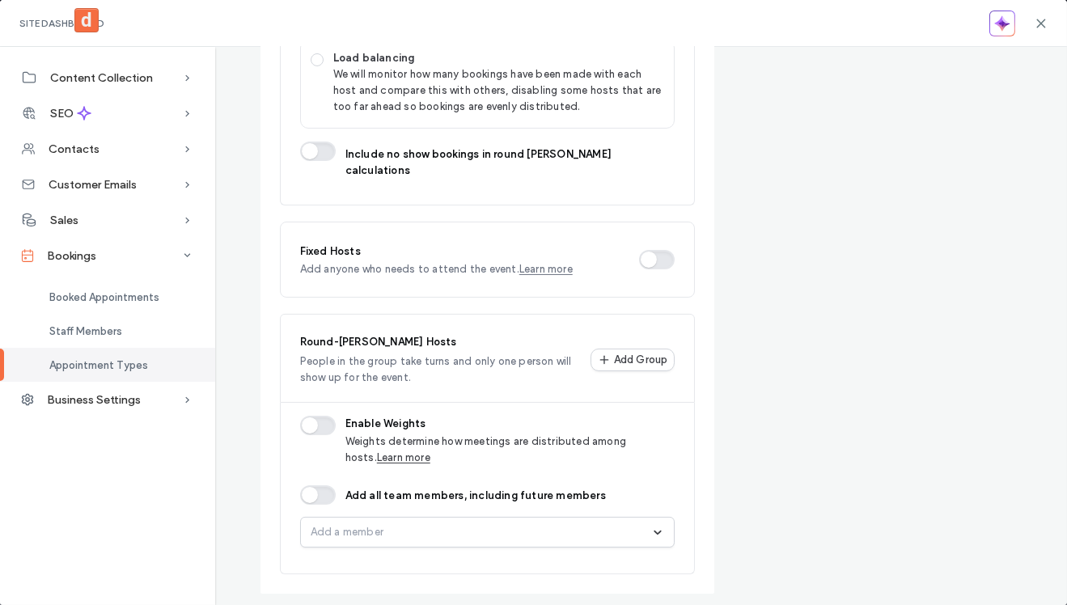
click at [581, 496] on div "Add all team members, including future members Add a member" at bounding box center [487, 520] width 375 height 108
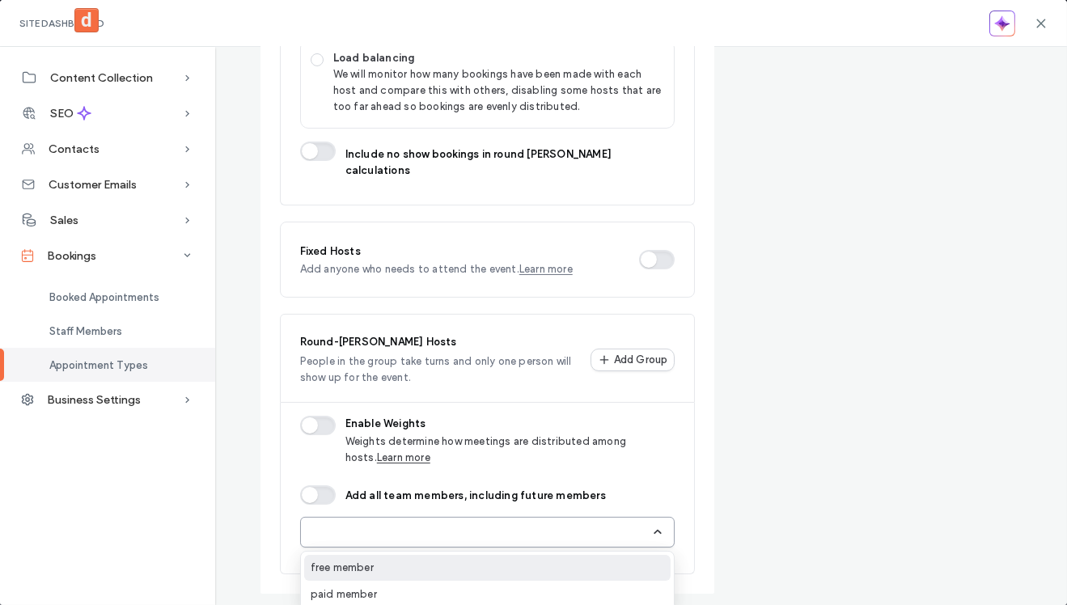
click at [571, 524] on div at bounding box center [480, 532] width 340 height 16
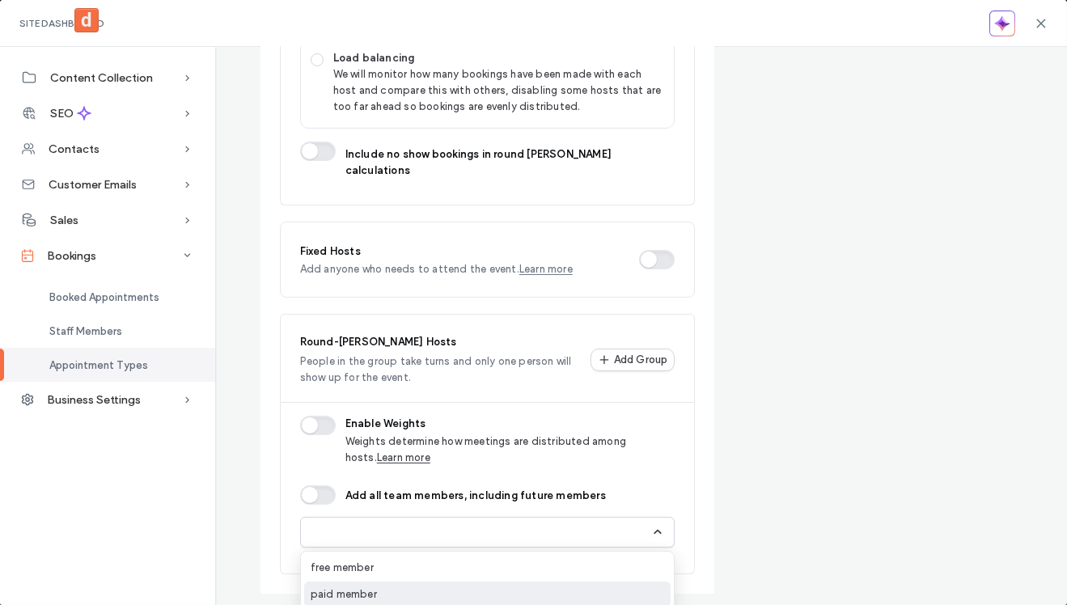
click at [511, 581] on div "paid member" at bounding box center [487, 594] width 367 height 26
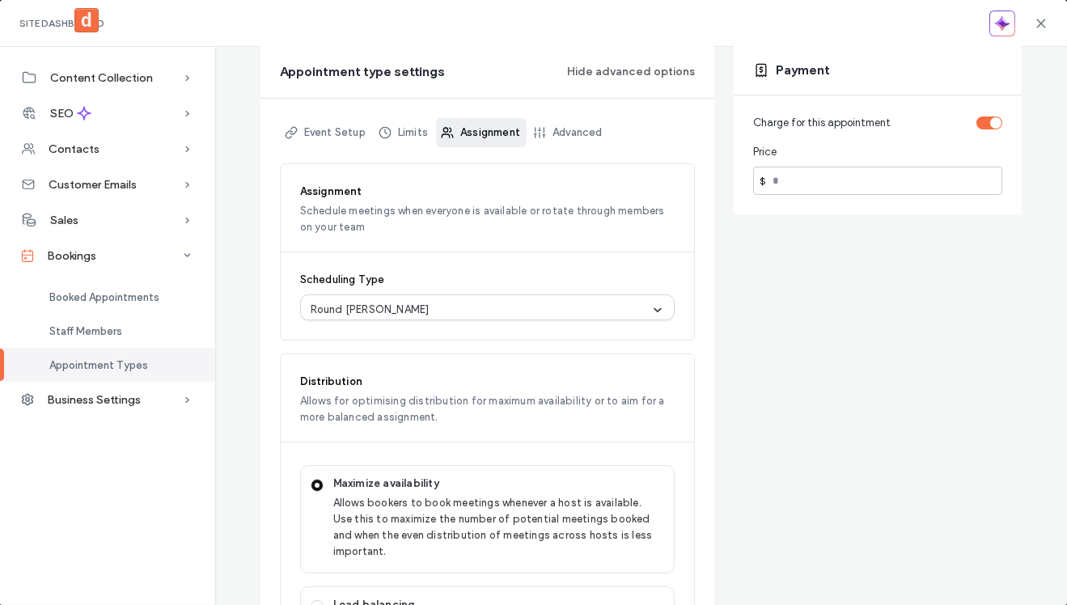
scroll to position [0, 0]
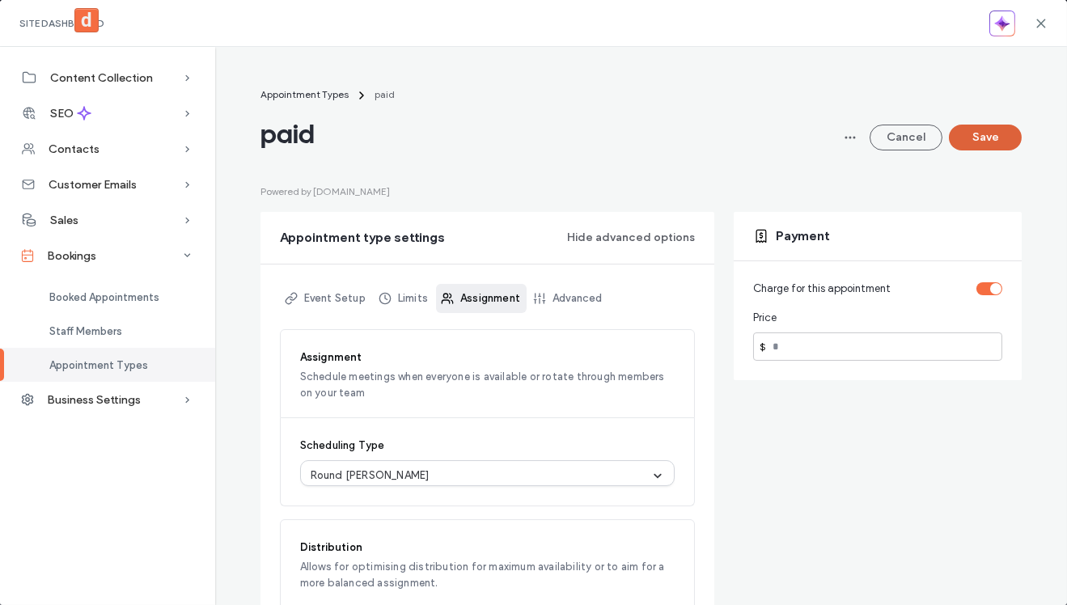
click at [977, 139] on button "Save" at bounding box center [984, 138] width 73 height 26
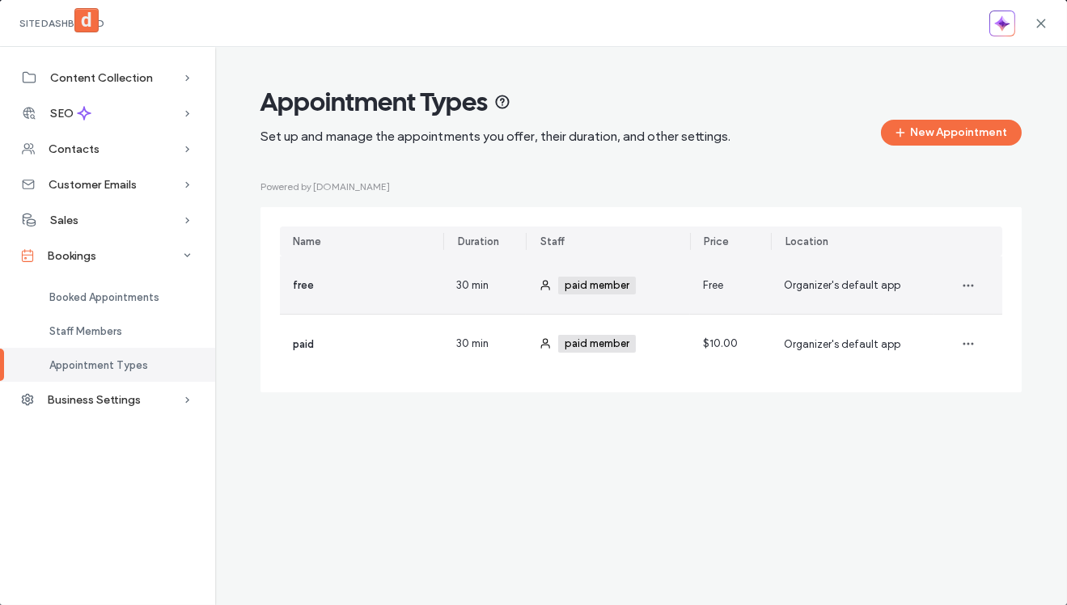
click at [644, 298] on div "paid member +0 paid member +0" at bounding box center [617, 284] width 119 height 57
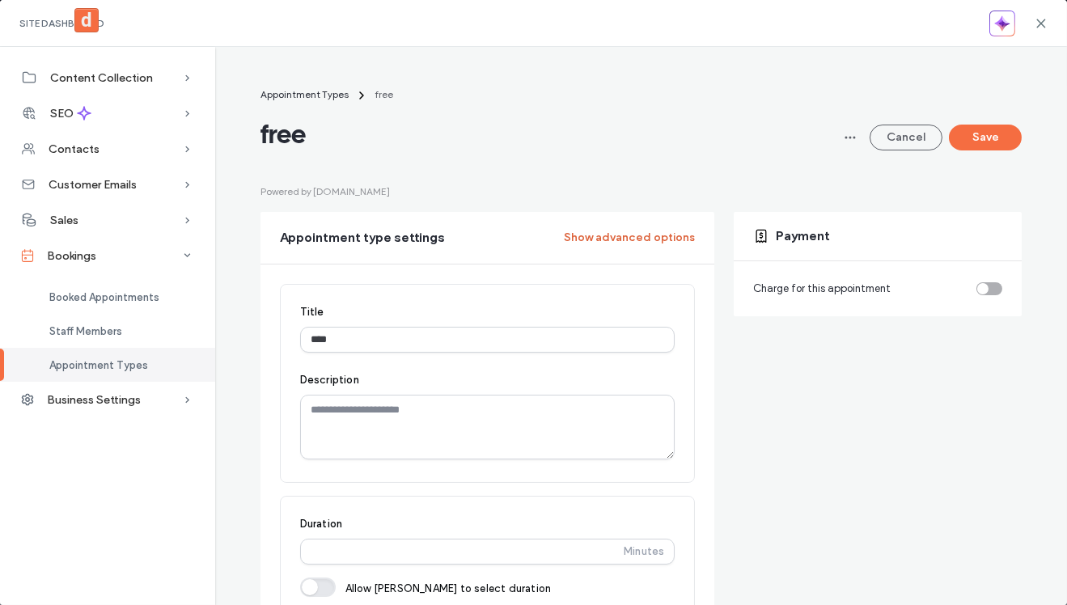
click at [652, 234] on button "Show advanced options" at bounding box center [629, 238] width 131 height 26
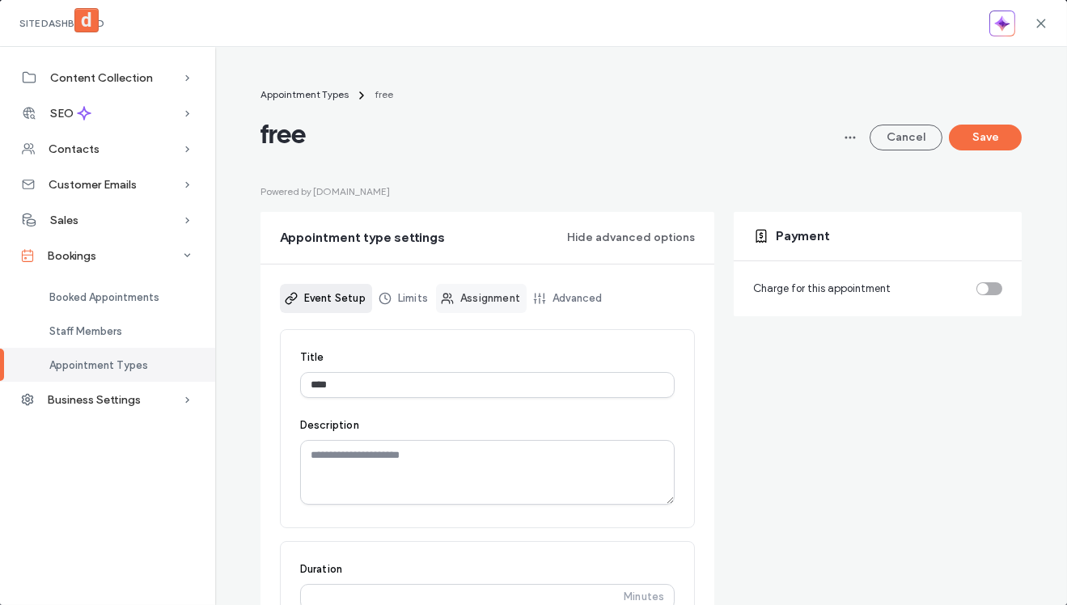
click at [492, 297] on link "Assignment" at bounding box center [481, 298] width 91 height 29
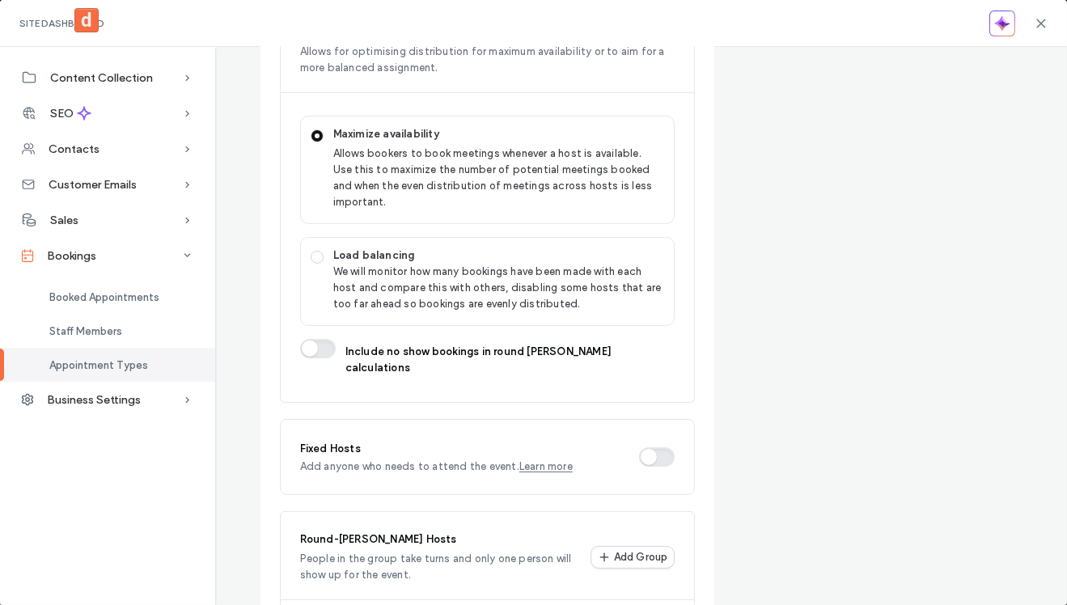
scroll to position [748, 0]
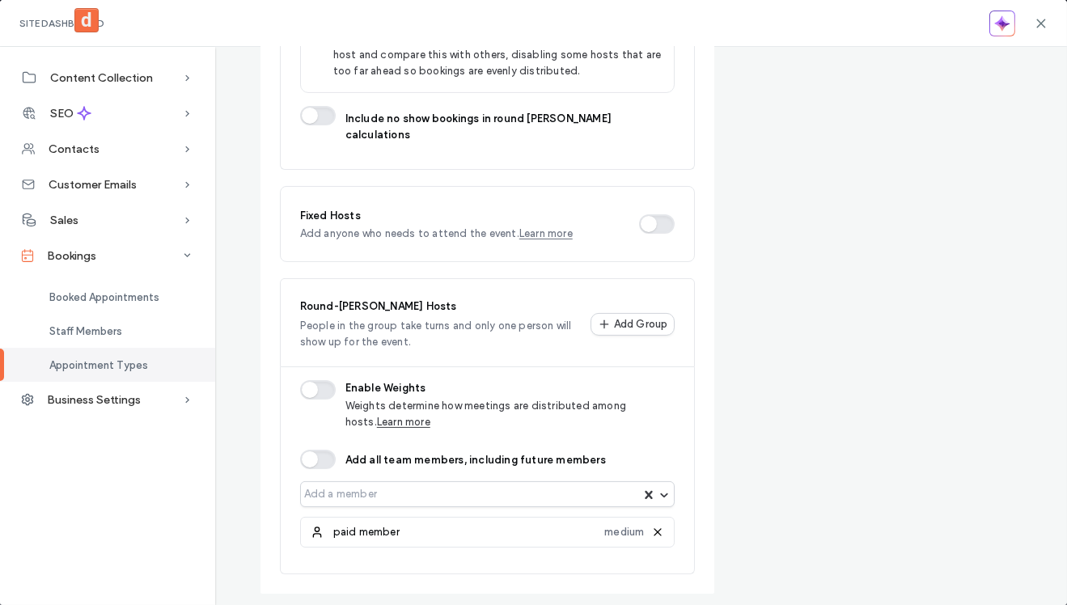
click at [654, 526] on icon at bounding box center [657, 532] width 13 height 13
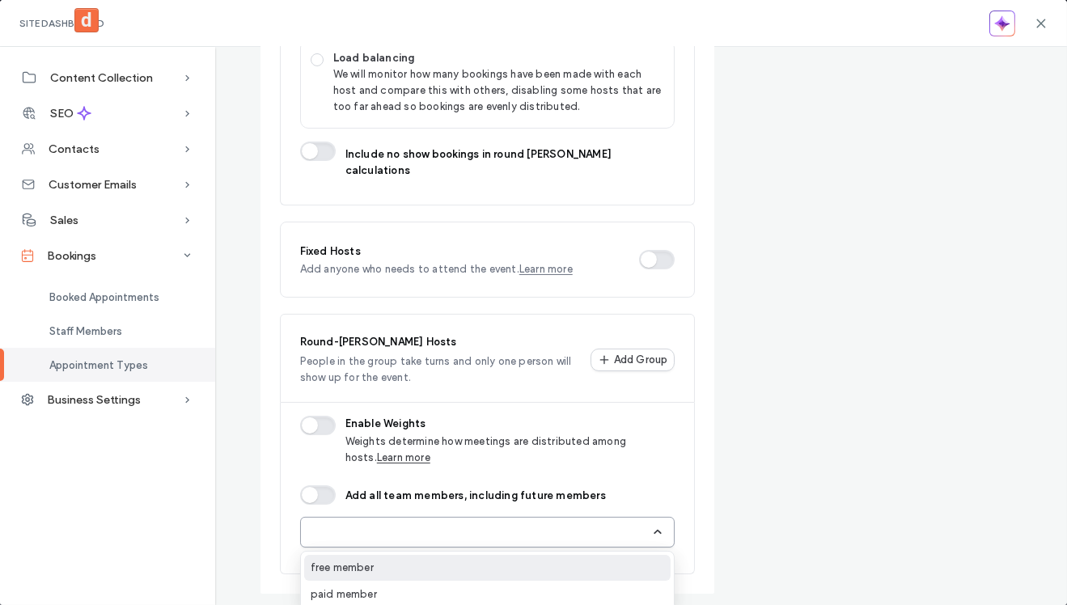
click at [598, 524] on div at bounding box center [480, 532] width 340 height 16
click at [558, 555] on div "free member" at bounding box center [487, 568] width 367 height 26
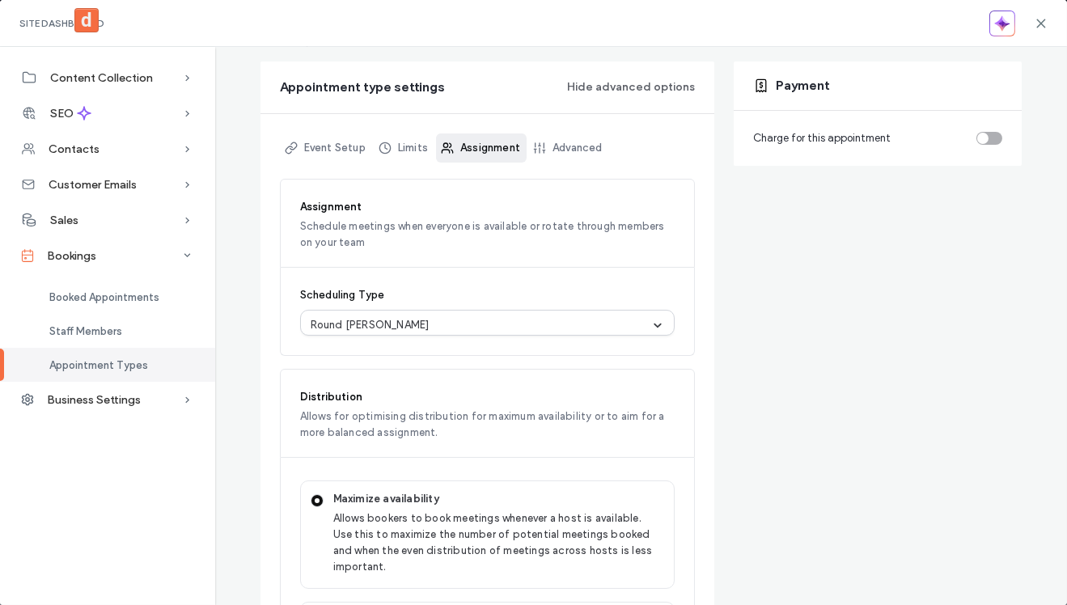
scroll to position [0, 0]
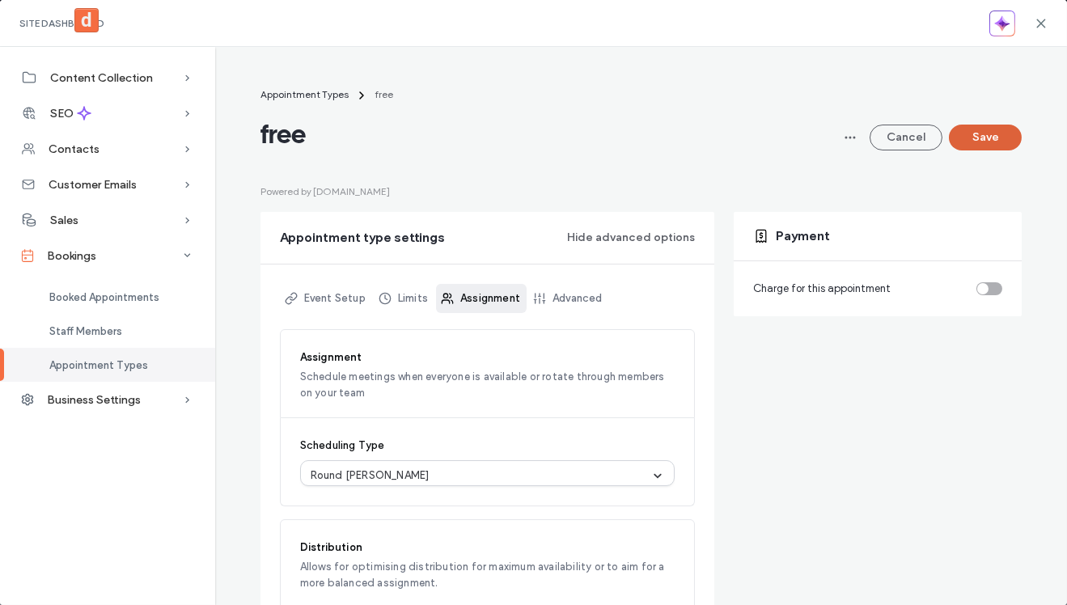
click at [982, 137] on button "Save" at bounding box center [984, 138] width 73 height 26
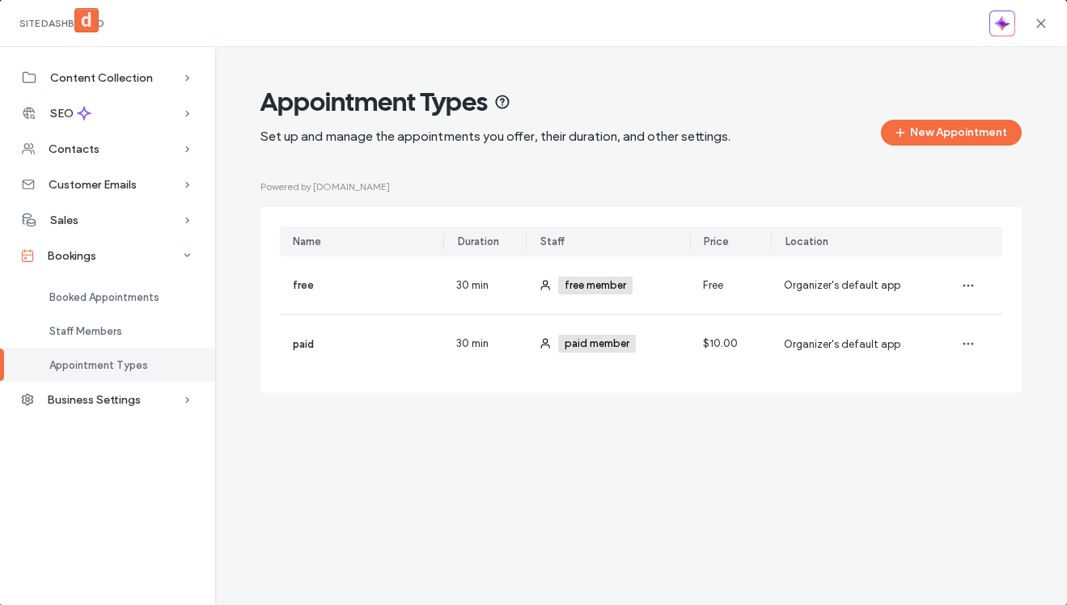
click at [1050, 21] on div "Site Dashboard" at bounding box center [533, 23] width 1067 height 47
click at [1045, 21] on icon at bounding box center [1040, 23] width 13 height 13
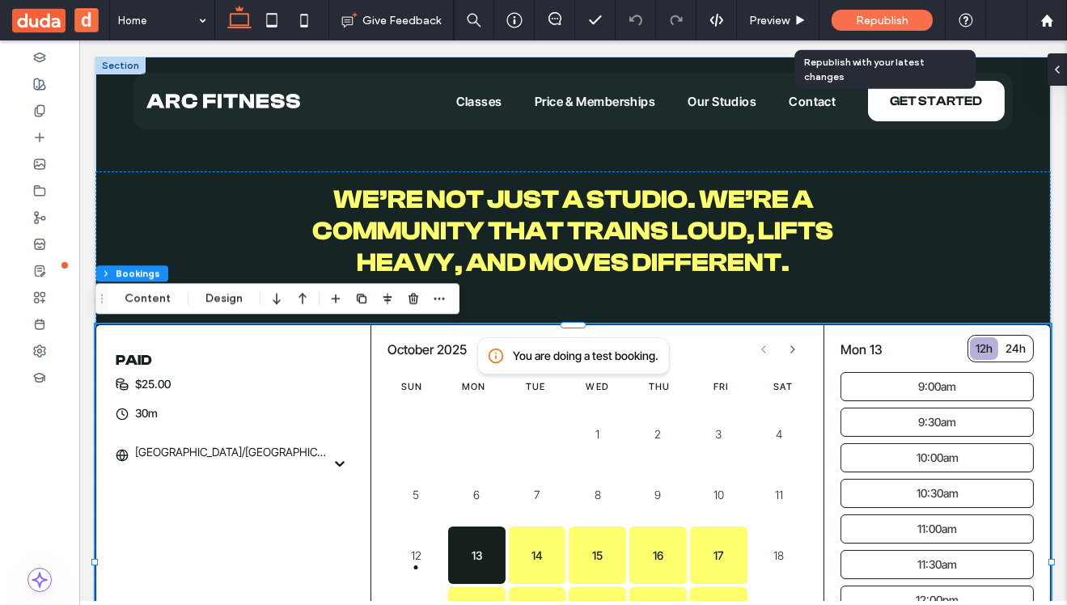
click at [878, 14] on span "Republish" at bounding box center [881, 21] width 53 height 14
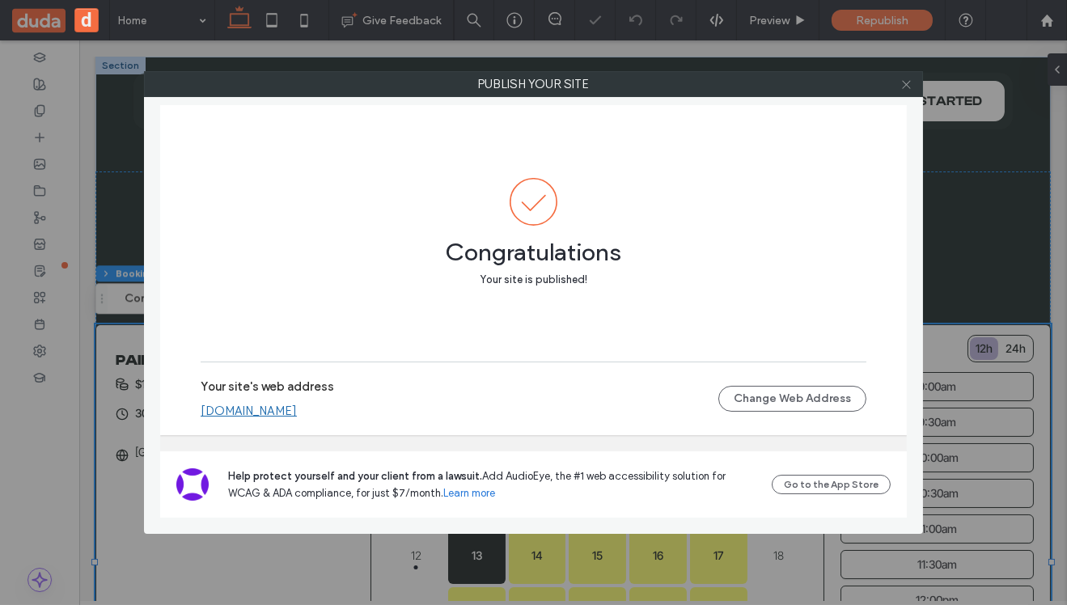
click at [906, 83] on icon at bounding box center [906, 84] width 12 height 12
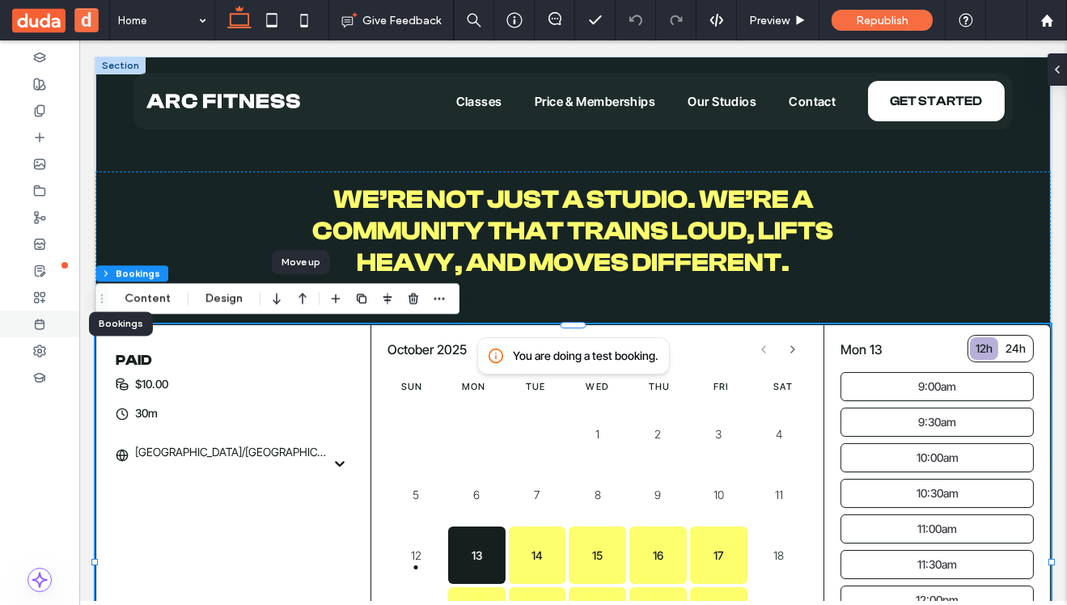
click at [38, 327] on icon at bounding box center [39, 324] width 13 height 13
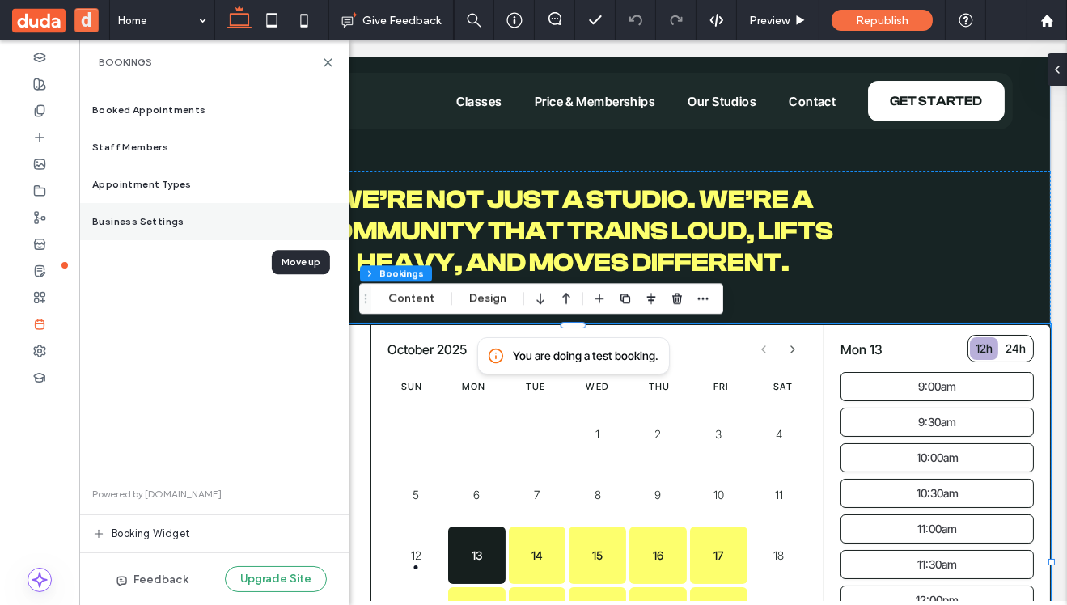
click at [169, 229] on div "Business Settings" at bounding box center [214, 221] width 270 height 37
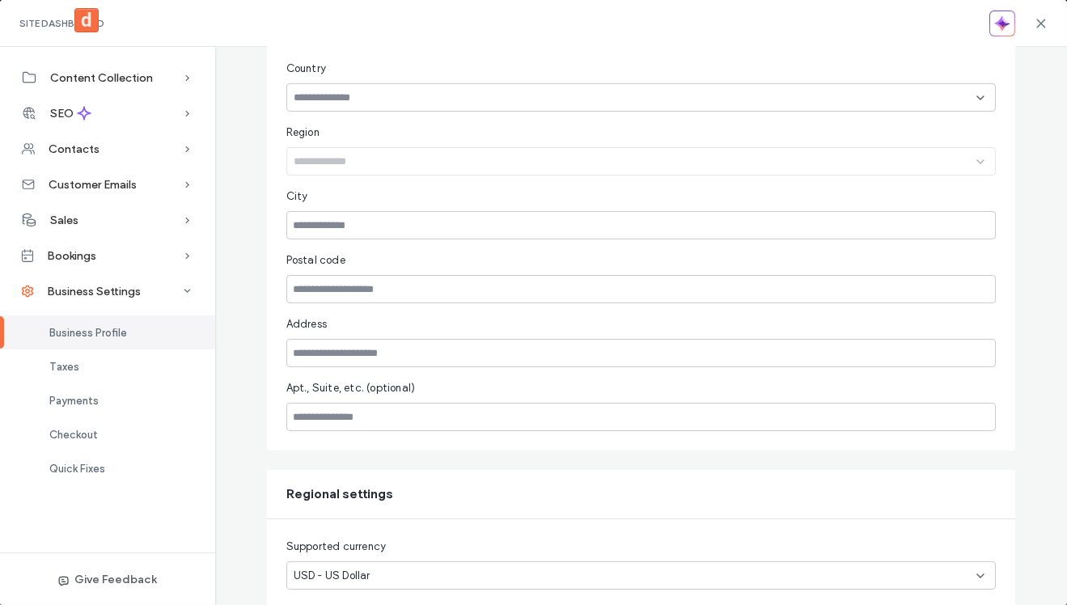
scroll to position [696, 0]
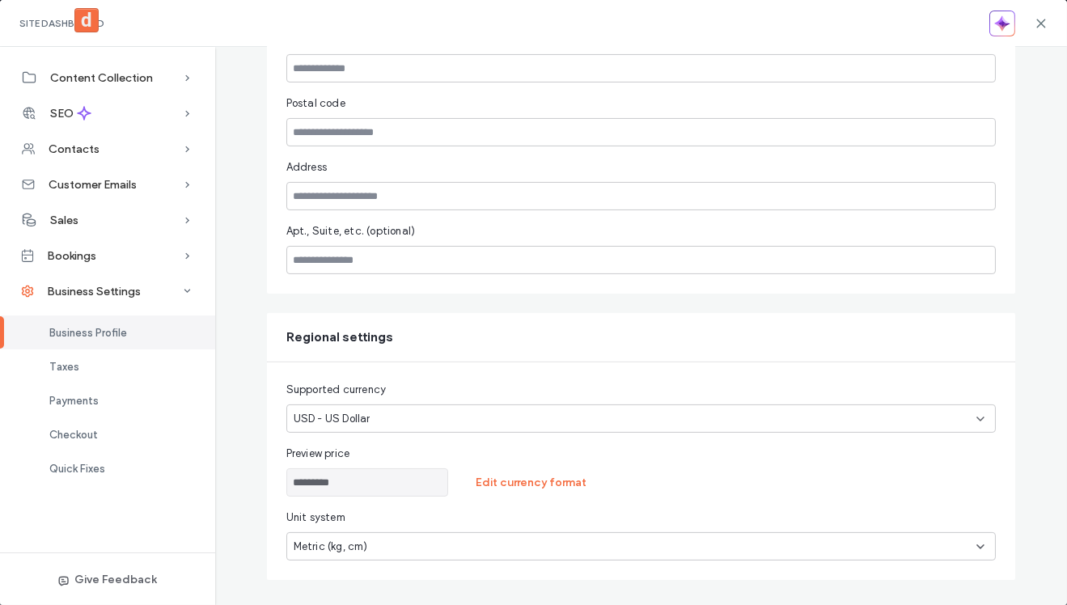
click at [568, 422] on div "USD - US Dollar" at bounding box center [632, 419] width 676 height 16
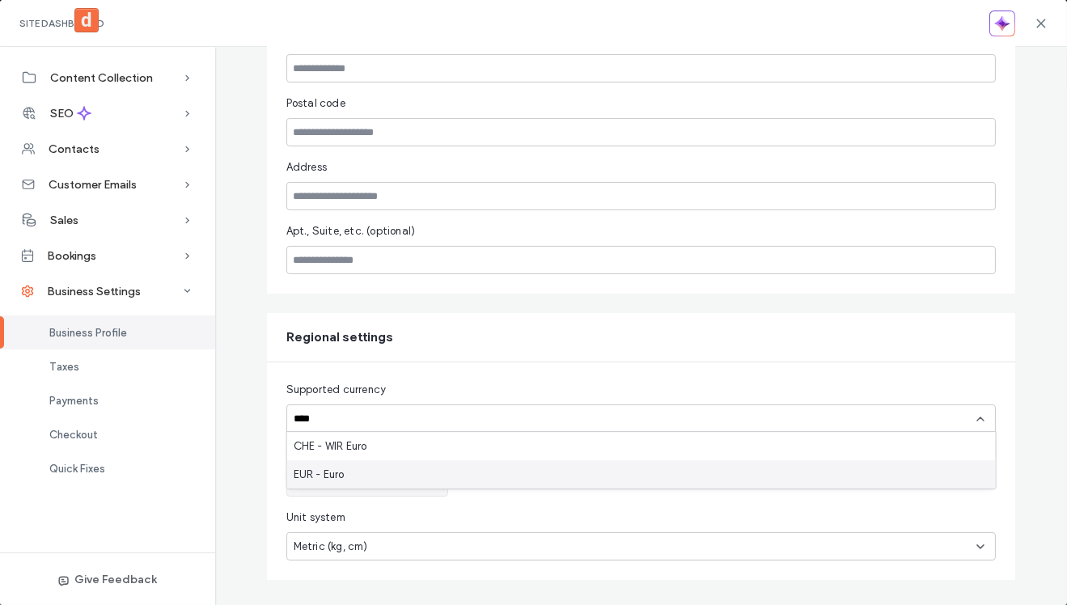
type input "****"
click at [464, 471] on div "EUR - Euro" at bounding box center [641, 474] width 708 height 28
type input "*********"
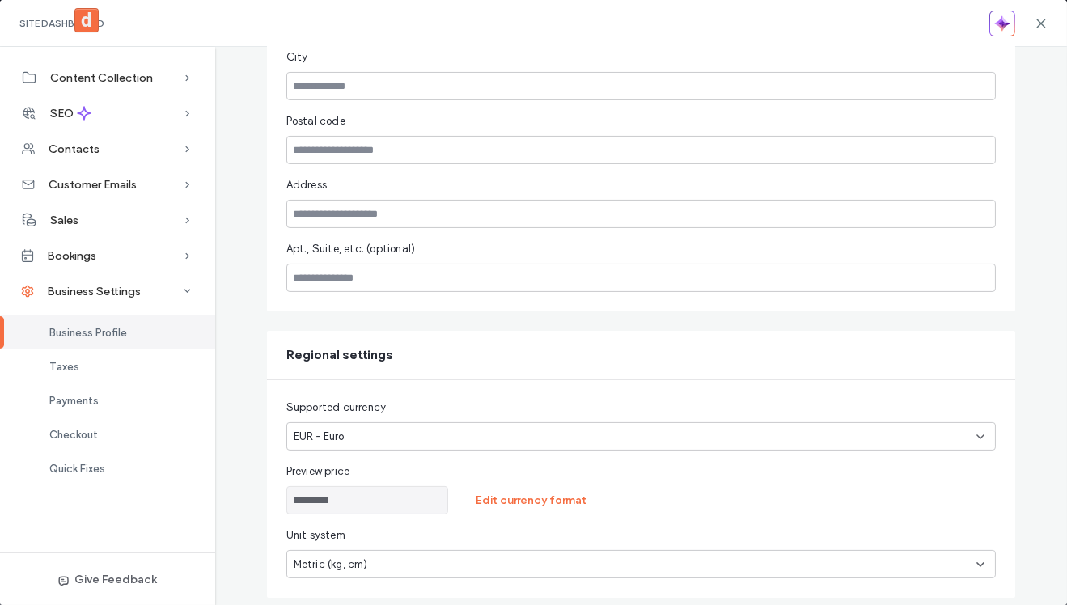
scroll to position [714, 0]
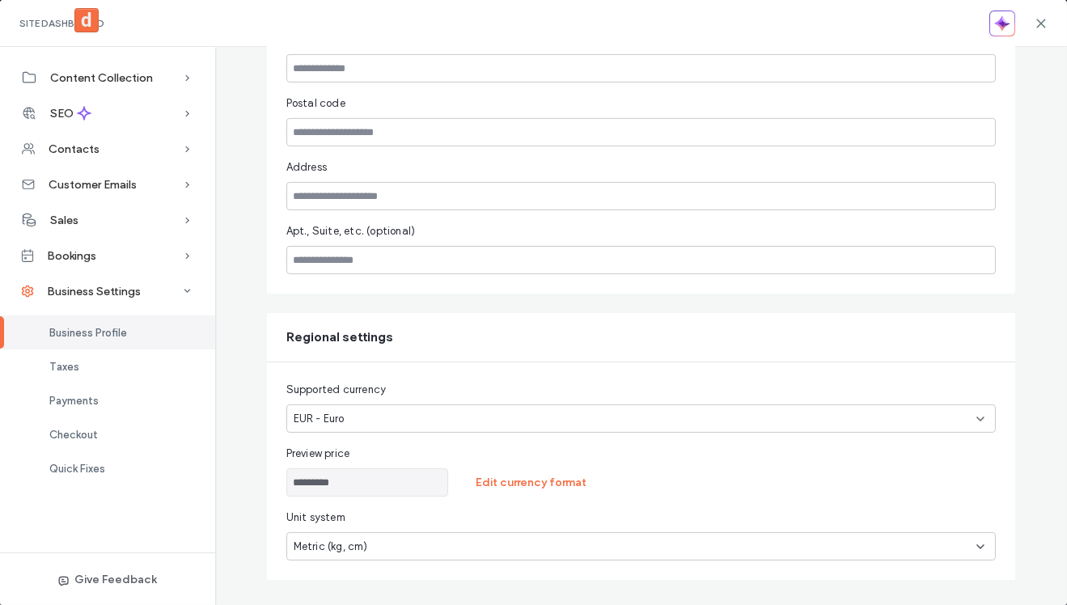
click at [629, 420] on div "EUR - Euro" at bounding box center [632, 419] width 676 height 16
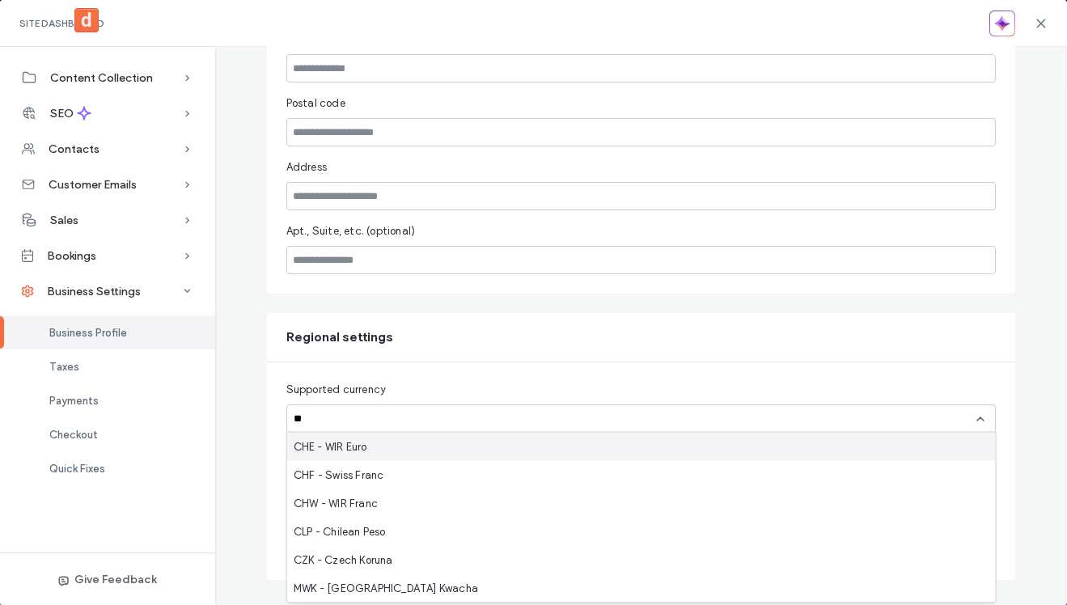
type input "*"
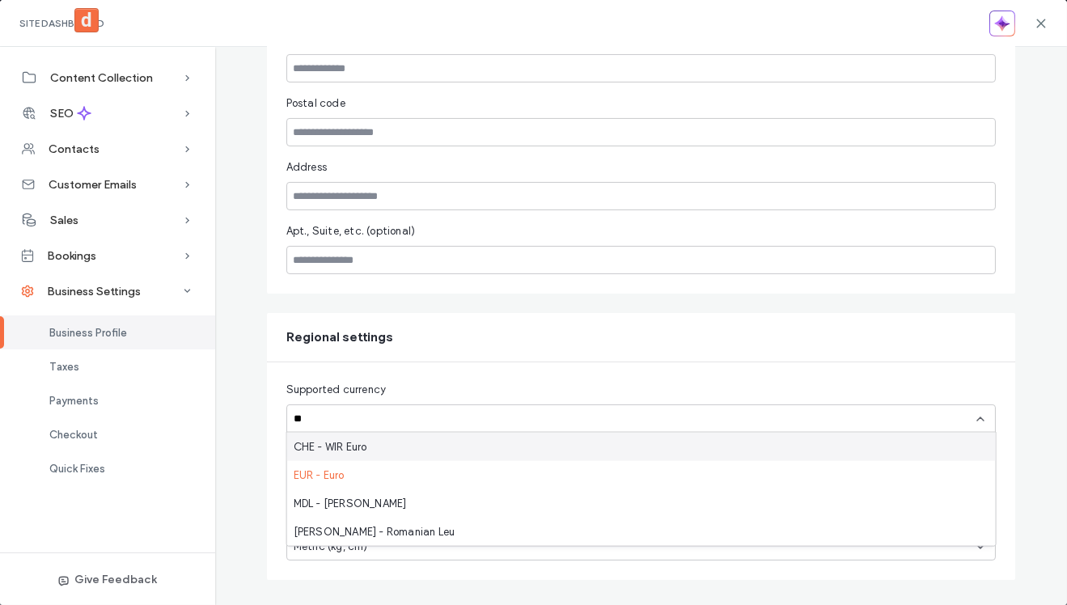
type input "**"
click at [414, 446] on div "CHE - WIR Euro" at bounding box center [641, 447] width 708 height 28
type input "**********"
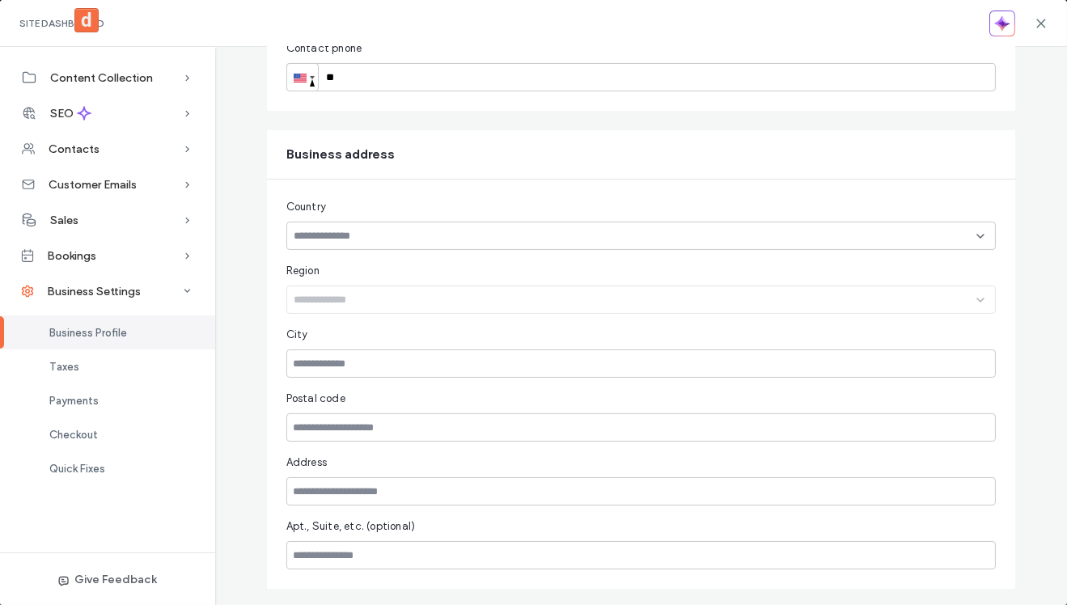
scroll to position [0, 0]
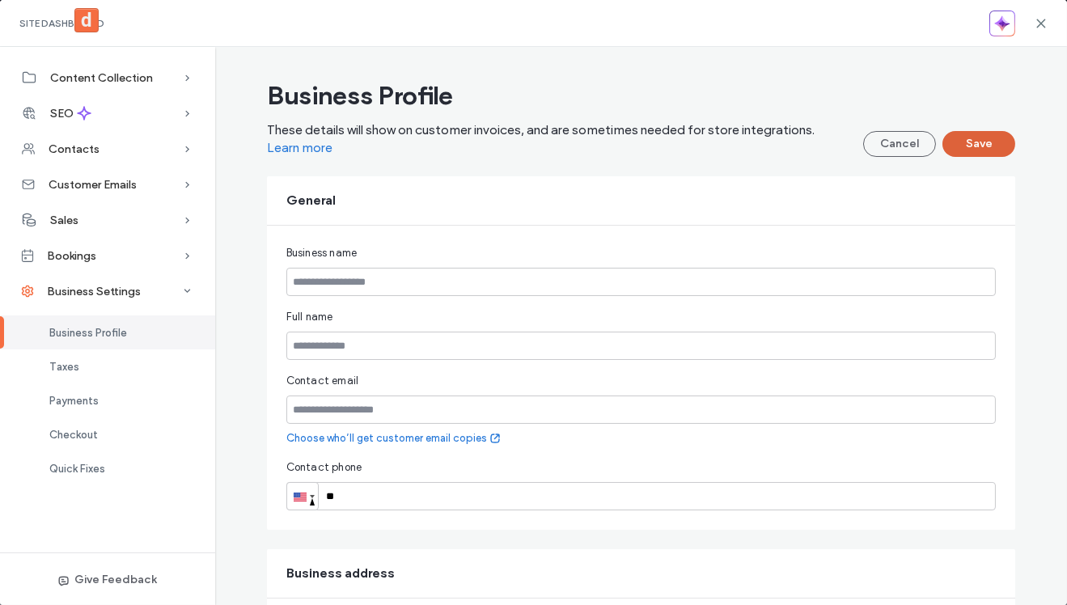
click at [975, 144] on button "Save" at bounding box center [978, 144] width 73 height 26
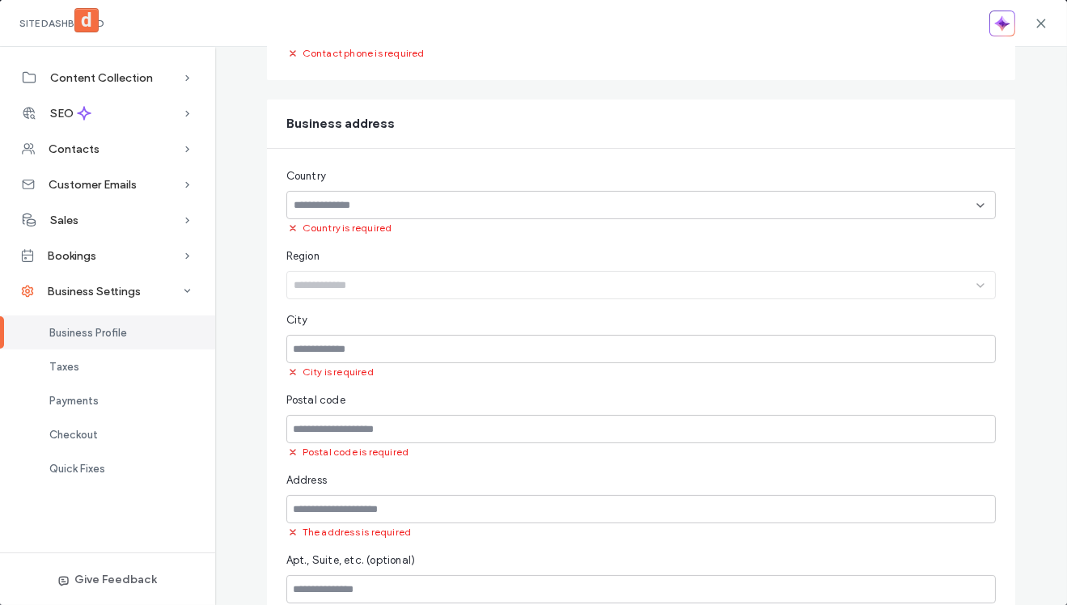
scroll to position [843, 0]
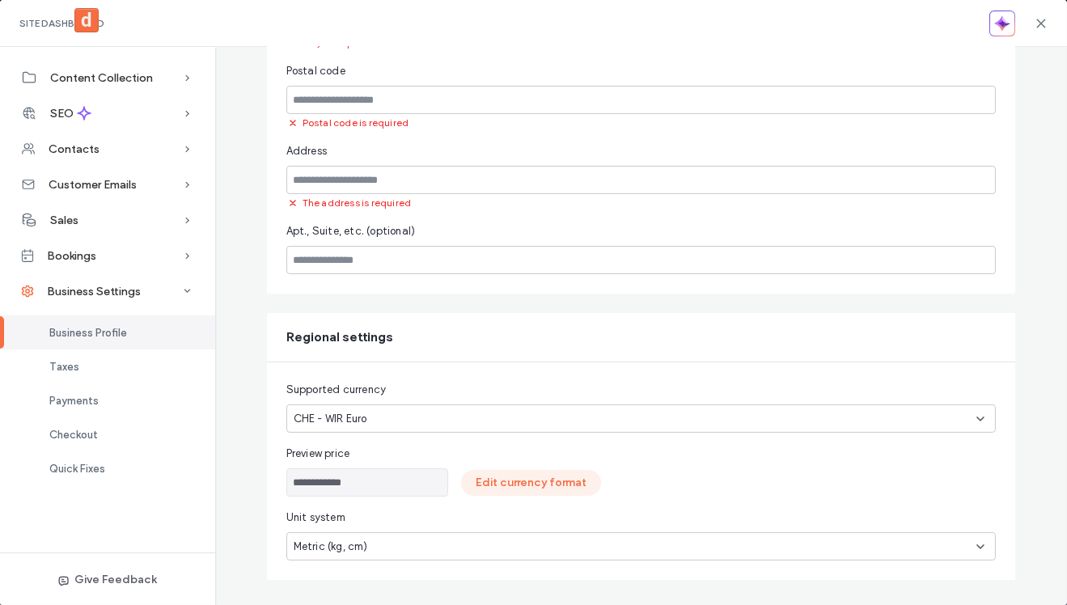
click at [555, 483] on button "Edit currency format" at bounding box center [531, 483] width 140 height 26
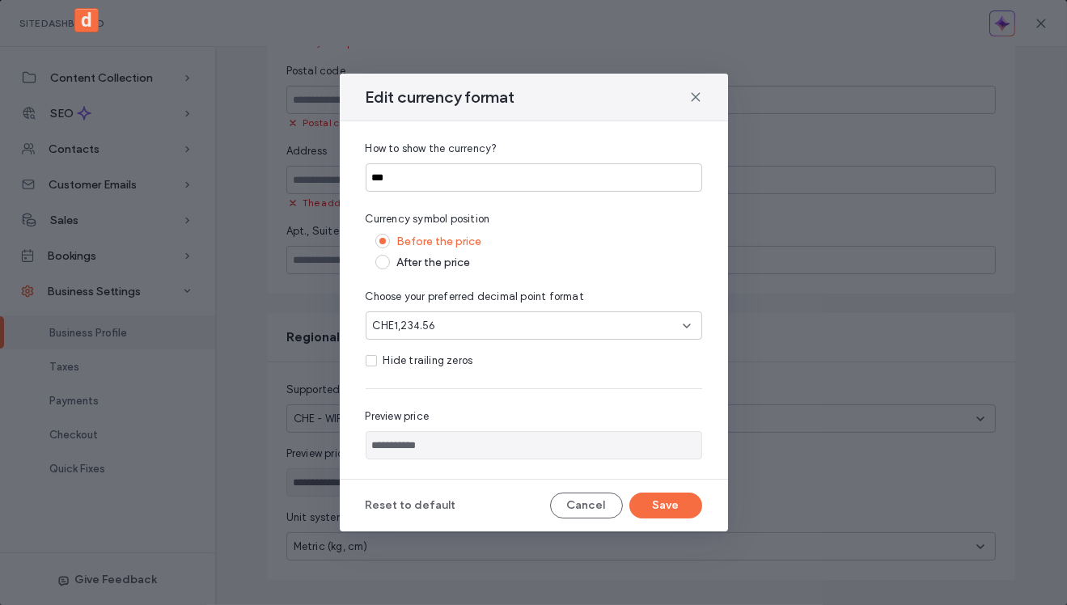
click at [388, 260] on span at bounding box center [382, 262] width 15 height 15
type input "**********"
click at [678, 505] on button "Save" at bounding box center [665, 505] width 73 height 26
type input "**********"
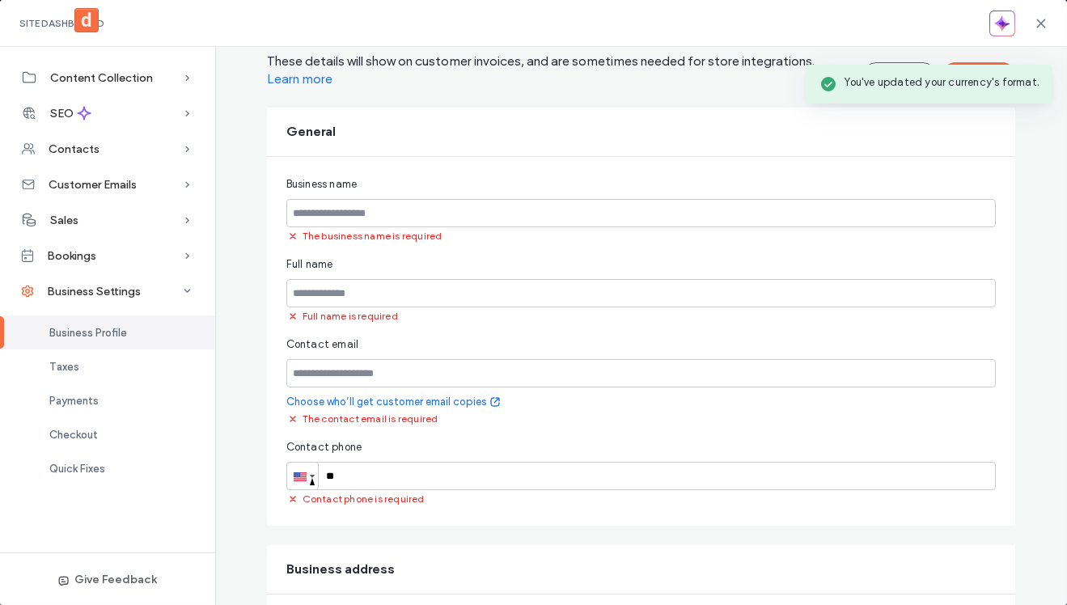
scroll to position [18, 0]
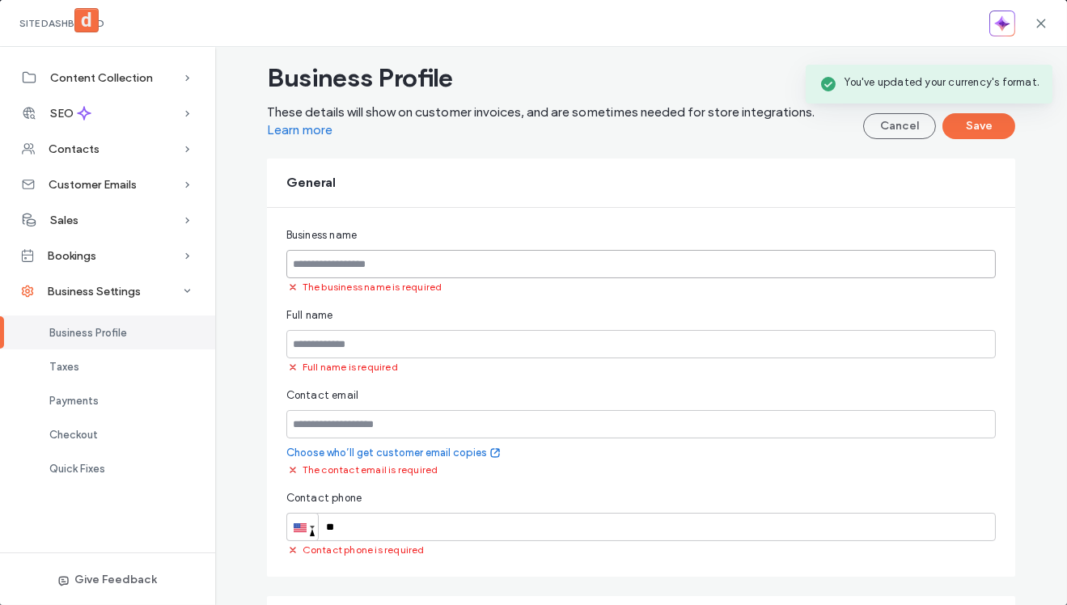
click at [426, 263] on input "text" at bounding box center [641, 264] width 710 height 28
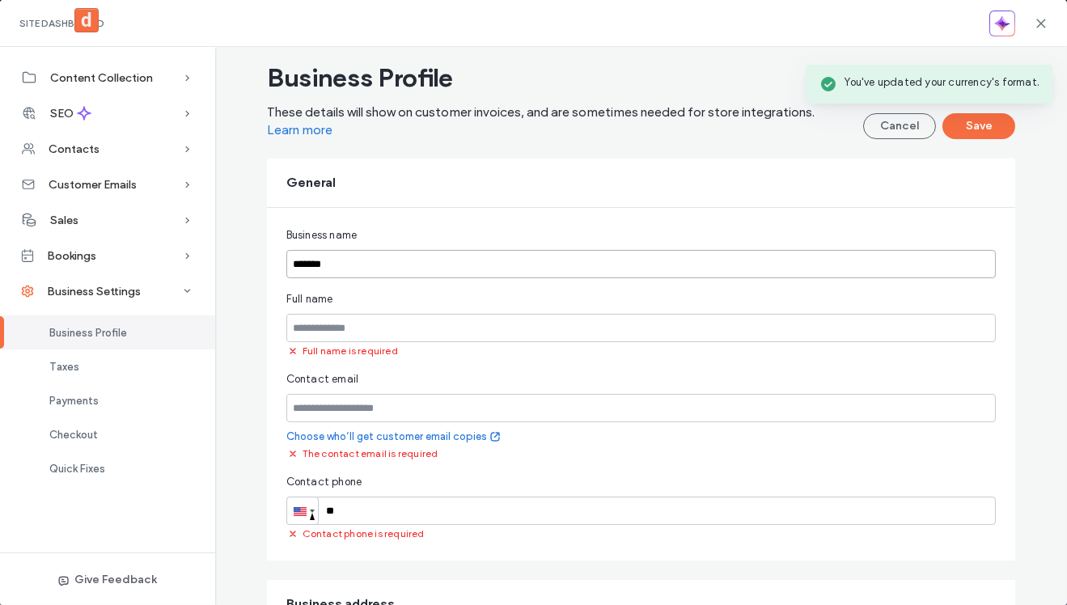
type input "*******"
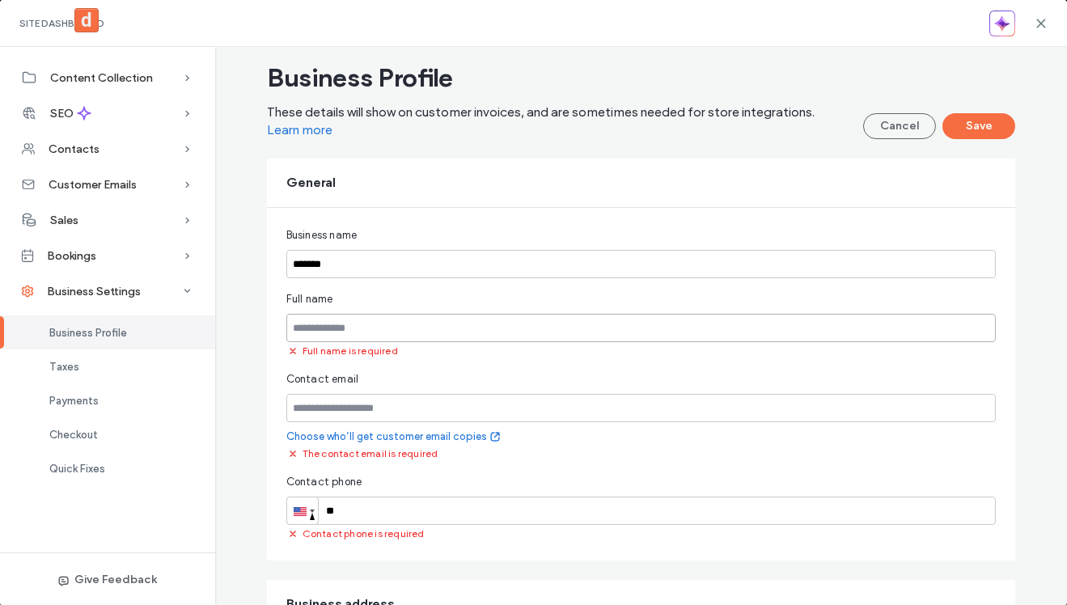
click at [420, 326] on input "text" at bounding box center [641, 328] width 710 height 28
type input "**********"
type input "******"
type input "**********"
